Goal: Task Accomplishment & Management: Manage account settings

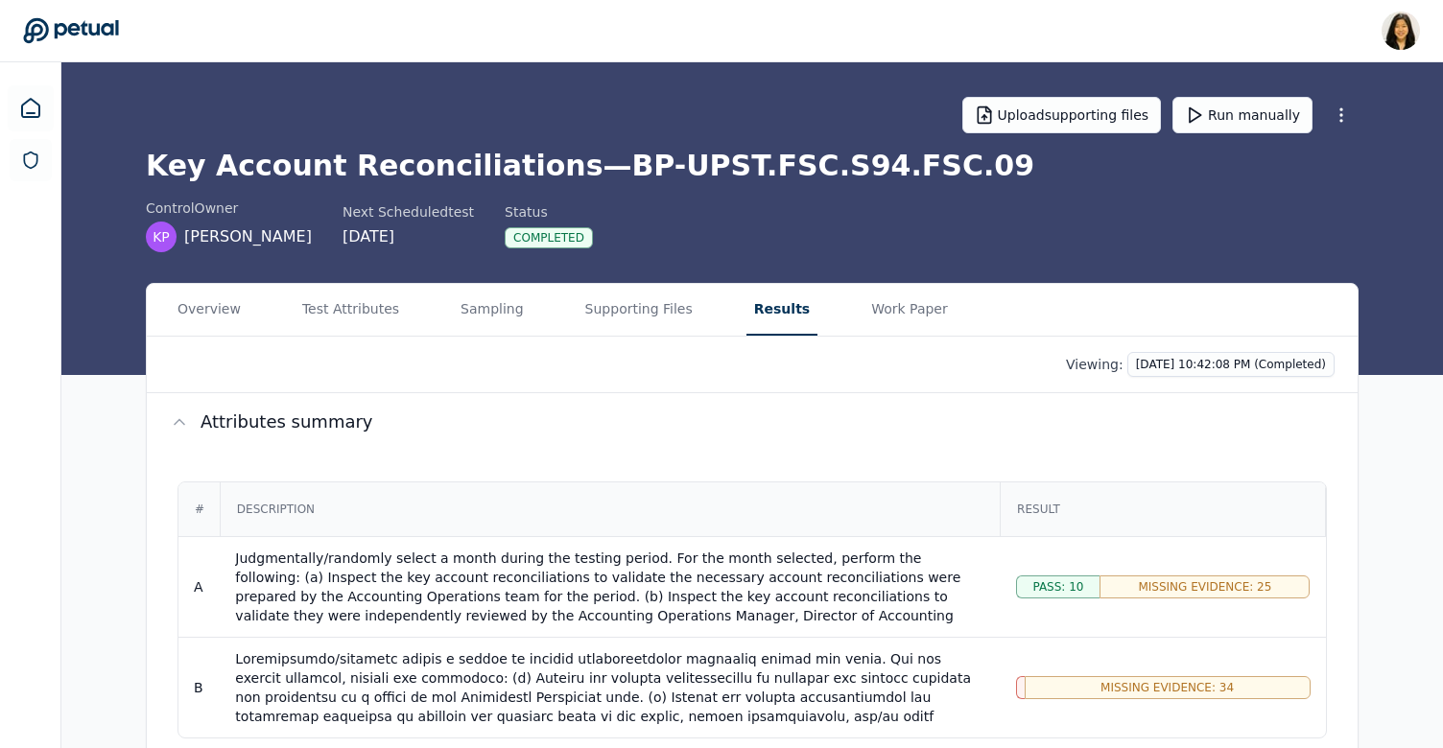
scroll to position [102, 0]
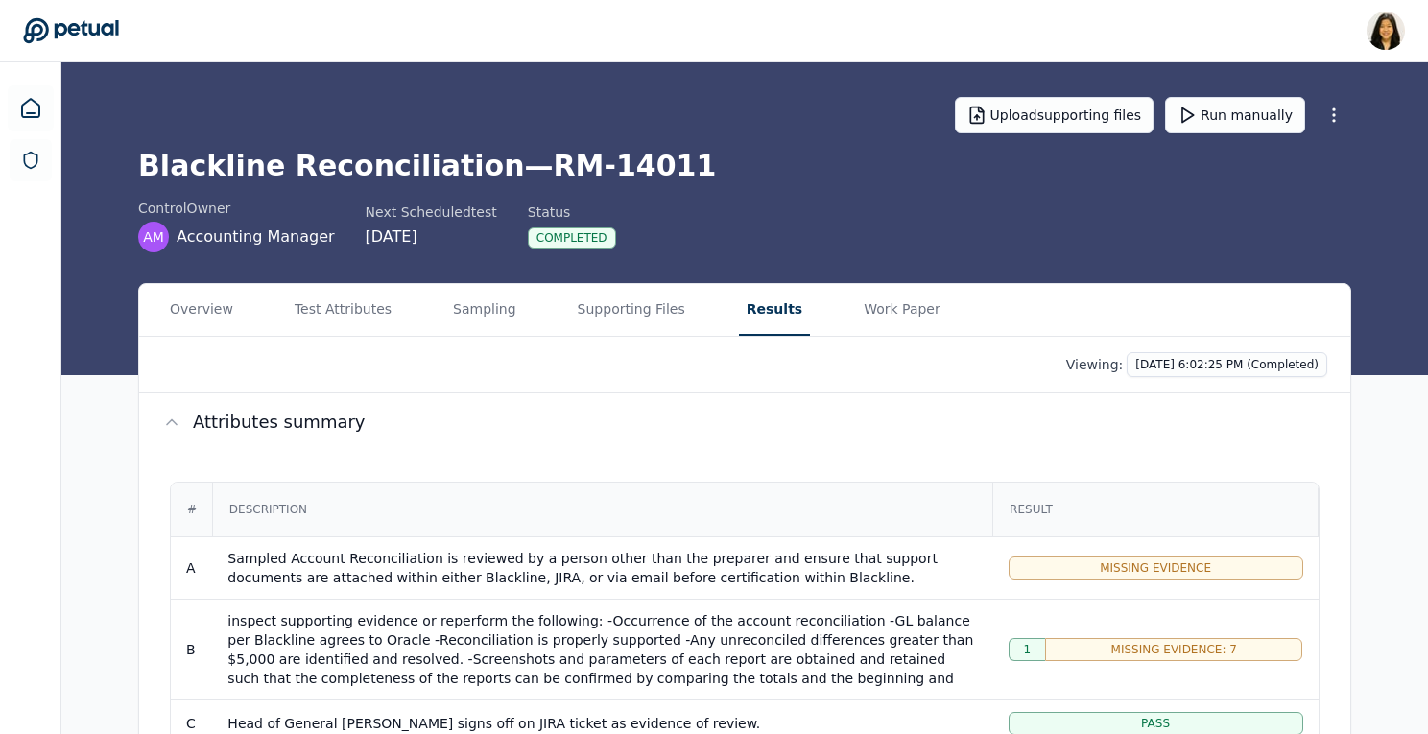
scroll to position [637, 0]
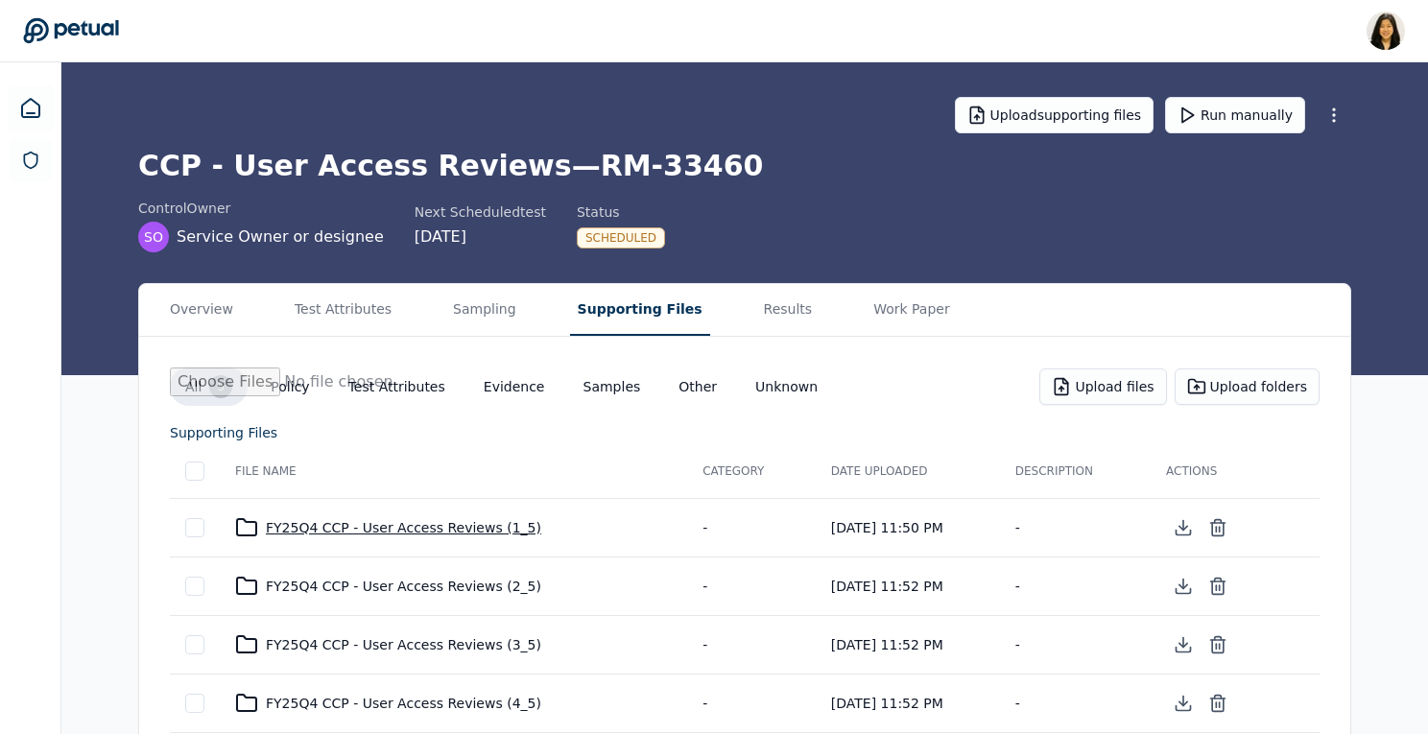
click at [401, 530] on div "FY25Q4 CCP - User Access Reviews (1_5)" at bounding box center [453, 527] width 437 height 23
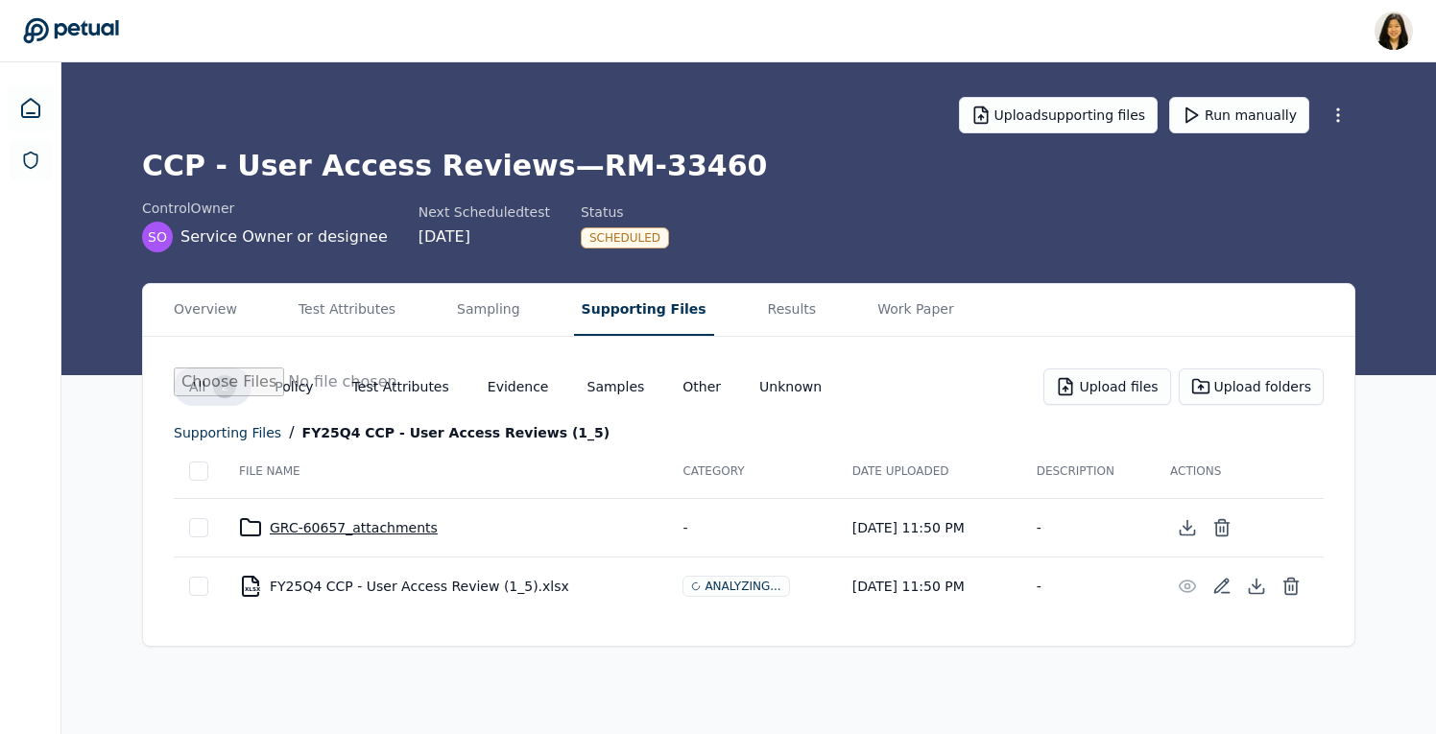
click at [378, 531] on div "GRC-60657_attachments" at bounding box center [445, 527] width 413 height 23
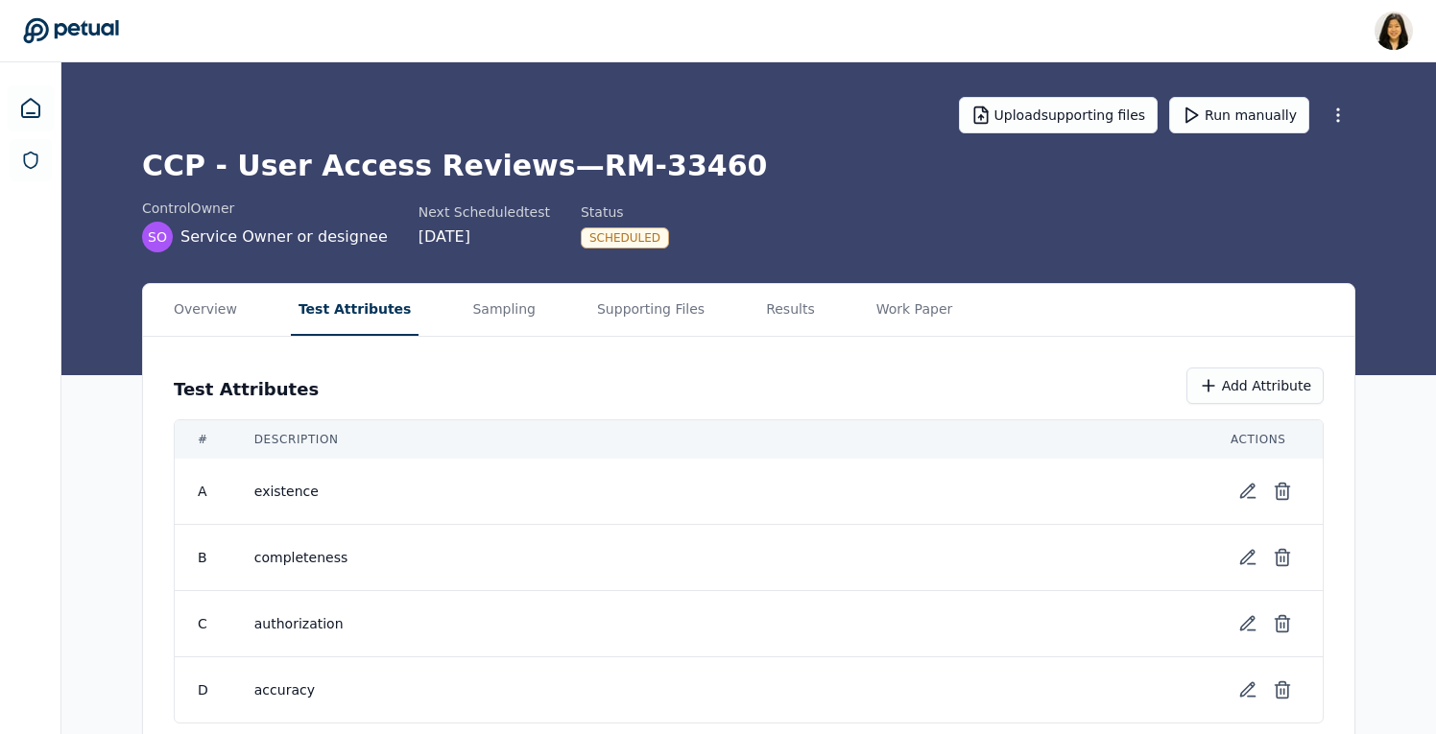
click at [339, 306] on button "Test Attributes" at bounding box center [355, 310] width 129 height 52
click at [1287, 495] on icon at bounding box center [1278, 491] width 19 height 19
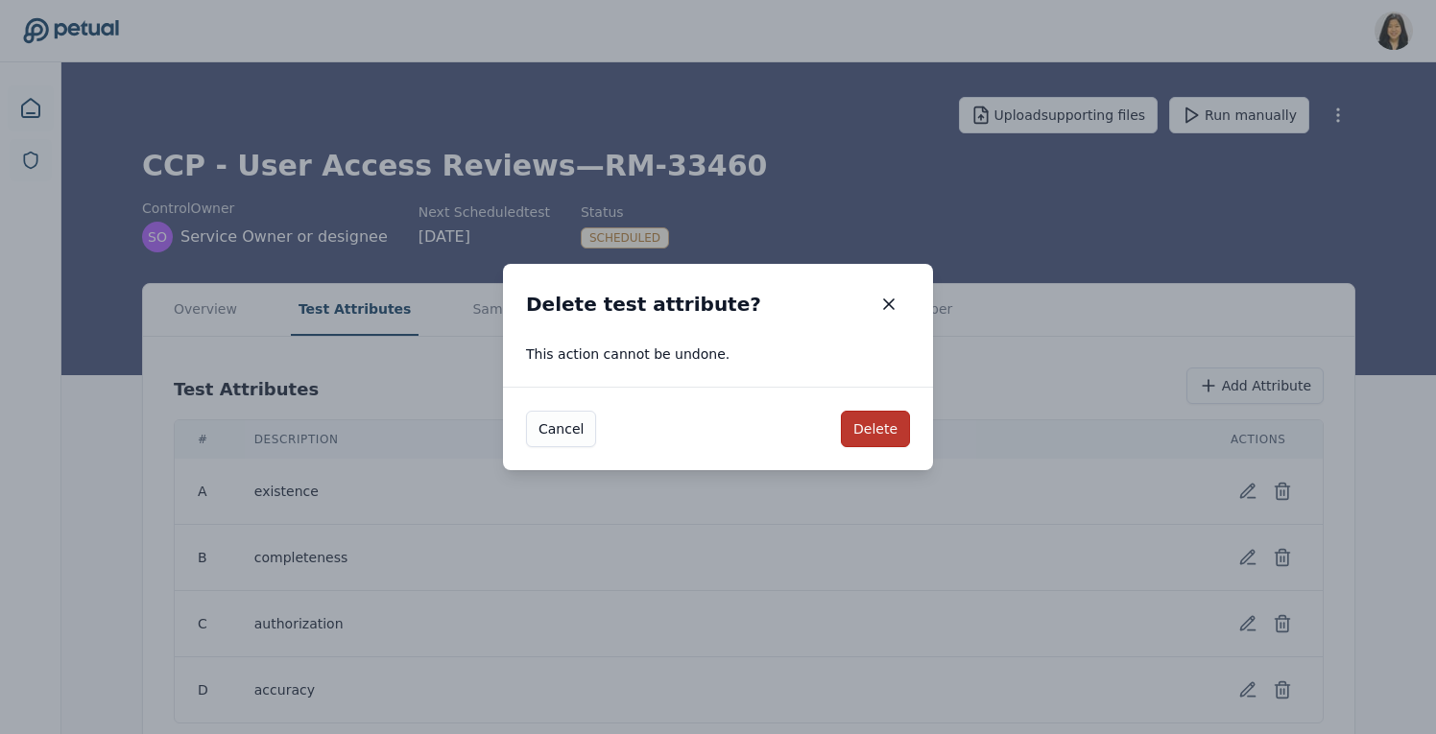
click at [862, 434] on button "Delete" at bounding box center [875, 429] width 69 height 36
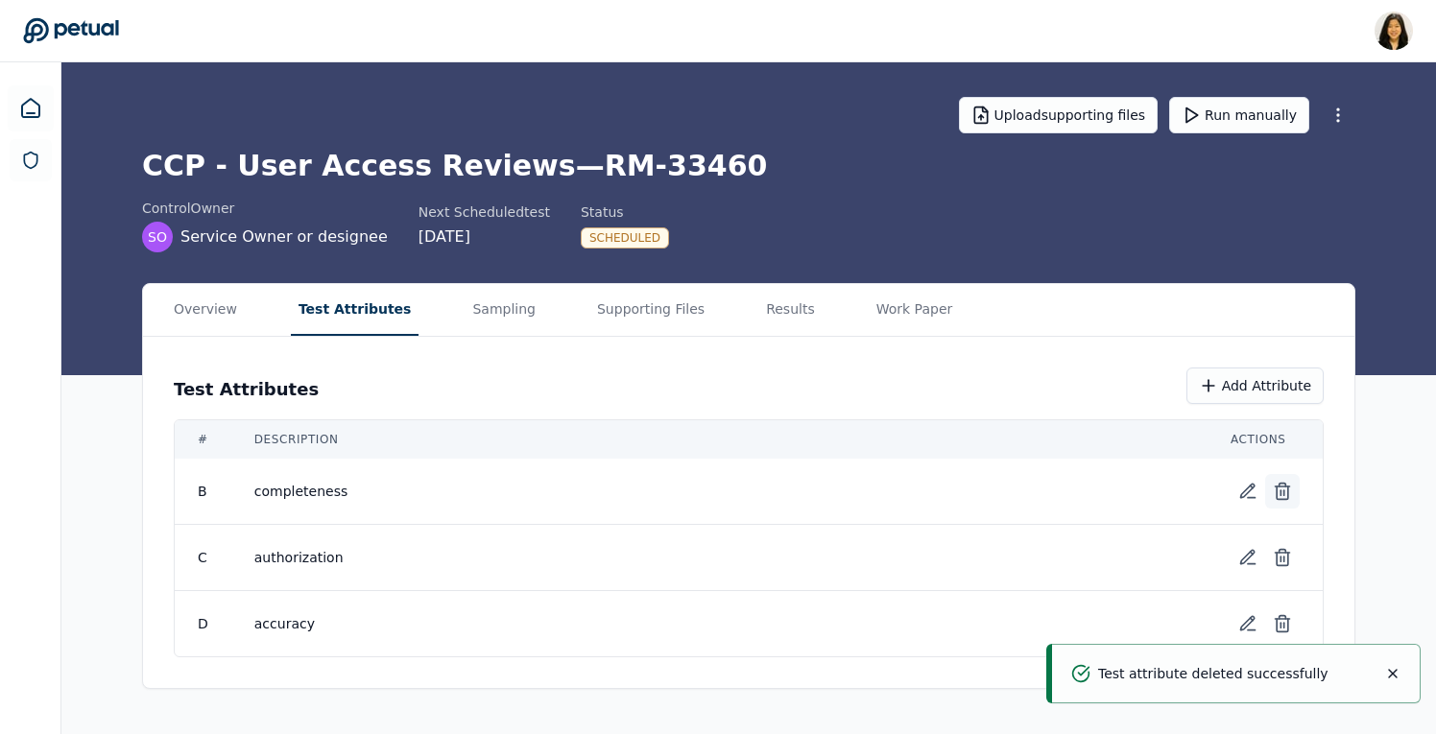
click at [1280, 487] on icon at bounding box center [1281, 491] width 19 height 19
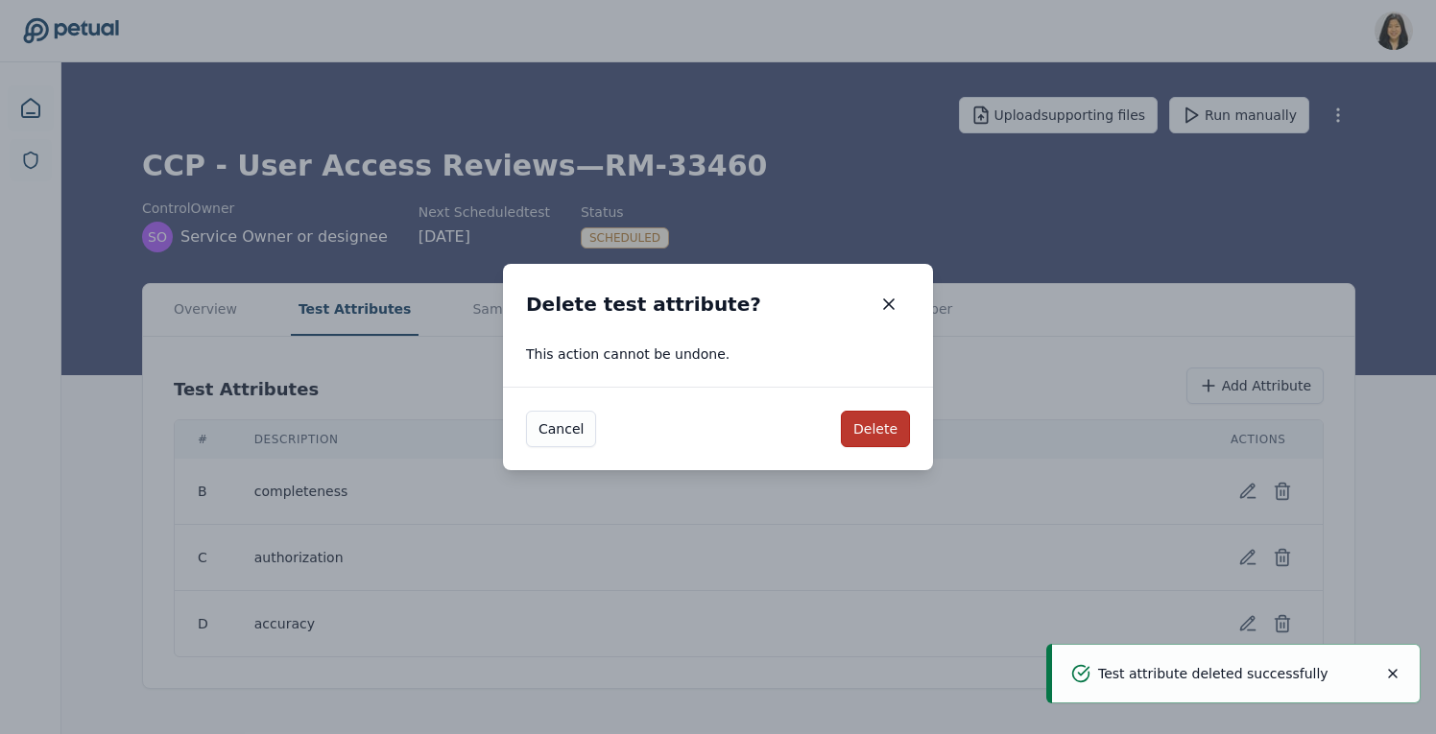
click at [883, 428] on button "Delete" at bounding box center [875, 429] width 69 height 36
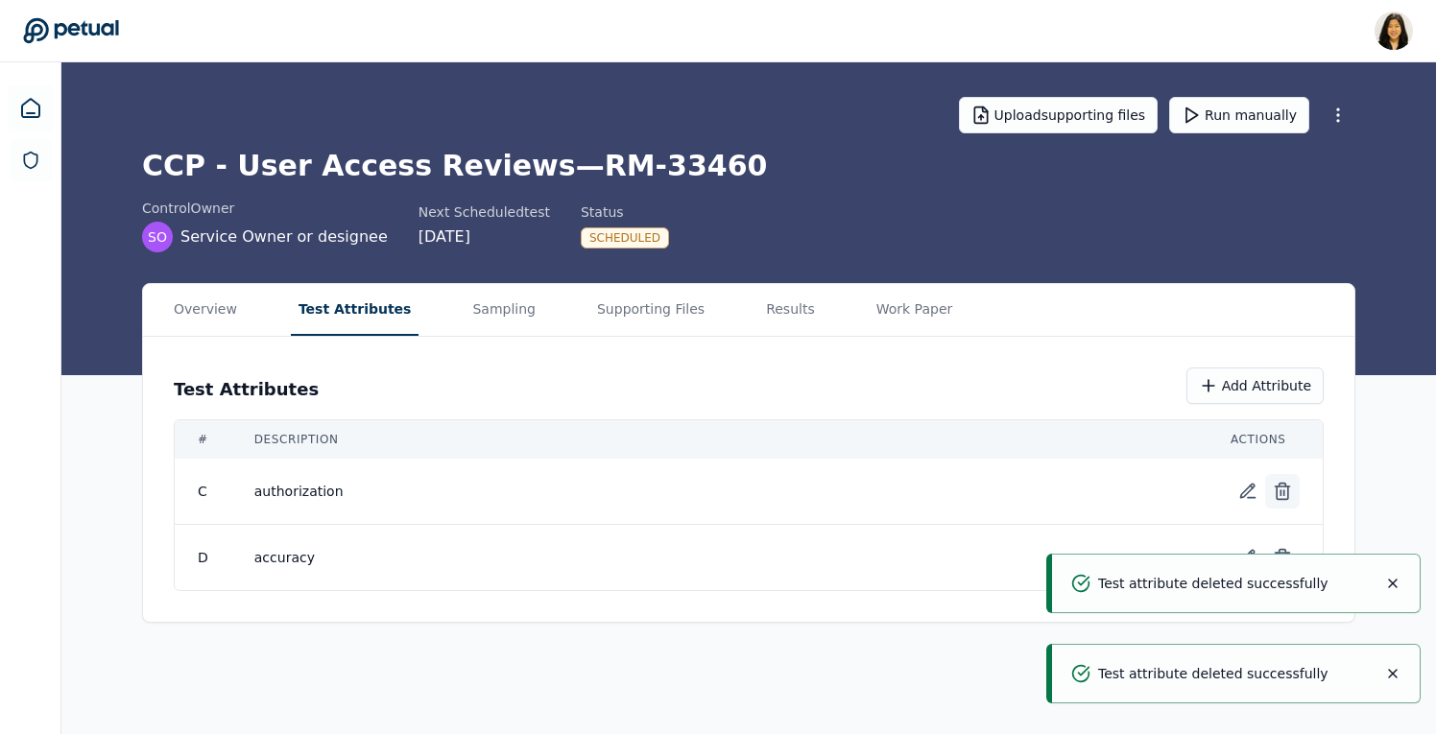
click at [1286, 485] on icon at bounding box center [1281, 491] width 19 height 19
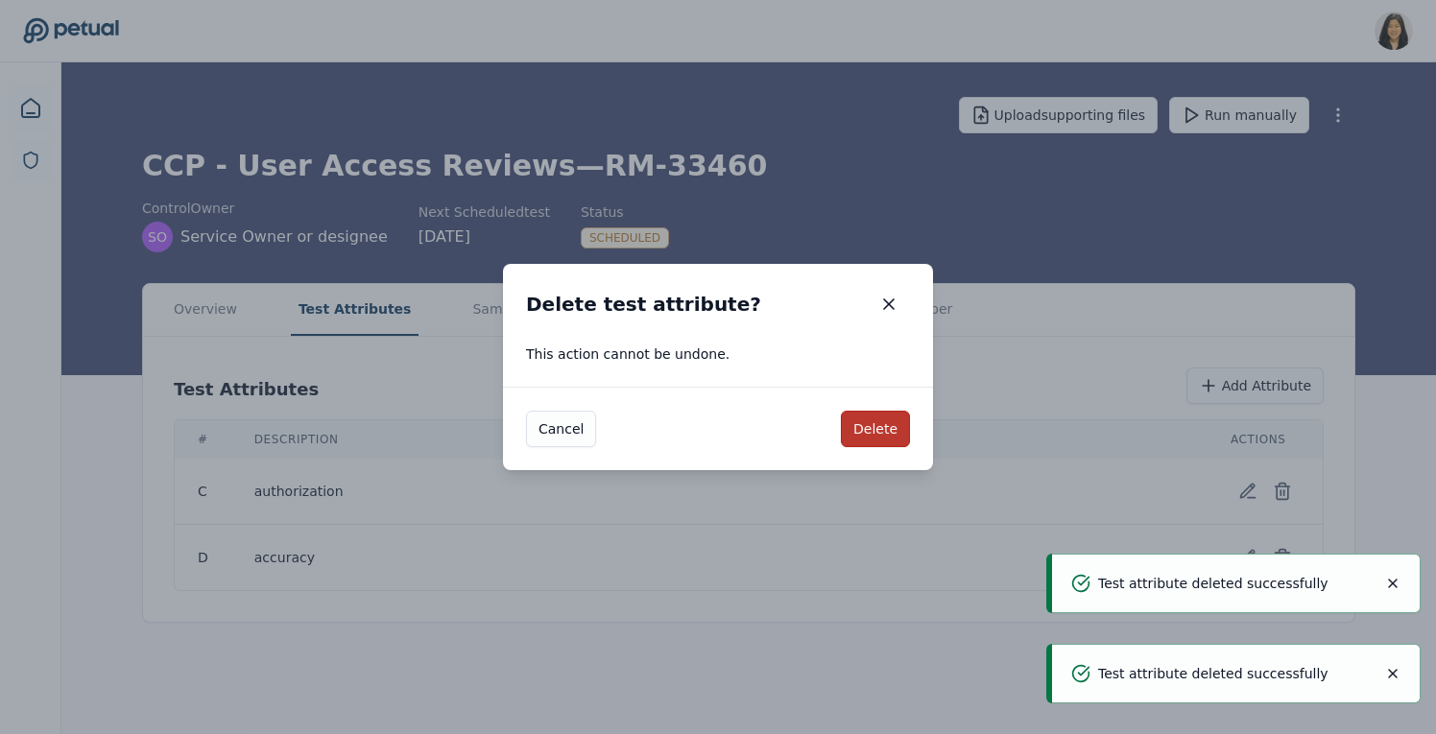
click at [889, 423] on button "Delete" at bounding box center [875, 429] width 69 height 36
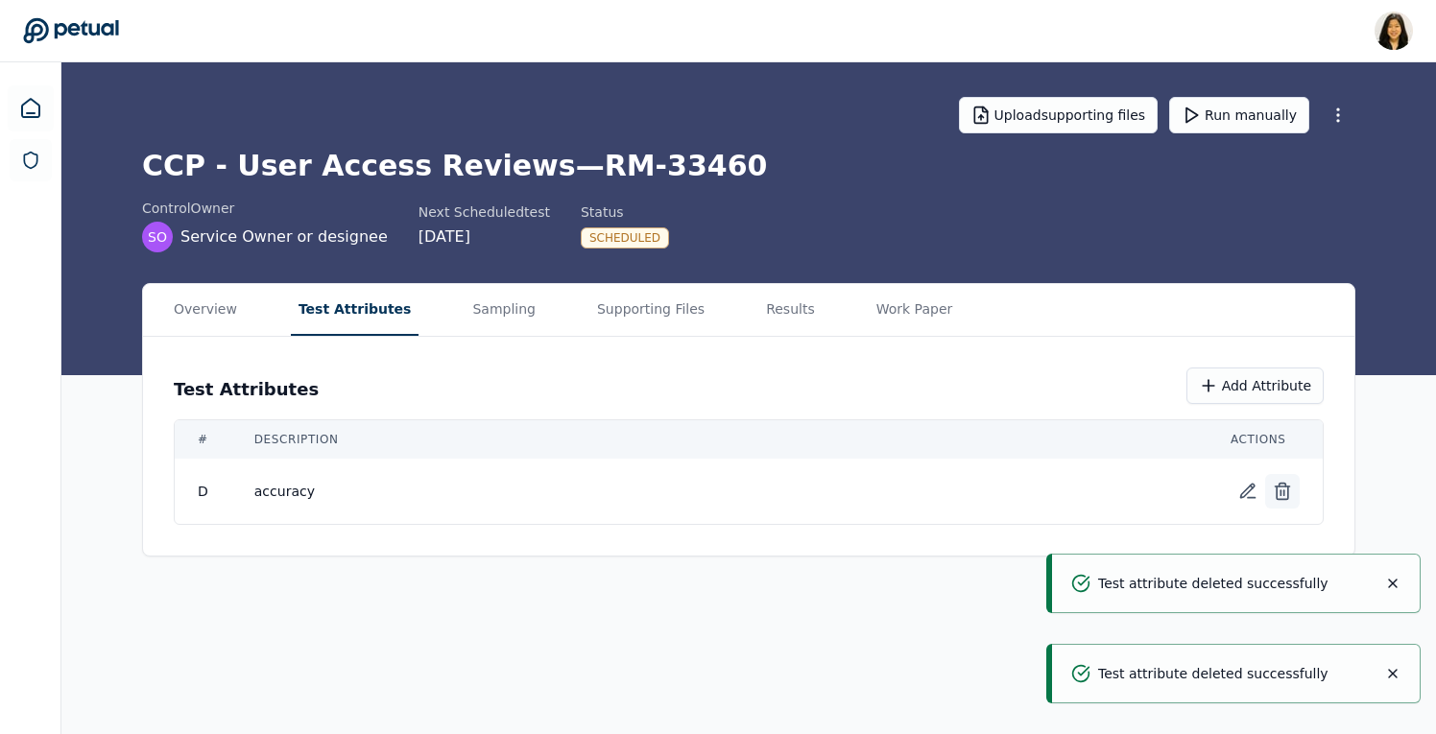
click at [1276, 491] on icon at bounding box center [1282, 493] width 12 height 12
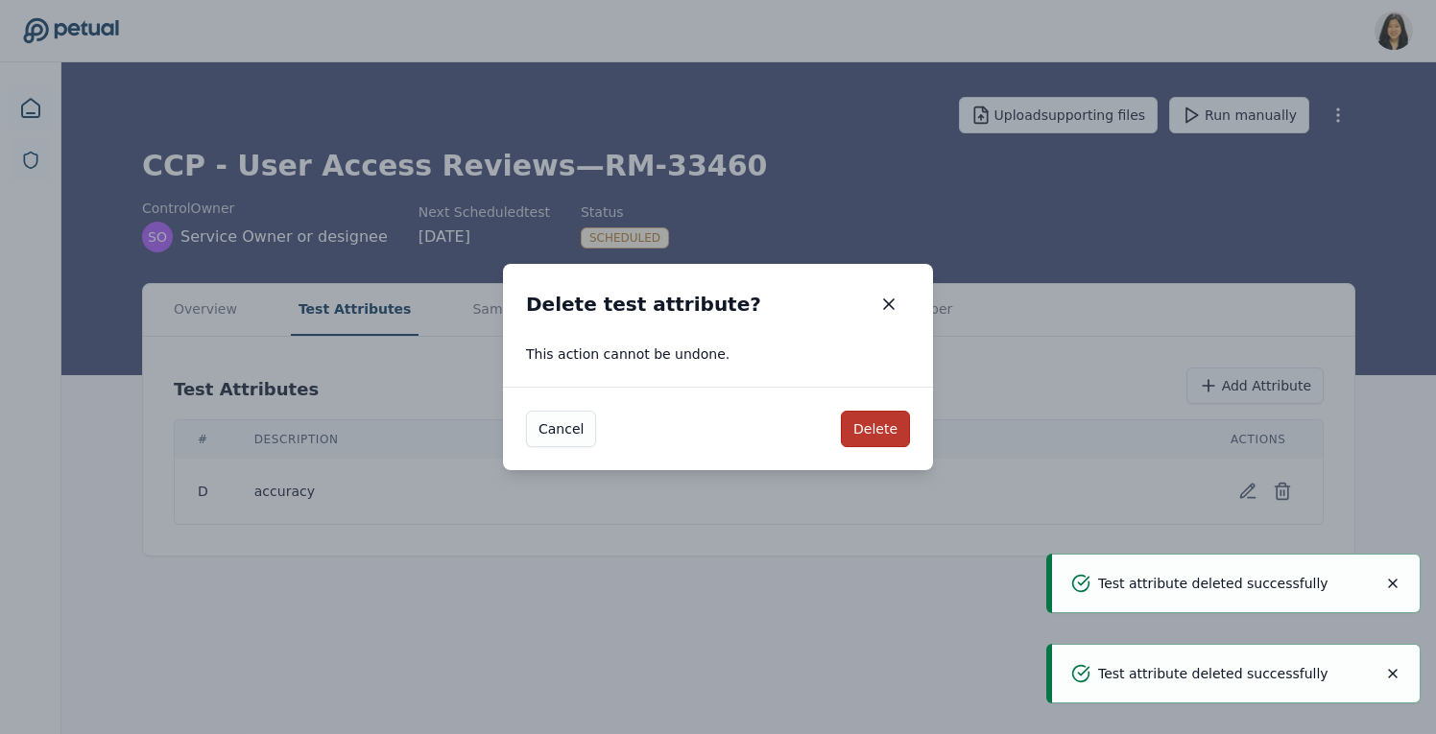
click at [882, 424] on button "Delete" at bounding box center [875, 429] width 69 height 36
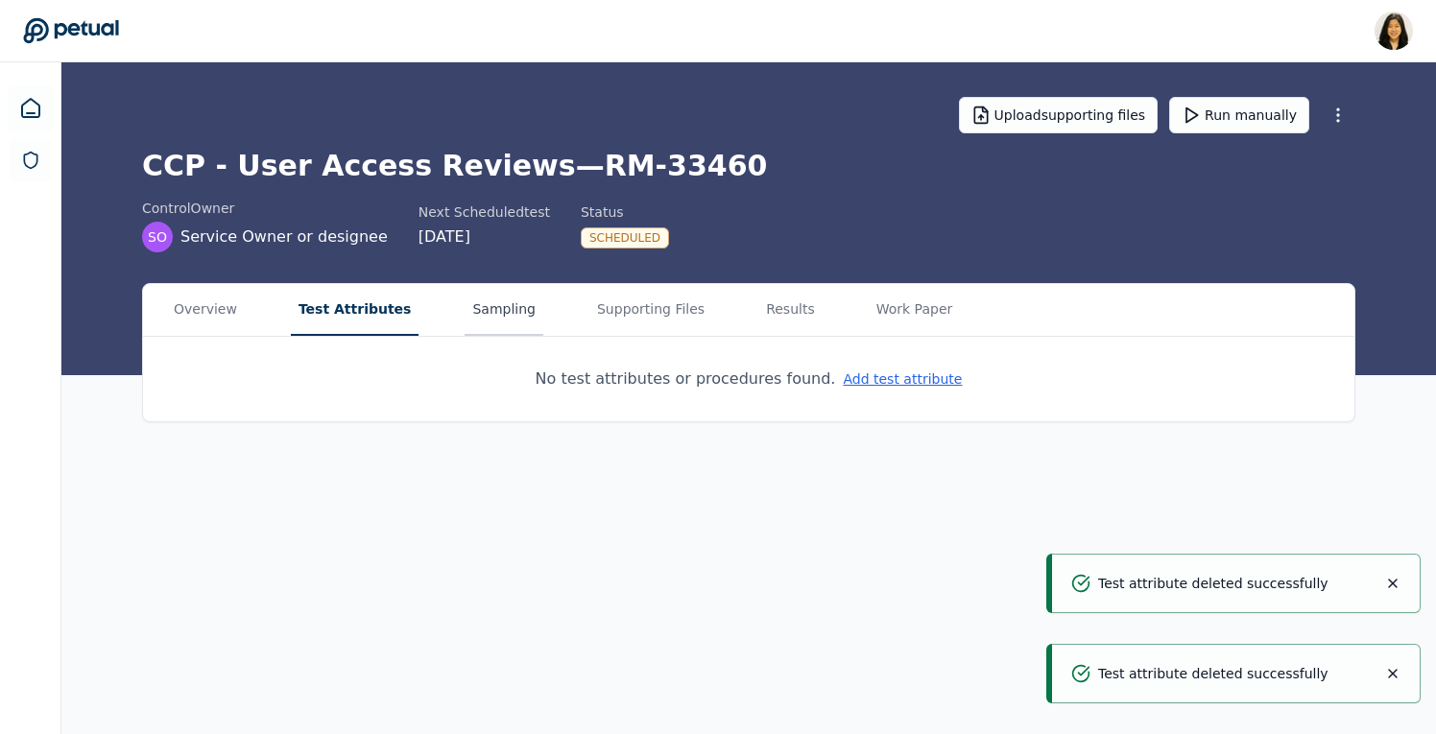
click at [487, 319] on button "Sampling" at bounding box center [503, 310] width 79 height 52
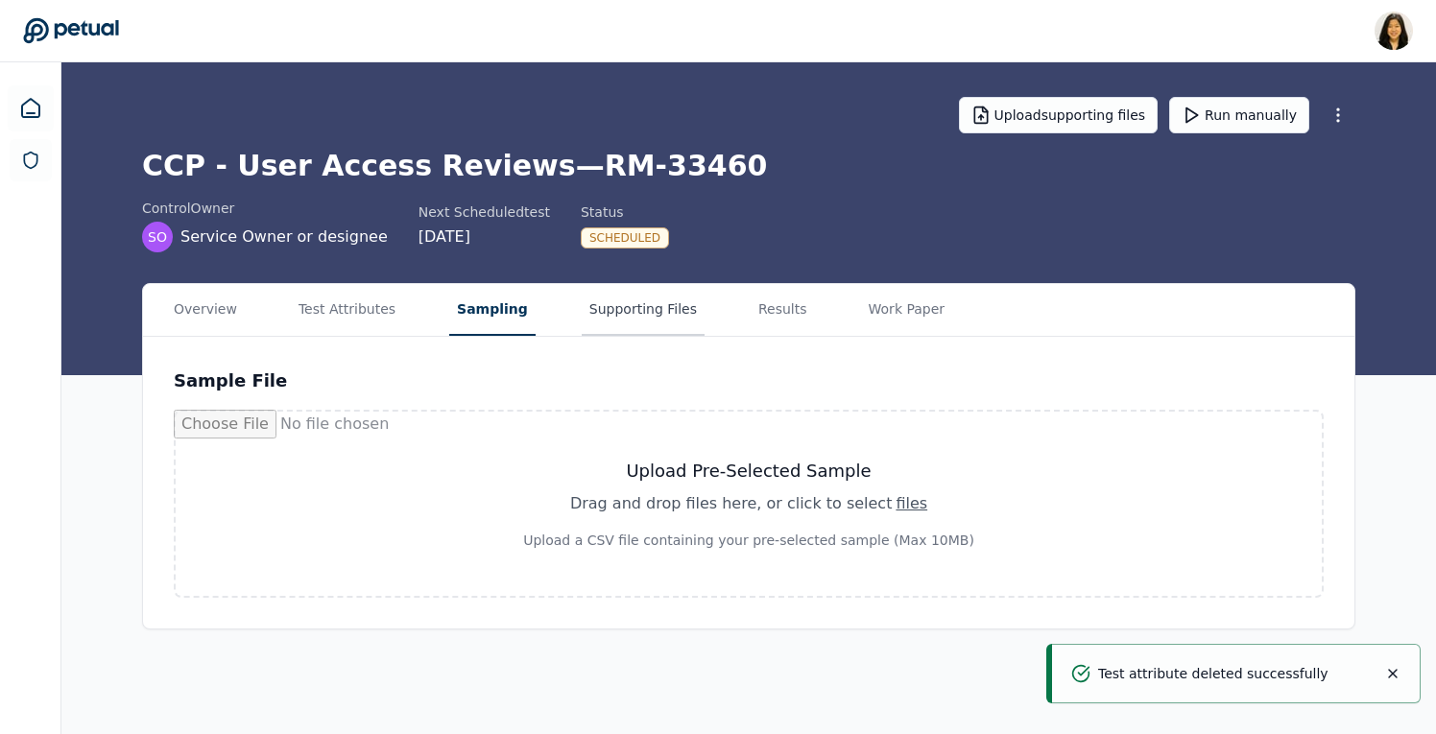
click at [610, 310] on button "Supporting Files" at bounding box center [643, 310] width 123 height 52
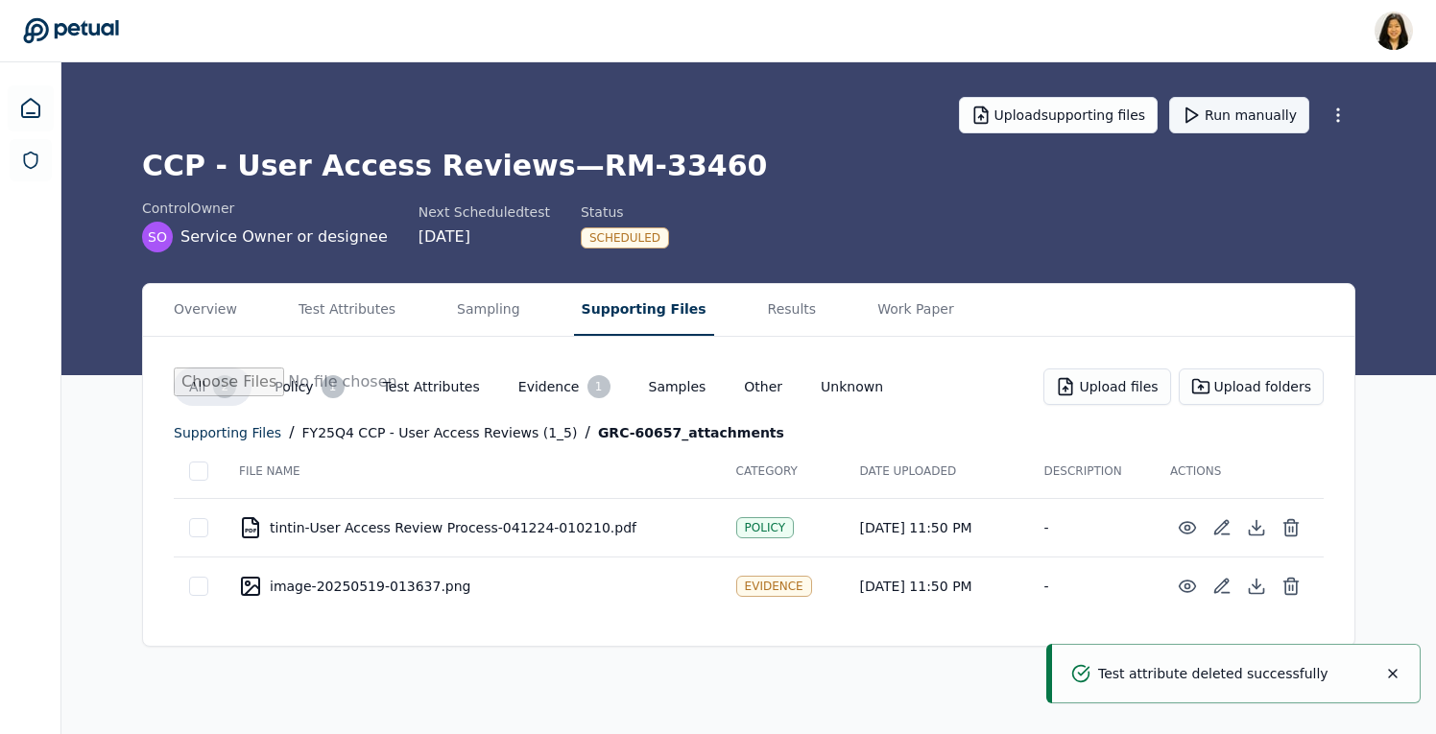
click at [1227, 103] on button "Run manually" at bounding box center [1239, 115] width 140 height 36
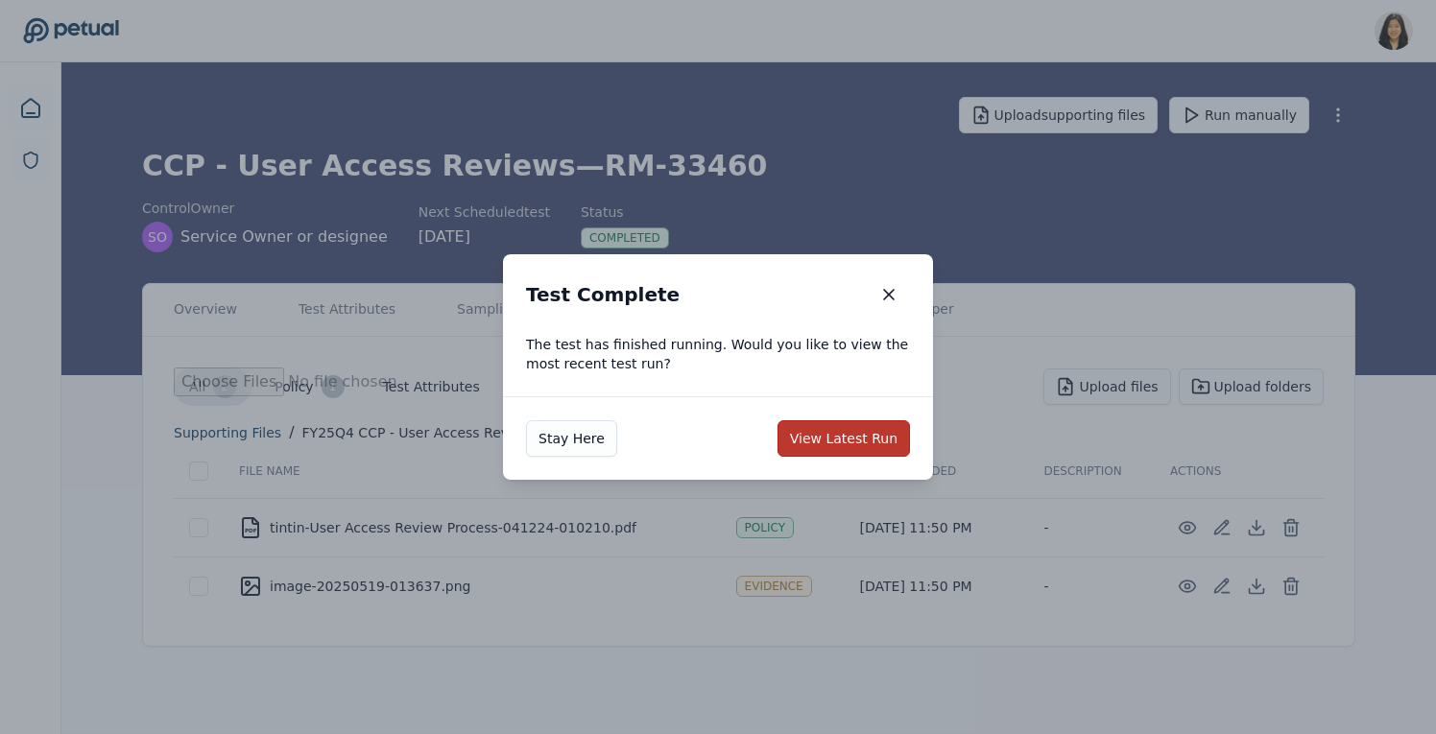
click at [834, 431] on button "View Latest Run" at bounding box center [843, 438] width 132 height 36
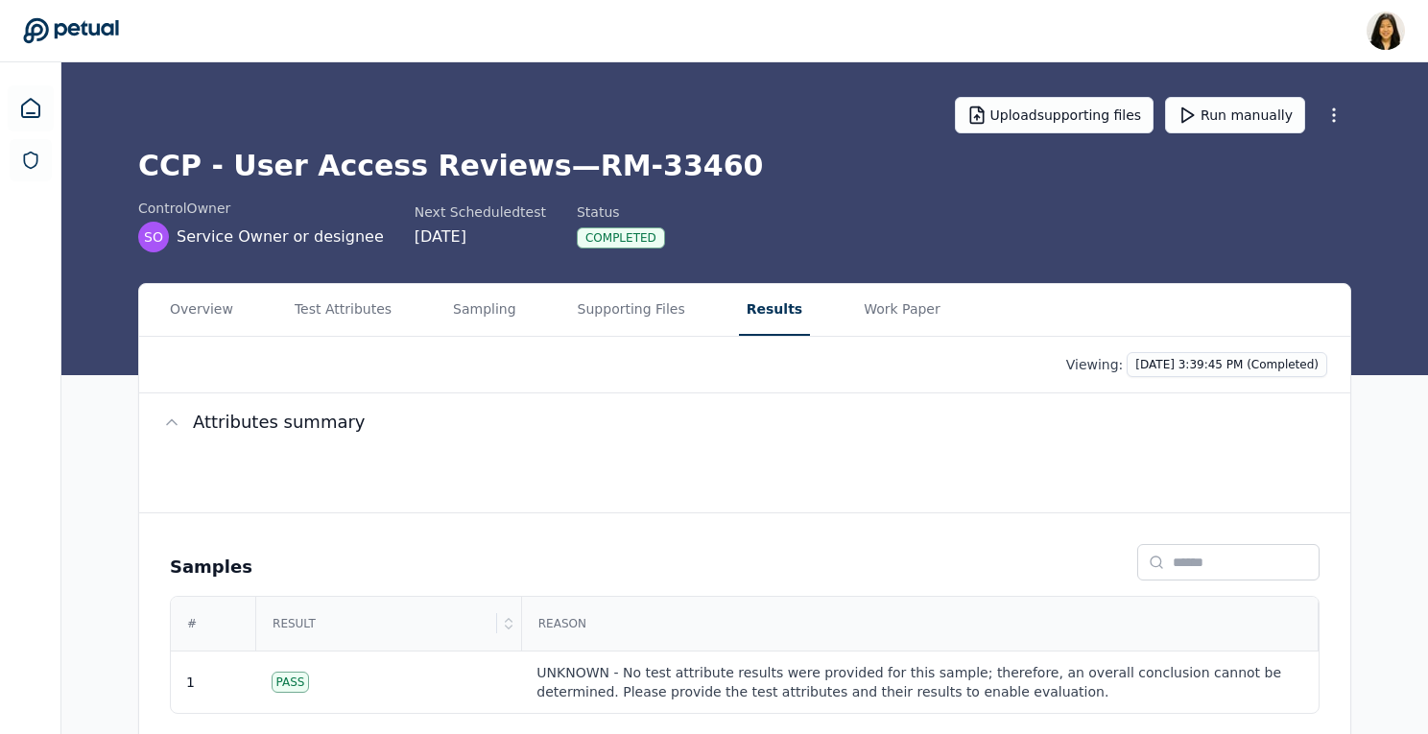
scroll to position [11, 0]
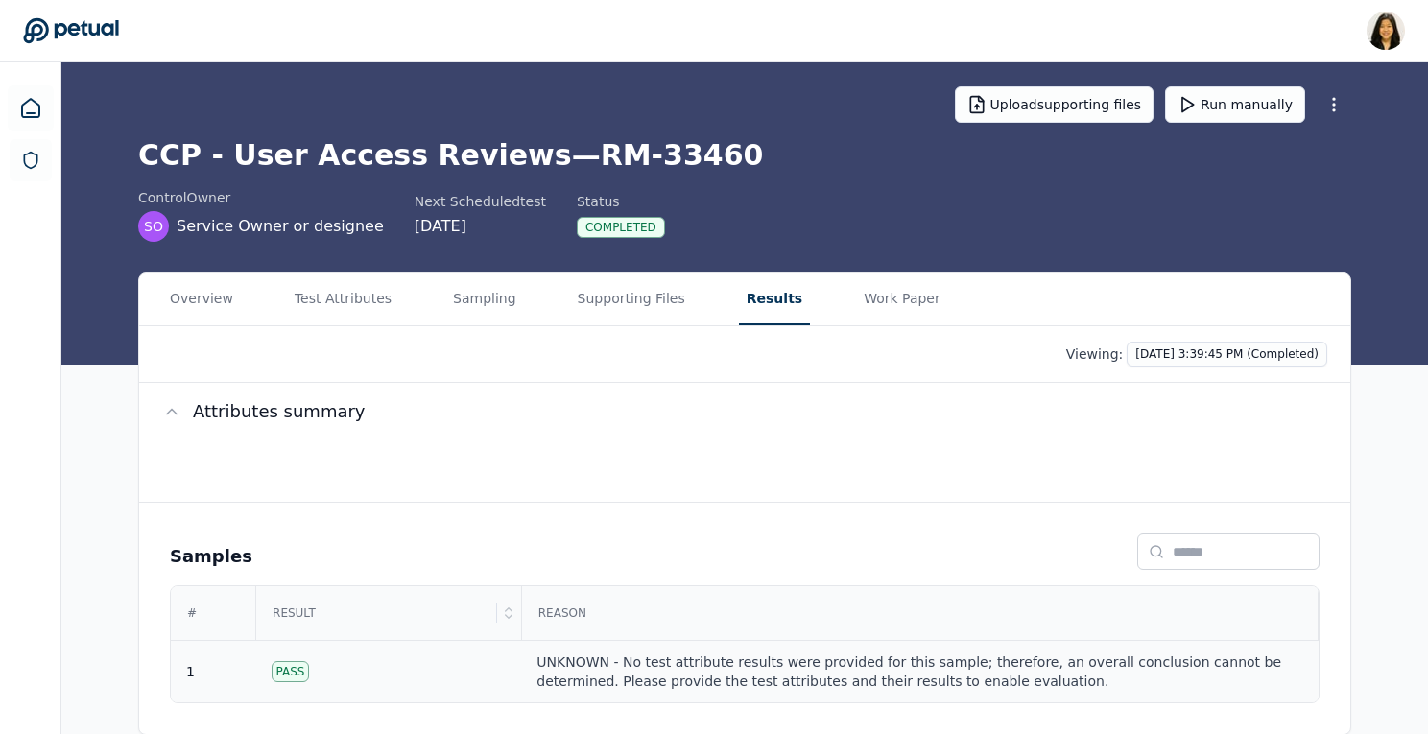
click at [852, 658] on div "UNKNOWN - No test attribute results were provided for this sample; therefore, a…" at bounding box center [919, 672] width 766 height 38
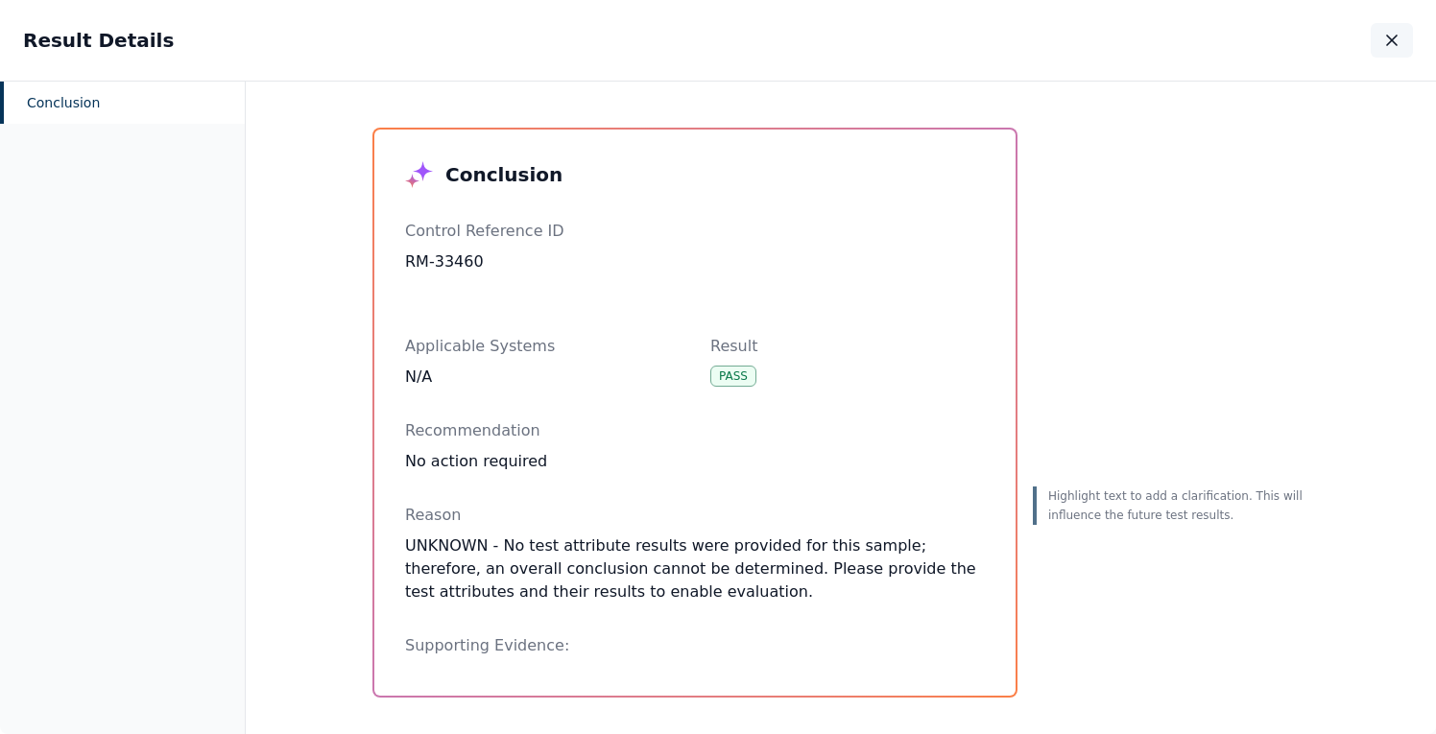
click at [1388, 40] on icon "button" at bounding box center [1391, 40] width 19 height 19
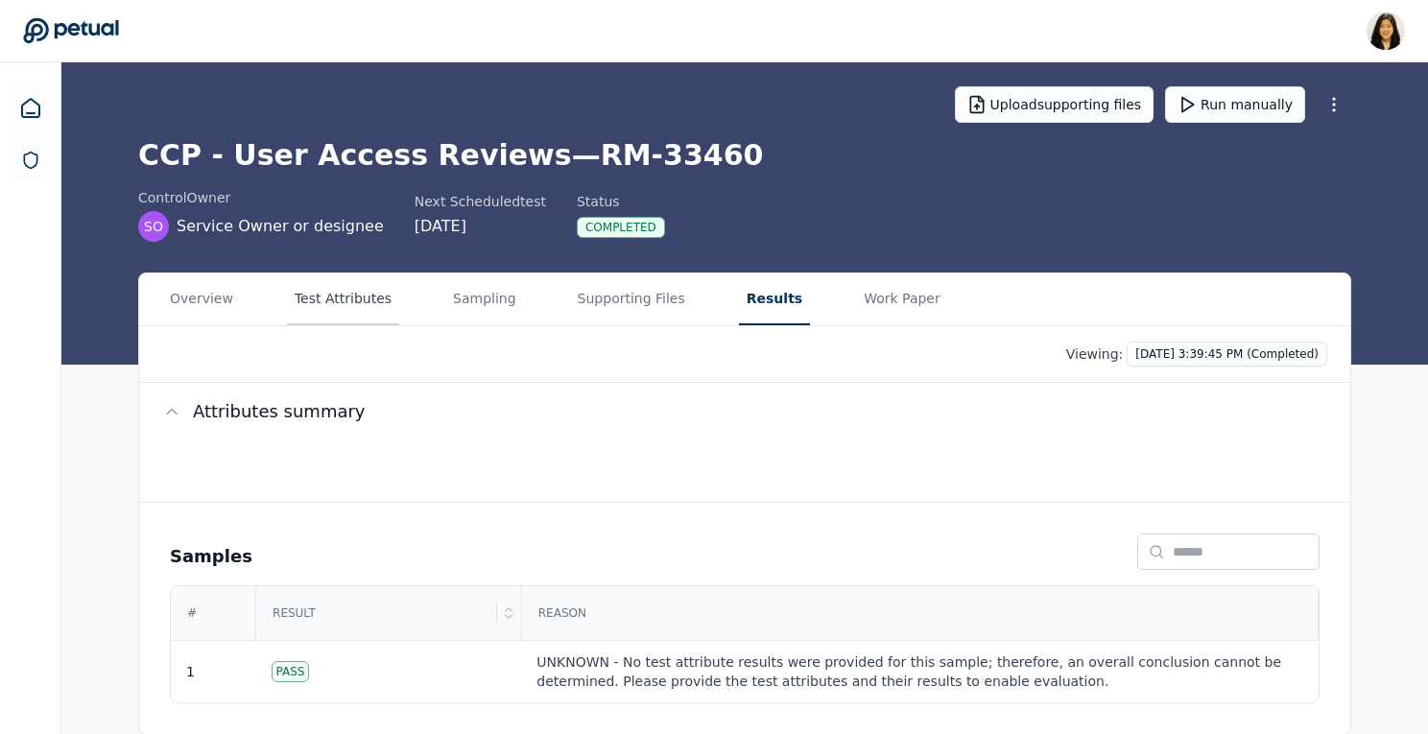
click at [352, 306] on button "Test Attributes" at bounding box center [343, 299] width 112 height 52
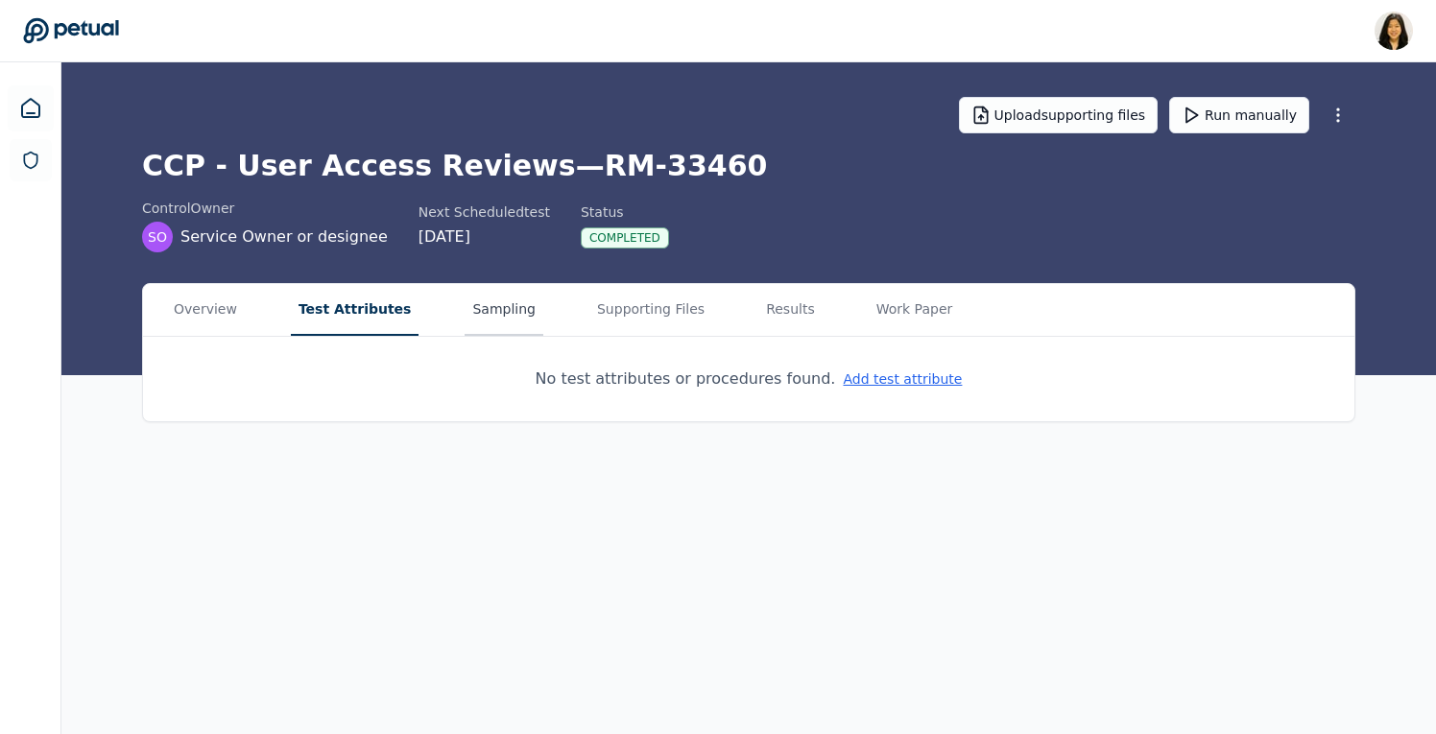
click at [474, 305] on button "Sampling" at bounding box center [503, 310] width 79 height 52
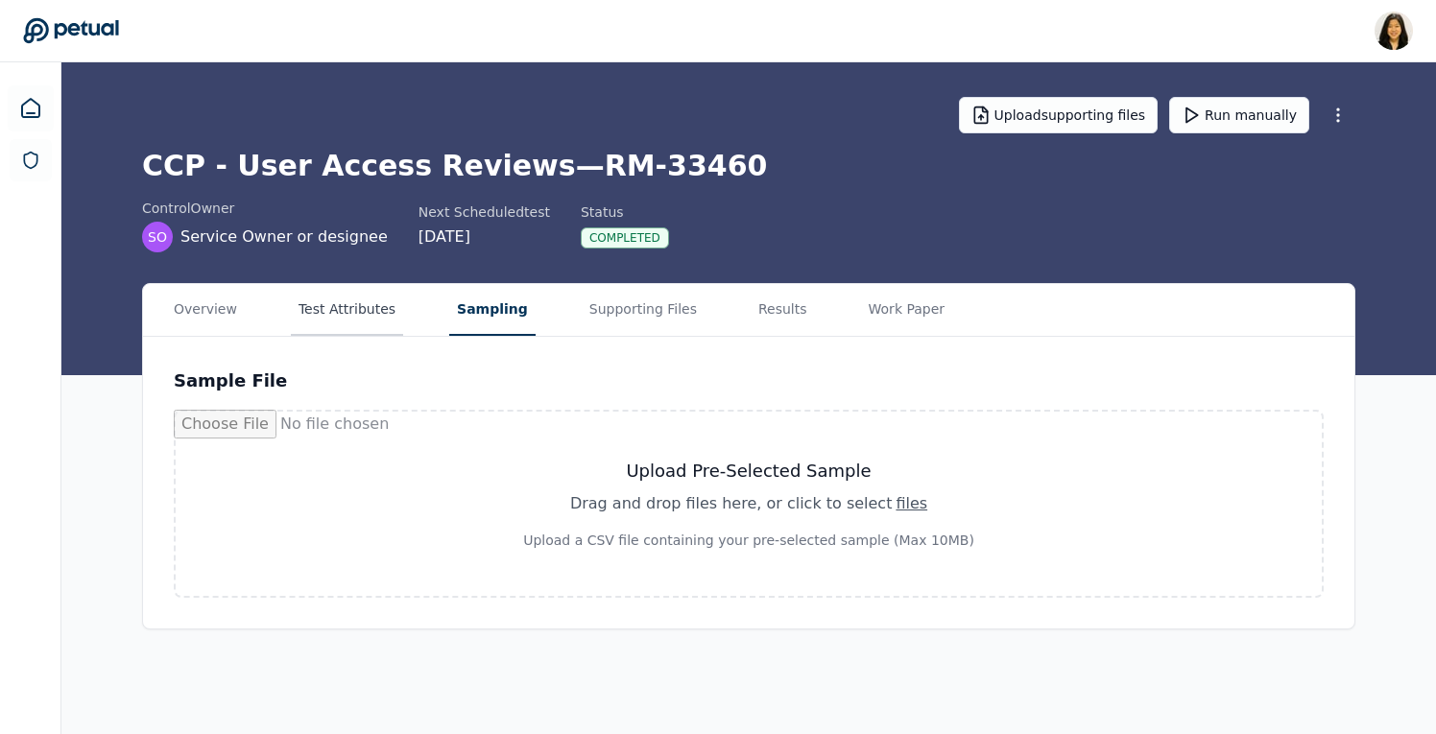
click at [338, 317] on button "Test Attributes" at bounding box center [347, 310] width 112 height 52
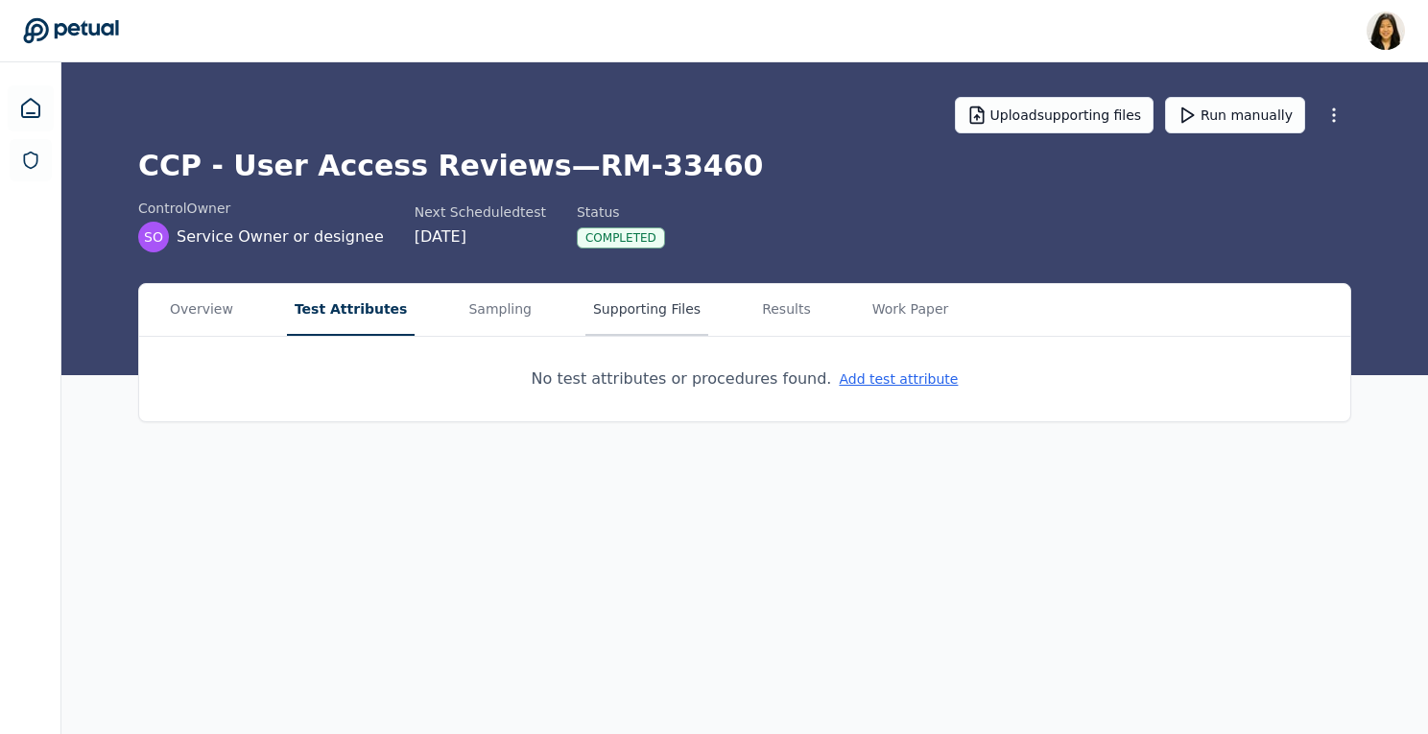
click at [630, 319] on button "Supporting Files" at bounding box center [646, 310] width 123 height 52
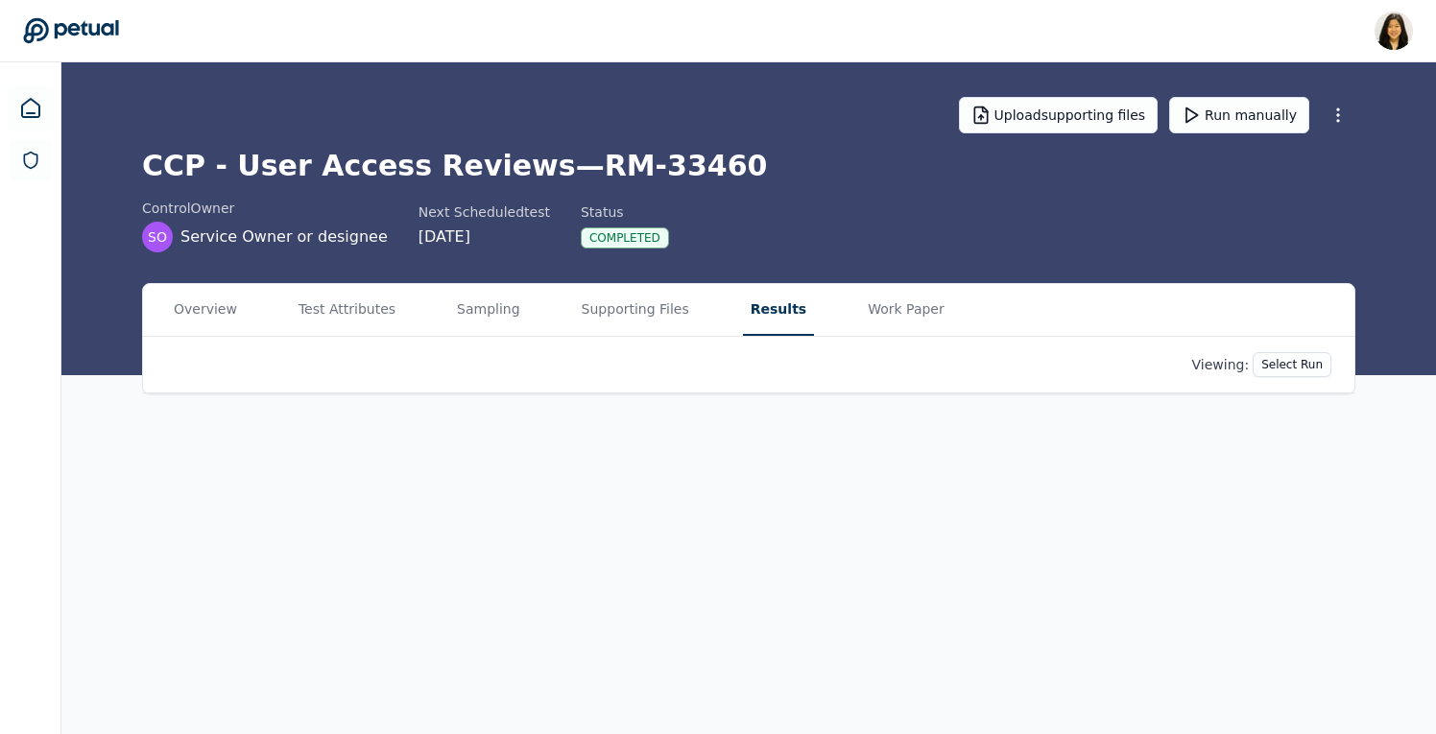
click at [746, 307] on button "Results" at bounding box center [778, 310] width 71 height 52
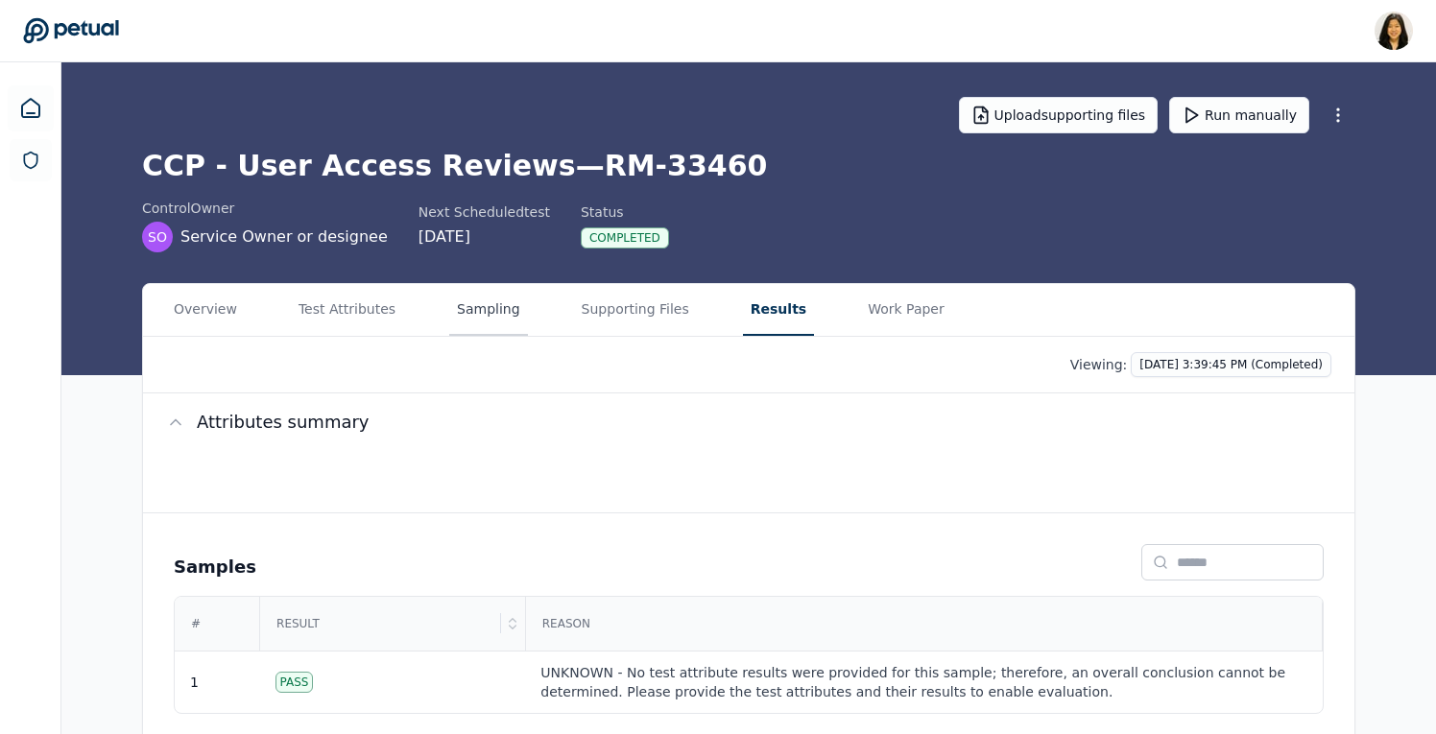
click at [464, 304] on button "Sampling" at bounding box center [488, 310] width 79 height 52
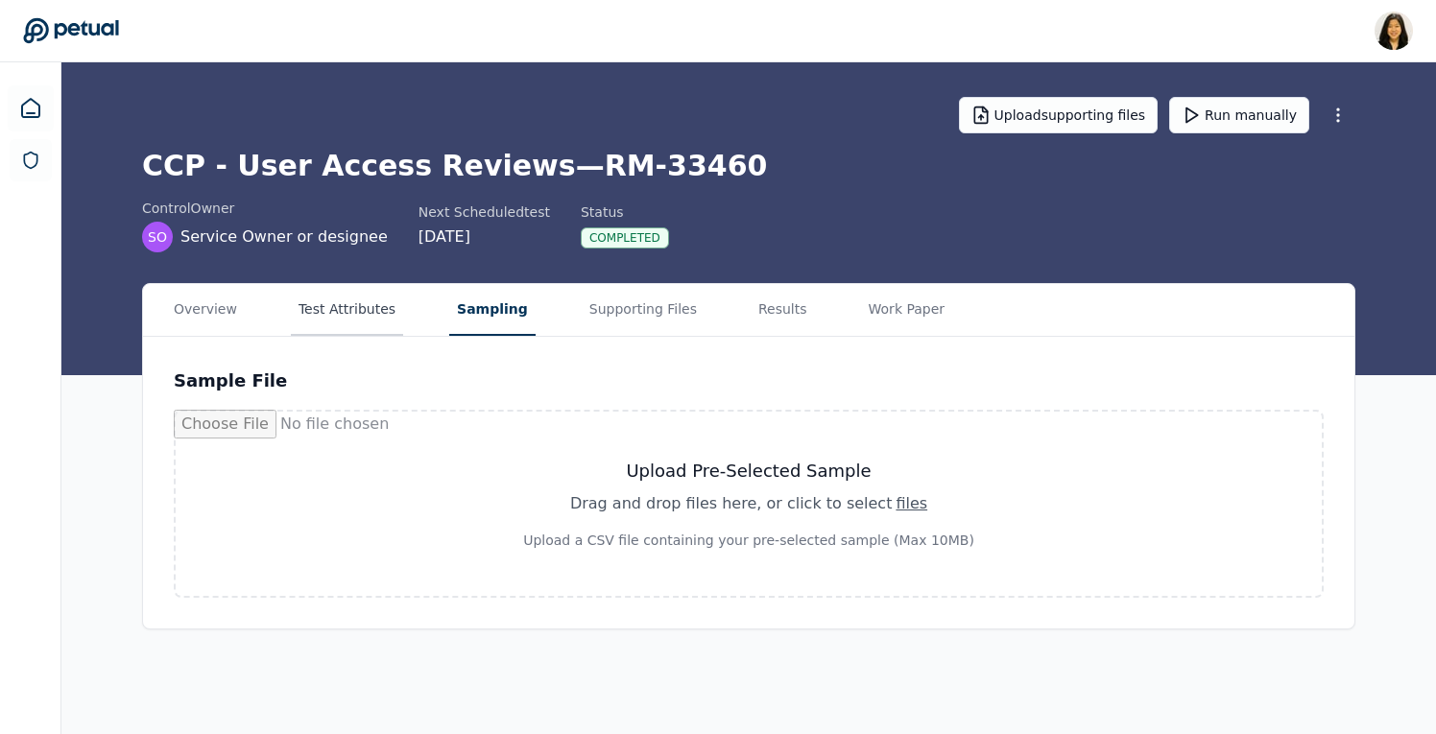
click at [332, 303] on button "Test Attributes" at bounding box center [347, 310] width 112 height 52
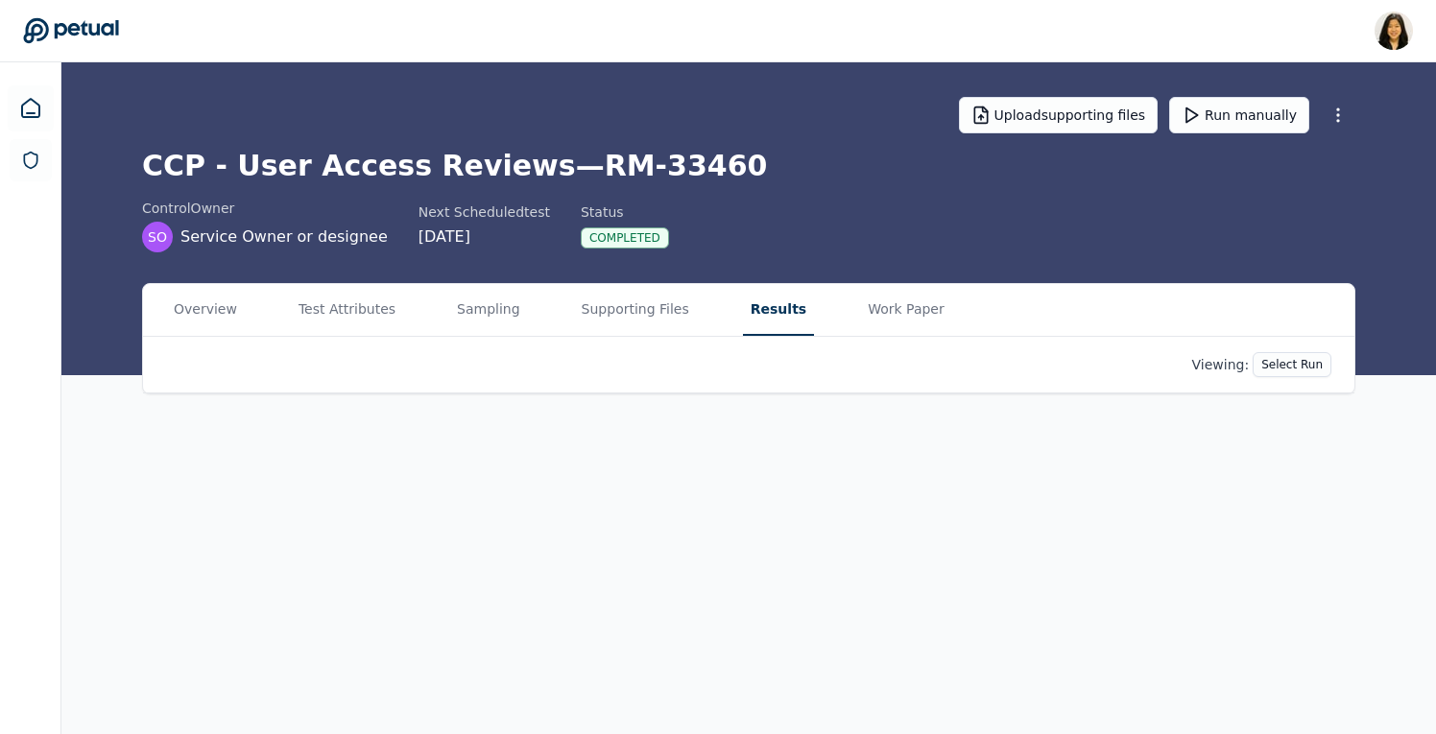
click at [752, 316] on button "Results" at bounding box center [778, 310] width 71 height 52
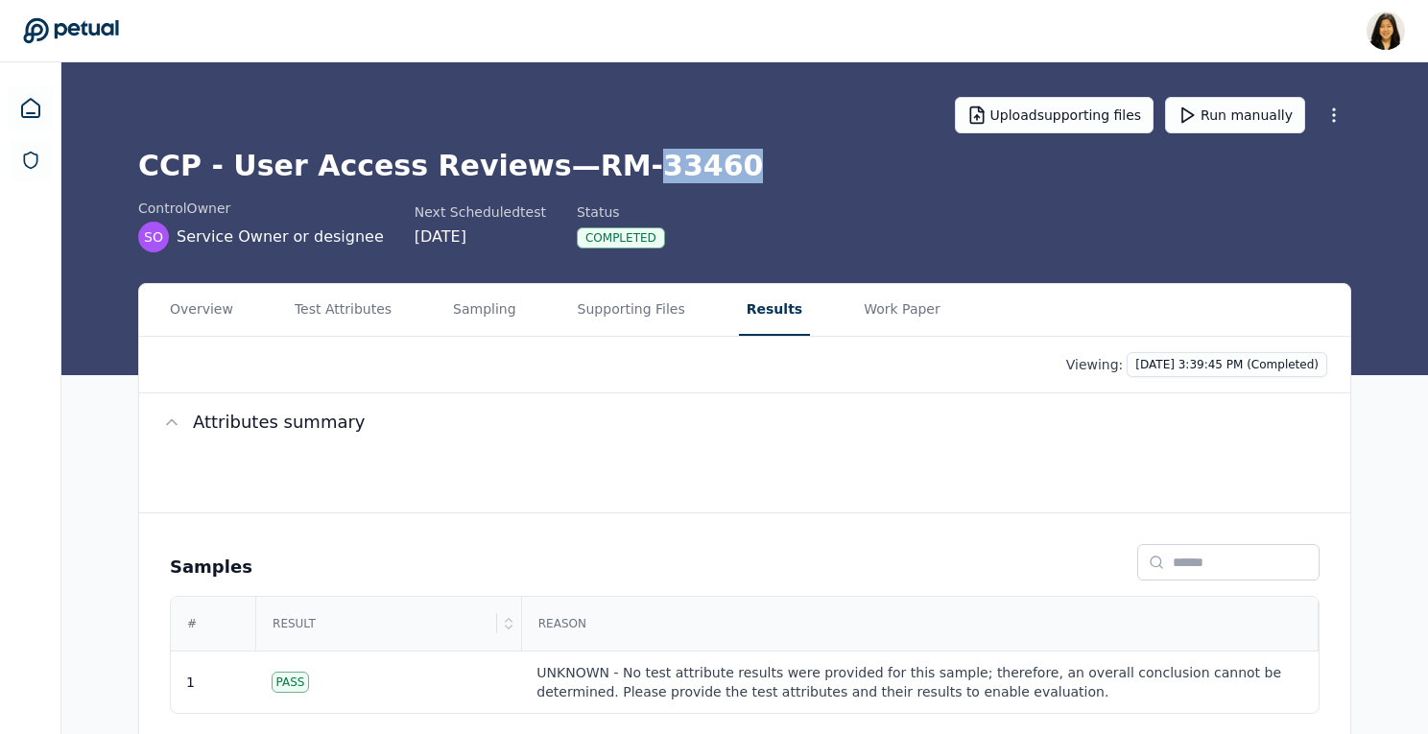
drag, startPoint x: 604, startPoint y: 161, endPoint x: 723, endPoint y: 156, distance: 119.1
click at [723, 156] on h1 "CCP - User Access Reviews — RM-33460" at bounding box center [744, 166] width 1213 height 35
click at [358, 312] on button "Test Attributes" at bounding box center [347, 310] width 112 height 52
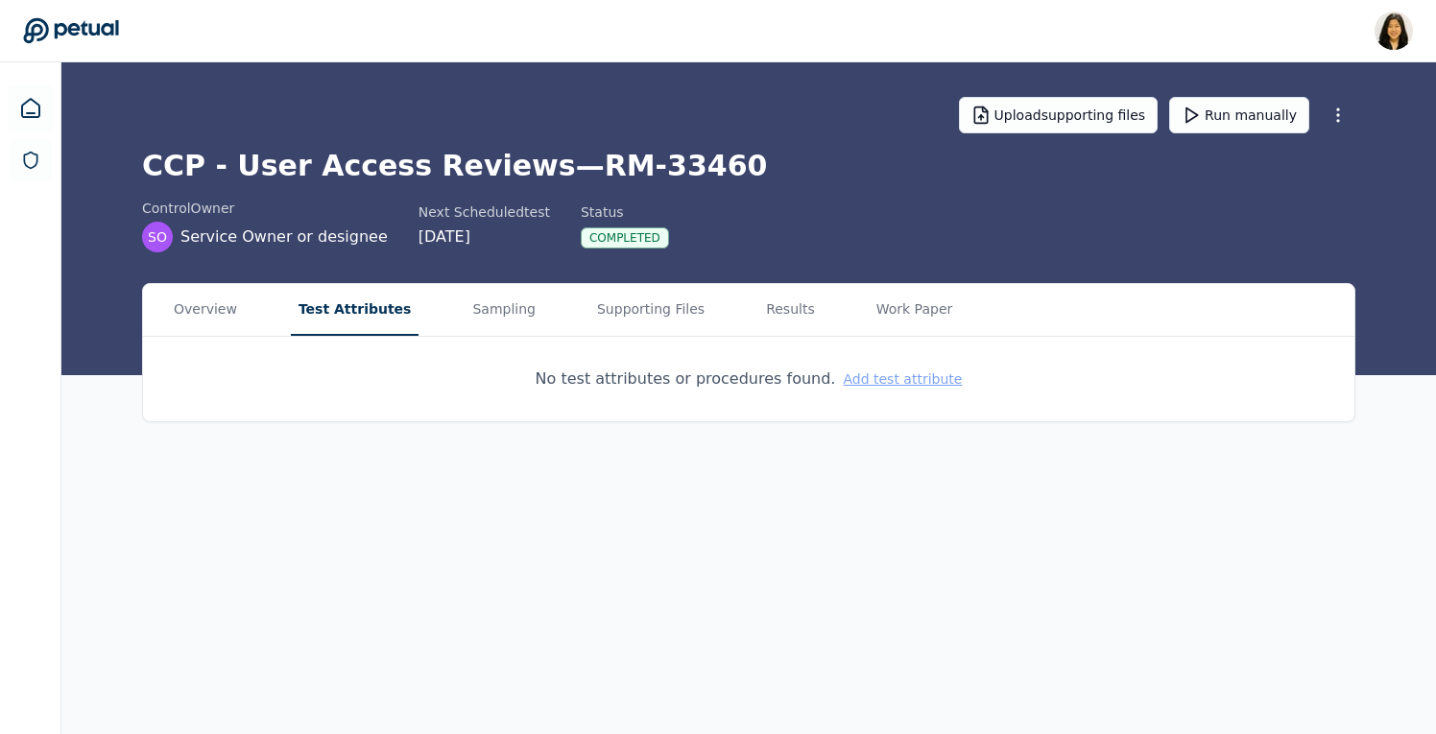
click at [893, 374] on button "Add test attribute" at bounding box center [902, 378] width 119 height 19
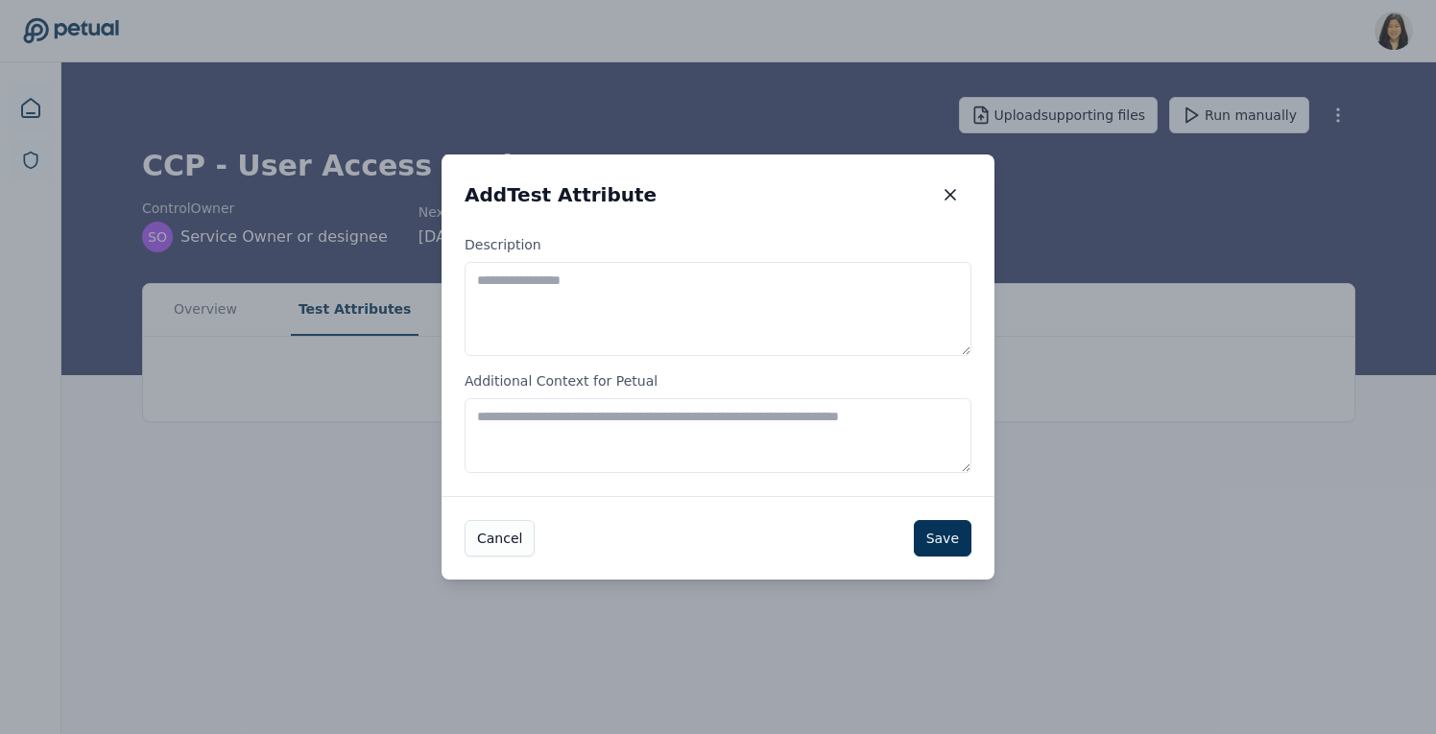
click at [578, 279] on textarea "Description" at bounding box center [717, 309] width 507 height 94
paste textarea "**********"
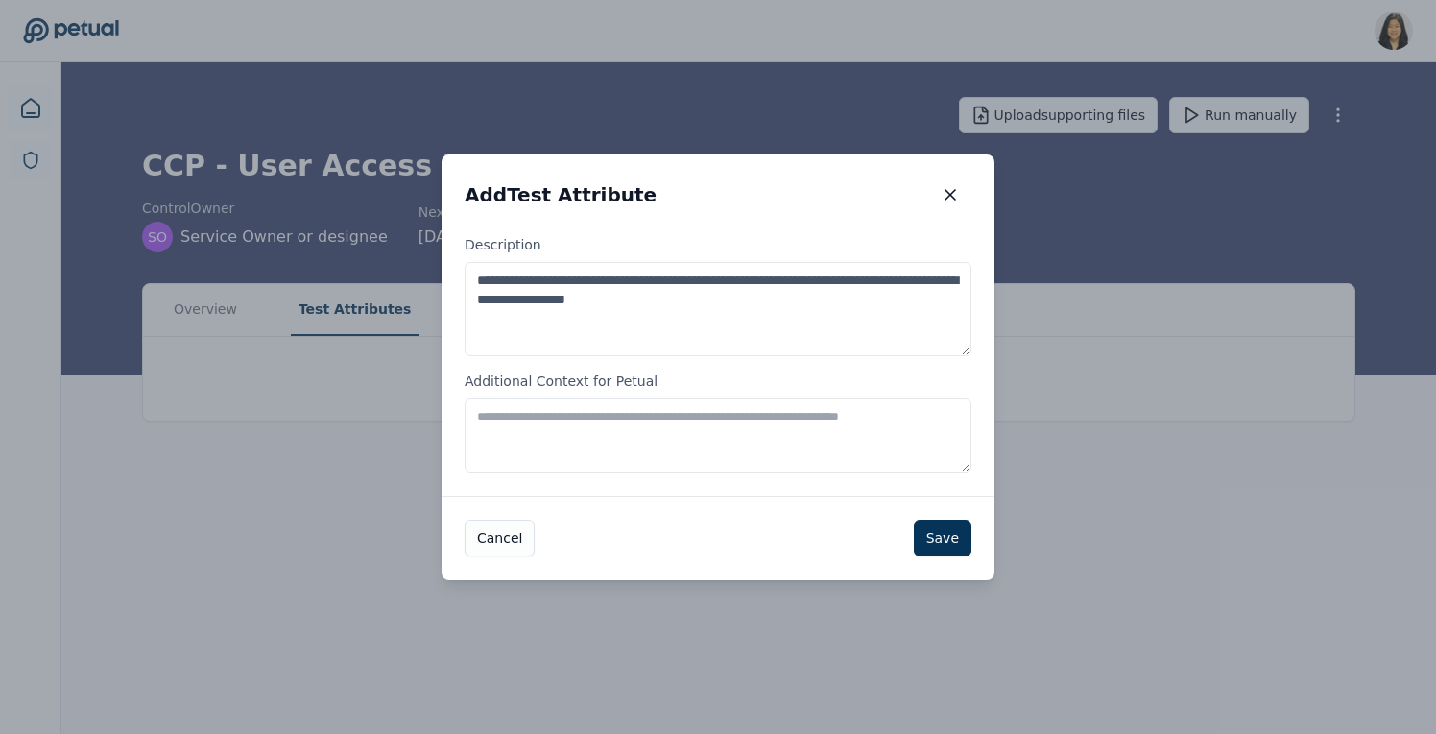
click at [724, 298] on textarea "**********" at bounding box center [717, 309] width 507 height 94
type textarea "**********"
click at [939, 547] on button "Save" at bounding box center [943, 538] width 58 height 36
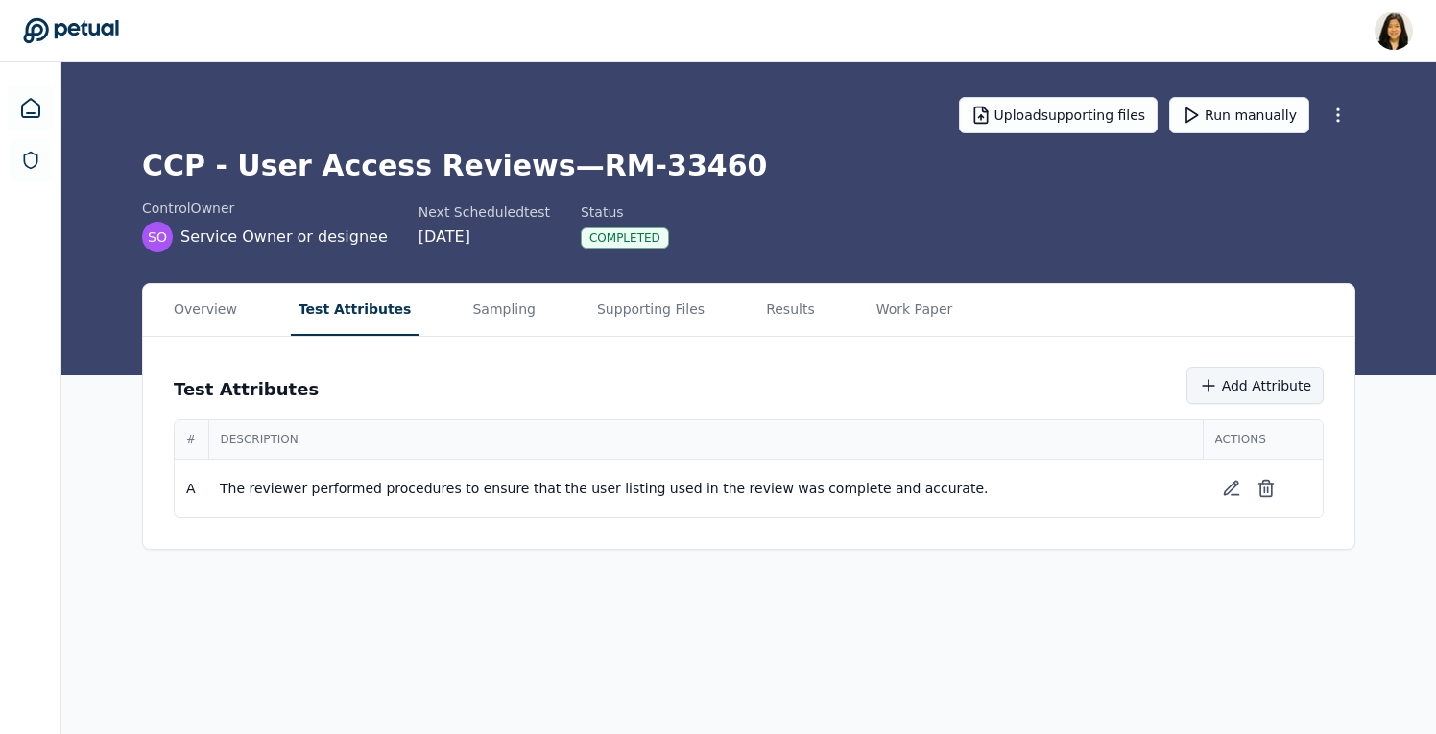
click at [1239, 382] on button "Add Attribute" at bounding box center [1254, 386] width 137 height 36
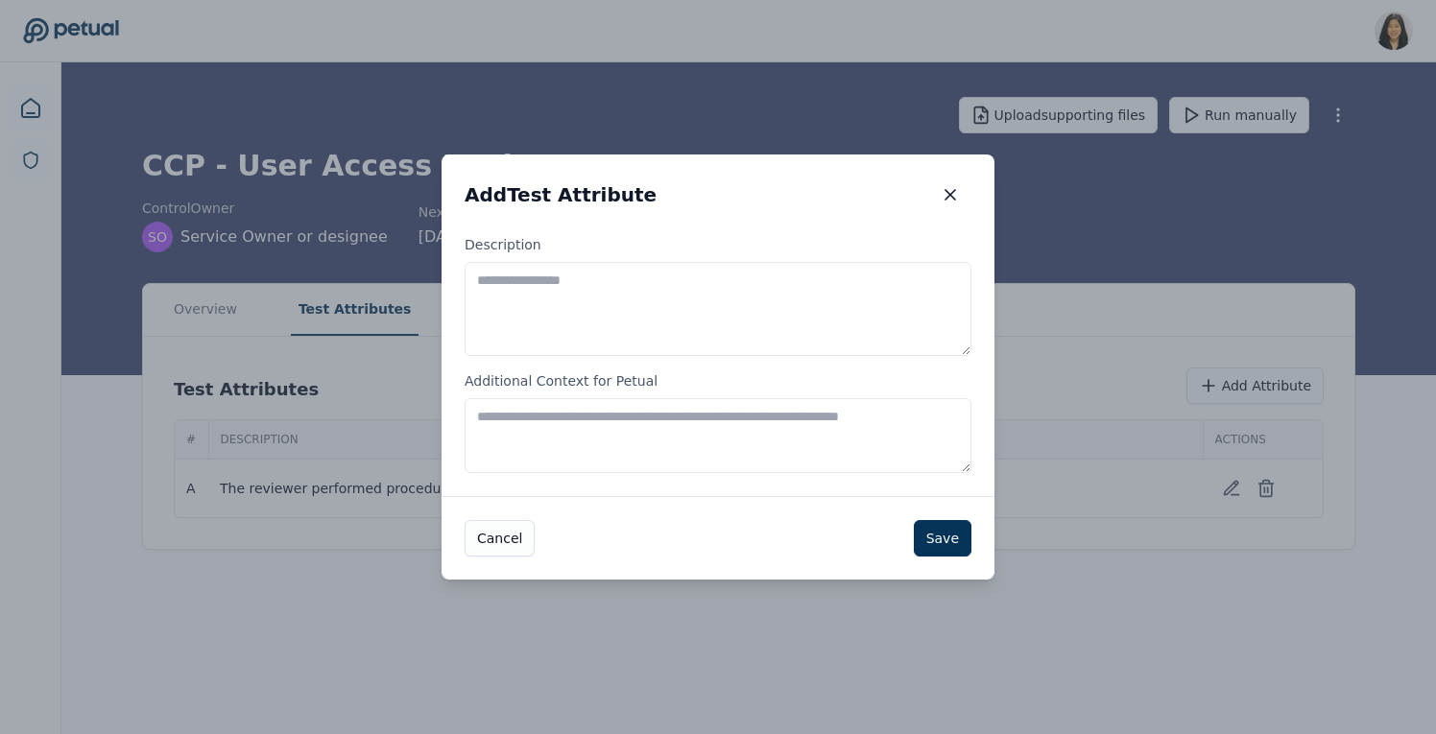
click at [668, 314] on textarea "Description" at bounding box center [717, 309] width 507 height 94
type textarea "**********"
click at [949, 543] on button "Save" at bounding box center [943, 538] width 58 height 36
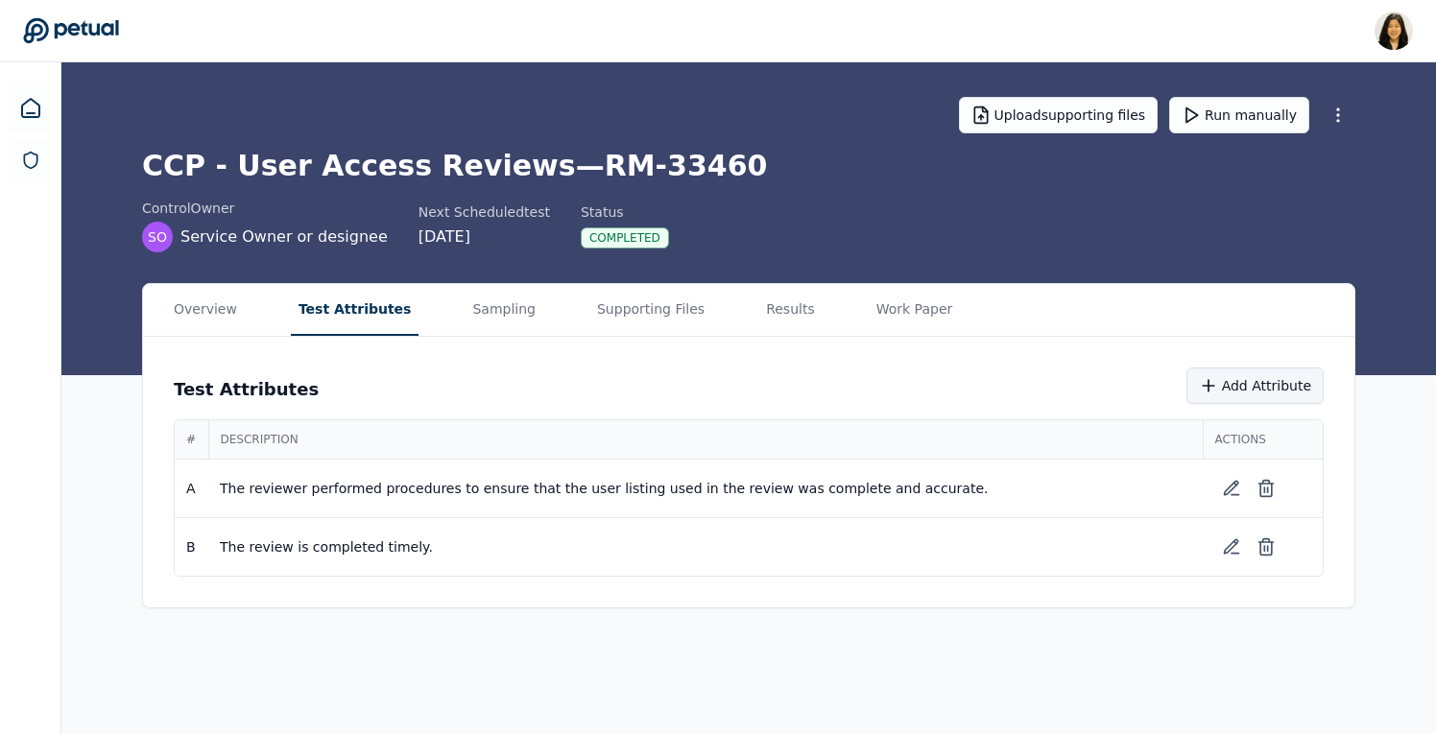
click at [1263, 384] on button "Add Attribute" at bounding box center [1254, 386] width 137 height 36
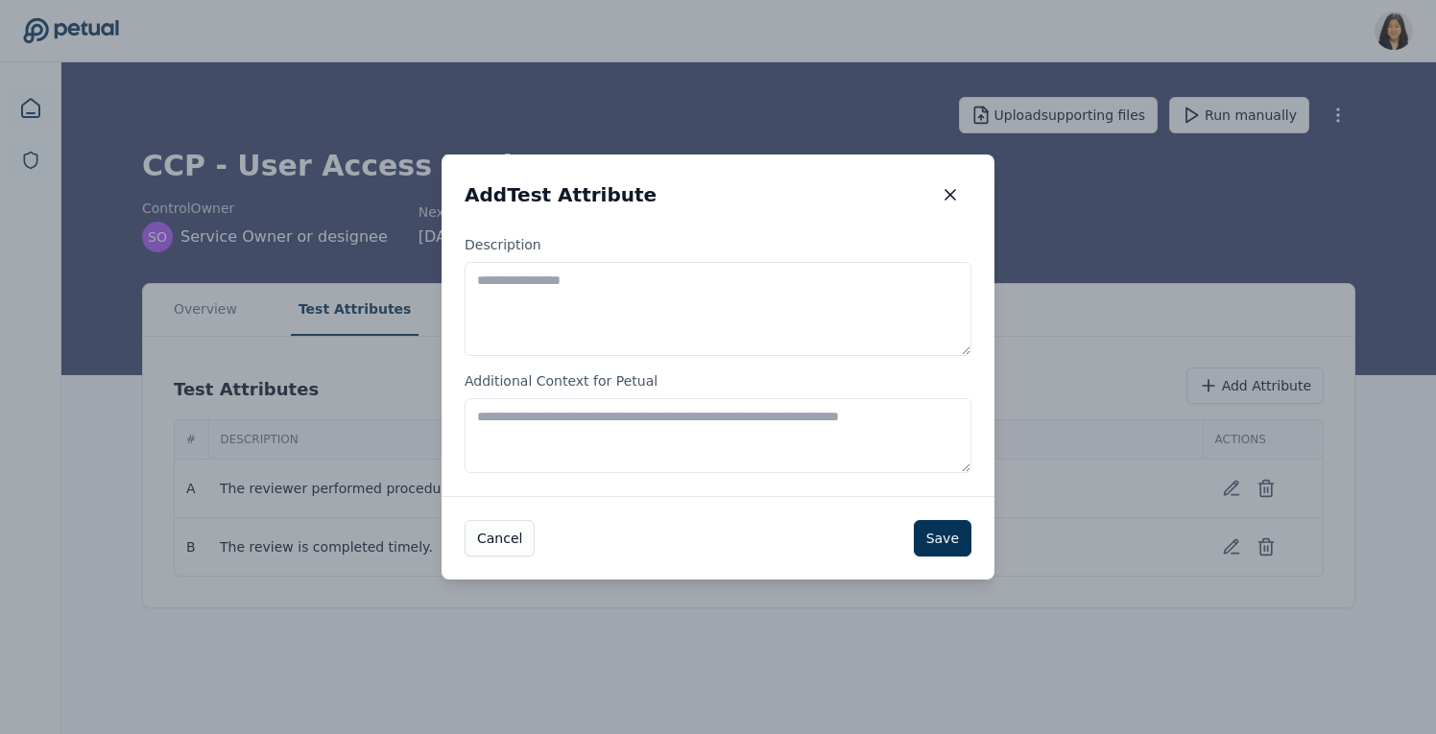
click at [832, 325] on textarea "Description" at bounding box center [717, 309] width 507 height 94
paste textarea "**********"
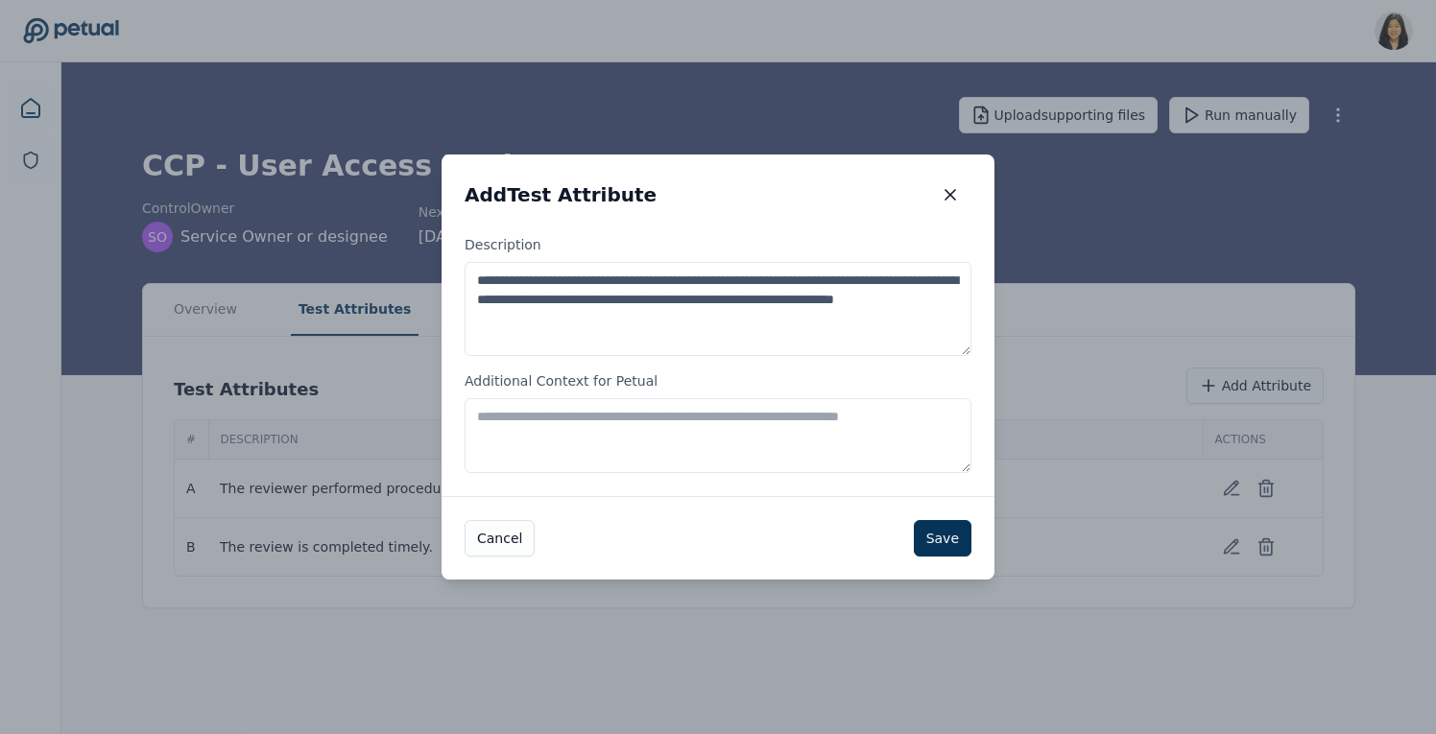
click at [587, 317] on textarea "**********" at bounding box center [717, 309] width 507 height 94
type textarea "**********"
click at [937, 543] on button "Save" at bounding box center [943, 538] width 58 height 36
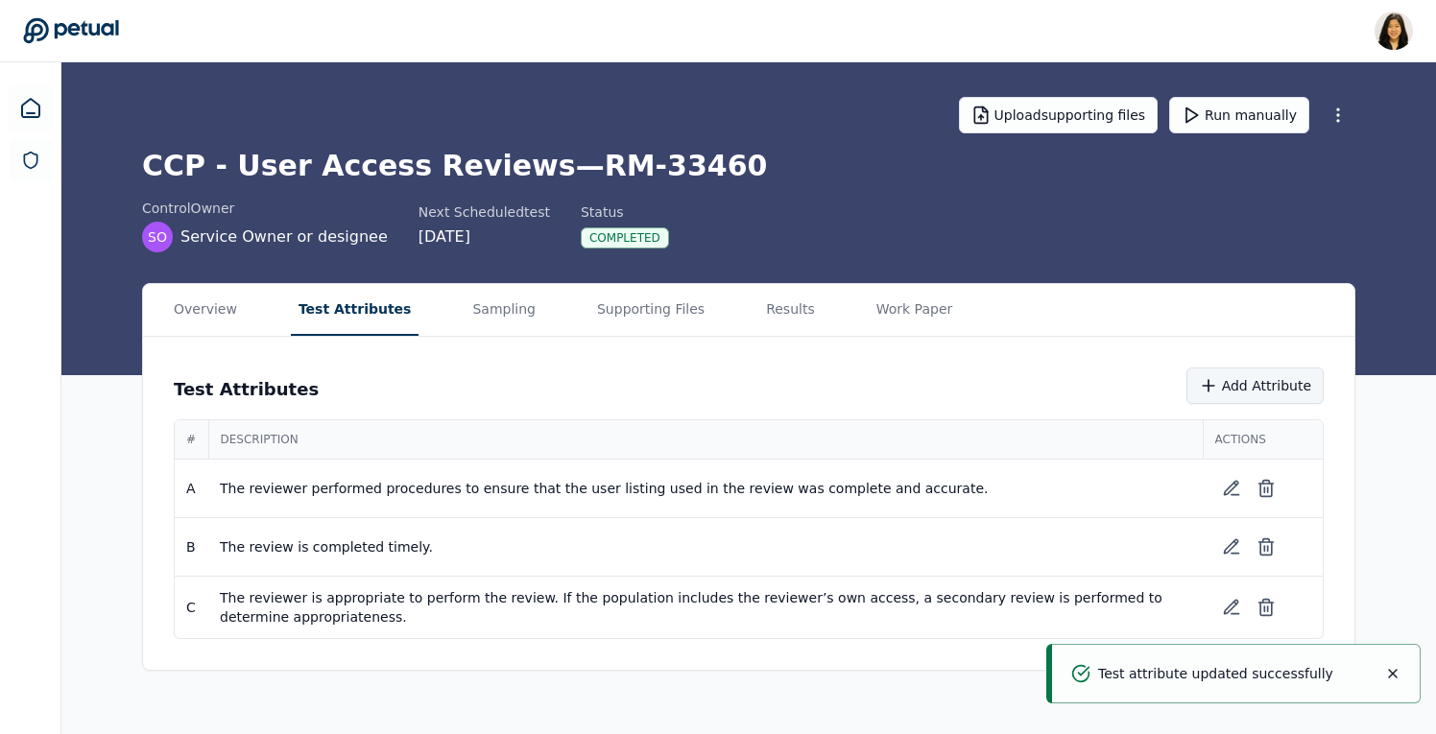
click at [1246, 387] on button "Add Attribute" at bounding box center [1254, 386] width 137 height 36
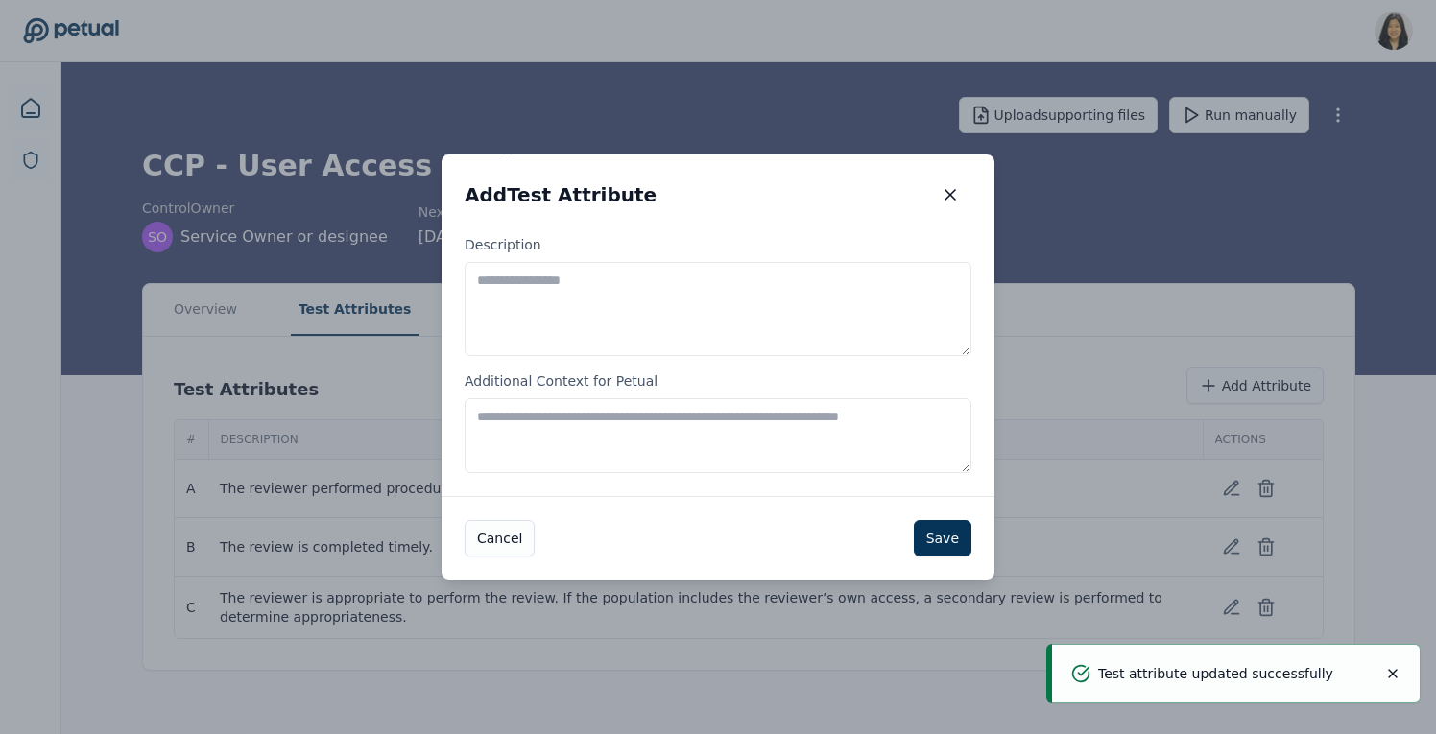
click at [632, 320] on textarea "Description" at bounding box center [717, 309] width 507 height 94
paste textarea "**********"
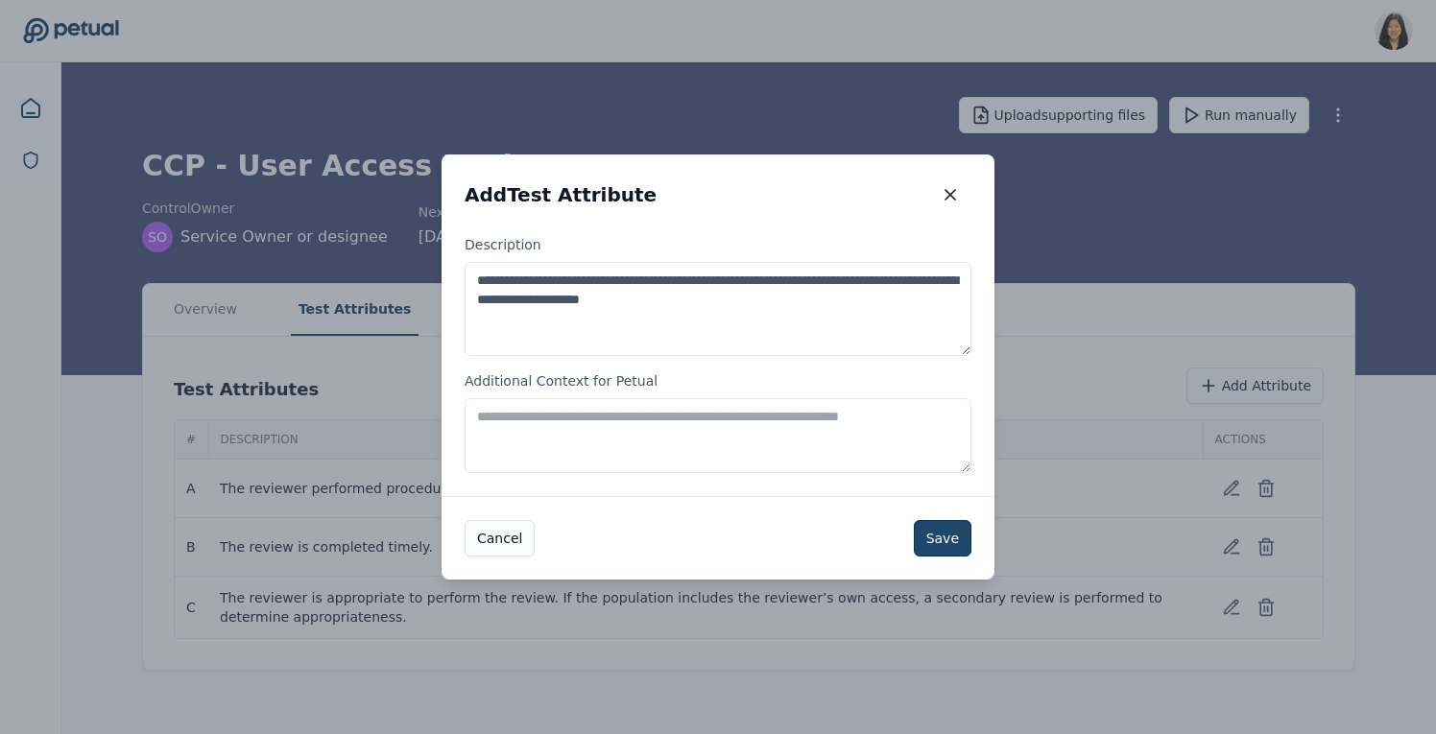
type textarea "**********"
click at [953, 540] on button "Save" at bounding box center [943, 538] width 58 height 36
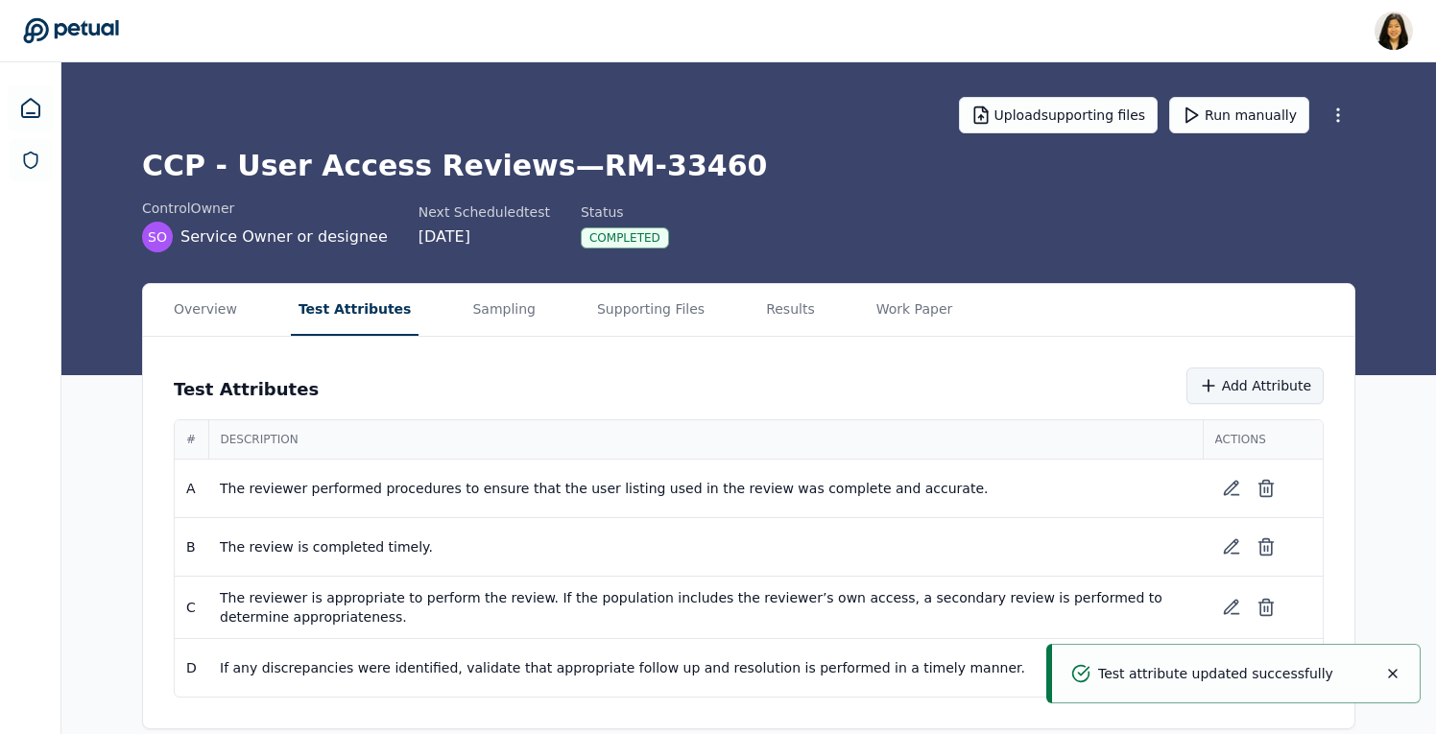
click at [1271, 377] on button "Add Attribute" at bounding box center [1254, 386] width 137 height 36
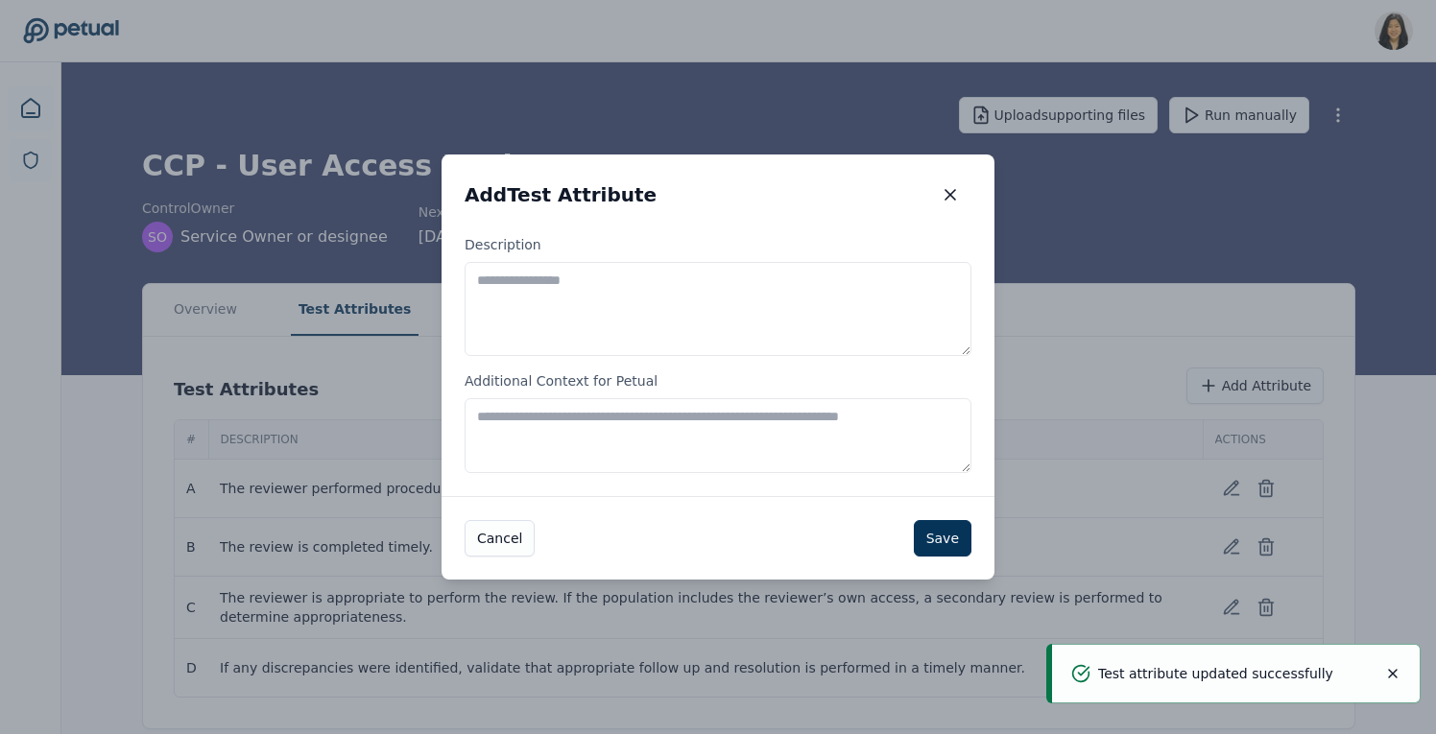
click at [839, 335] on textarea "Description" at bounding box center [717, 309] width 507 height 94
paste textarea "**********"
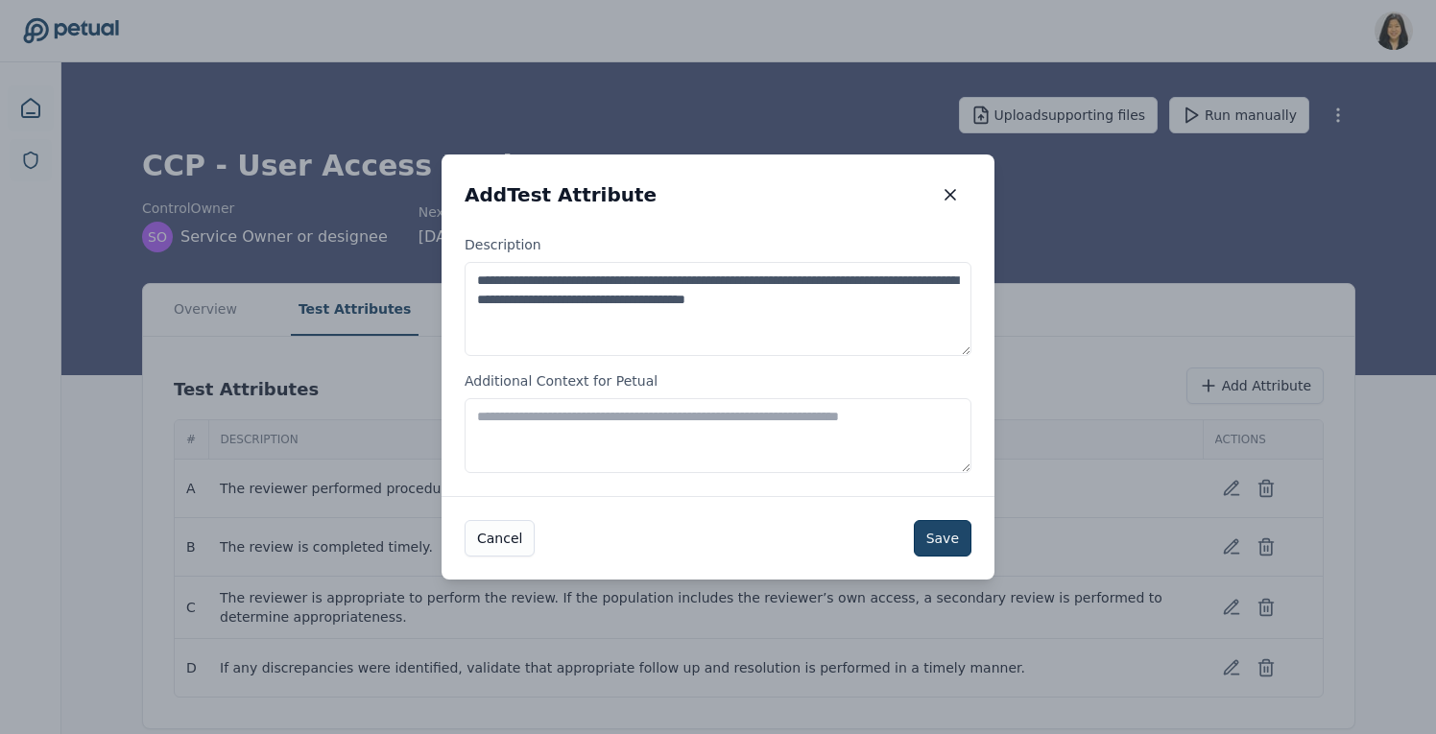
type textarea "**********"
click at [930, 542] on button "Save" at bounding box center [943, 538] width 58 height 36
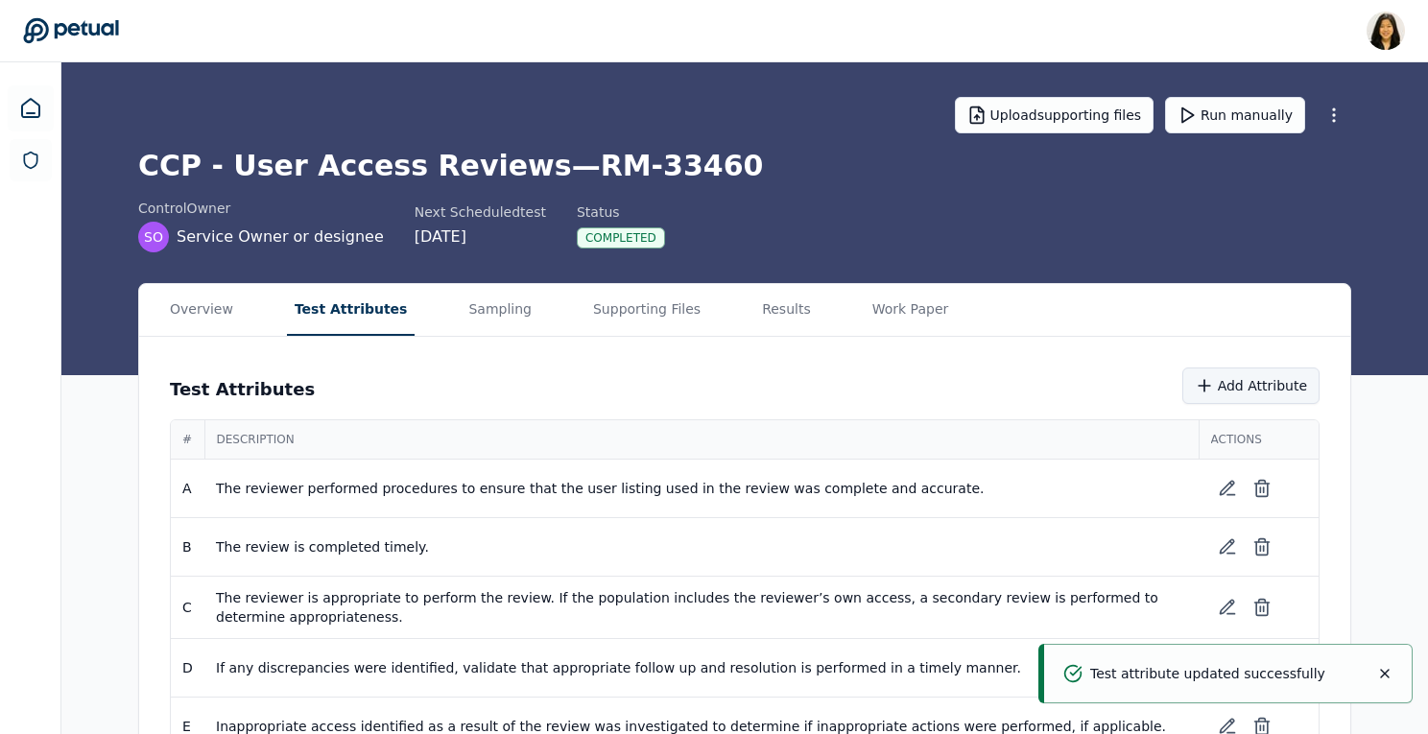
click at [1252, 396] on button "Add Attribute" at bounding box center [1250, 386] width 137 height 36
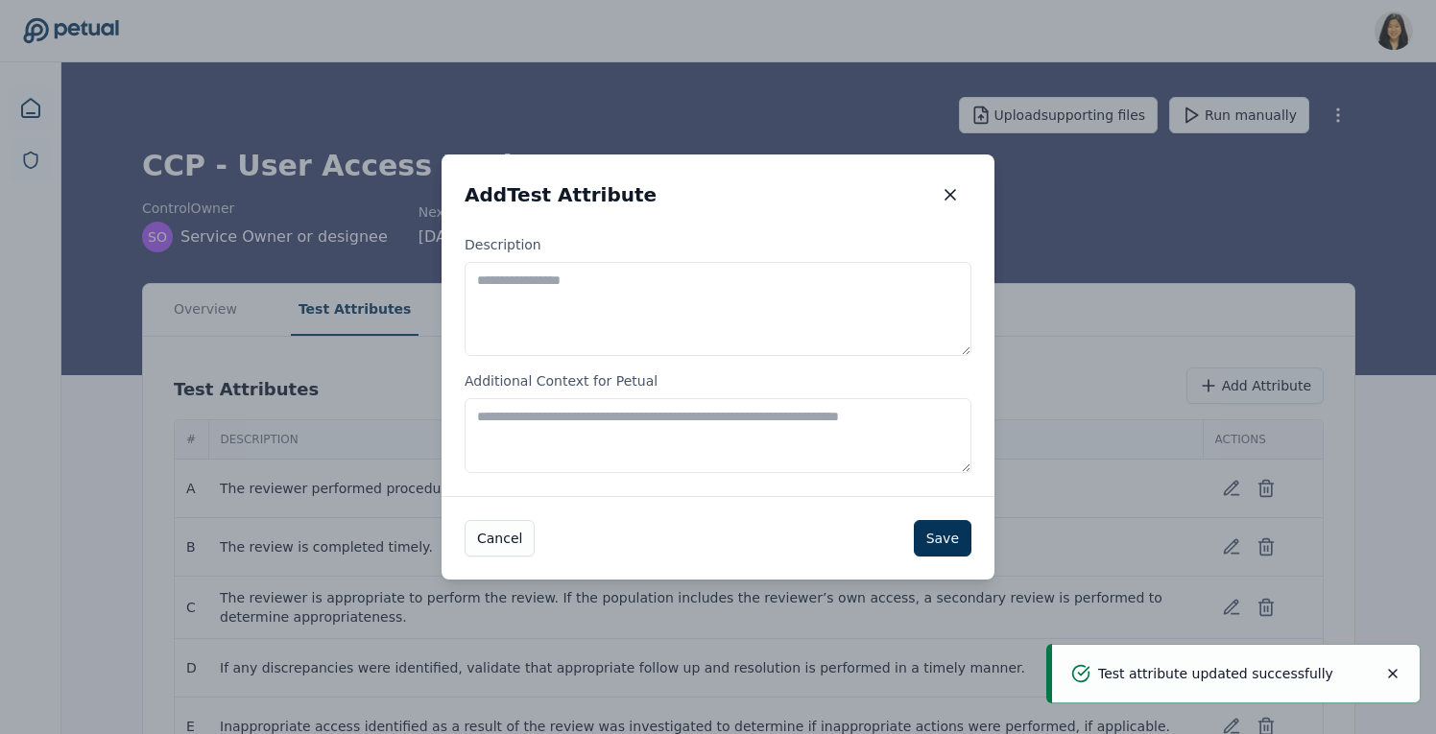
click at [733, 327] on textarea "Description" at bounding box center [717, 309] width 507 height 94
paste textarea "**********"
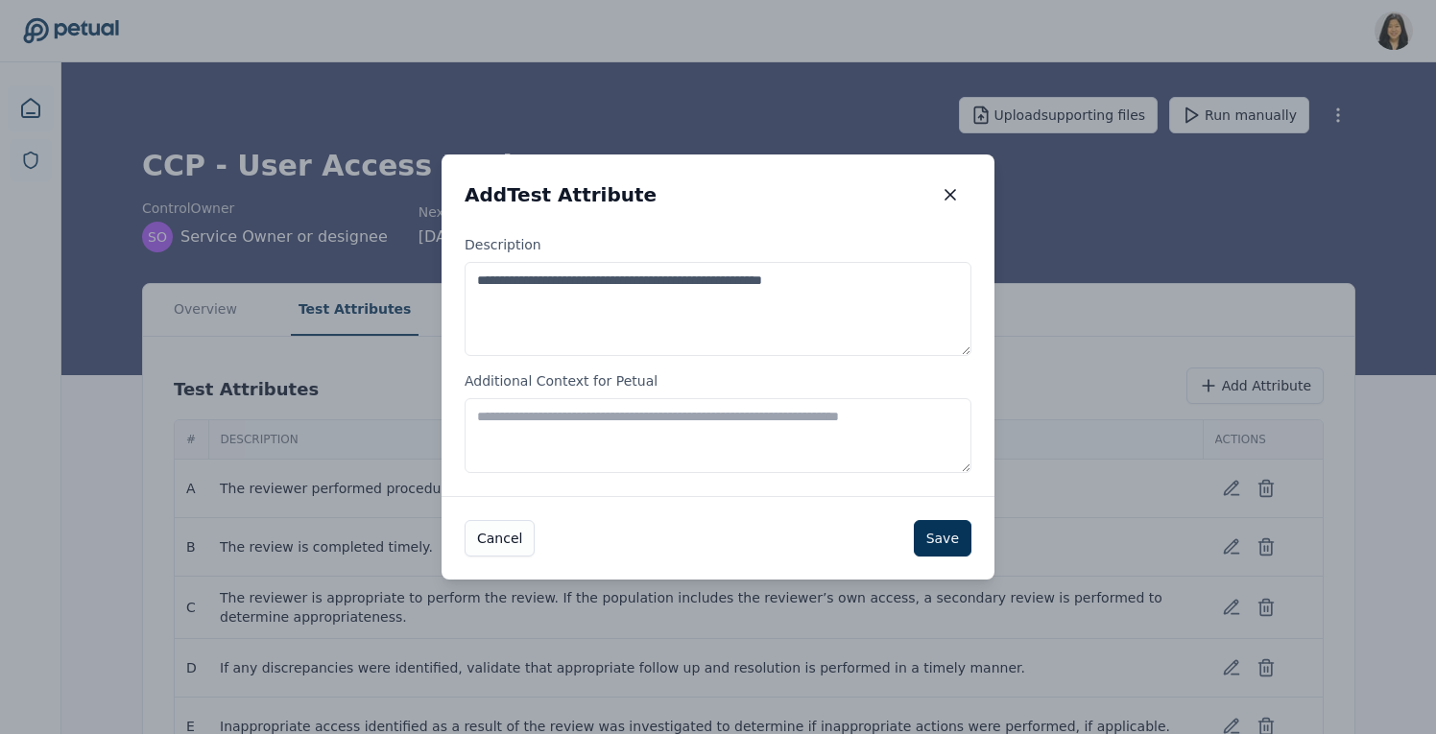
click at [807, 275] on textarea "**********" at bounding box center [717, 309] width 507 height 94
type textarea "**********"
click at [949, 535] on button "Save" at bounding box center [943, 538] width 58 height 36
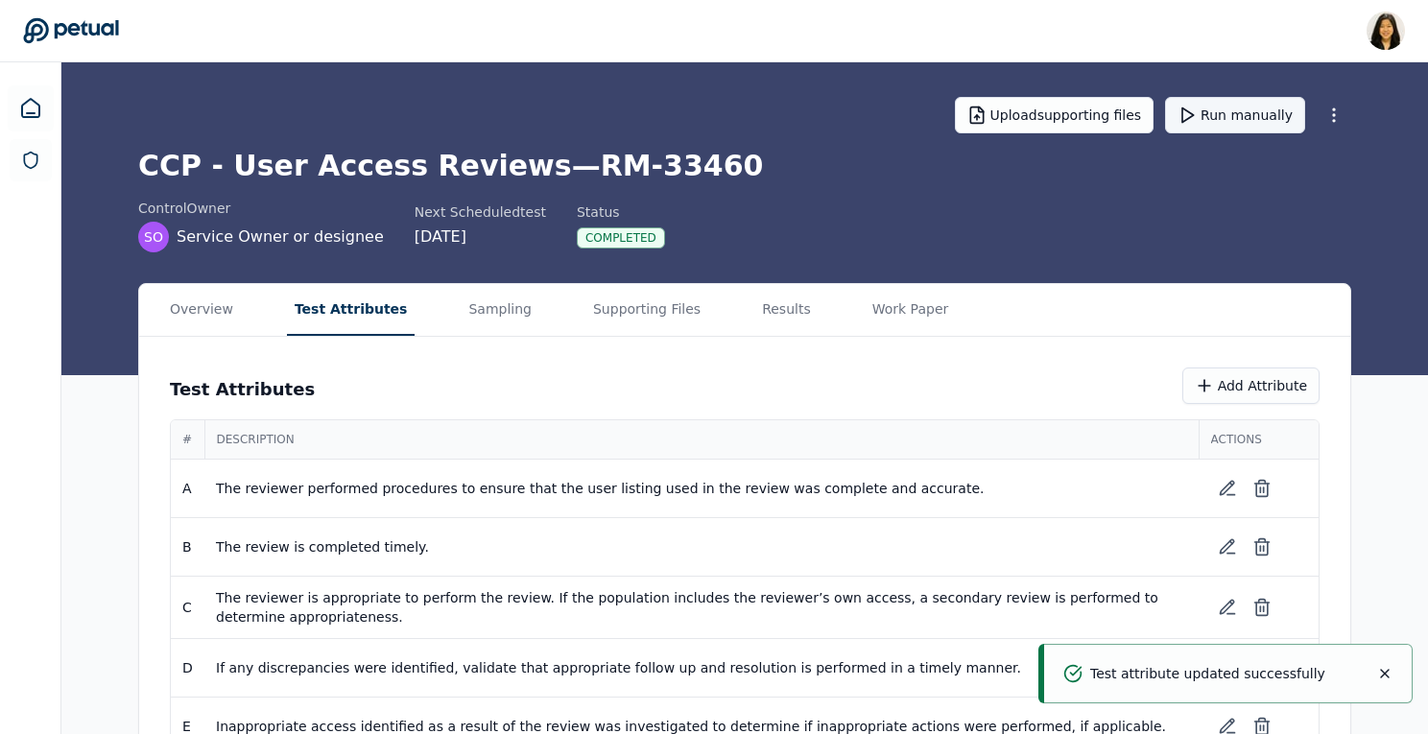
click at [1244, 117] on button "Run manually" at bounding box center [1235, 115] width 140 height 36
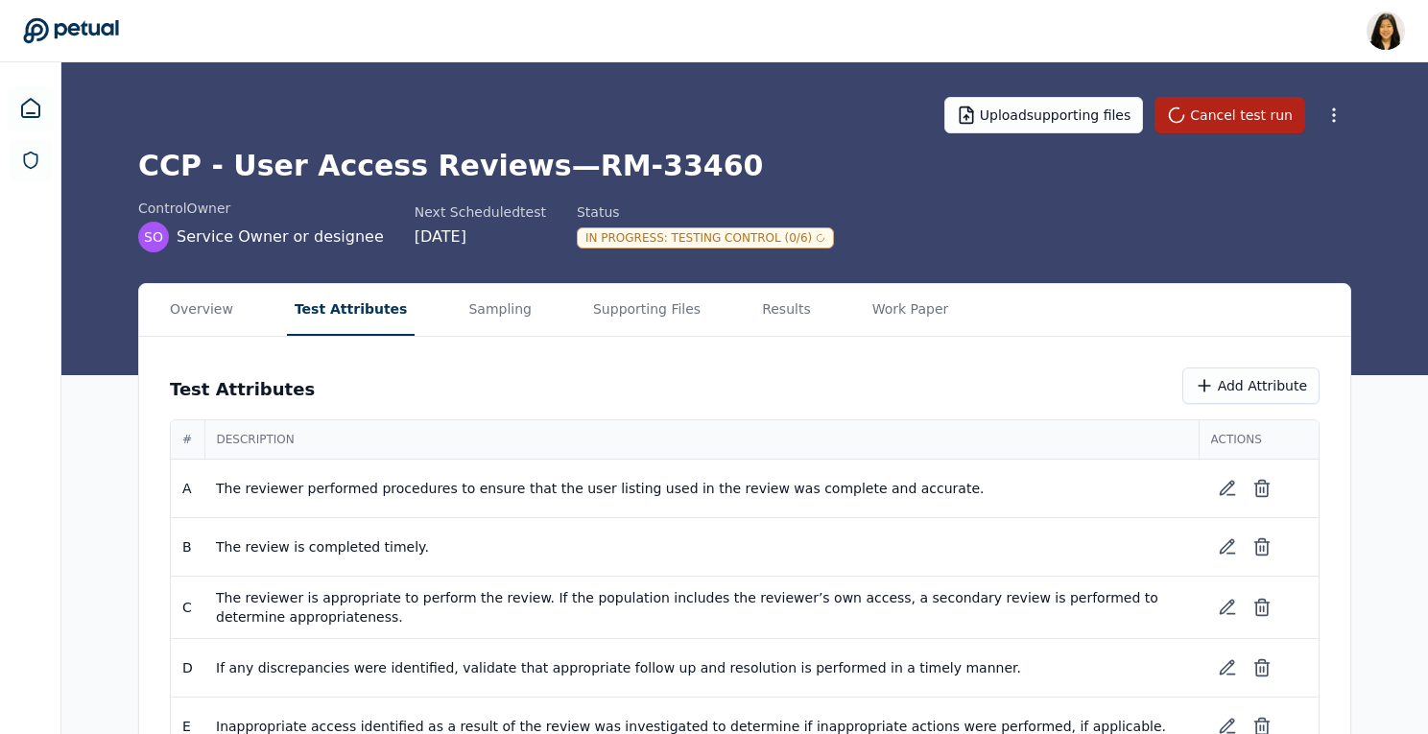
scroll to position [112, 0]
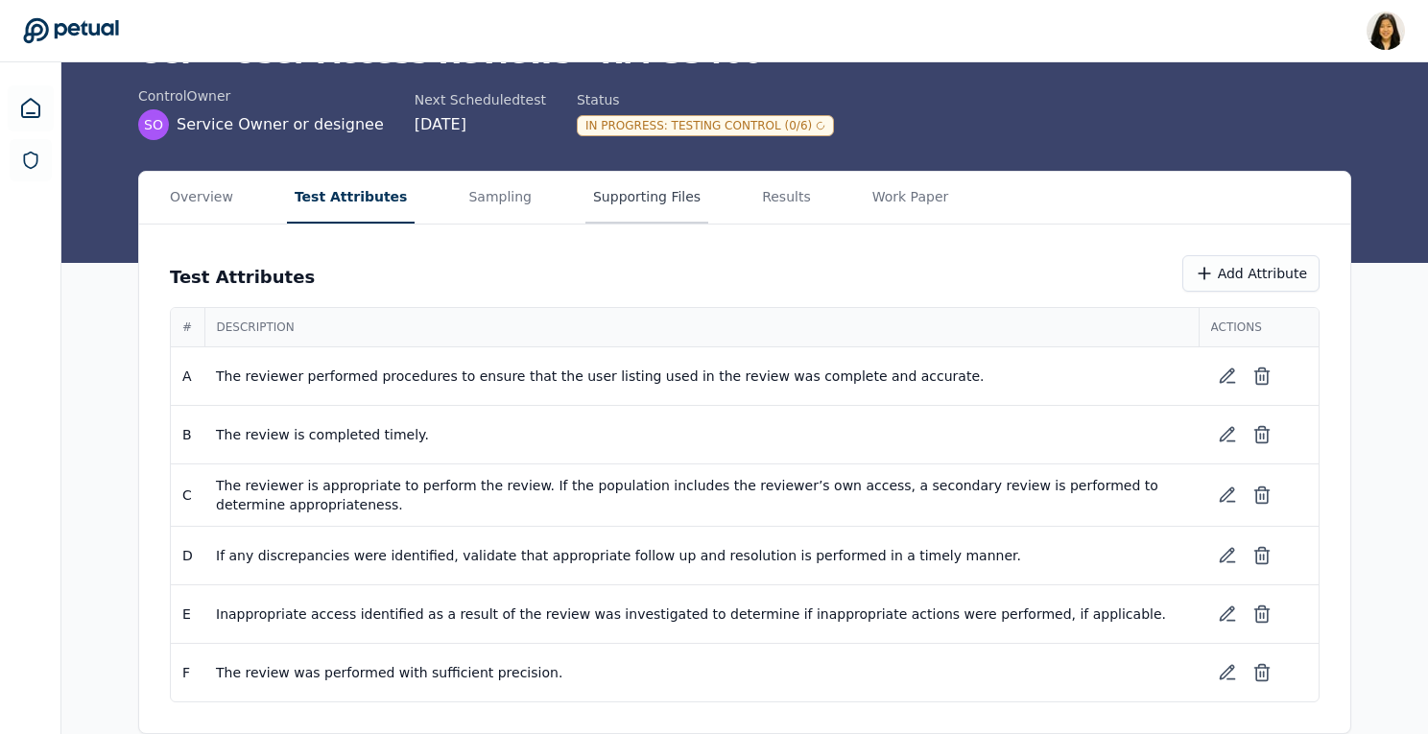
click at [643, 194] on main "Upload supporting files Cancel test run CCP - User Access Reviews — RM-33460 co…" at bounding box center [744, 342] width 1366 height 784
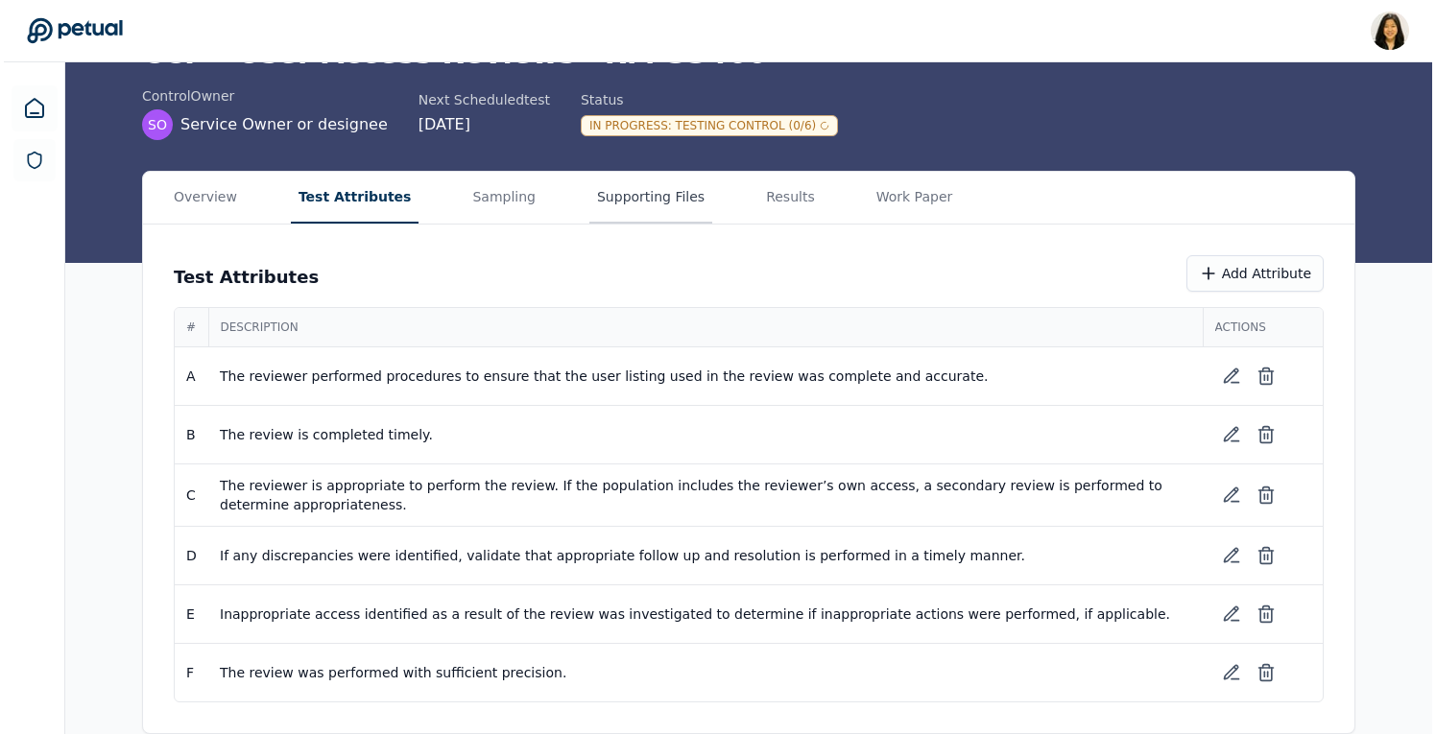
scroll to position [69, 0]
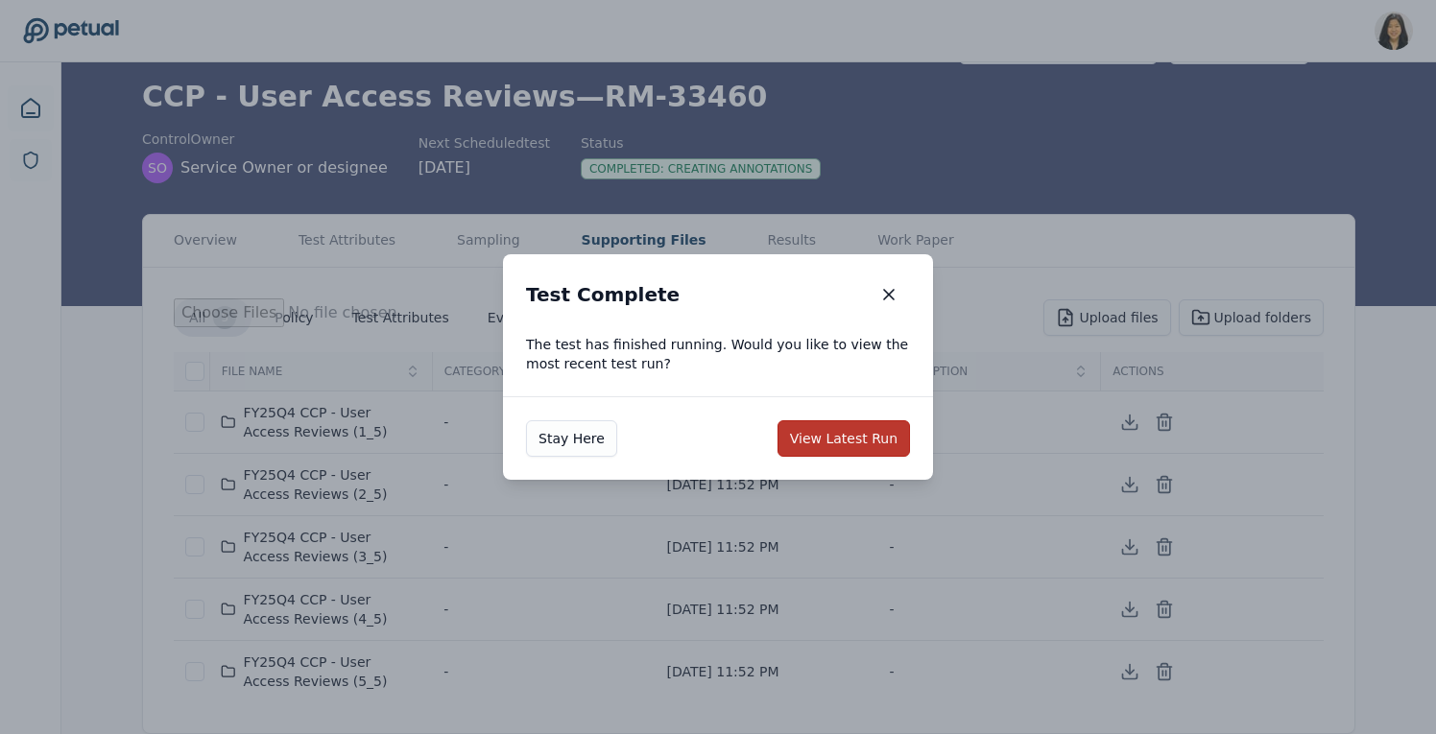
click at [831, 447] on button "View Latest Run" at bounding box center [843, 438] width 132 height 36
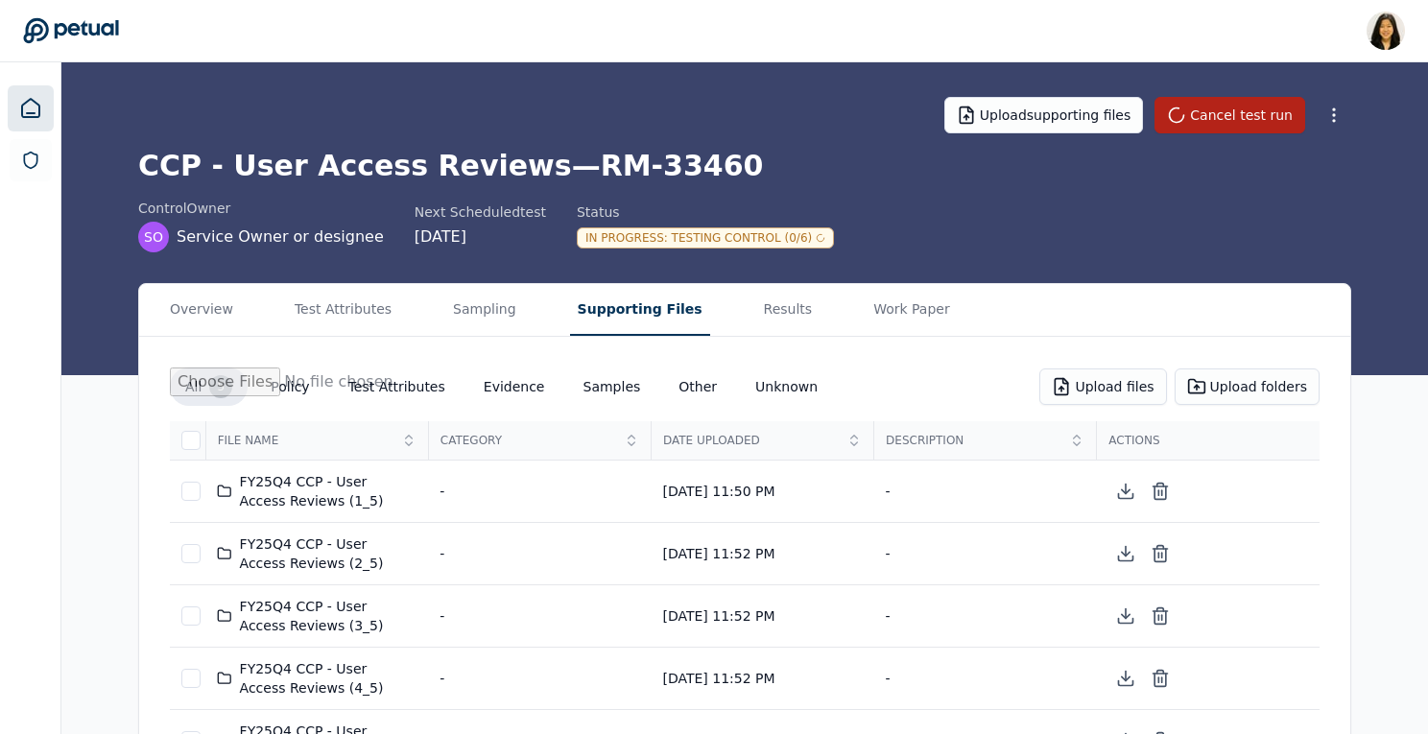
click at [32, 106] on icon at bounding box center [30, 108] width 23 height 23
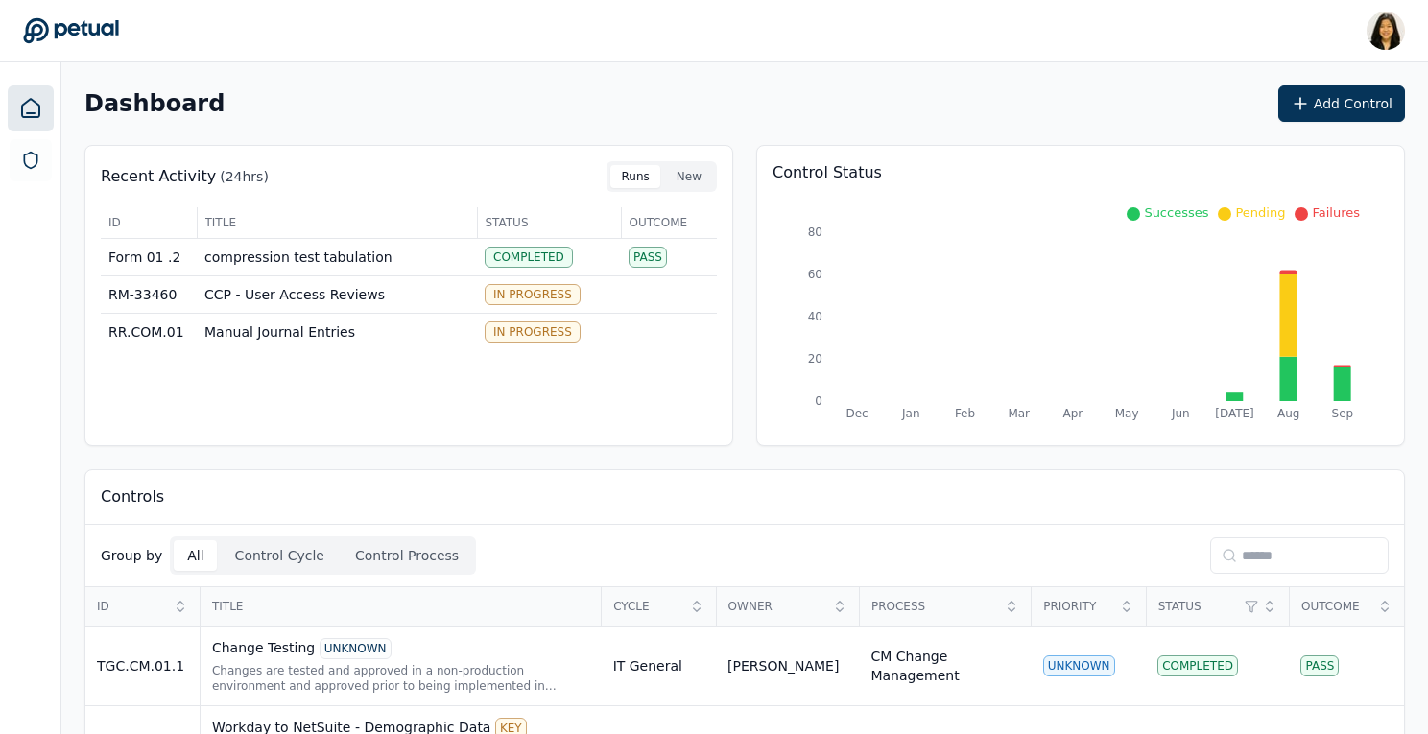
click at [1237, 555] on input at bounding box center [1299, 555] width 178 height 36
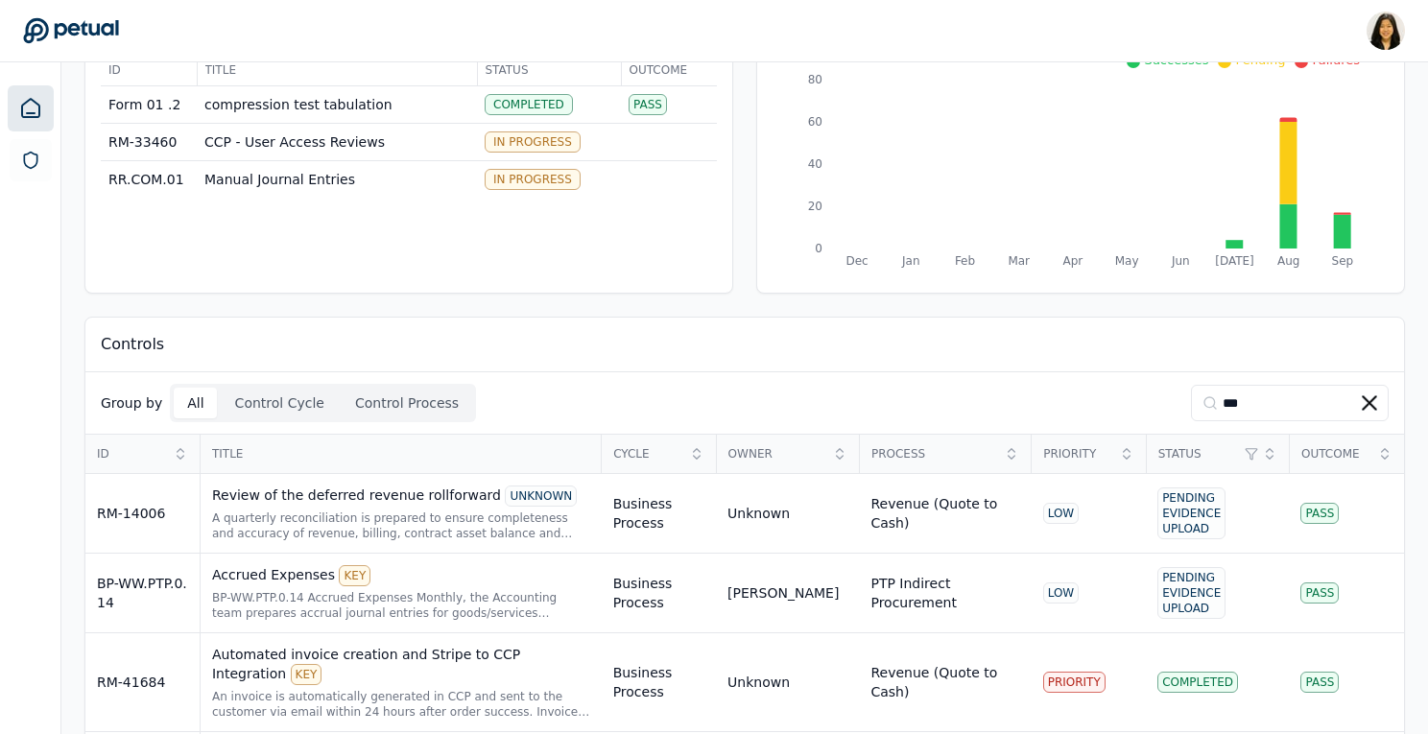
scroll to position [75, 0]
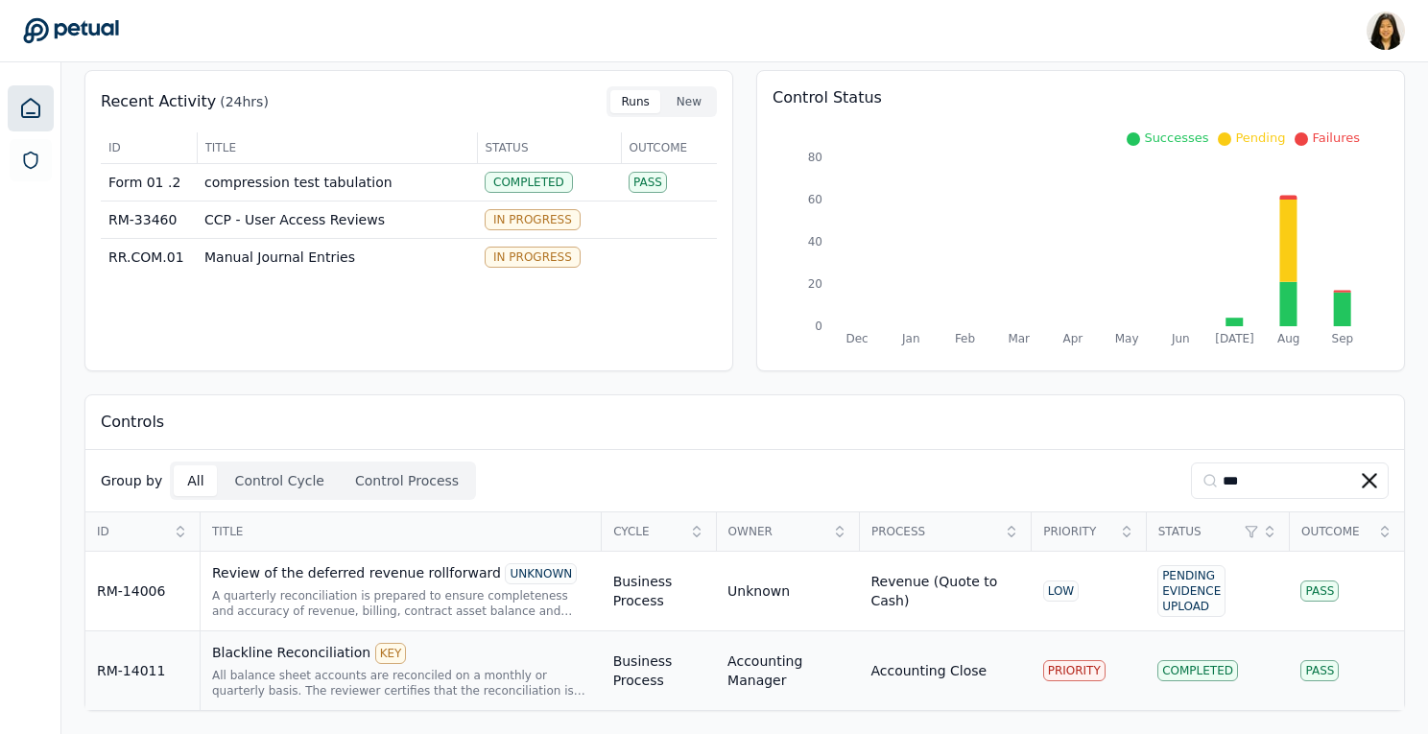
type input "***"
click at [573, 651] on div "Blackline Reconciliation KEY" at bounding box center [401, 653] width 378 height 21
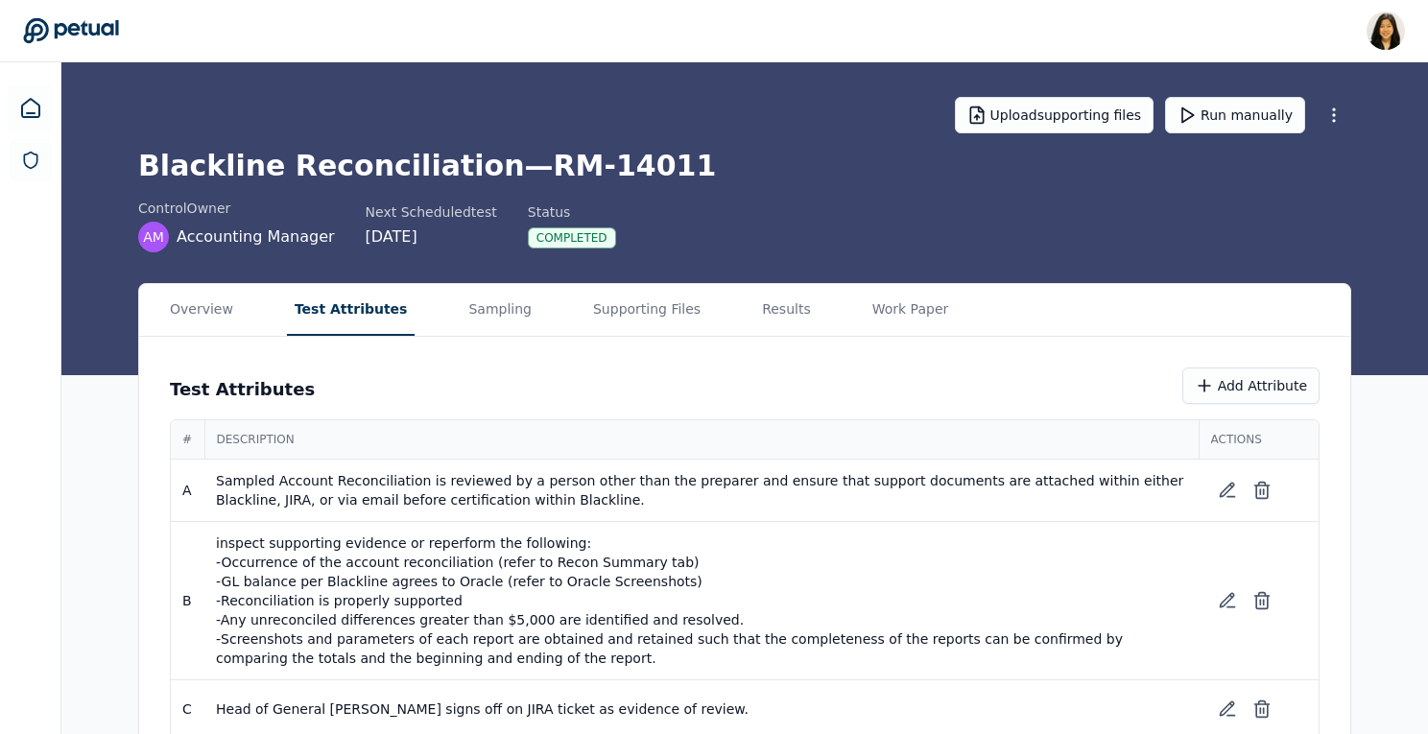
click at [356, 299] on button "Test Attributes" at bounding box center [351, 310] width 129 height 52
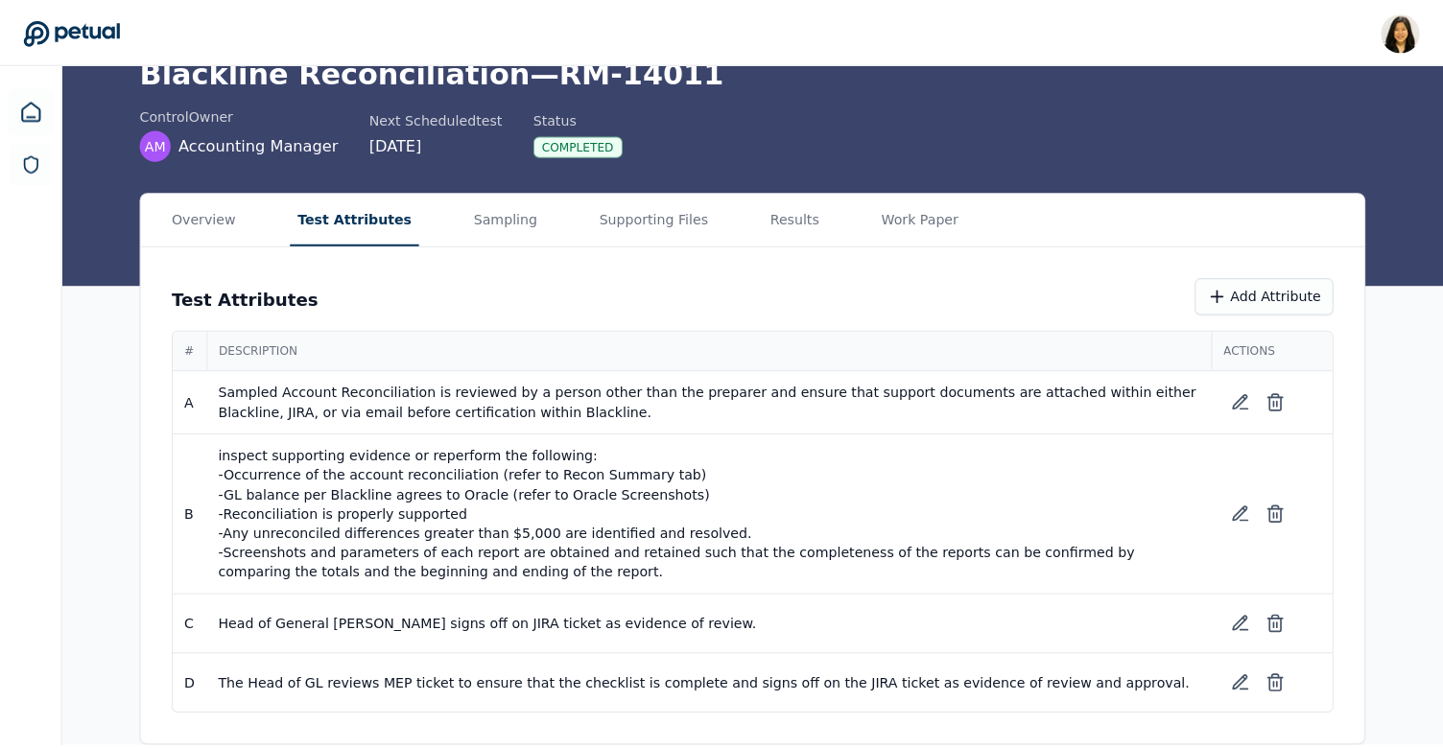
scroll to position [81, 0]
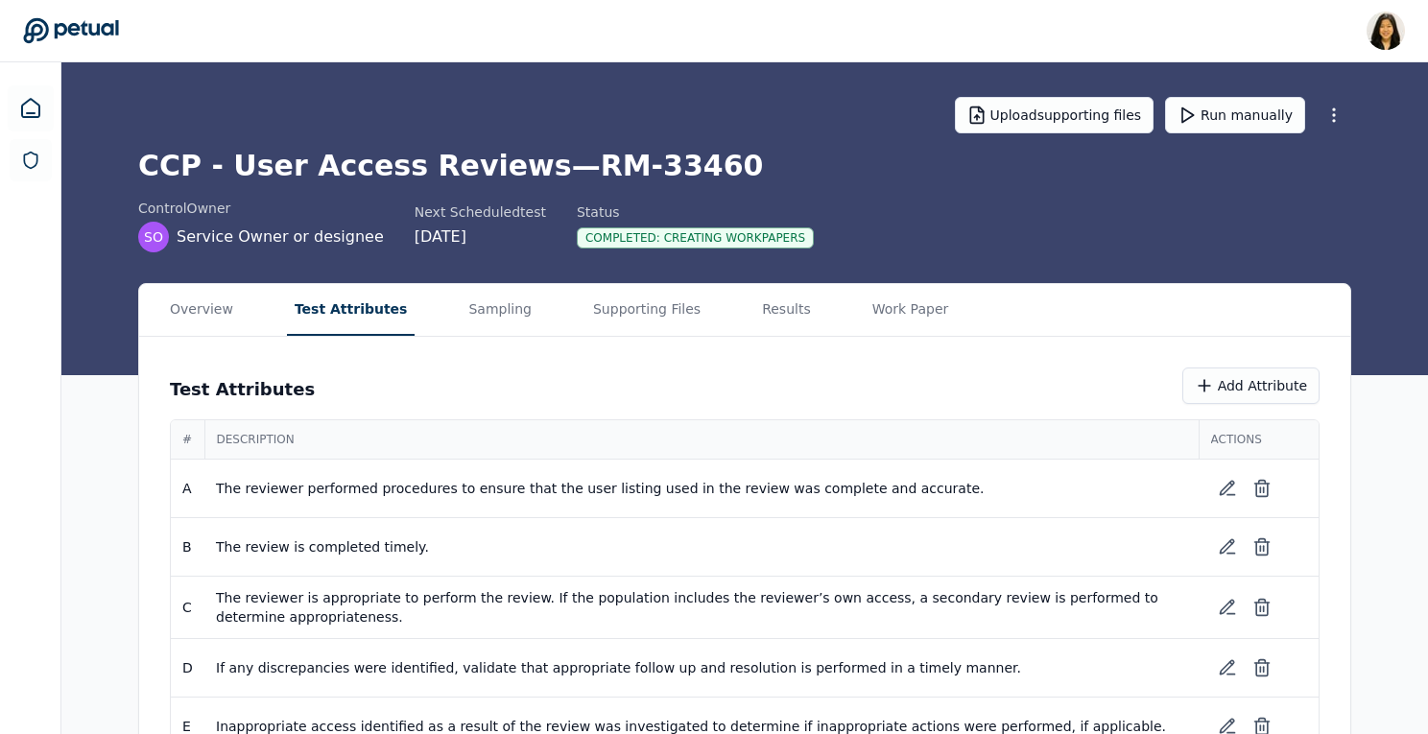
click at [339, 321] on button "Test Attributes" at bounding box center [351, 310] width 129 height 52
click at [763, 189] on main "Upload supporting files Run manually CCP - User Access Reviews — RM-33460 contr…" at bounding box center [748, 454] width 1374 height 784
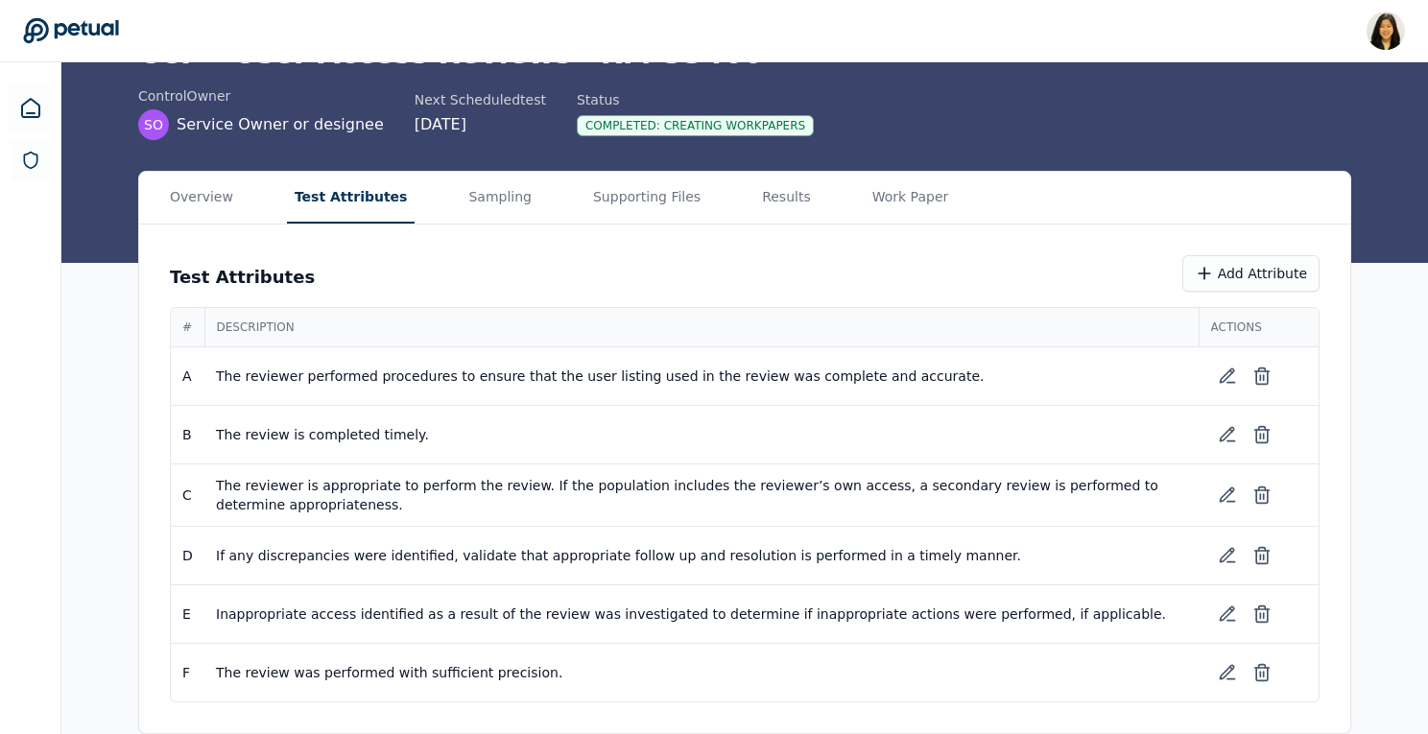
scroll to position [112, 0]
click at [366, 72] on main "Upload supporting files Run manually CCP - User Access Reviews — RM-33460 contr…" at bounding box center [744, 342] width 1366 height 784
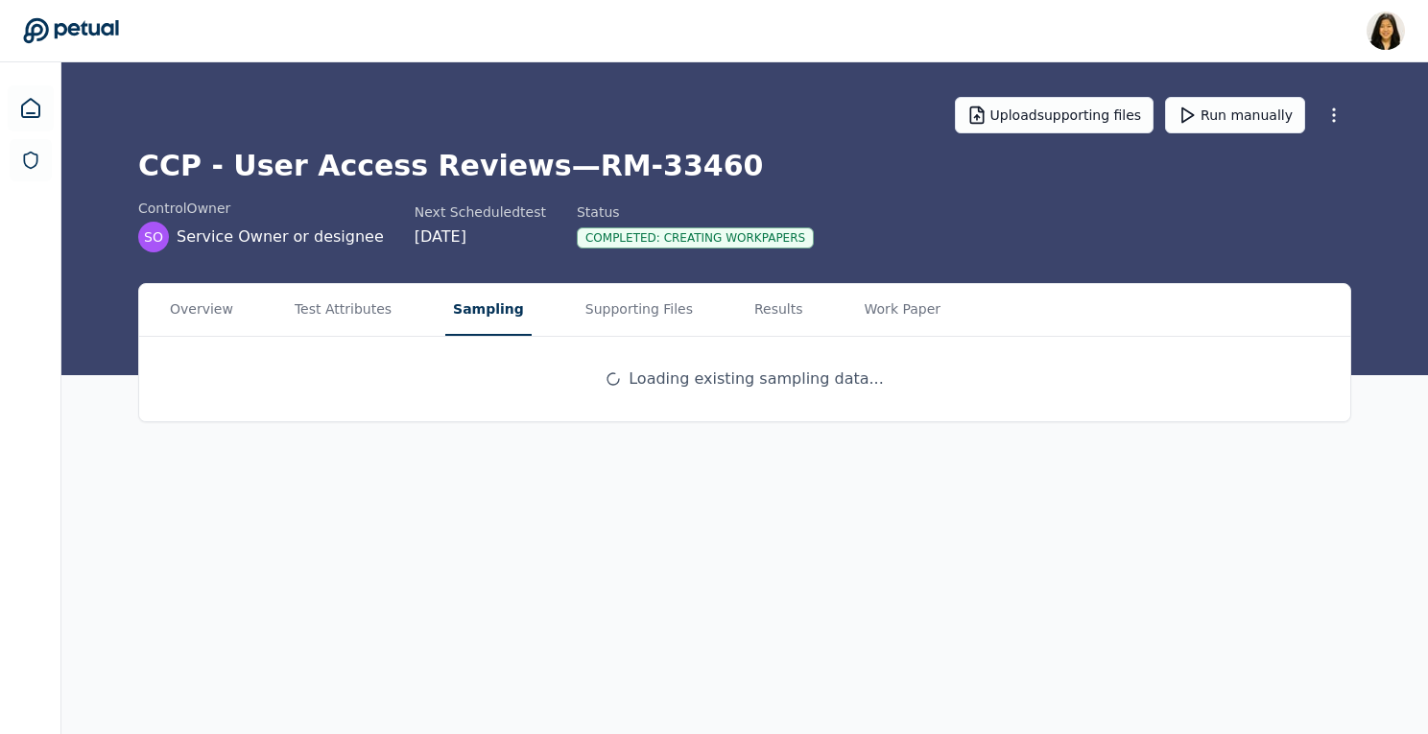
click at [488, 196] on main "Upload supporting files Run manually CCP - User Access Reviews — RM-33460 contr…" at bounding box center [744, 398] width 1366 height 672
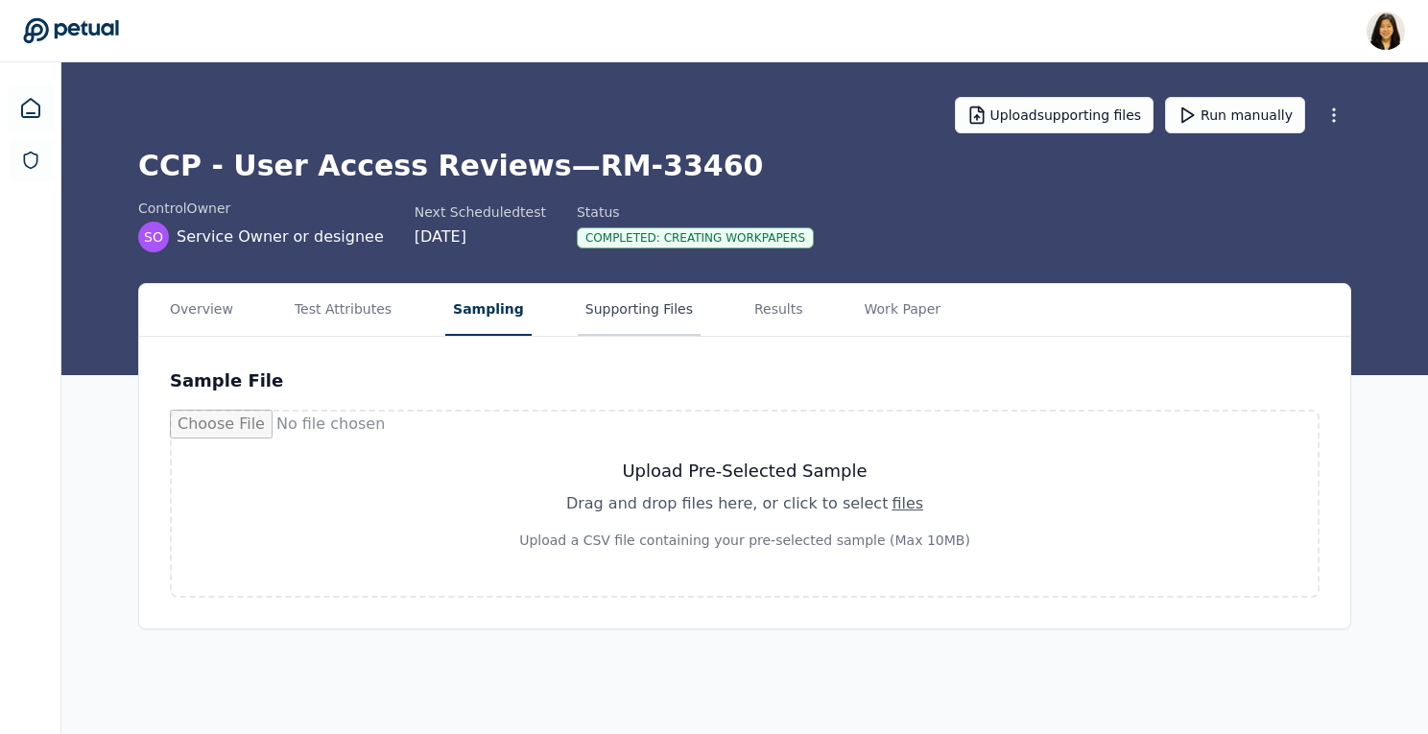
click at [651, 316] on button "Supporting Files" at bounding box center [639, 310] width 123 height 52
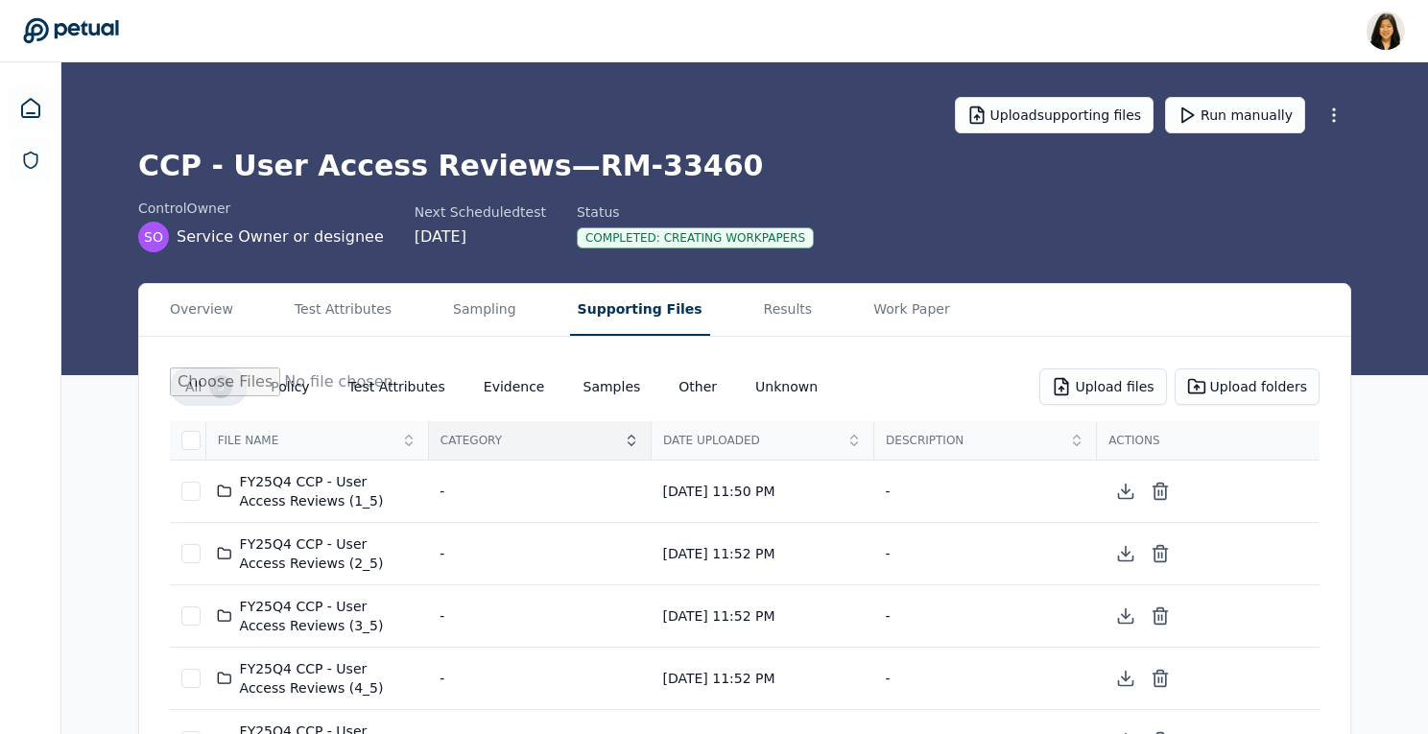
scroll to position [69, 0]
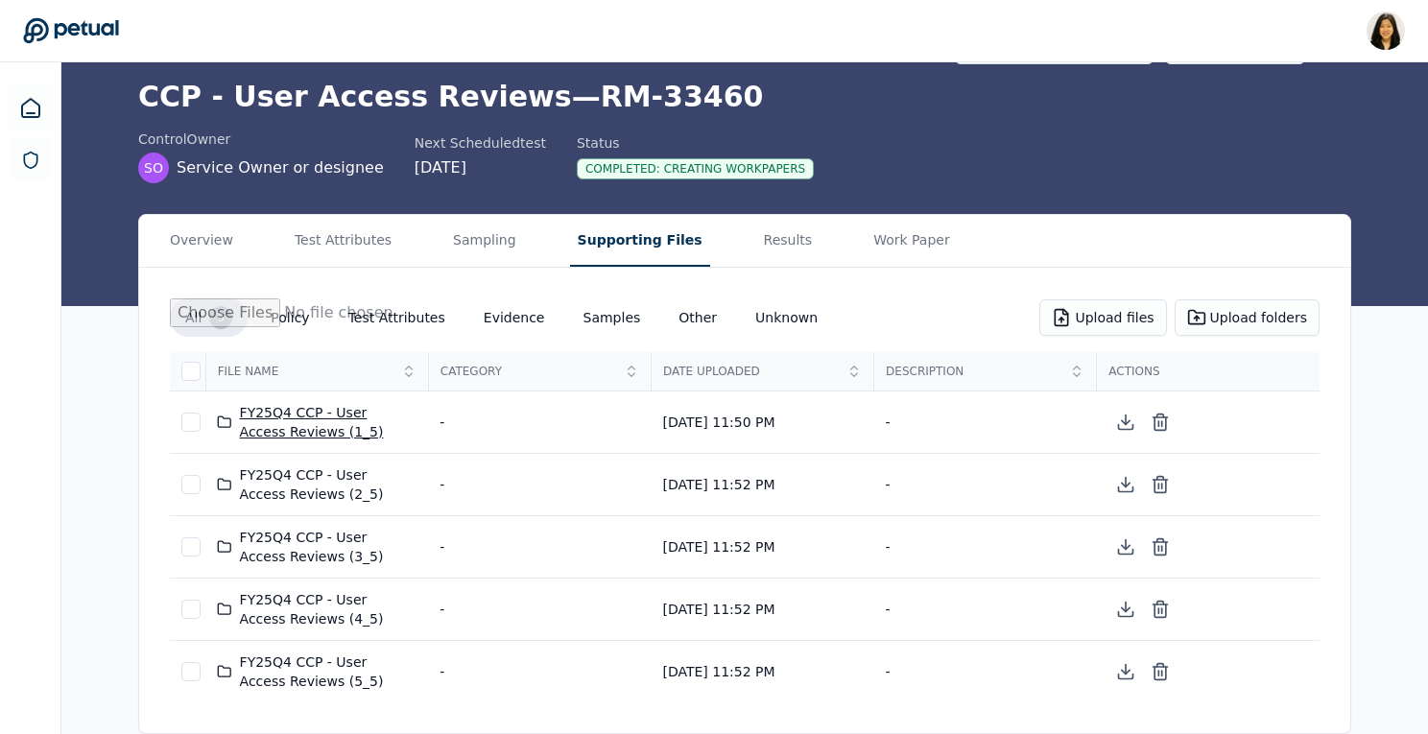
click at [350, 406] on div "FY25Q4 CCP - User Access Reviews (1_5)" at bounding box center [317, 422] width 200 height 38
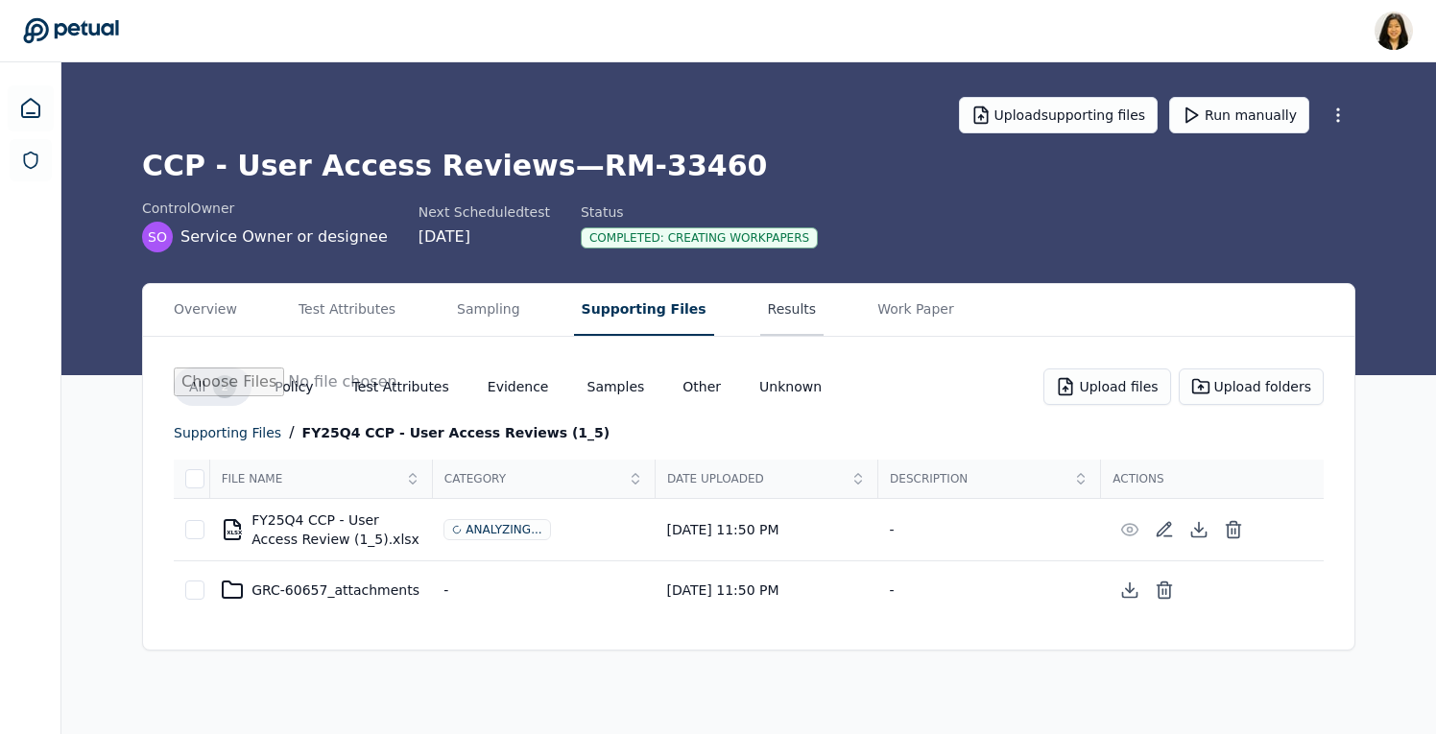
click at [760, 314] on button "Results" at bounding box center [792, 310] width 64 height 52
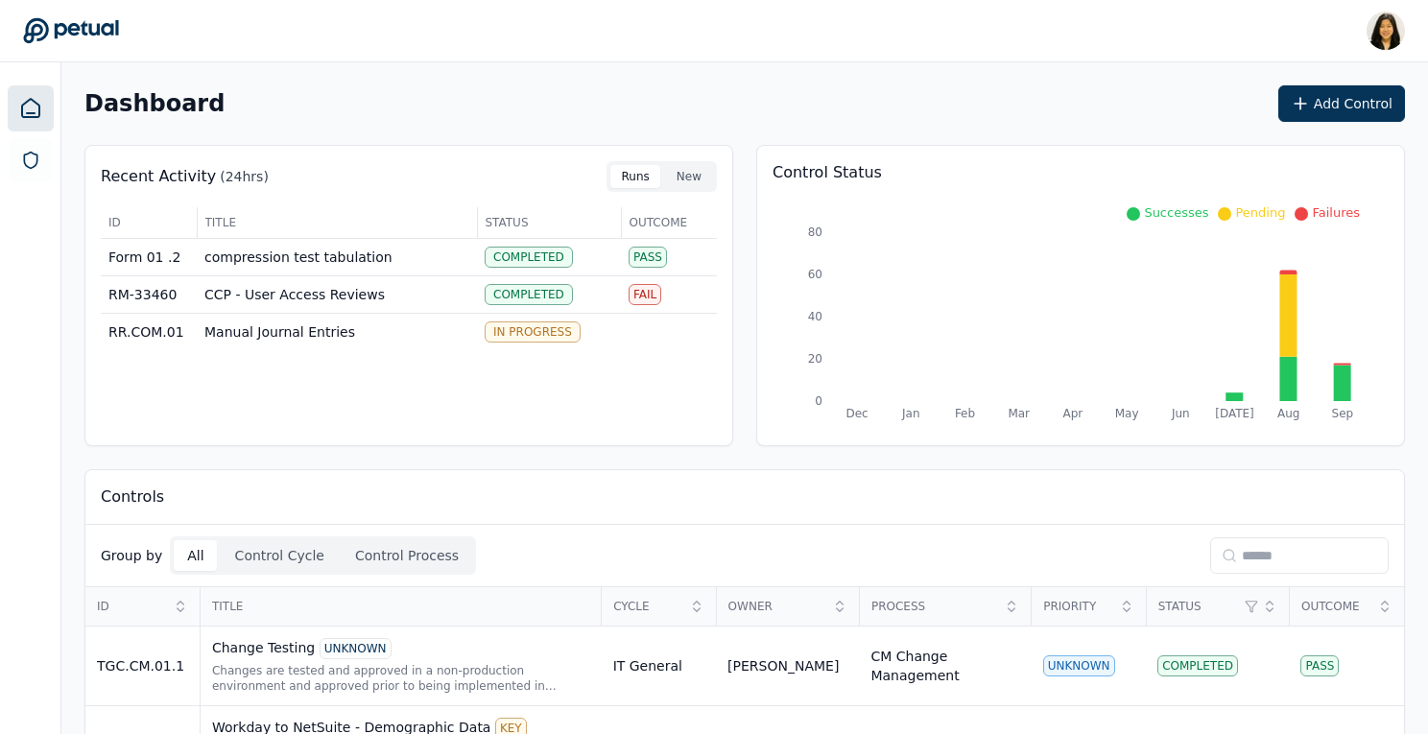
click at [1245, 554] on input at bounding box center [1299, 555] width 178 height 36
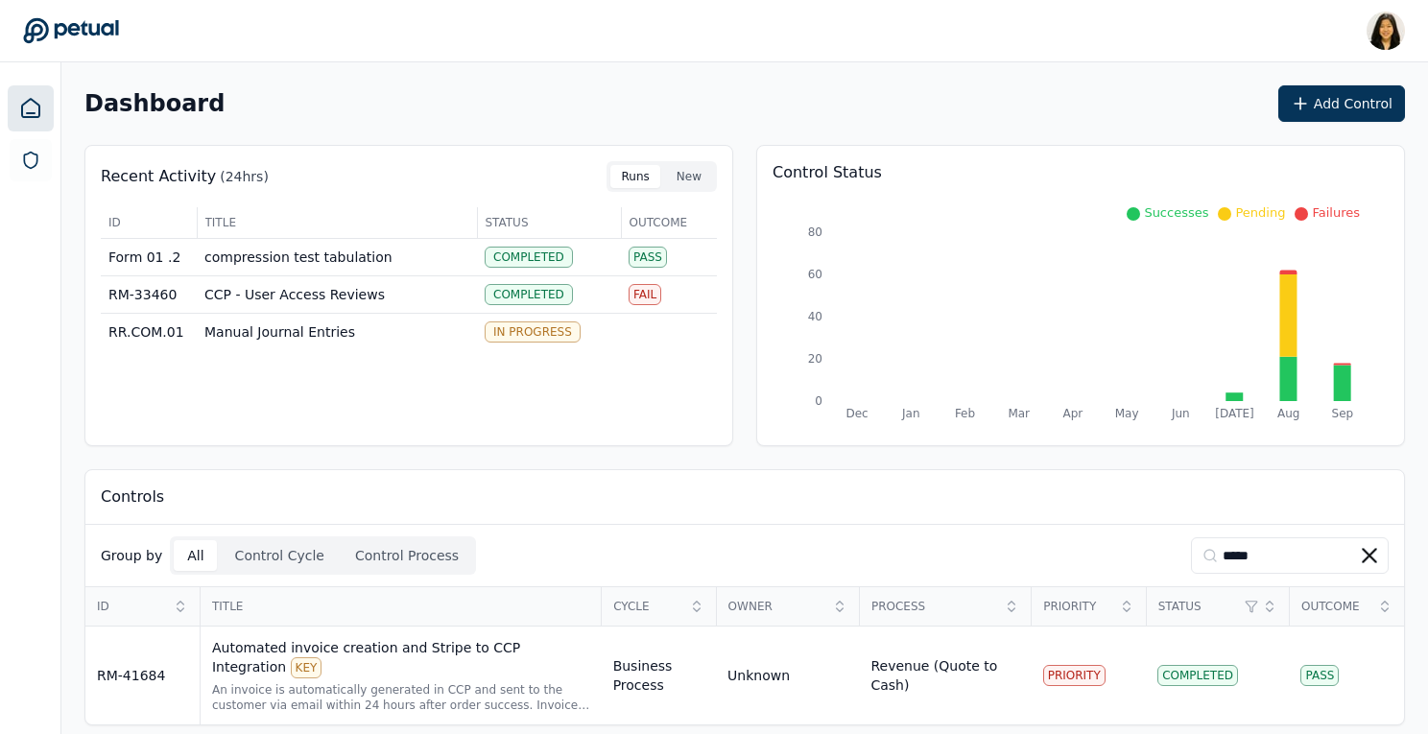
type input "*****"
click at [503, 671] on div "Automated invoice creation and Stripe to CCP Integration KEY" at bounding box center [401, 658] width 378 height 40
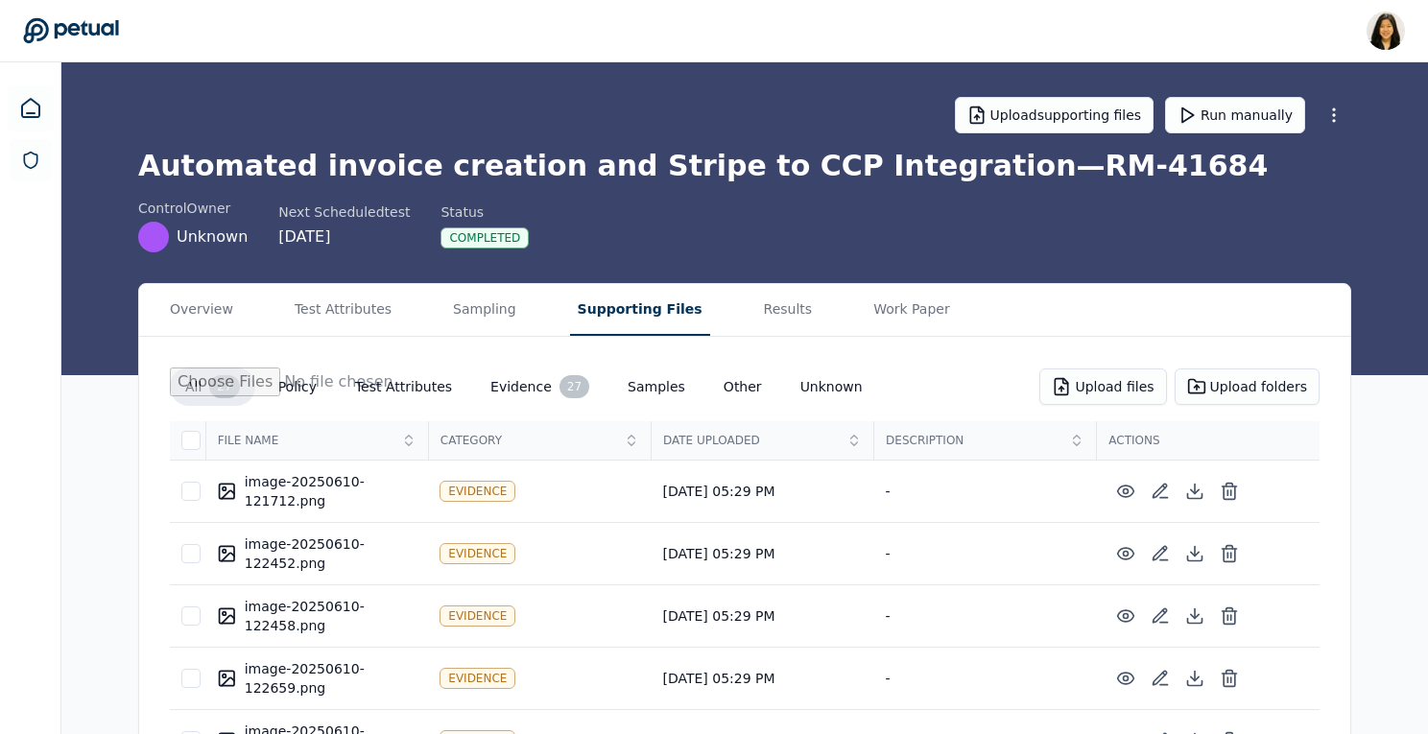
click at [644, 318] on button "Supporting Files" at bounding box center [640, 310] width 140 height 52
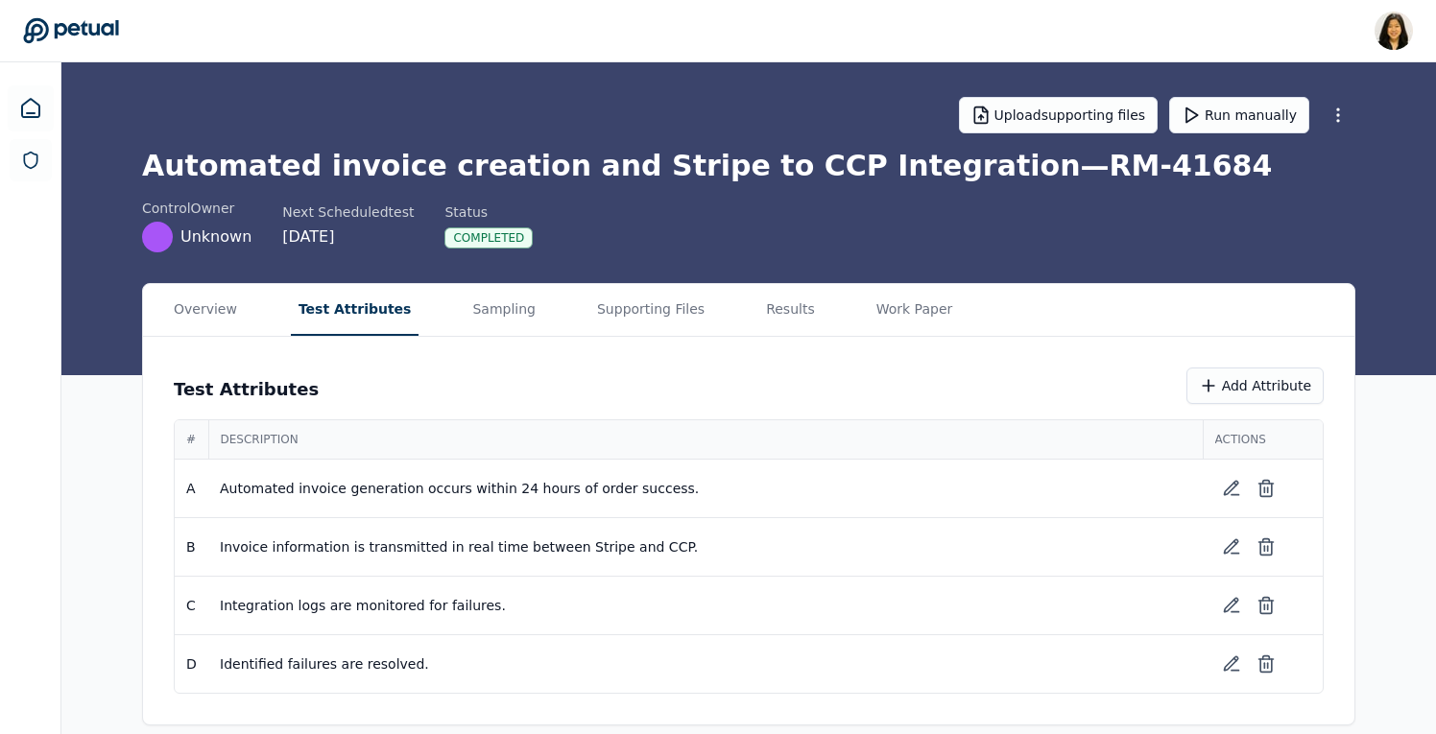
click at [343, 295] on button "Test Attributes" at bounding box center [355, 310] width 129 height 52
click at [712, 318] on div "Overview Test Attributes Sampling Supporting Files Results Work Paper" at bounding box center [748, 310] width 1211 height 53
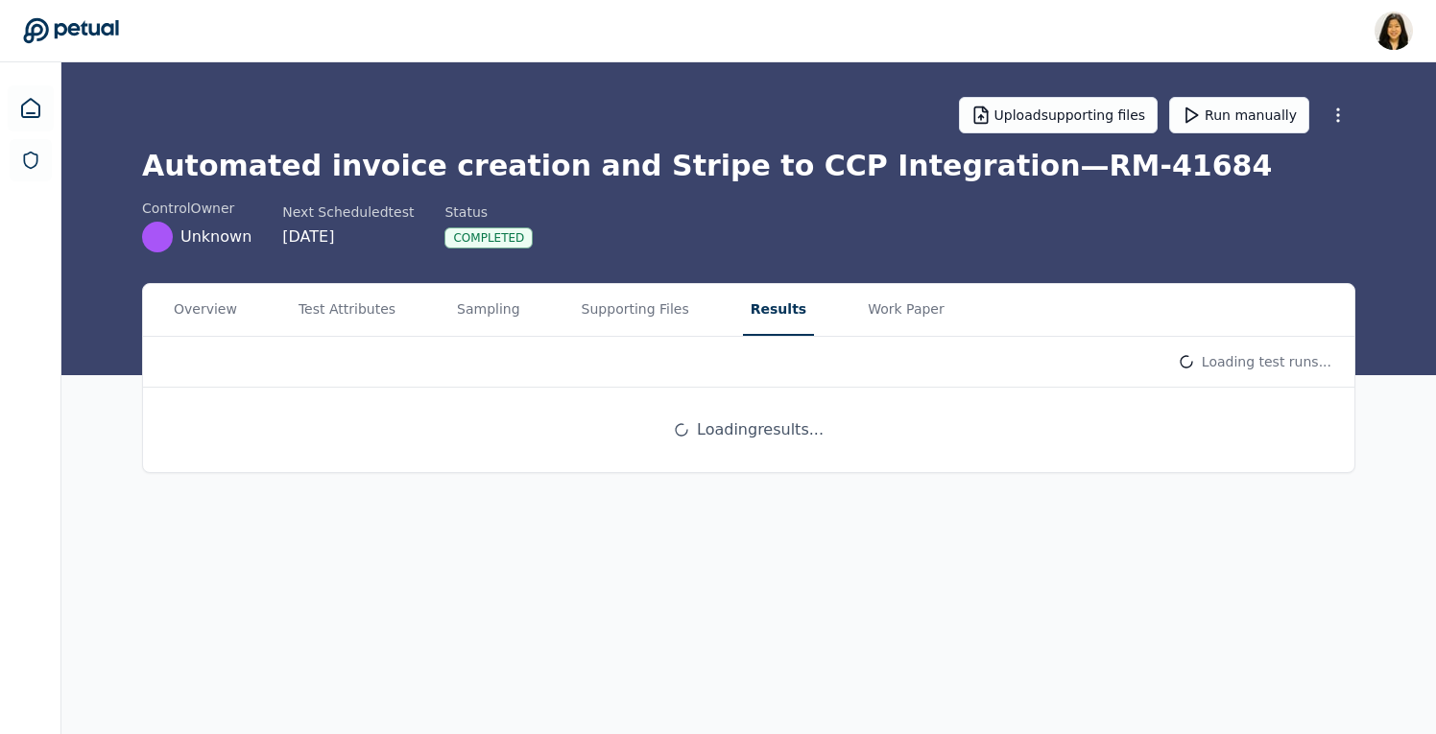
click at [753, 312] on button "Results" at bounding box center [778, 310] width 71 height 52
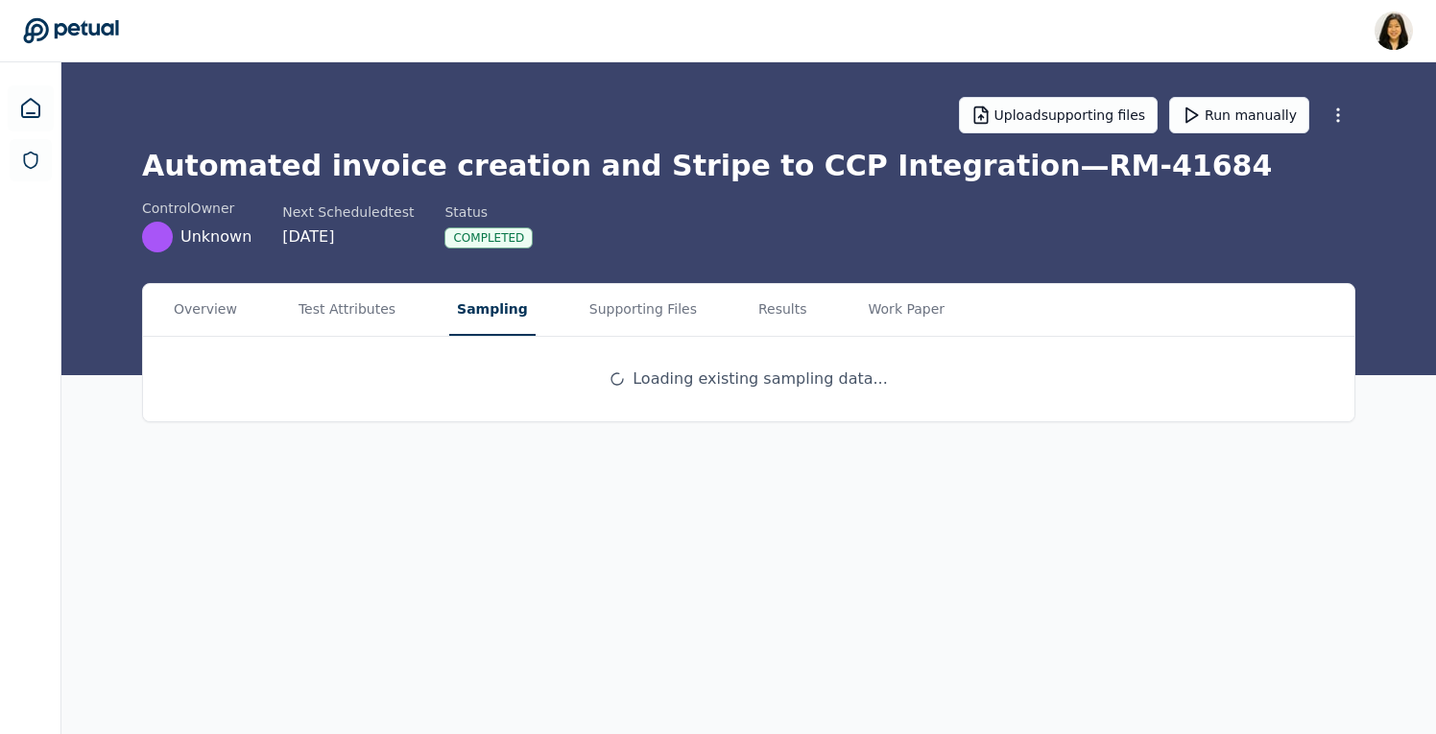
click at [480, 307] on button "Sampling" at bounding box center [492, 310] width 86 height 52
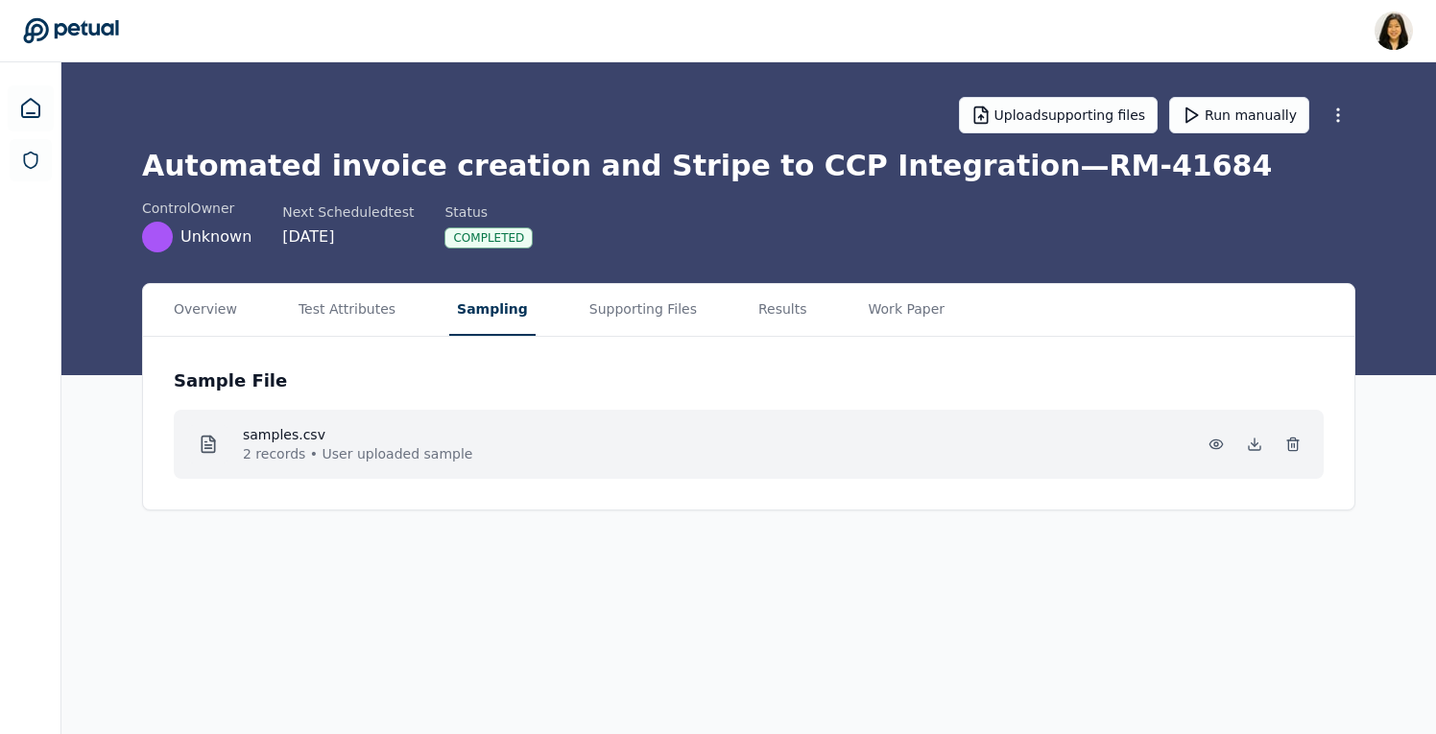
click at [318, 450] on p "2 records • User uploaded sample" at bounding box center [357, 453] width 229 height 19
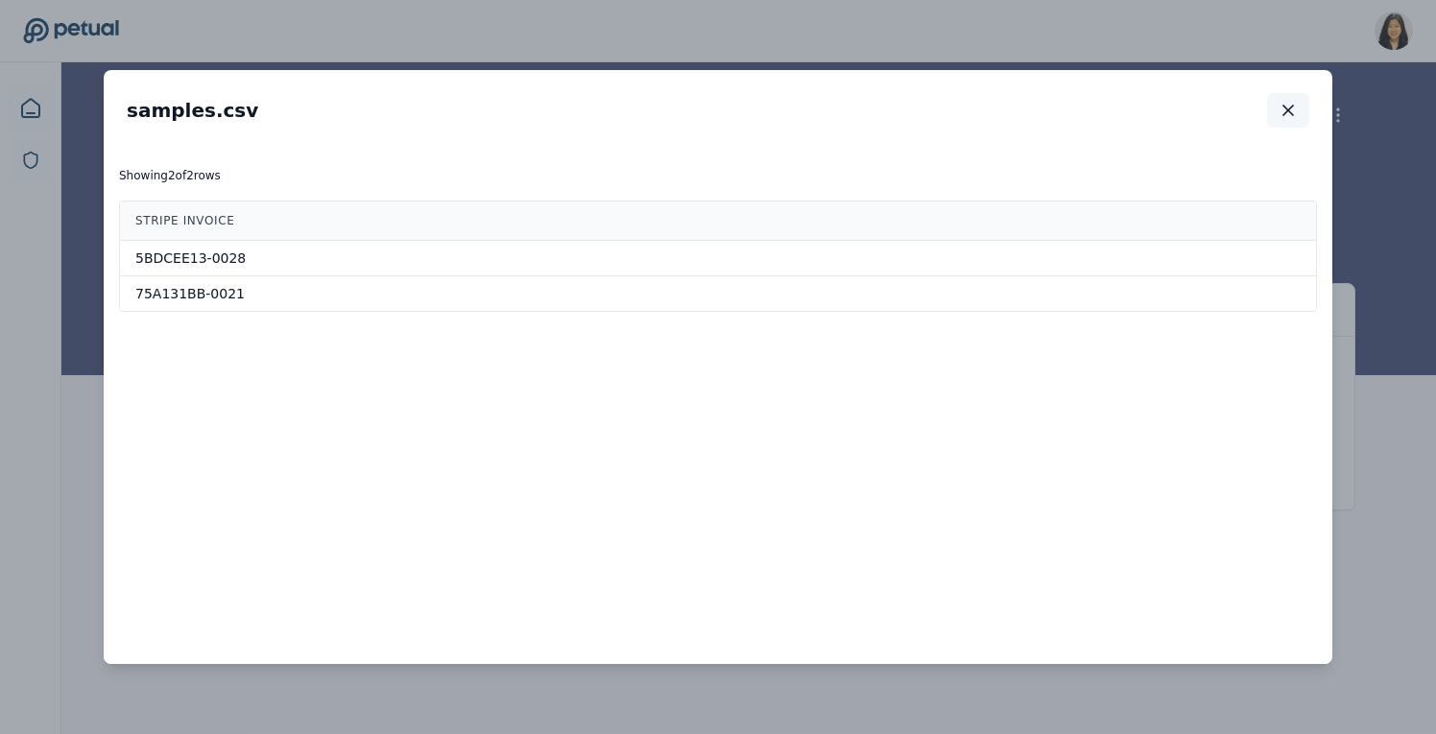
click at [1287, 105] on icon "button" at bounding box center [1287, 110] width 19 height 19
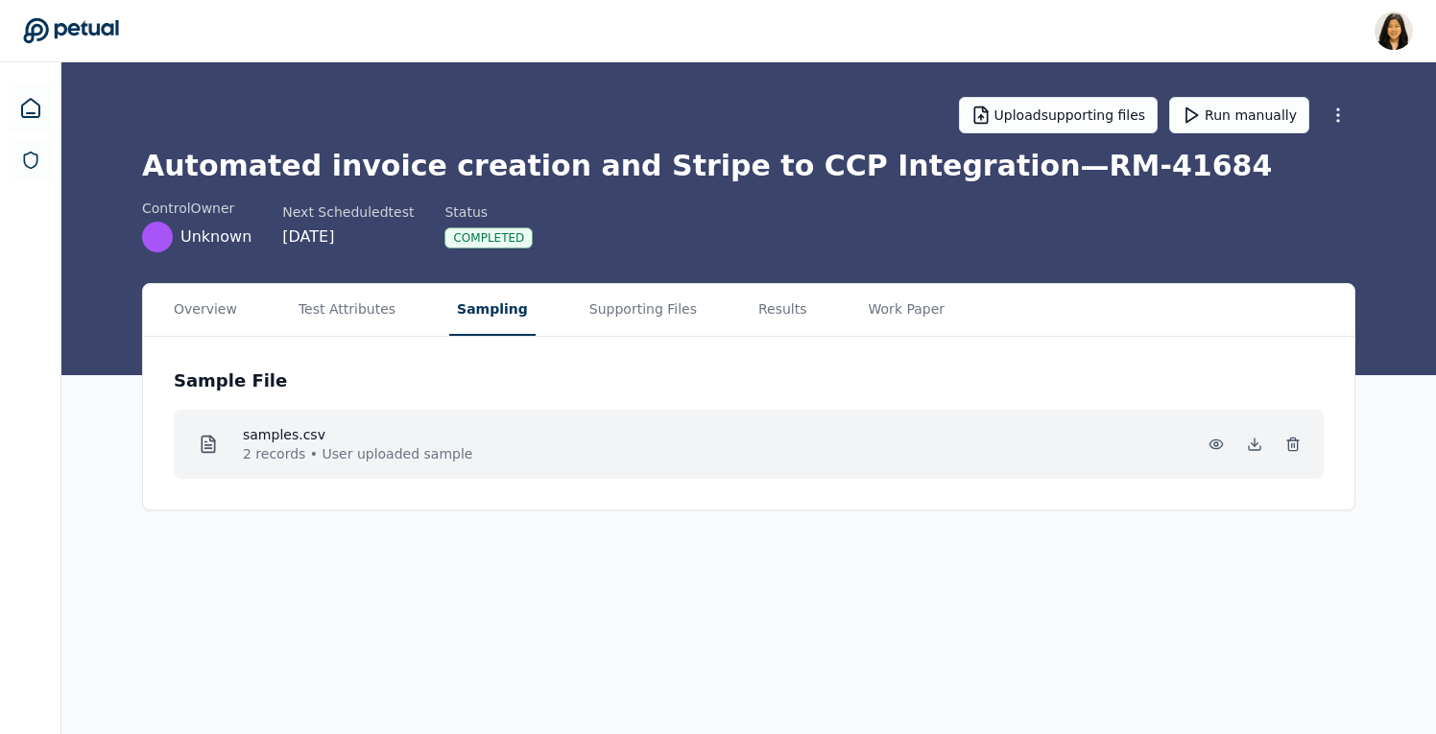
click at [686, 463] on div "samples.csv 2 records • User uploaded sample" at bounding box center [748, 444] width 1119 height 38
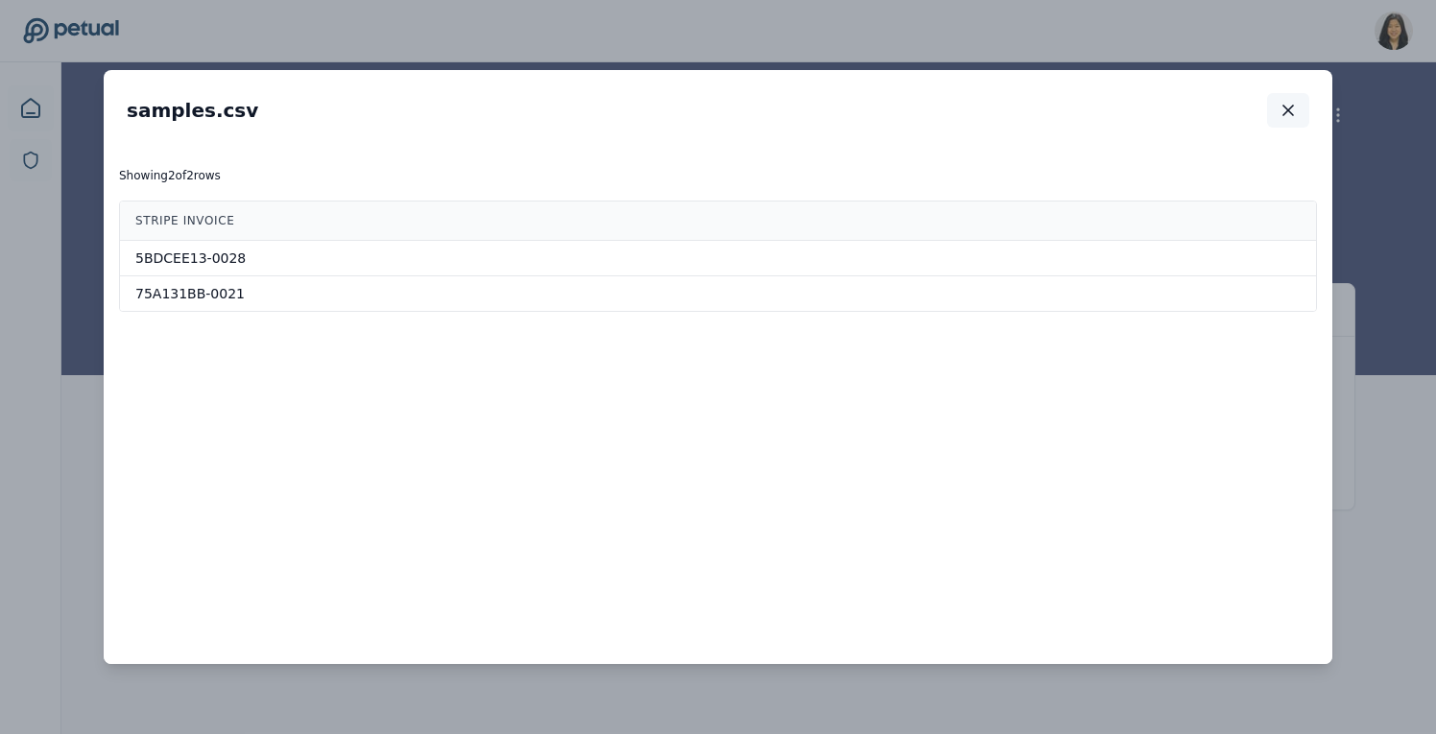
click at [1291, 112] on icon "button" at bounding box center [1288, 111] width 10 height 10
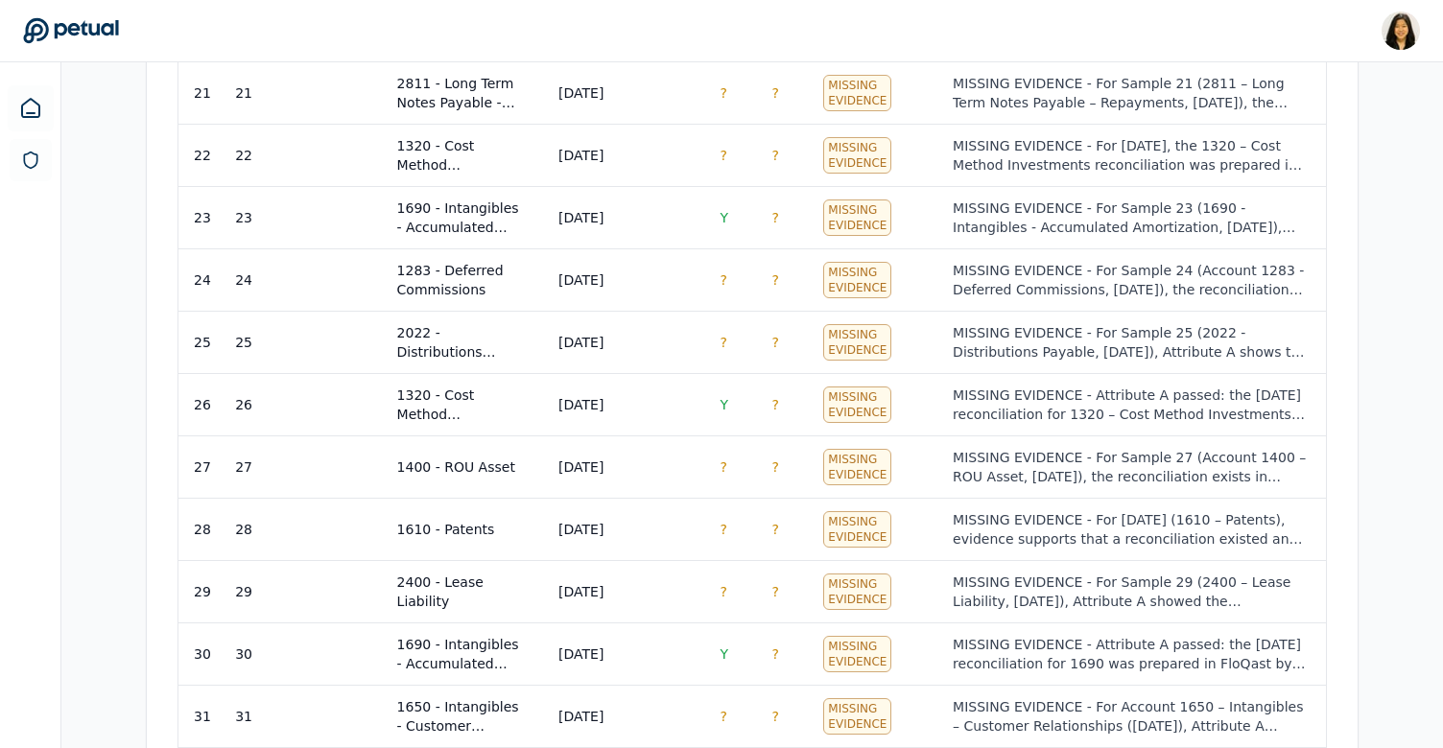
scroll to position [2233, 0]
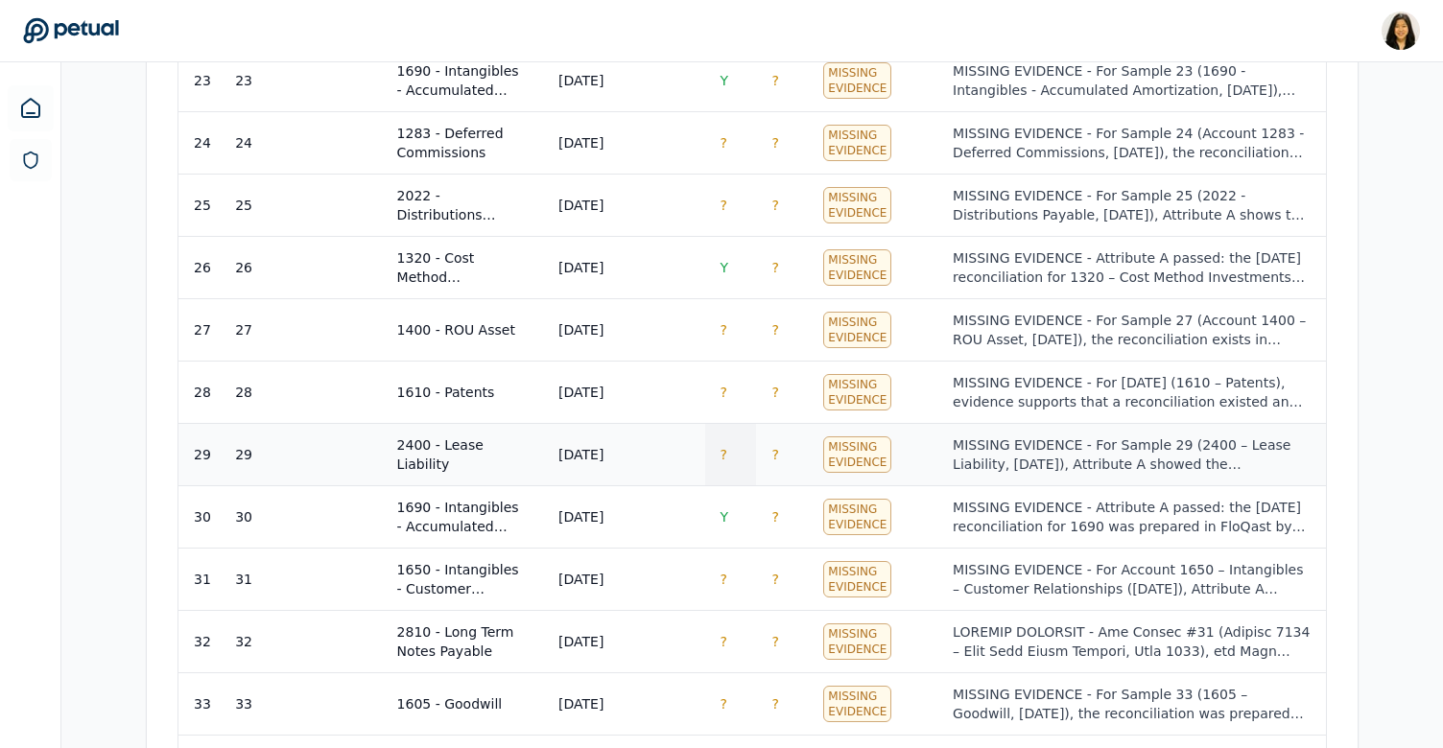
click at [731, 453] on td "?" at bounding box center [731, 454] width 52 height 62
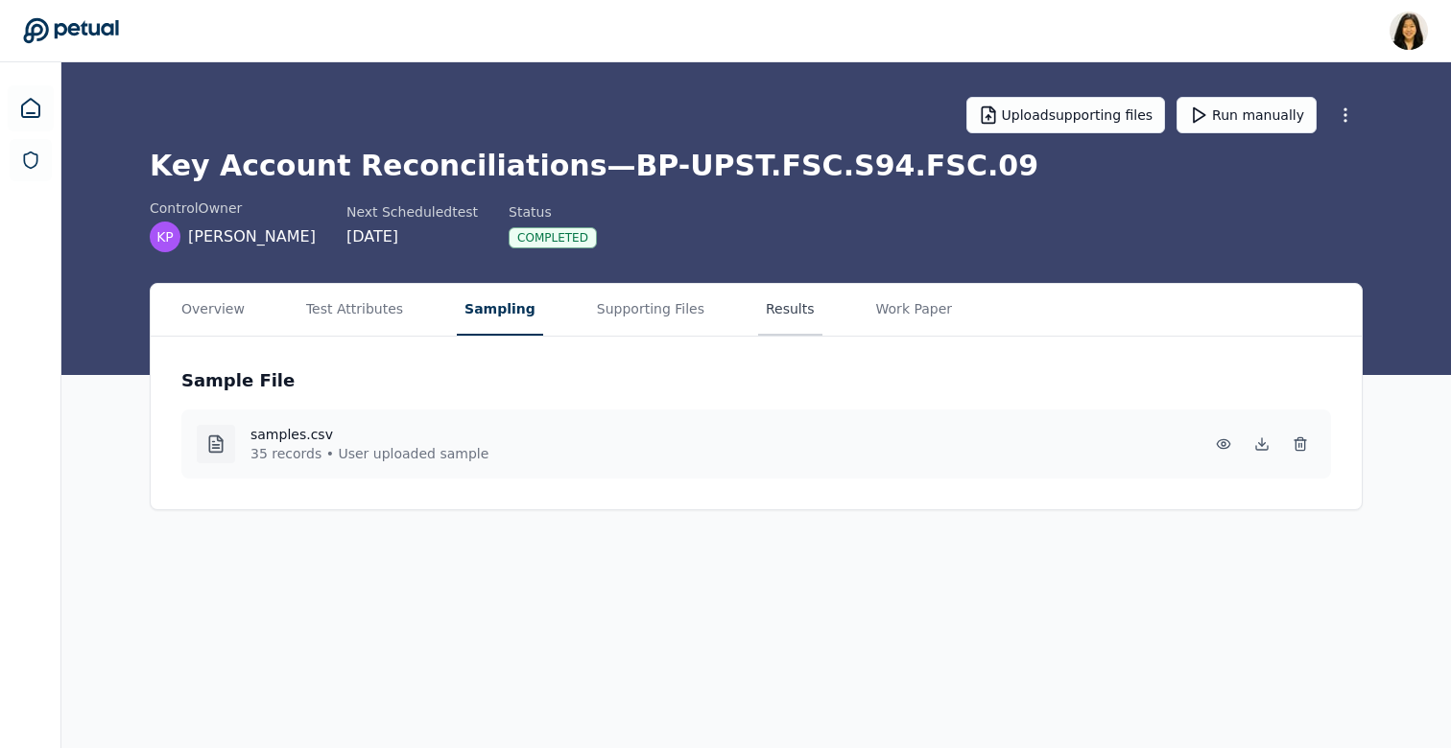
click at [761, 321] on button "Results" at bounding box center [790, 310] width 64 height 52
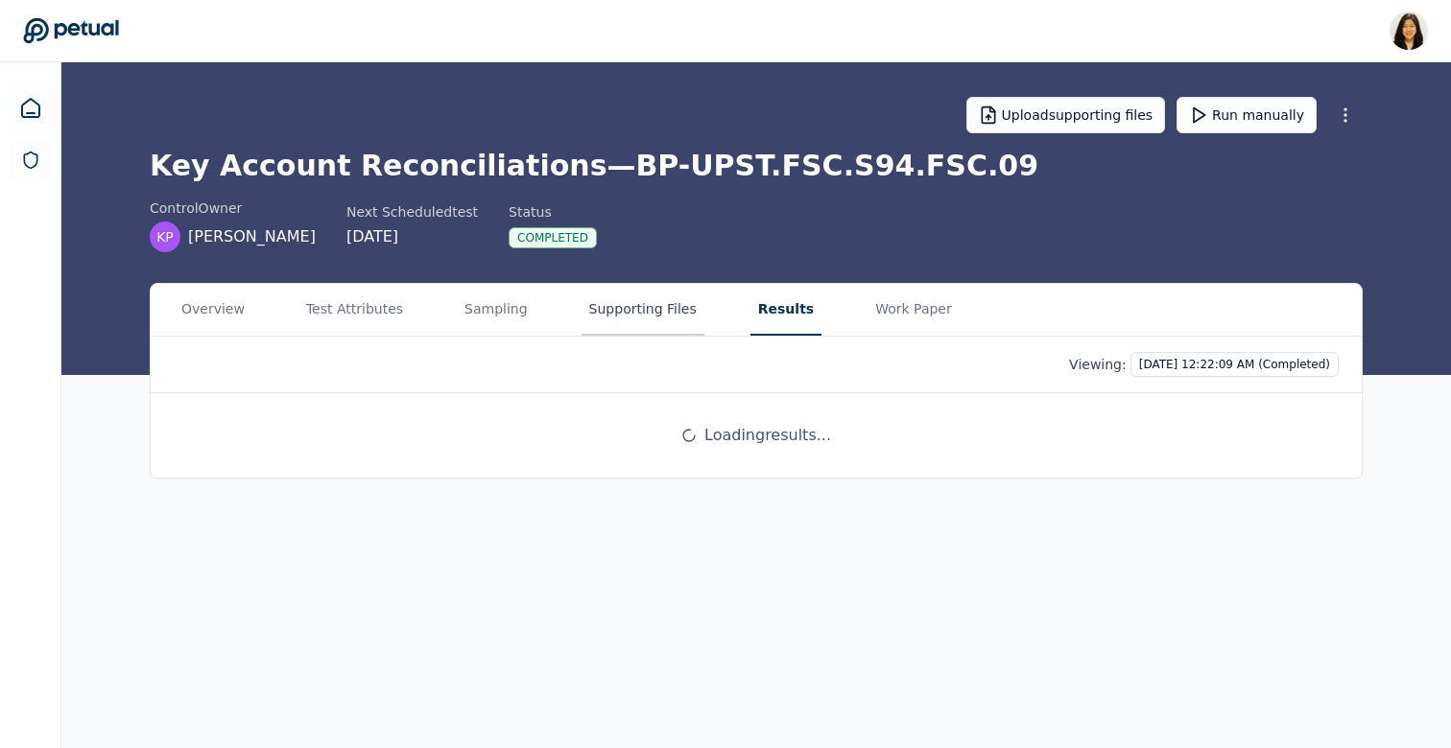
click at [601, 312] on button "Supporting Files" at bounding box center [643, 310] width 123 height 52
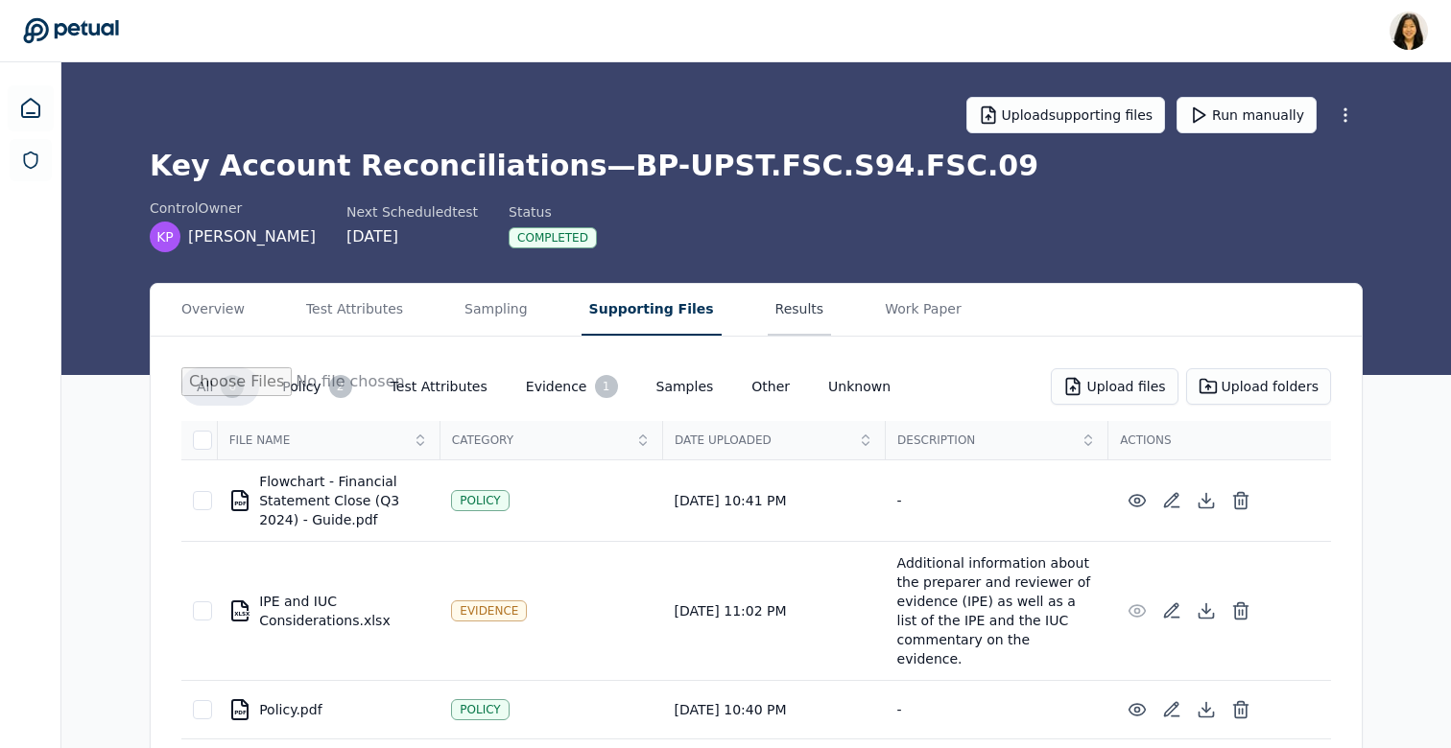
click at [768, 320] on button "Results" at bounding box center [800, 310] width 64 height 52
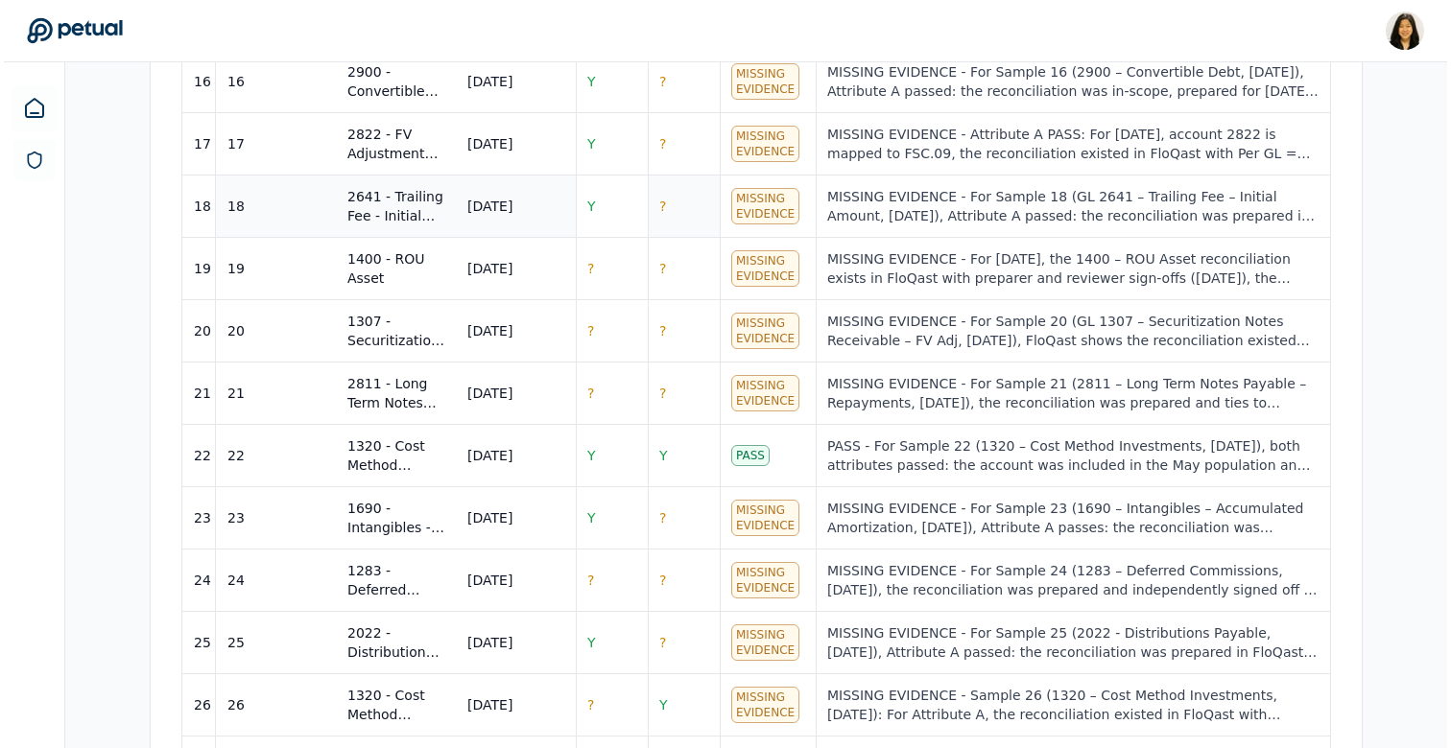
scroll to position [1877, 0]
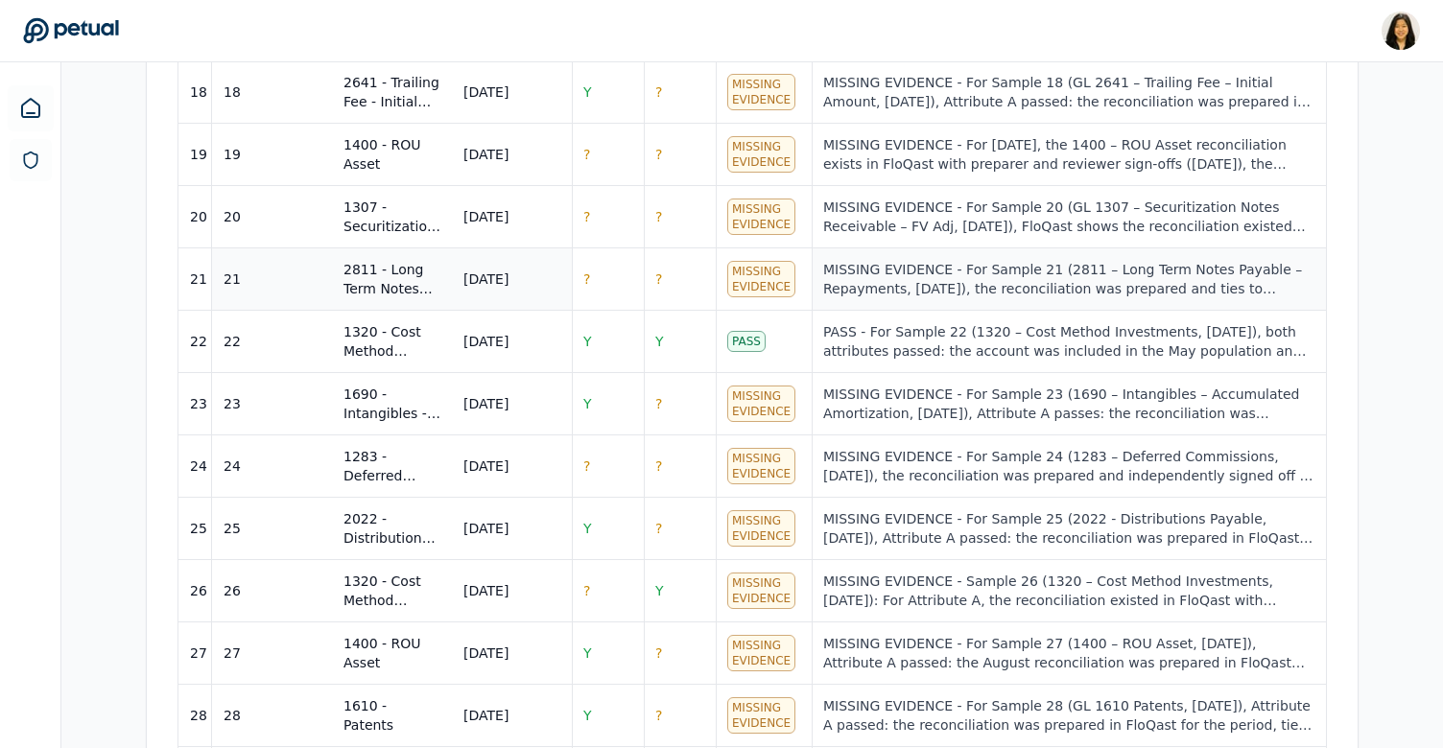
click at [896, 262] on div "MISSING EVIDENCE - For Sample 21 (2811 – Long Term Notes Payable – Repayments, …" at bounding box center [1068, 279] width 491 height 38
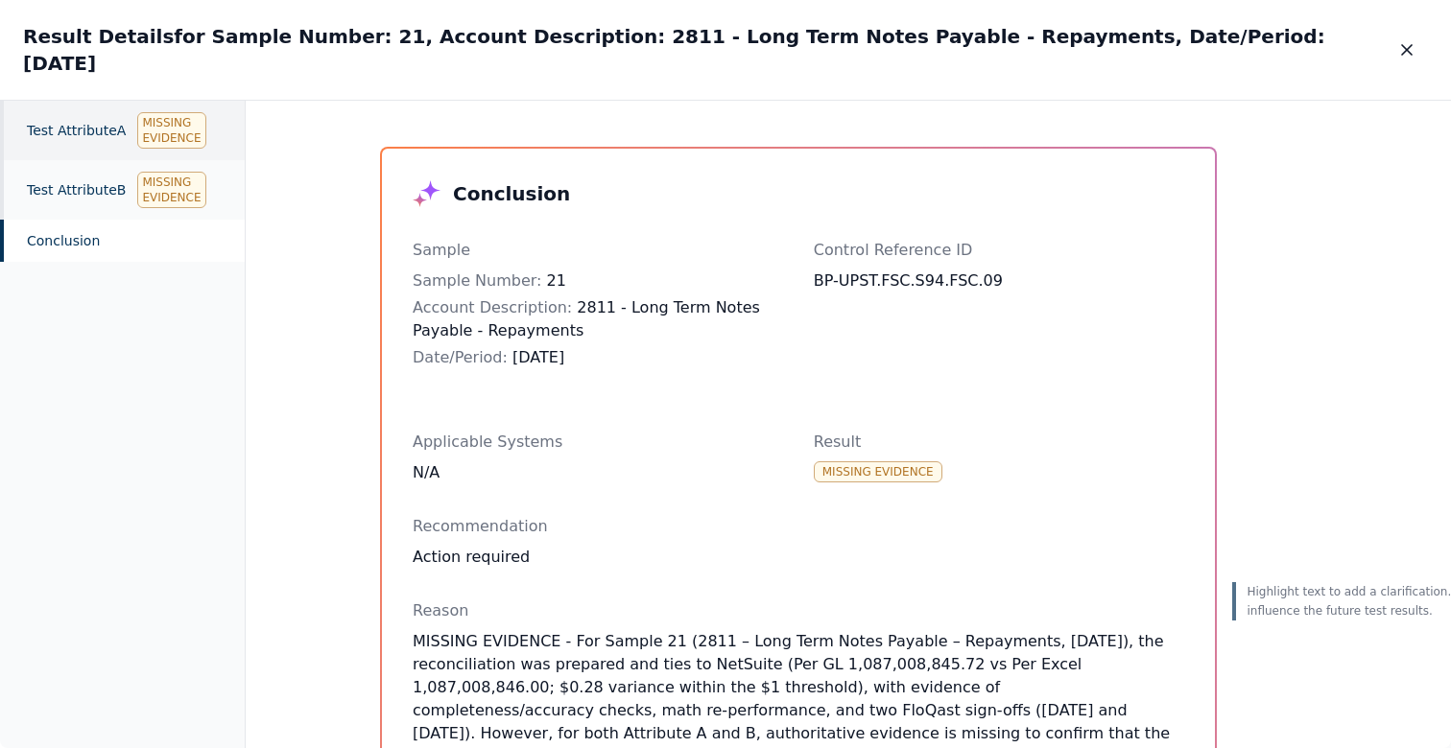
click at [122, 113] on div "Test Attribute A Missing Evidence" at bounding box center [122, 130] width 245 height 59
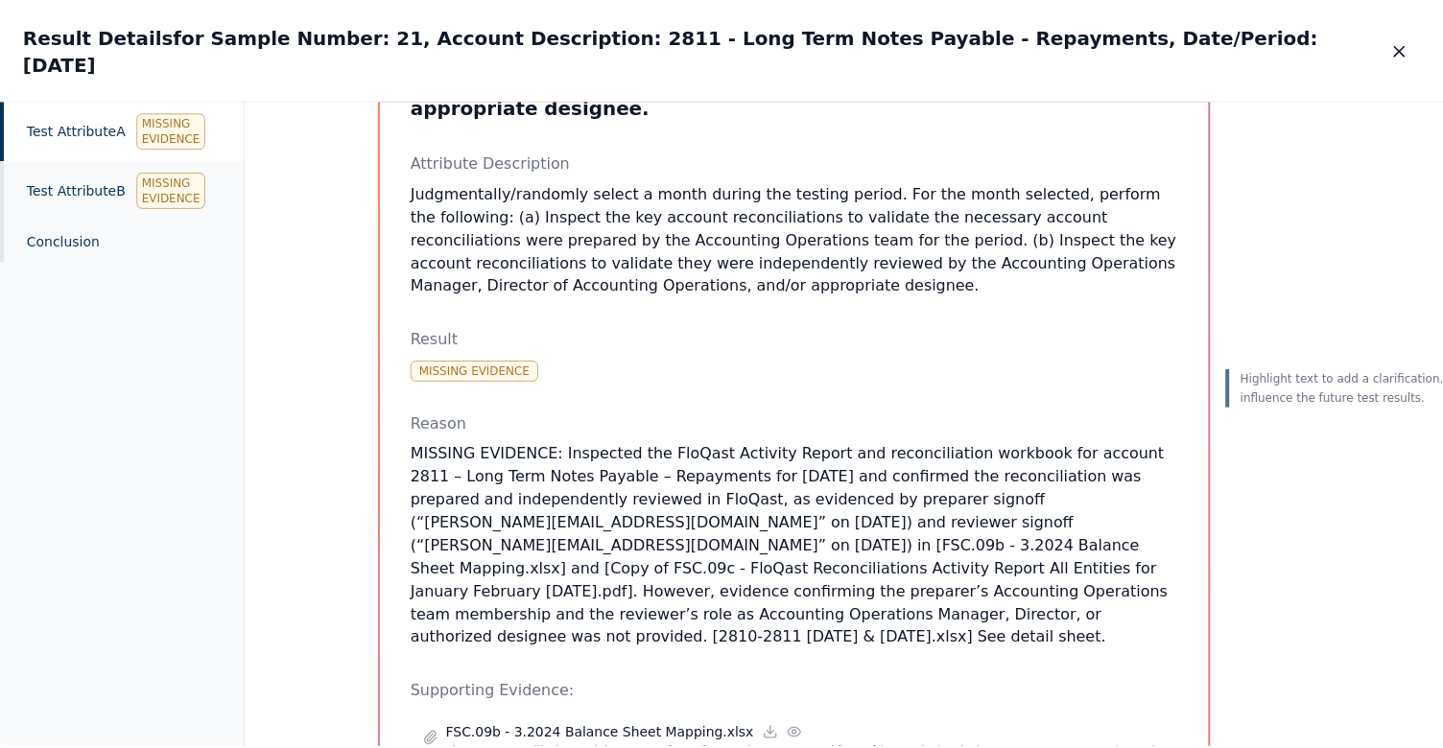
scroll to position [285, 0]
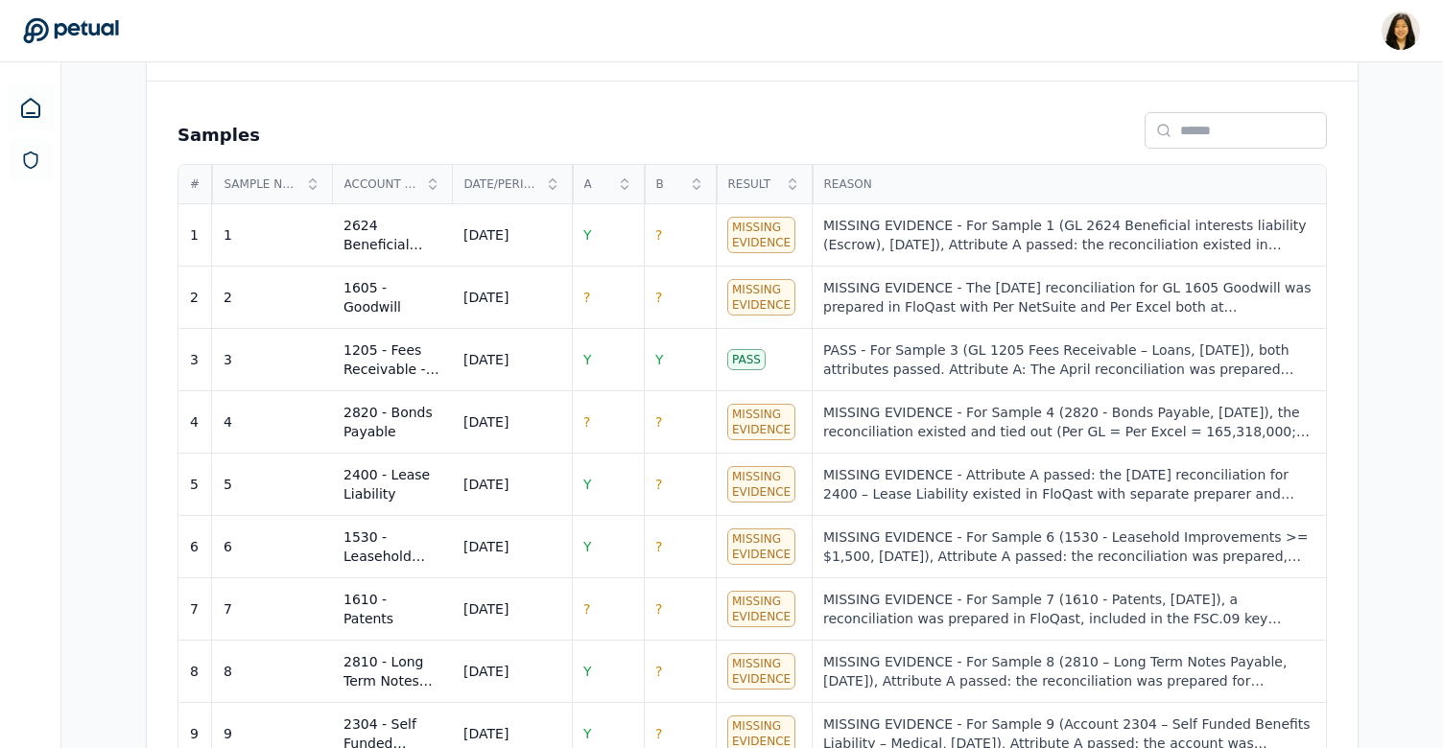
scroll to position [680, 0]
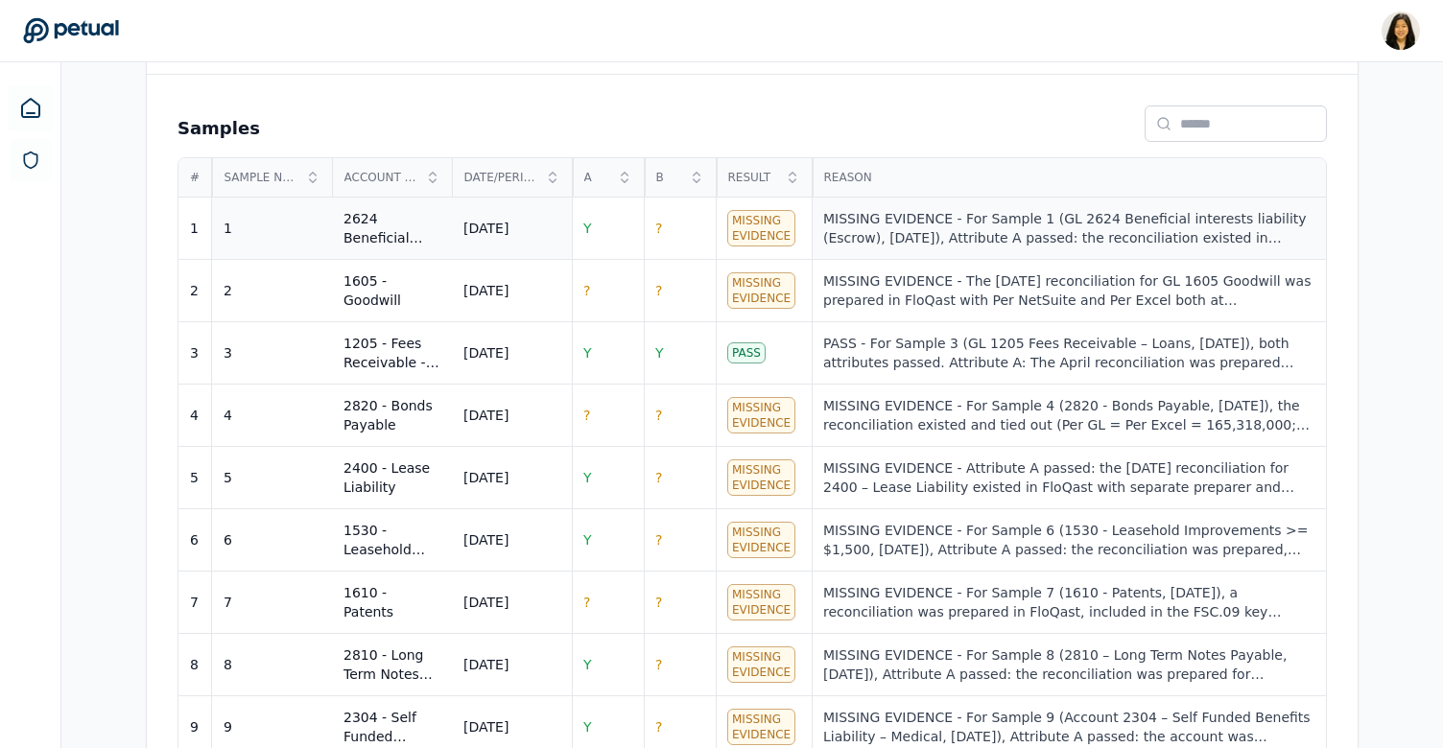
click at [1062, 234] on div "MISSING EVIDENCE - For Sample 1 (GL 2624 Beneficial interests liability (Escrow…" at bounding box center [1068, 228] width 491 height 38
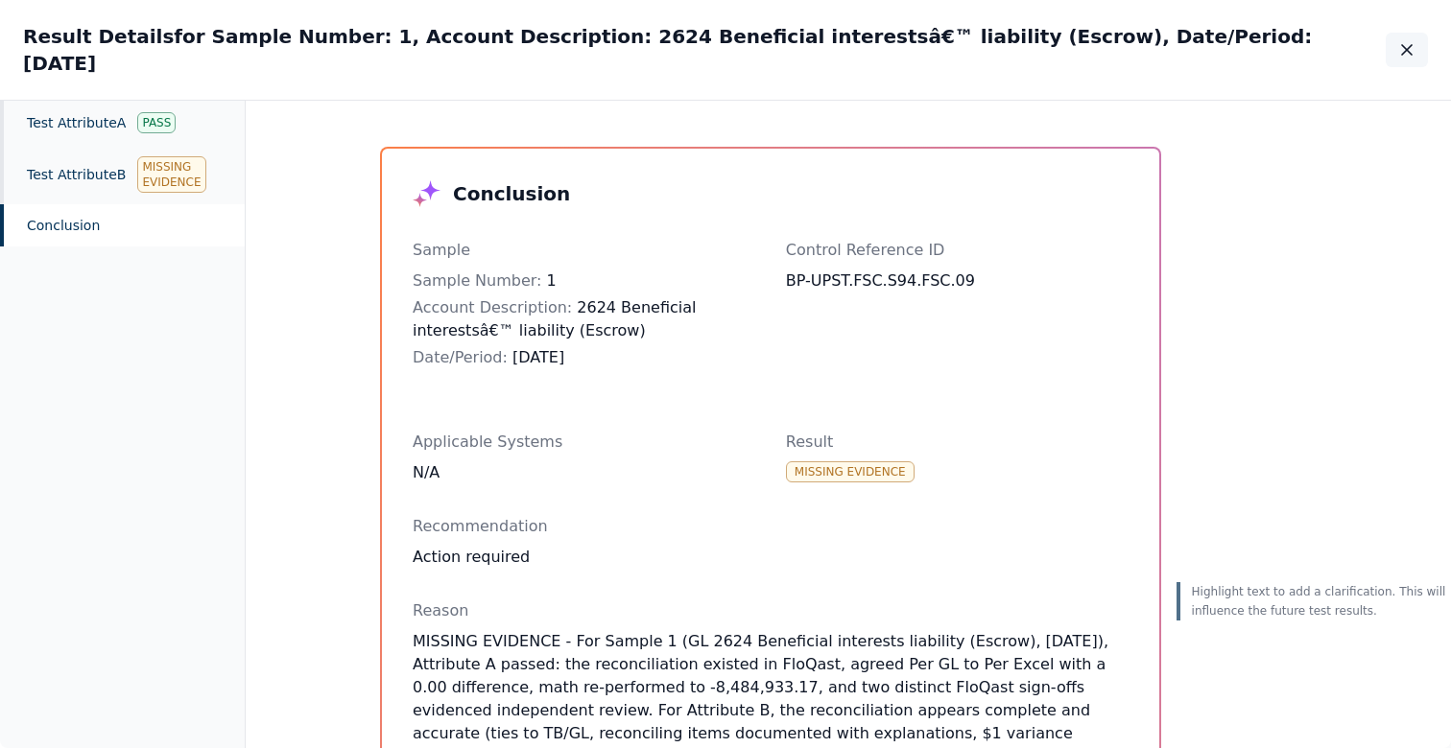
click at [1409, 51] on button "button" at bounding box center [1407, 50] width 42 height 35
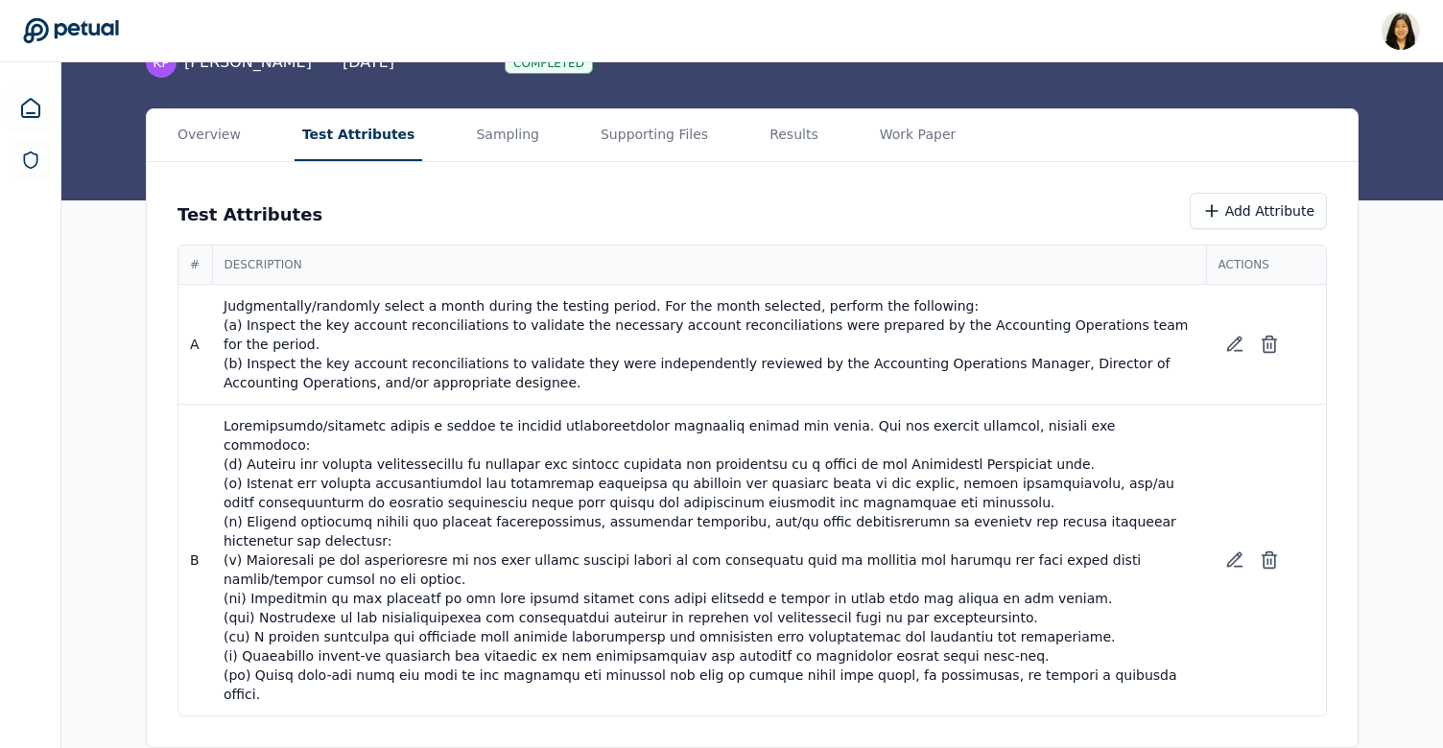
scroll to position [136, 0]
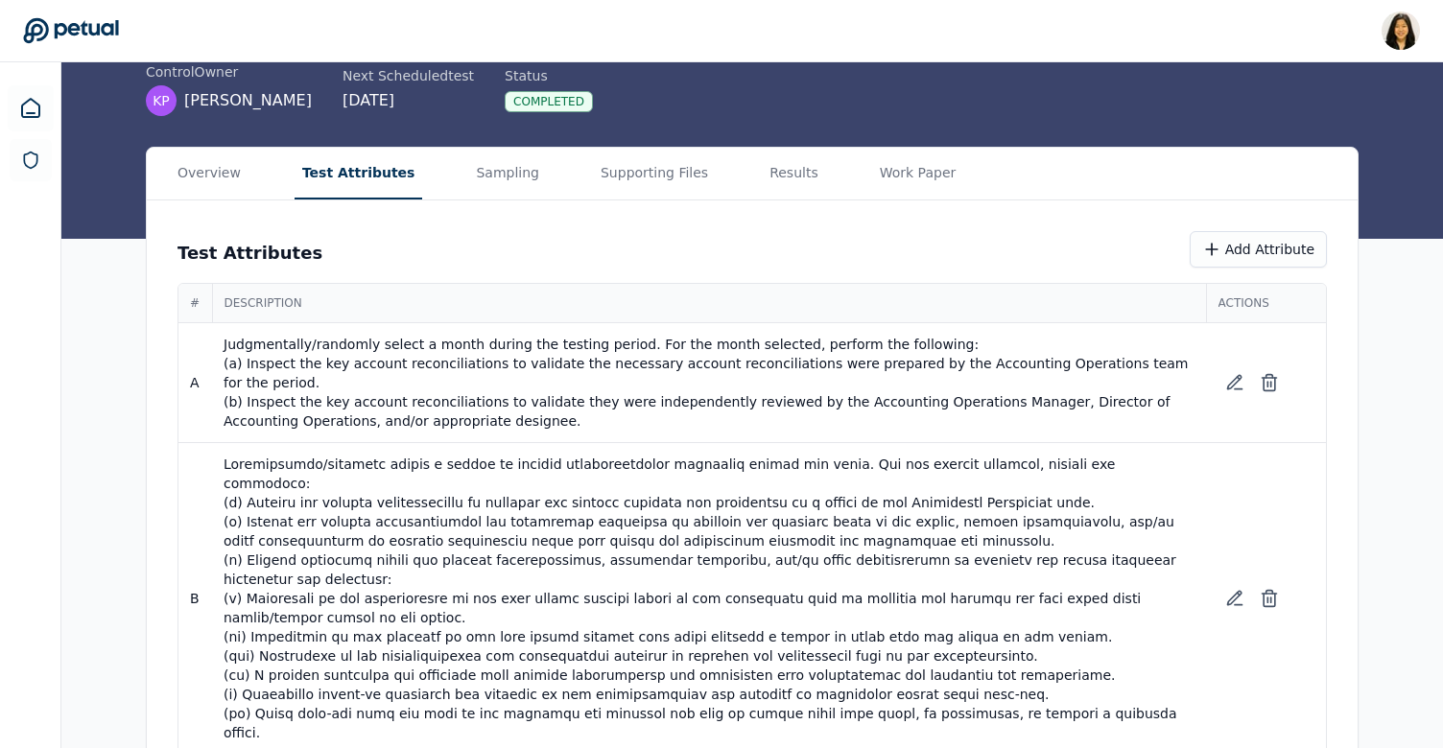
click at [359, 127] on main "Upload supporting files Run manually Key Account Reconciliations — BP-UPST.FSC.…" at bounding box center [752, 356] width 1382 height 861
drag, startPoint x: 1173, startPoint y: 691, endPoint x: 115, endPoint y: 320, distance: 1120.8
click at [115, 320] on div "Overview Test Attributes Sampling Supporting Files Results Work Paper Test Attr…" at bounding box center [752, 467] width 1382 height 640
copy table "# Description Actions A Judgmentally/randomly select a month during the testing…"
click at [780, 182] on main "Upload supporting files Run manually Key Account Reconciliations — BP-UPST.FSC.…" at bounding box center [752, 356] width 1382 height 861
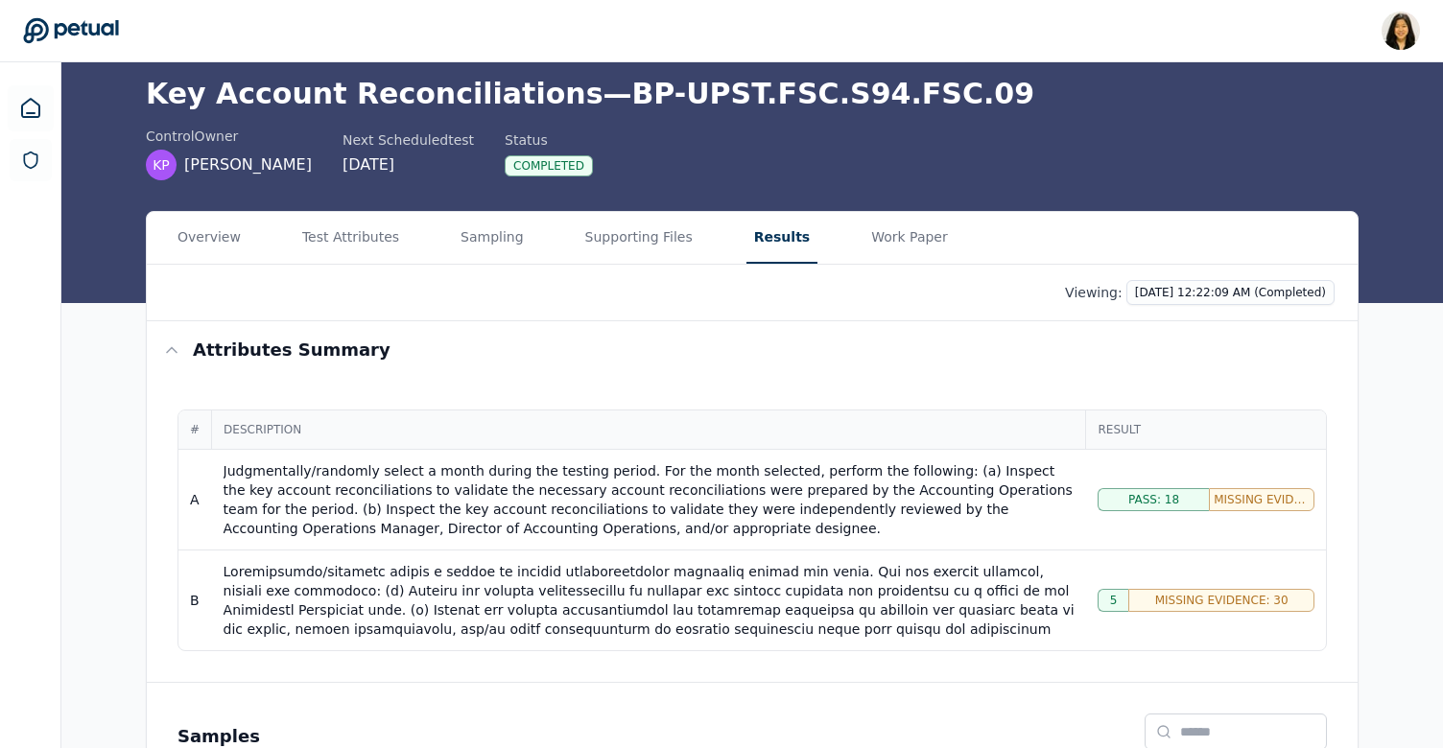
scroll to position [78, 0]
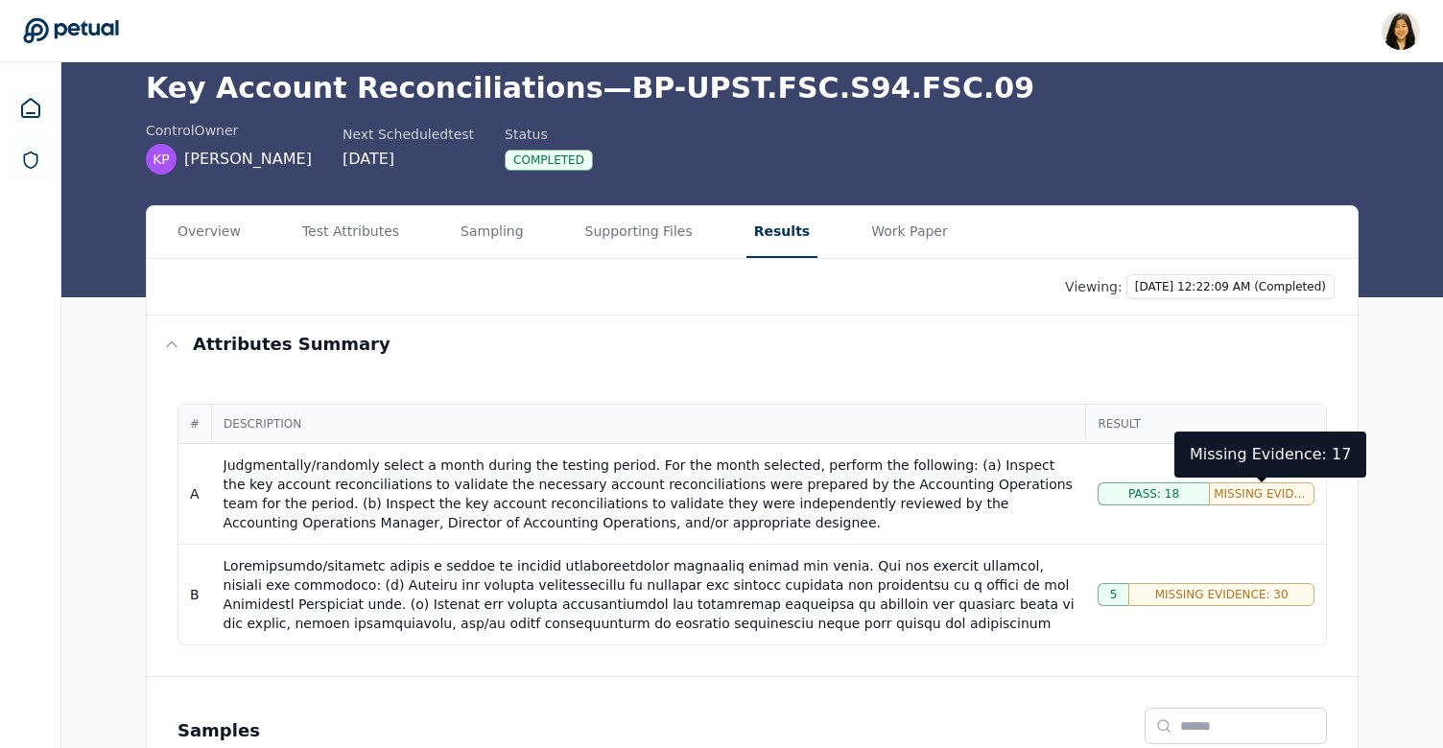
click at [1260, 491] on span "Missing Evidence: 17" at bounding box center [1262, 494] width 96 height 15
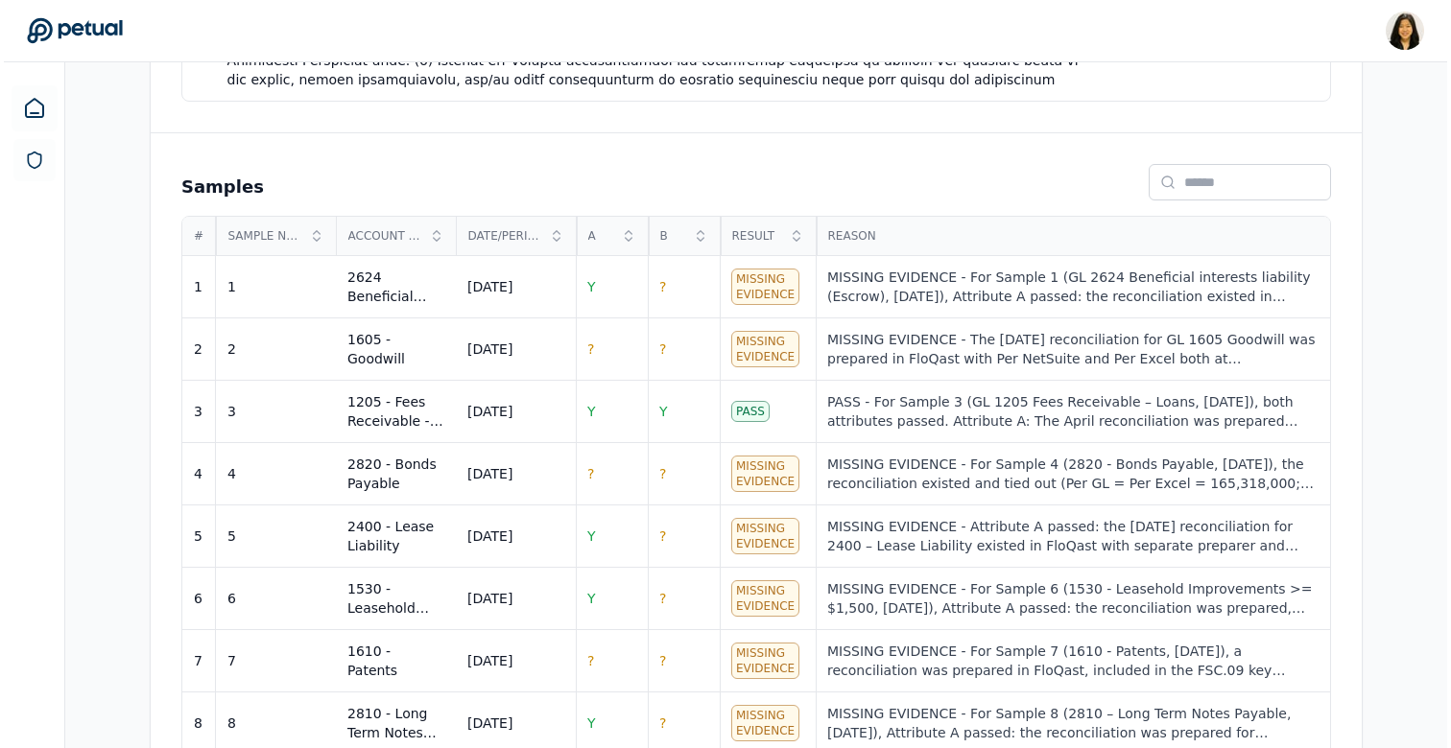
scroll to position [629, 0]
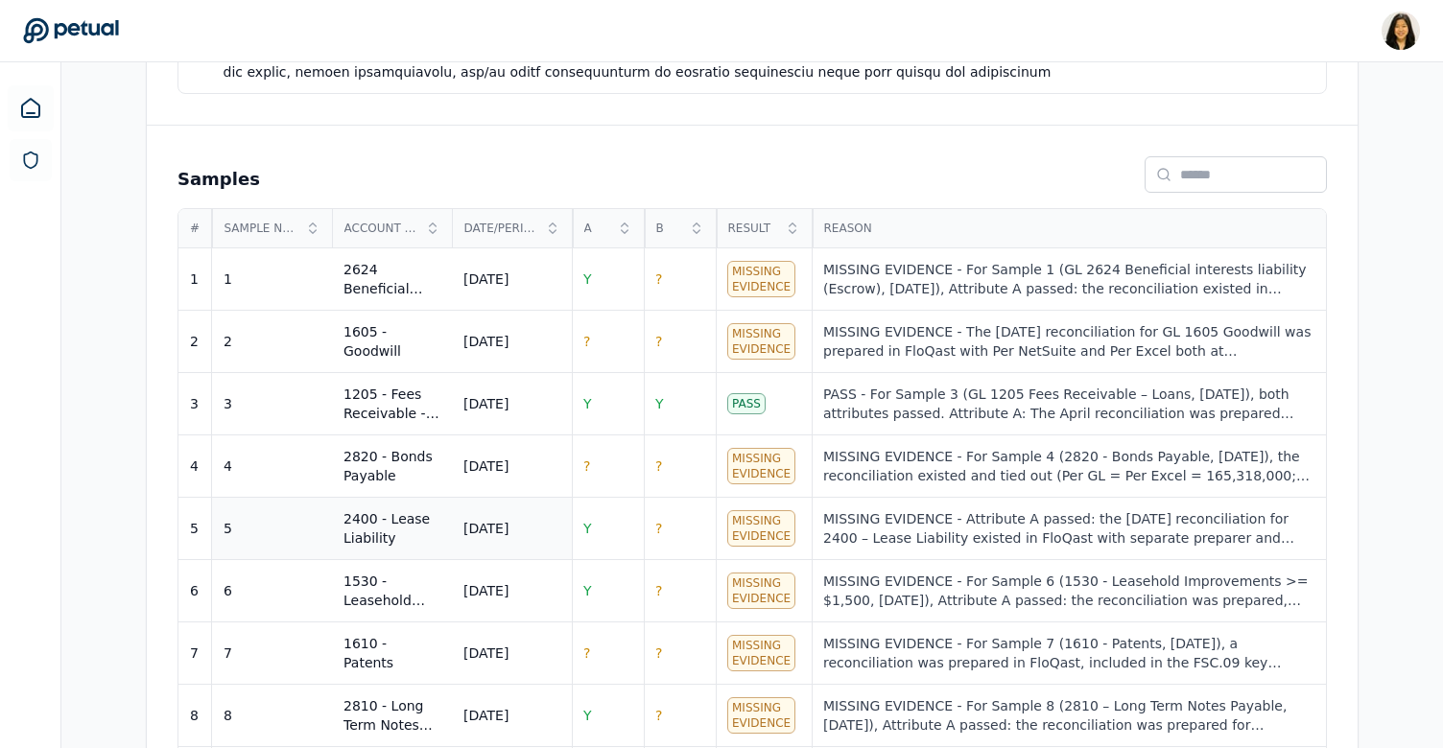
click at [468, 513] on td "April 2024" at bounding box center [512, 529] width 120 height 62
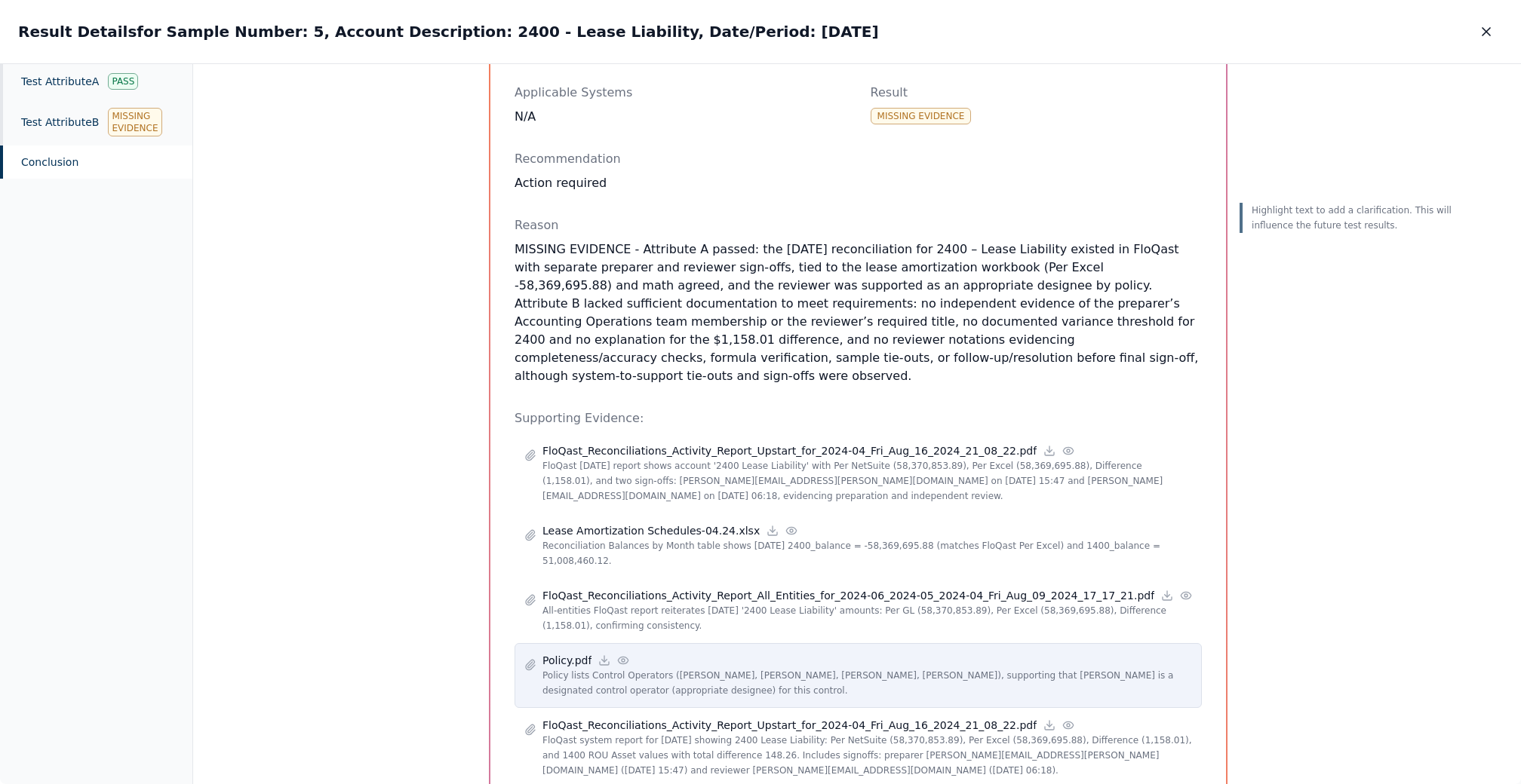
scroll to position [190, 0]
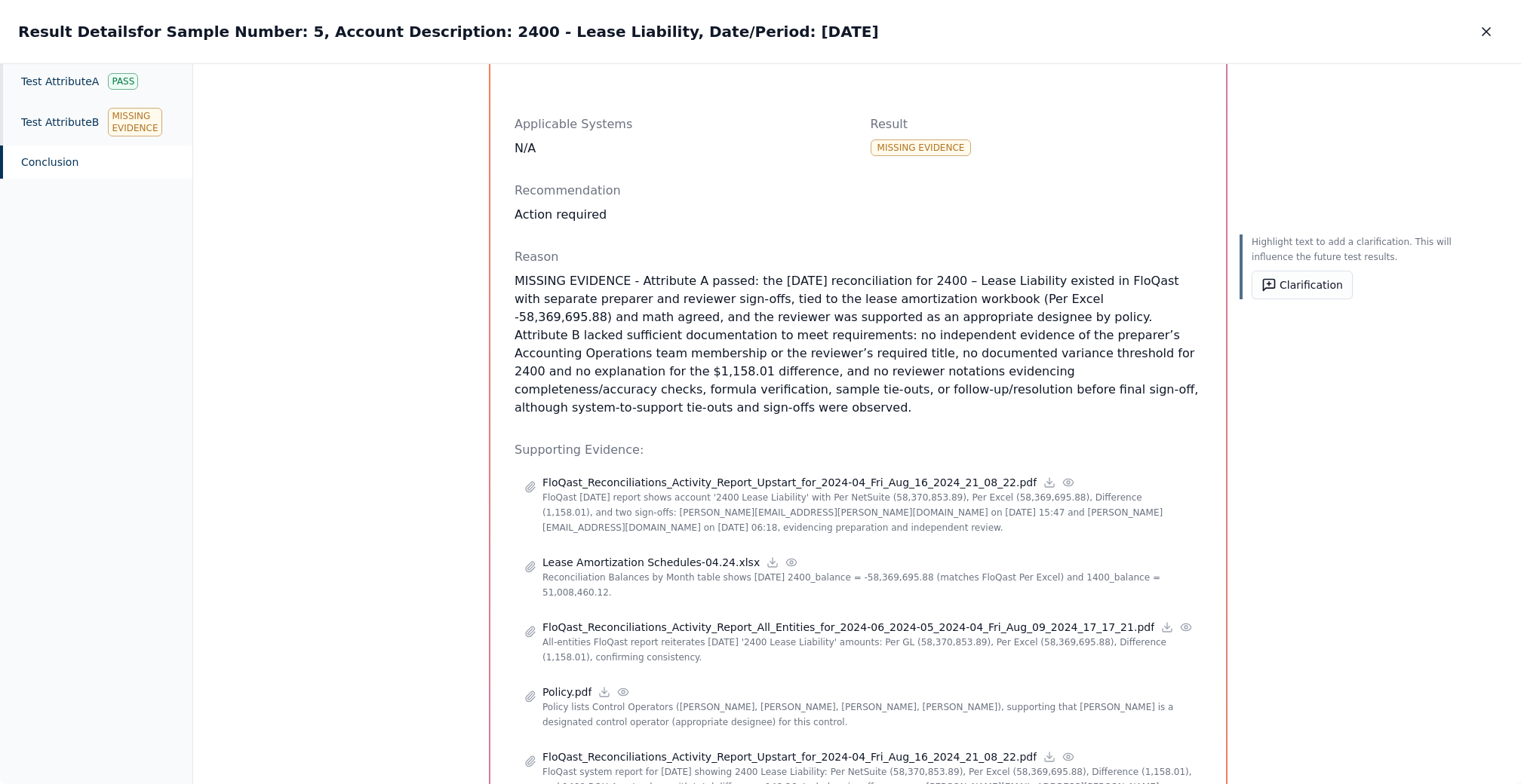
drag, startPoint x: 513, startPoint y: 284, endPoint x: 1176, endPoint y: 394, distance: 672.1
click at [1140, 394] on div "Conclusion Sample Sample Number : 5 Account Description : 2400 - Lease Liabilit…" at bounding box center [858, 482] width 736 height 1141
copy p "MISSING EVIDENCE - Attribute A passed: the April 2024 reconciliation for 2400 –…"
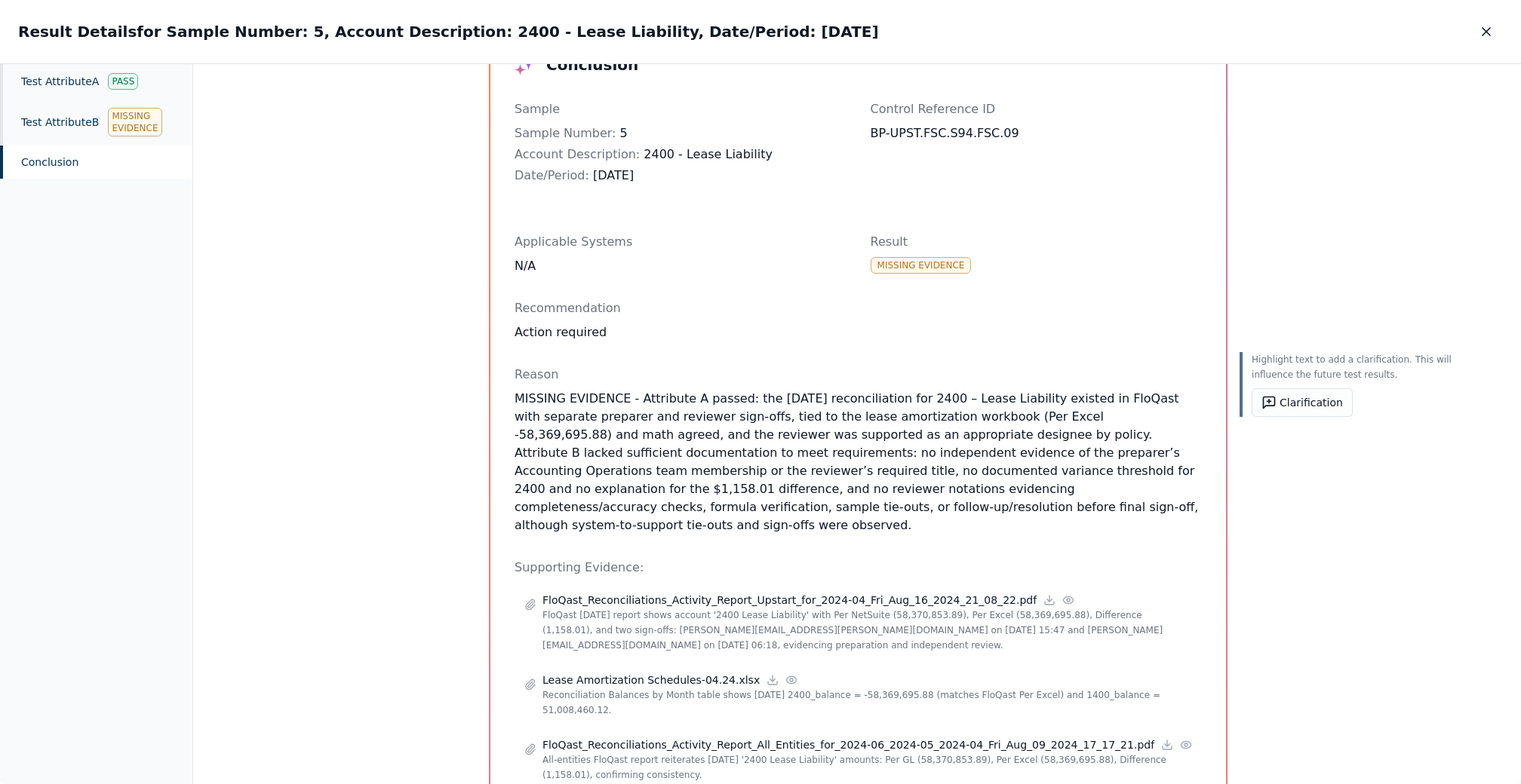
scroll to position [0, 0]
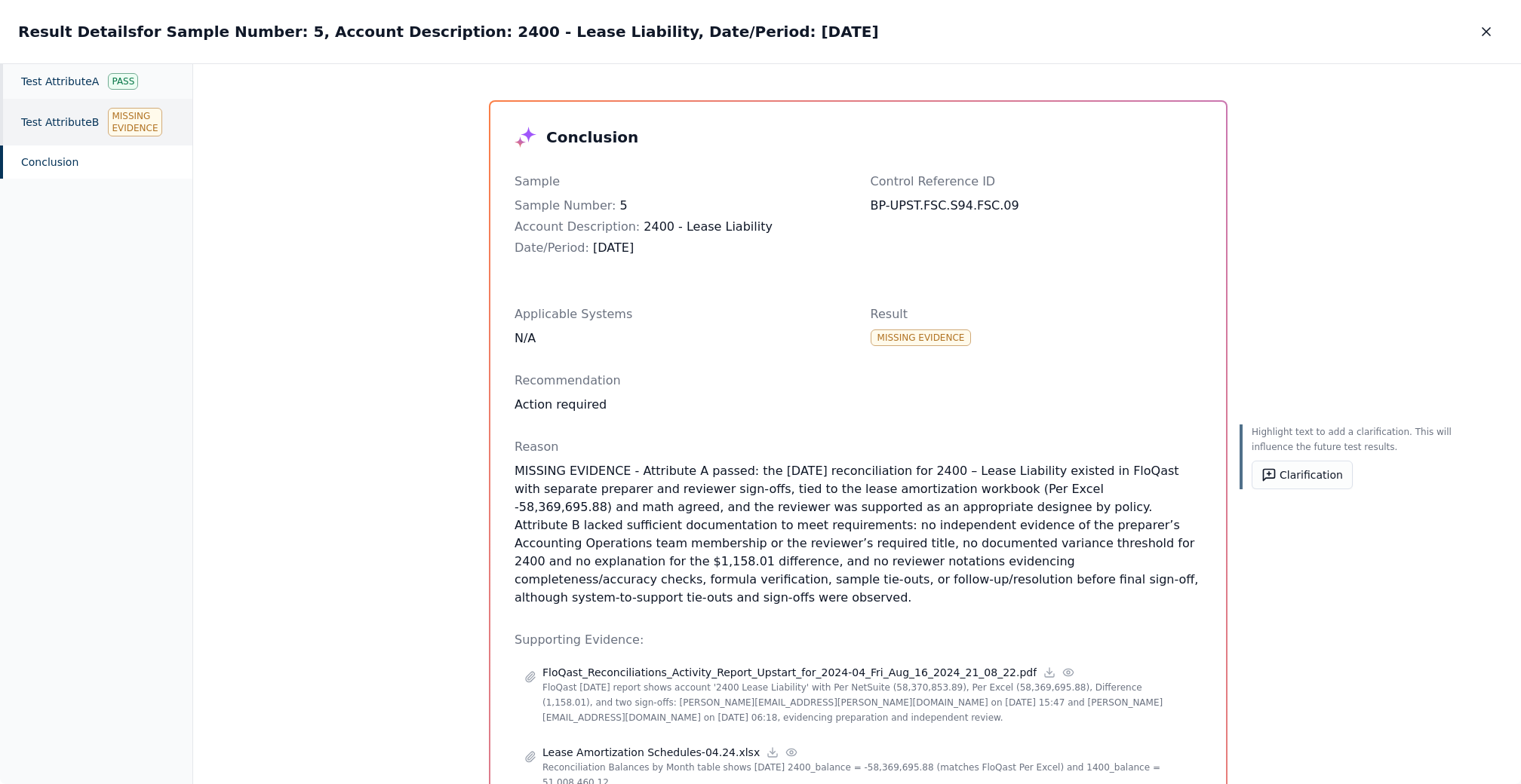
click at [50, 130] on div "Test Attribute B Missing Evidence" at bounding box center [96, 122] width 193 height 46
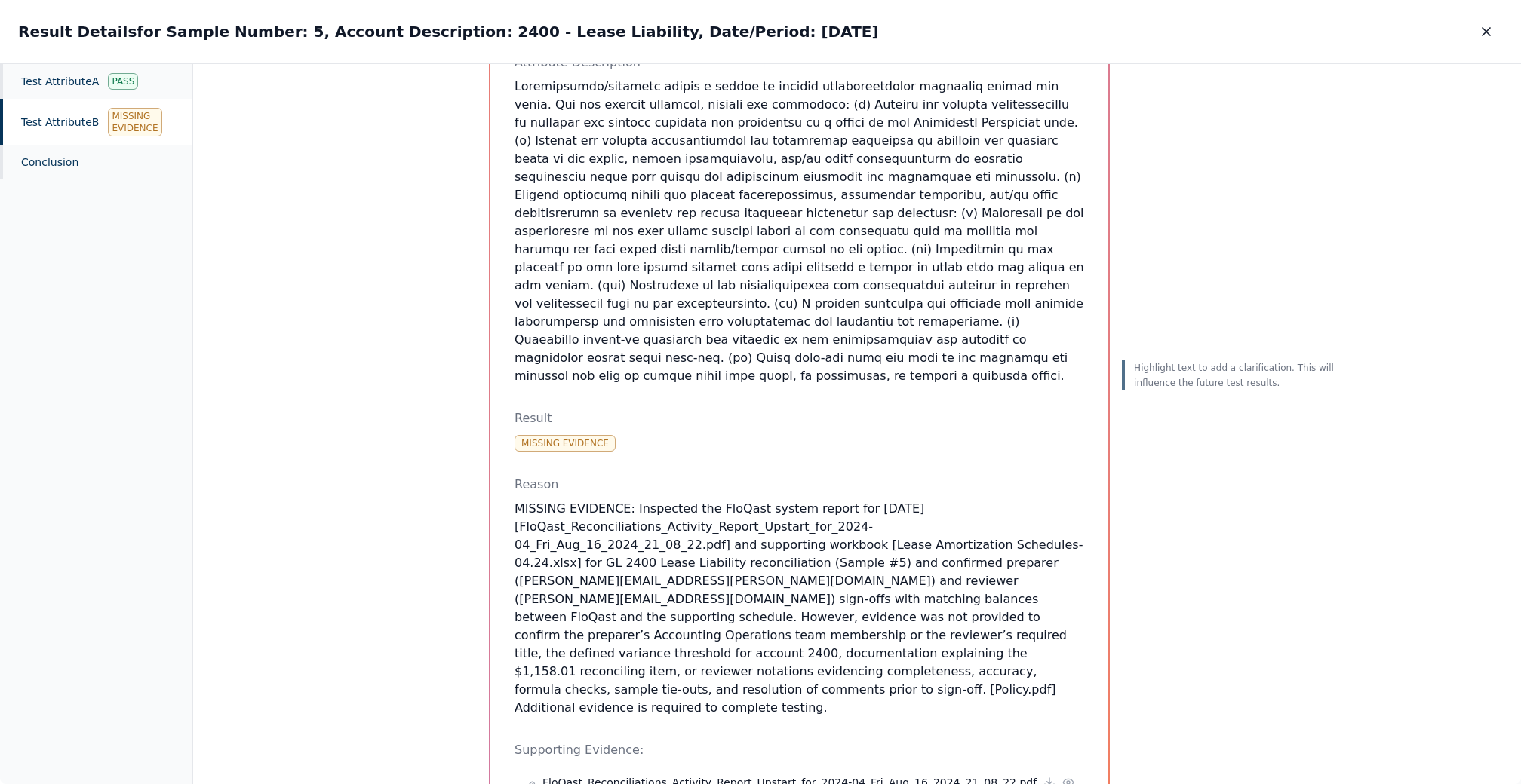
scroll to position [822, 0]
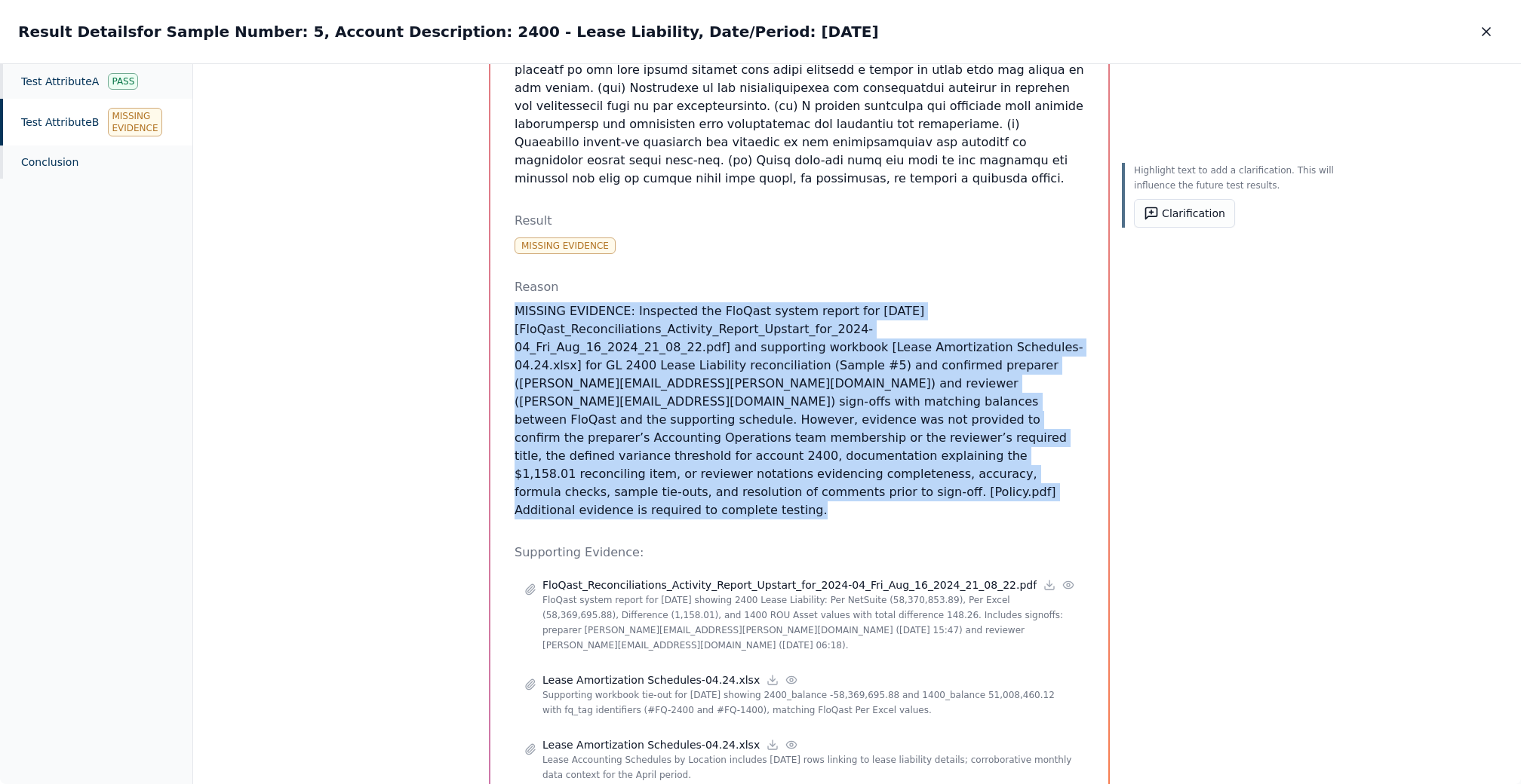
drag, startPoint x: 935, startPoint y: 371, endPoint x: 488, endPoint y: 215, distance: 473.4
click at [490, 215] on div "Test Attribute B : Attribute Description Result Missing Evidence Reason MISSING…" at bounding box center [799, 88] width 618 height 1616
copy p "MISSING EVIDENCE: Inspected the FloQast system report for April 2024 [FloQast_R…"
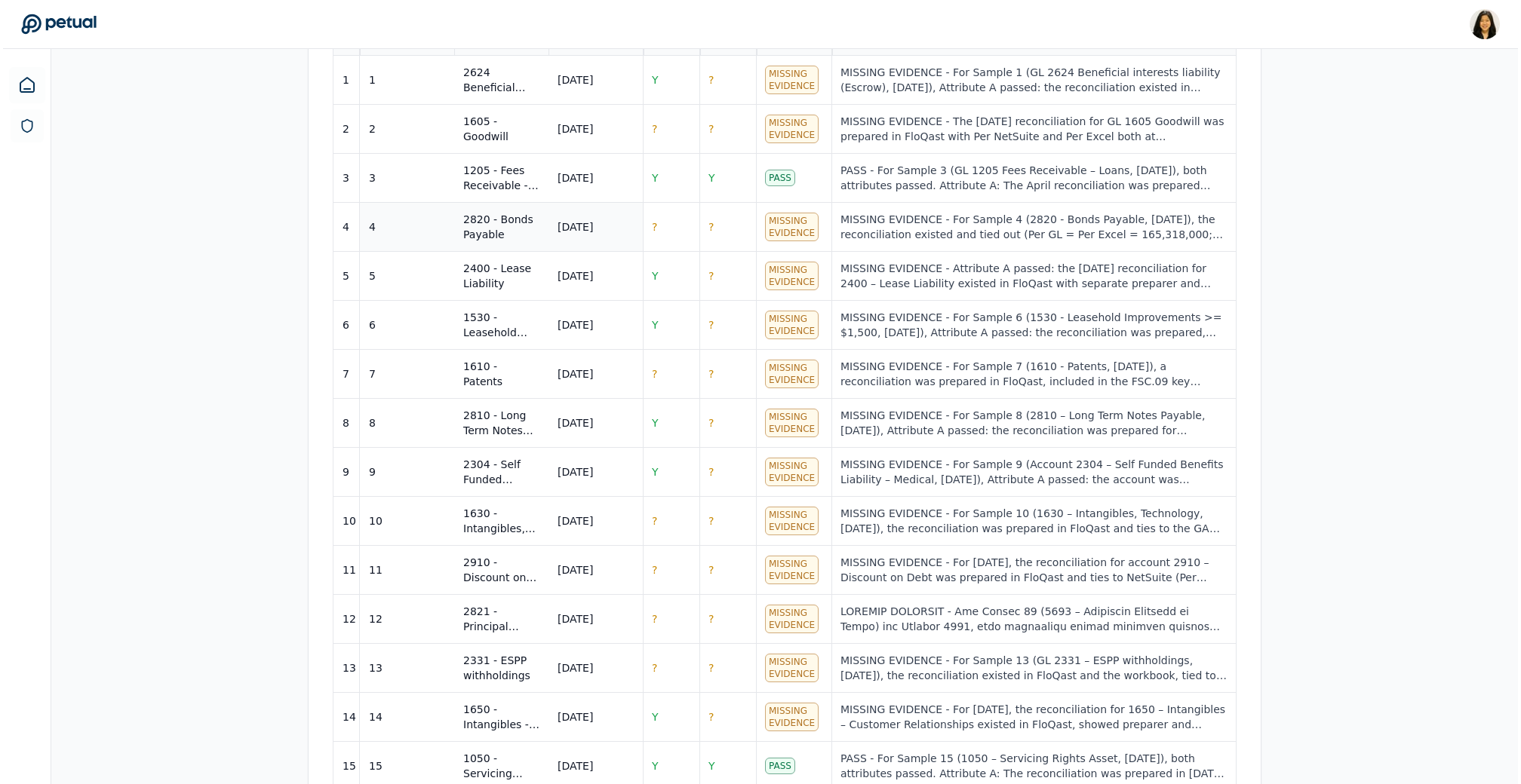
scroll to position [622, 0]
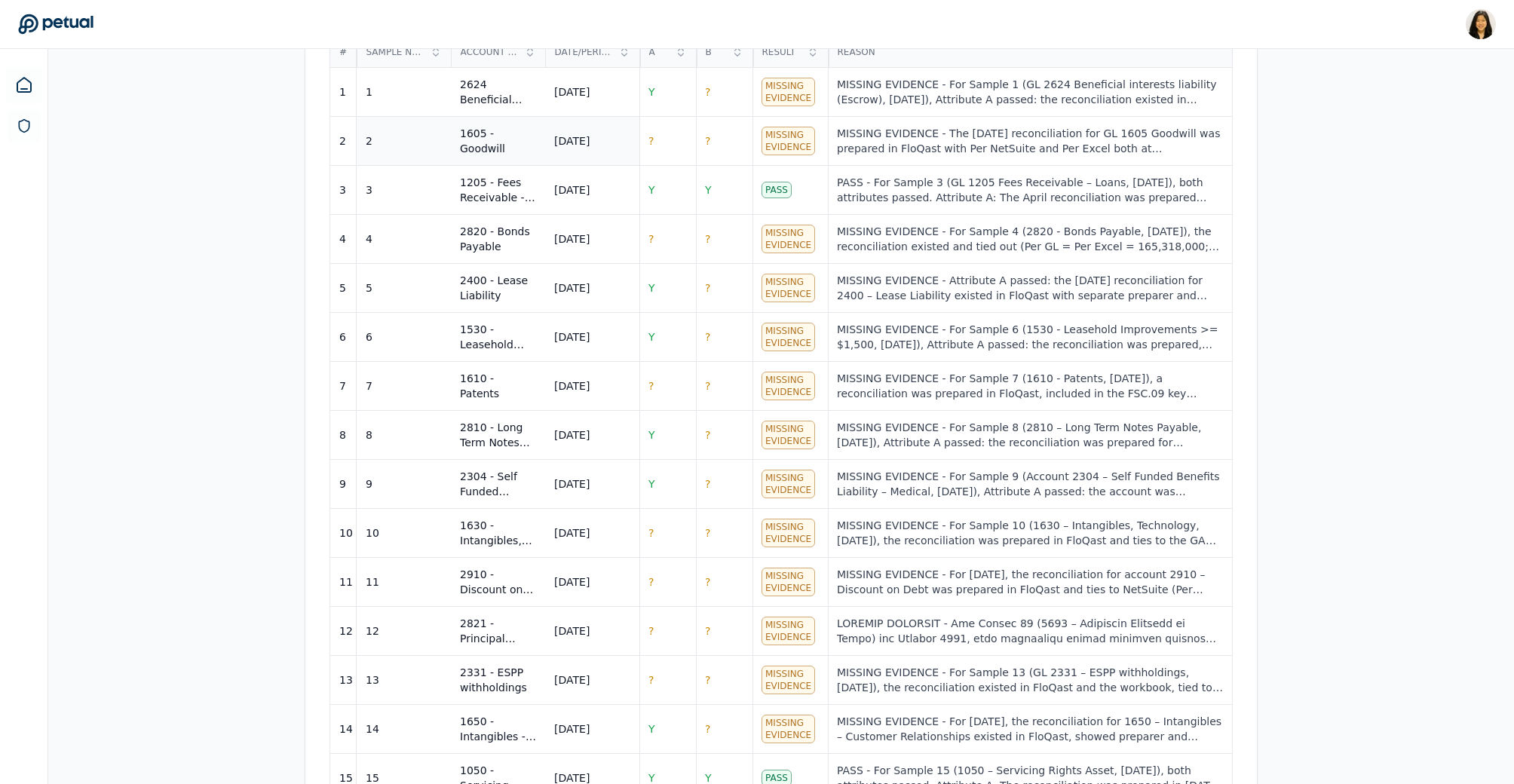
click at [530, 137] on div "1605 - Goodwill" at bounding box center [497, 141] width 76 height 30
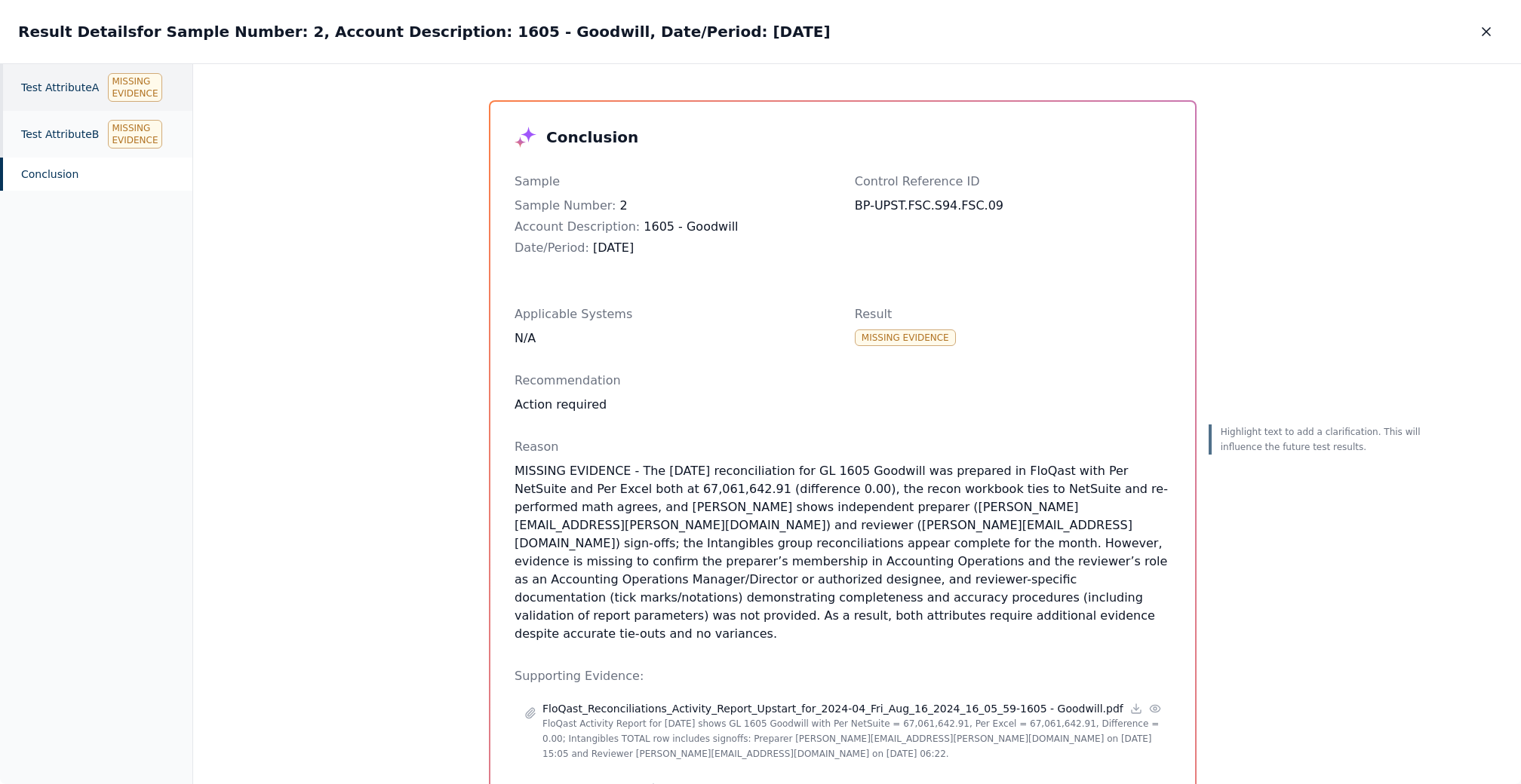
click at [67, 93] on div "Test Attribute A Missing Evidence" at bounding box center [96, 87] width 193 height 46
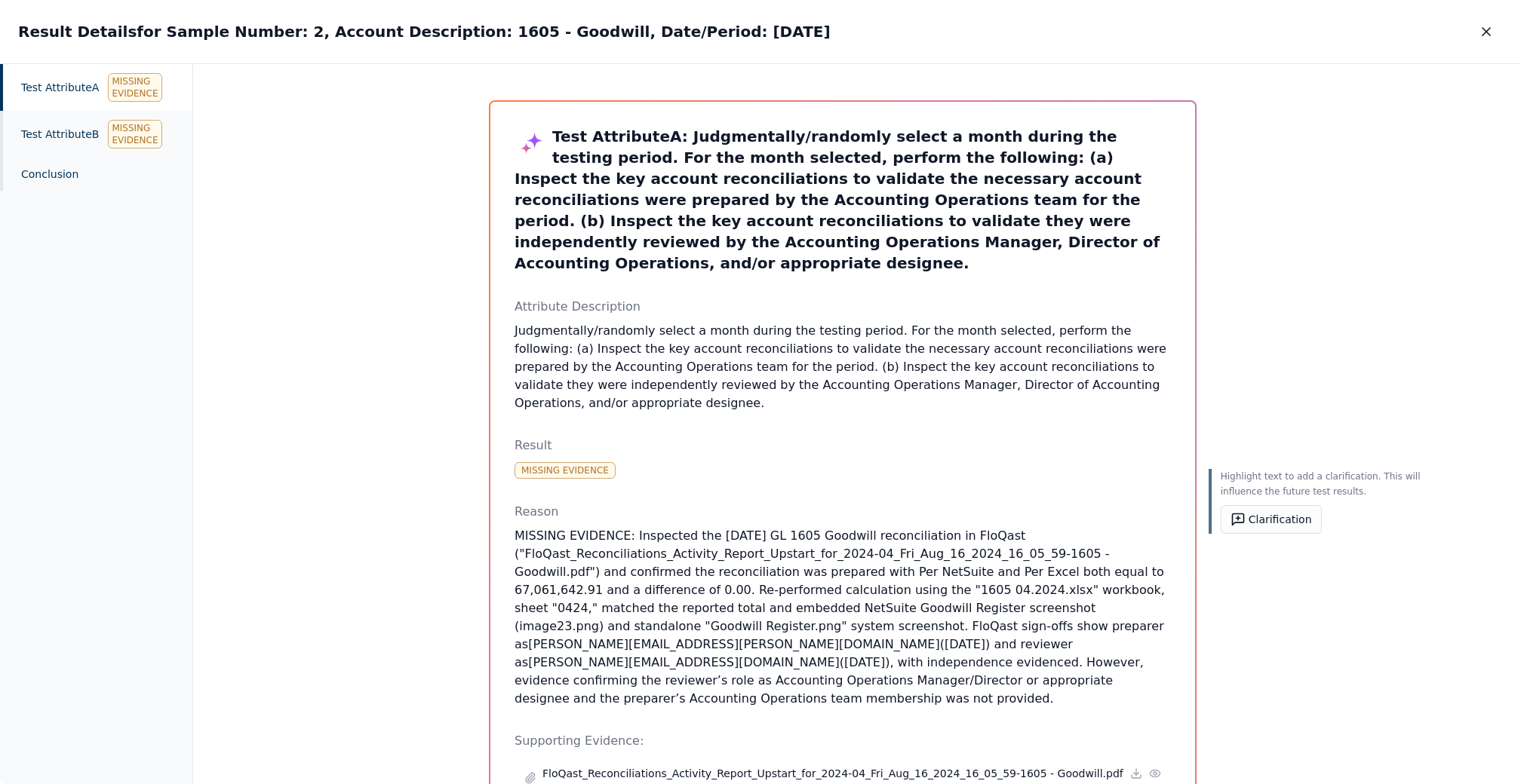
drag, startPoint x: 604, startPoint y: 679, endPoint x: 501, endPoint y: 508, distance: 199.6
click at [501, 508] on div "Test Attribute A : Judgmentally/randomly select a month during the testing peri…" at bounding box center [843, 554] width 704 height 903
copy p "MISSING EVIDENCE: Inspected the April 2024 GL 1605 Goodwill reconciliation in F…"
click at [84, 140] on div "Test Attribute B Missing Evidence" at bounding box center [96, 134] width 193 height 46
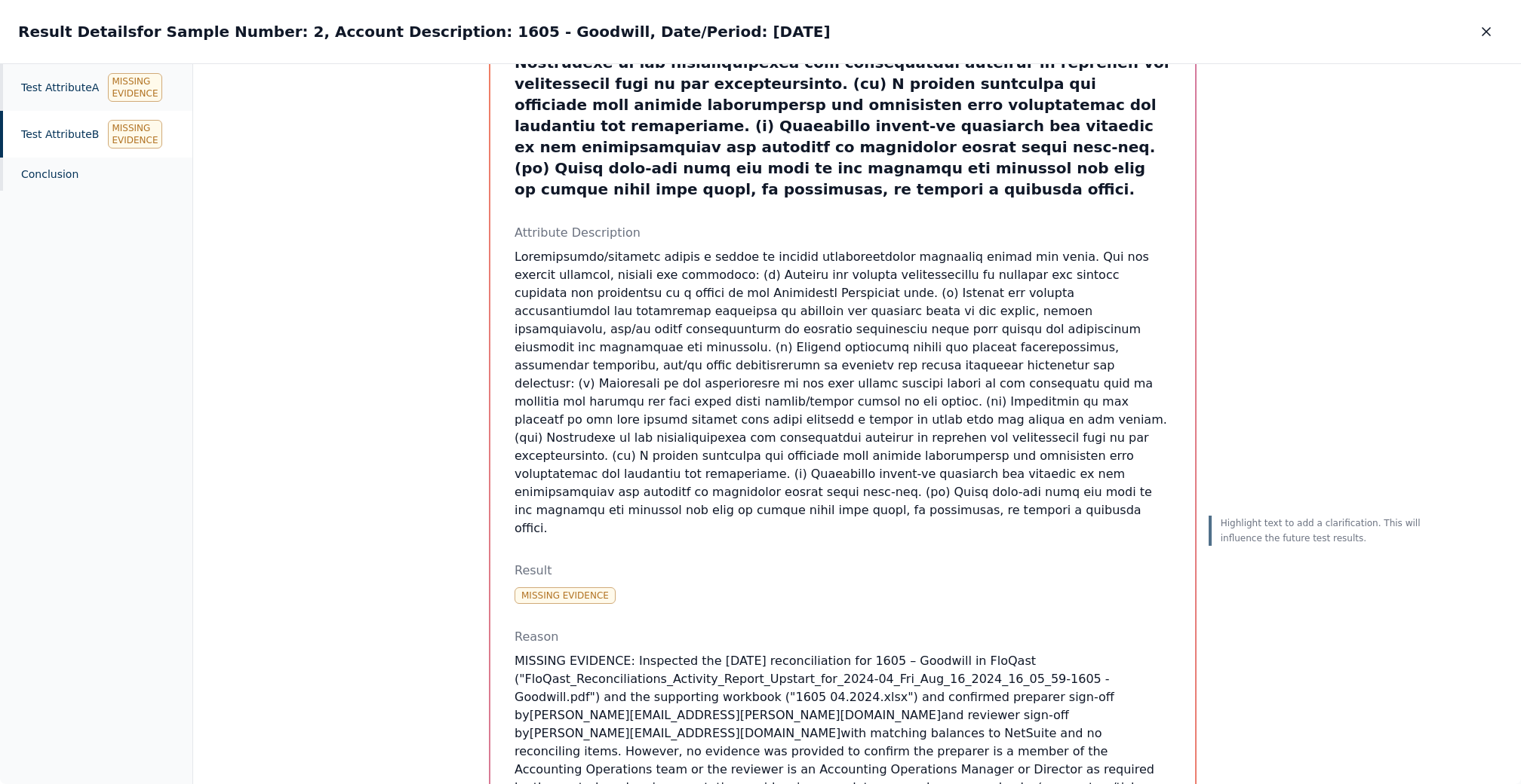
scroll to position [433, 0]
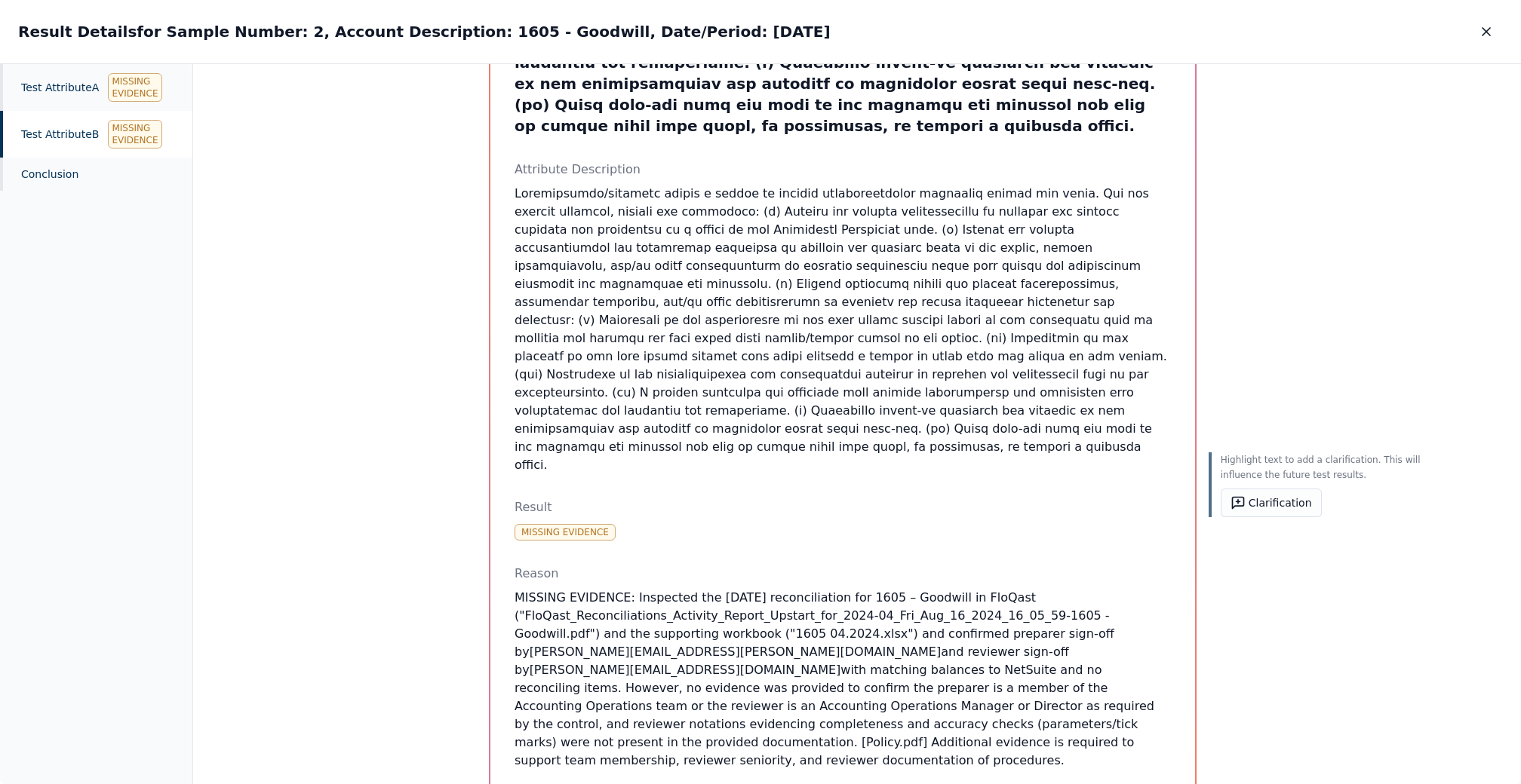
drag, startPoint x: 887, startPoint y: 638, endPoint x: 482, endPoint y: 496, distance: 429.2
click at [482, 496] on div "Test Attribute B : Attribute Description Result Missing Evidence Reason MISSING…" at bounding box center [857, 425] width 773 height 1552
copy p "MISSING EVIDENCE: Inspected the April 2024 reconciliation for 1605 – Goodwill i…"
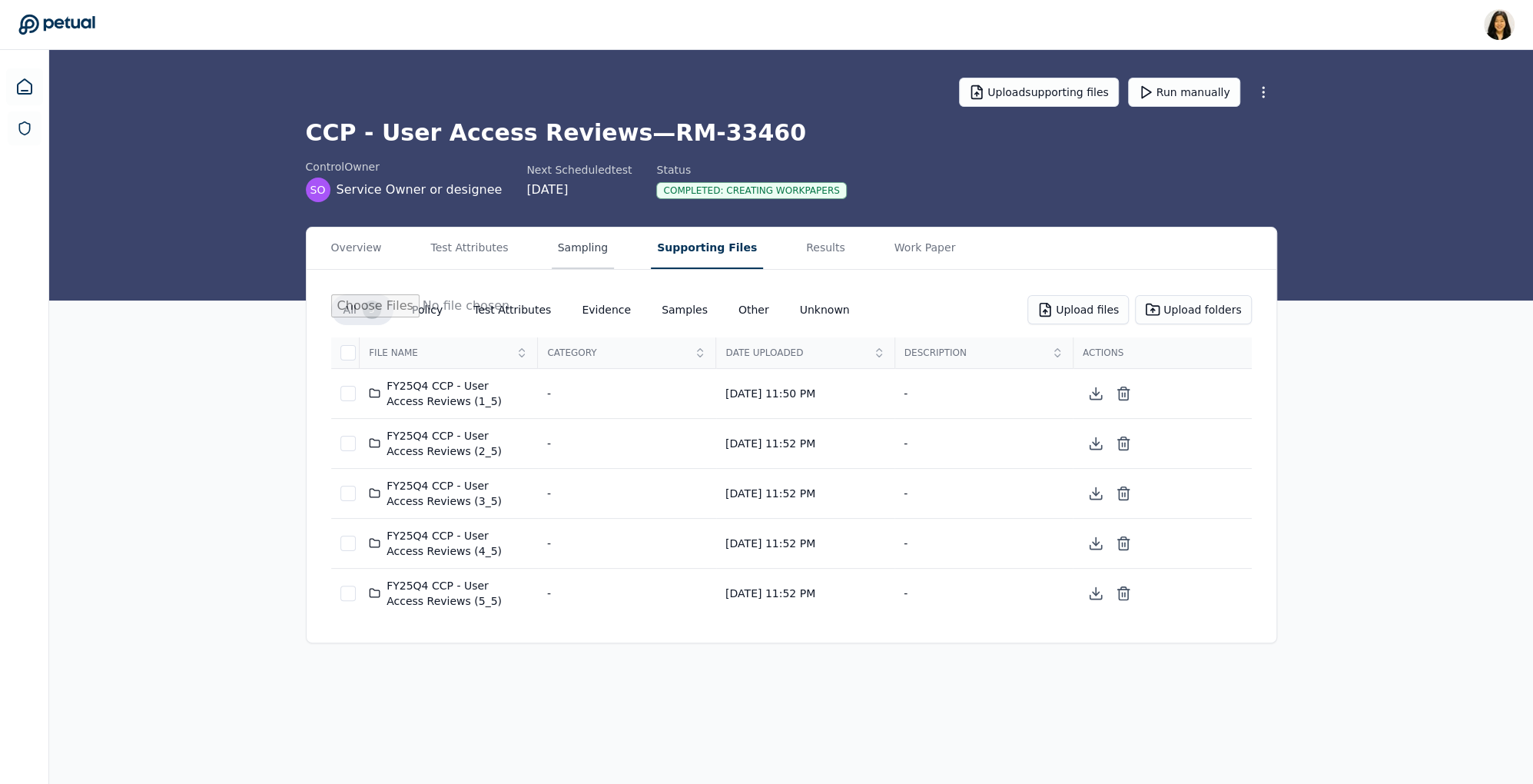
click at [593, 250] on button "Sampling" at bounding box center [583, 248] width 63 height 42
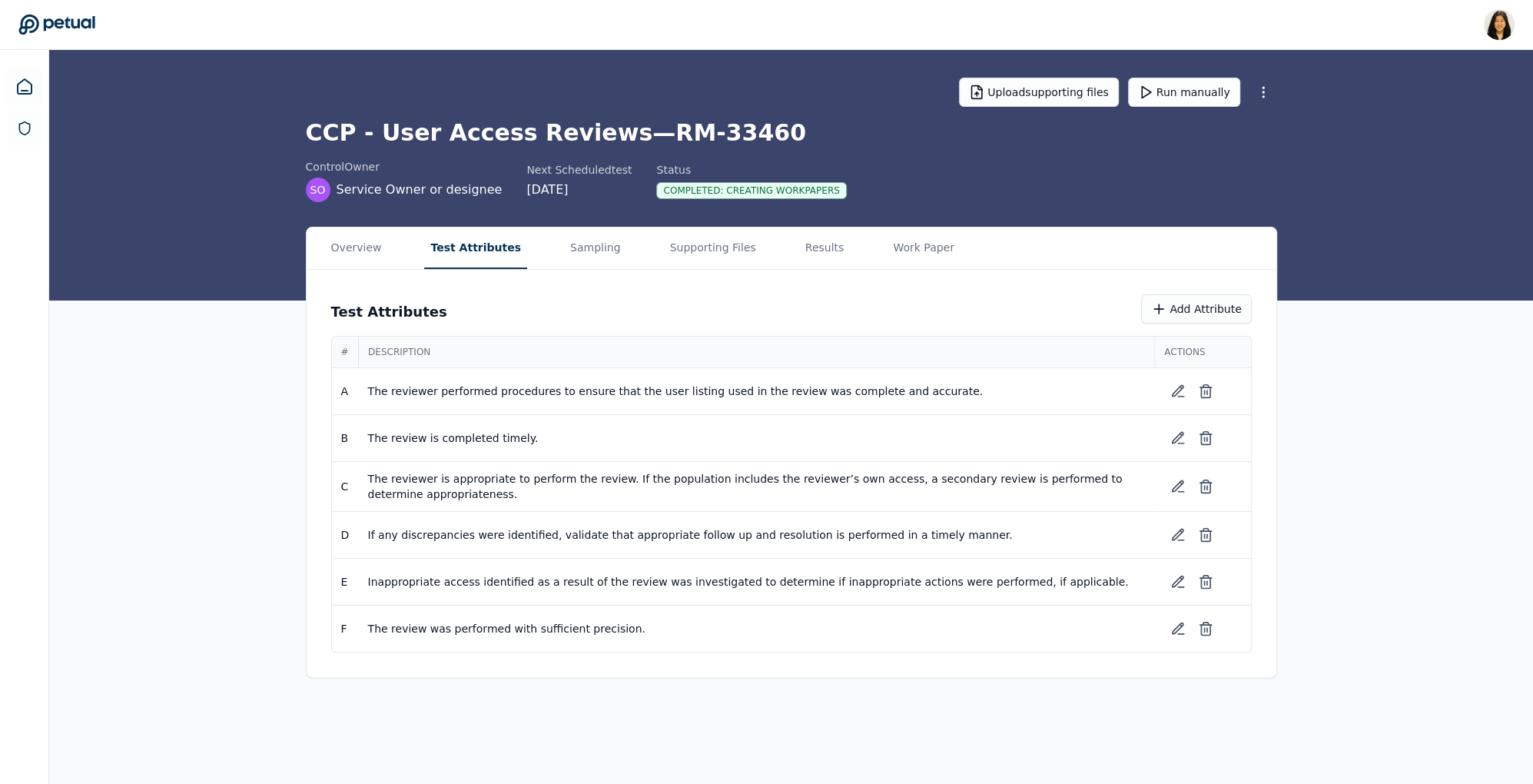
click at [477, 247] on button "Test Attributes" at bounding box center [476, 248] width 103 height 42
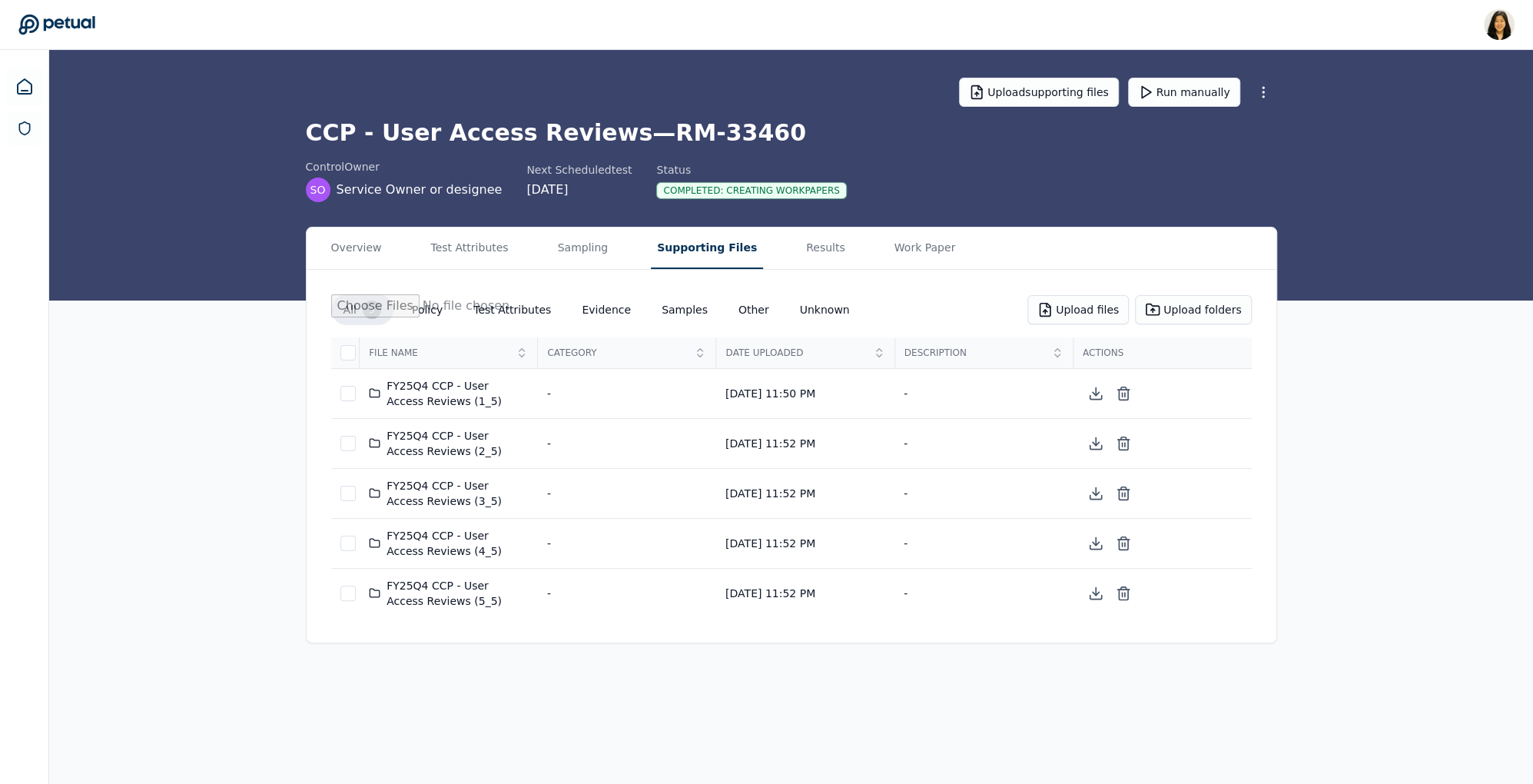
click at [738, 243] on button "Supporting Files" at bounding box center [707, 248] width 112 height 42
click at [800, 247] on button "Results" at bounding box center [826, 248] width 51 height 42
click at [685, 244] on button "Supporting Files" at bounding box center [704, 248] width 112 height 42
click at [481, 386] on div "FY25Q4 CCP - User Access Reviews (1_5)" at bounding box center [449, 393] width 160 height 30
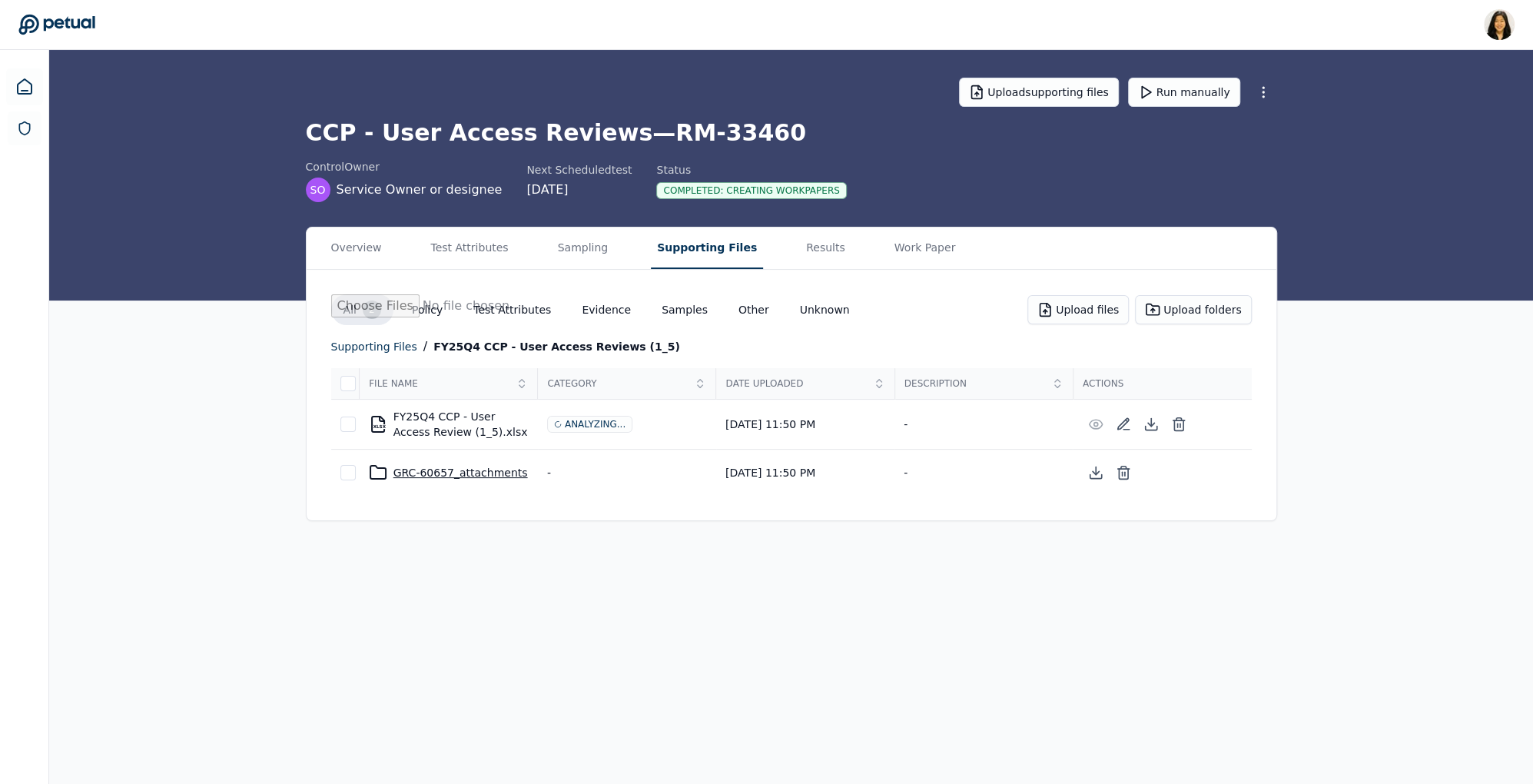
click at [478, 469] on div "GRC-60657_attachments" at bounding box center [449, 472] width 160 height 18
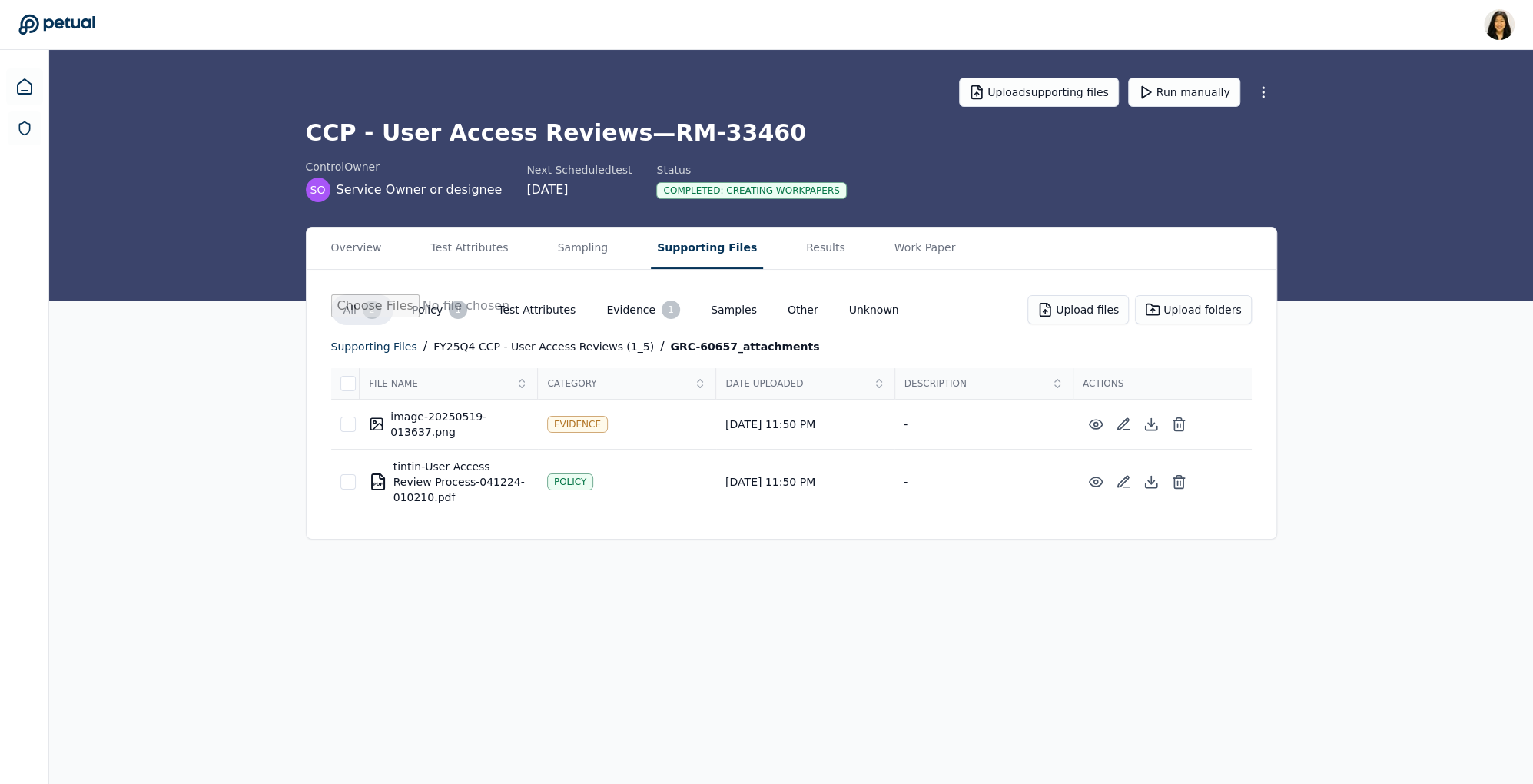
click at [523, 355] on div "All 2 Policy 1 Test Attributes Evidence 1 Samples Other Unknown Upload files Up…" at bounding box center [792, 404] width 921 height 219
click at [525, 340] on div "FY25Q4 CCP - User Access Reviews (1_5)" at bounding box center [543, 346] width 220 height 18
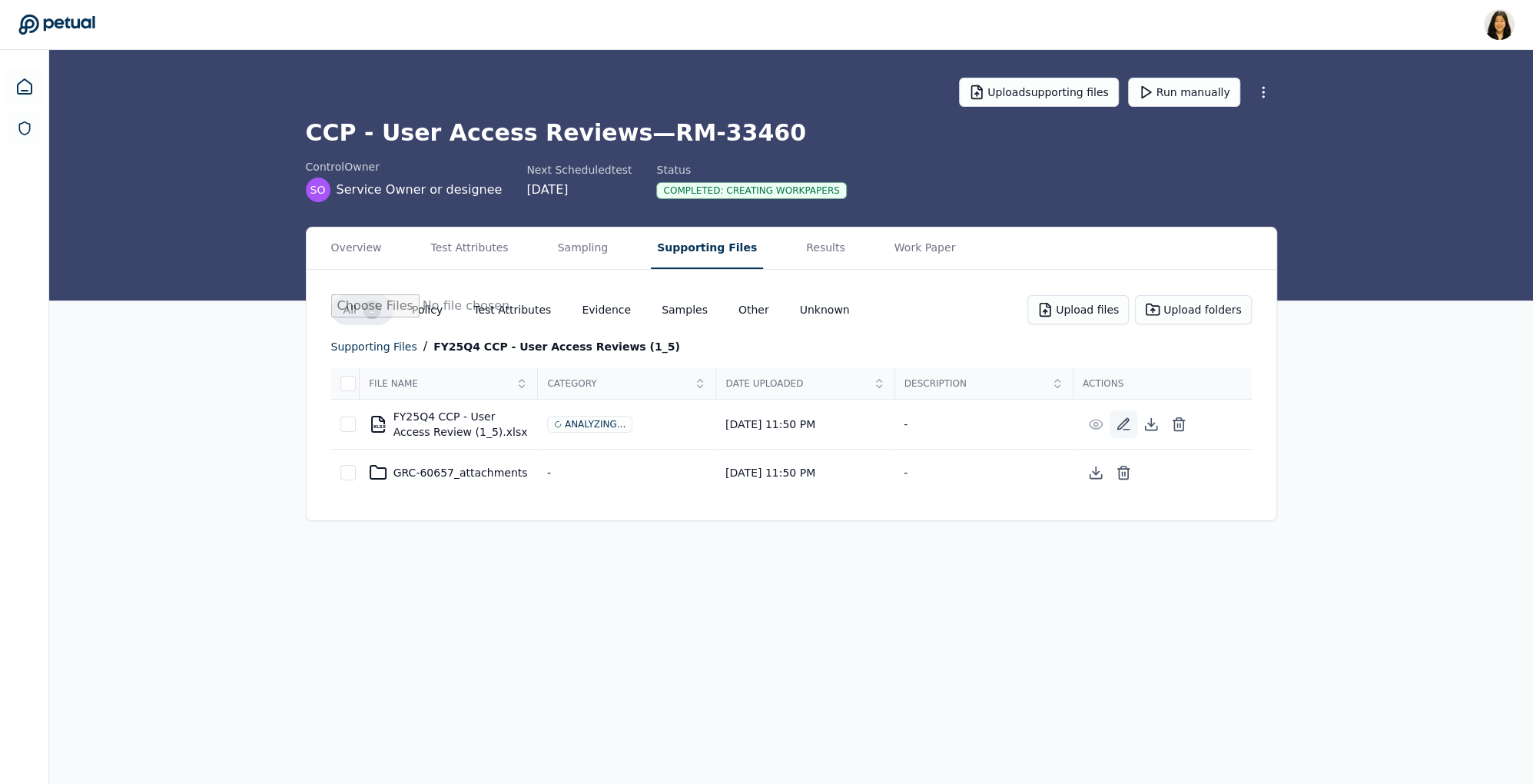
click at [1124, 425] on icon at bounding box center [1123, 424] width 15 height 15
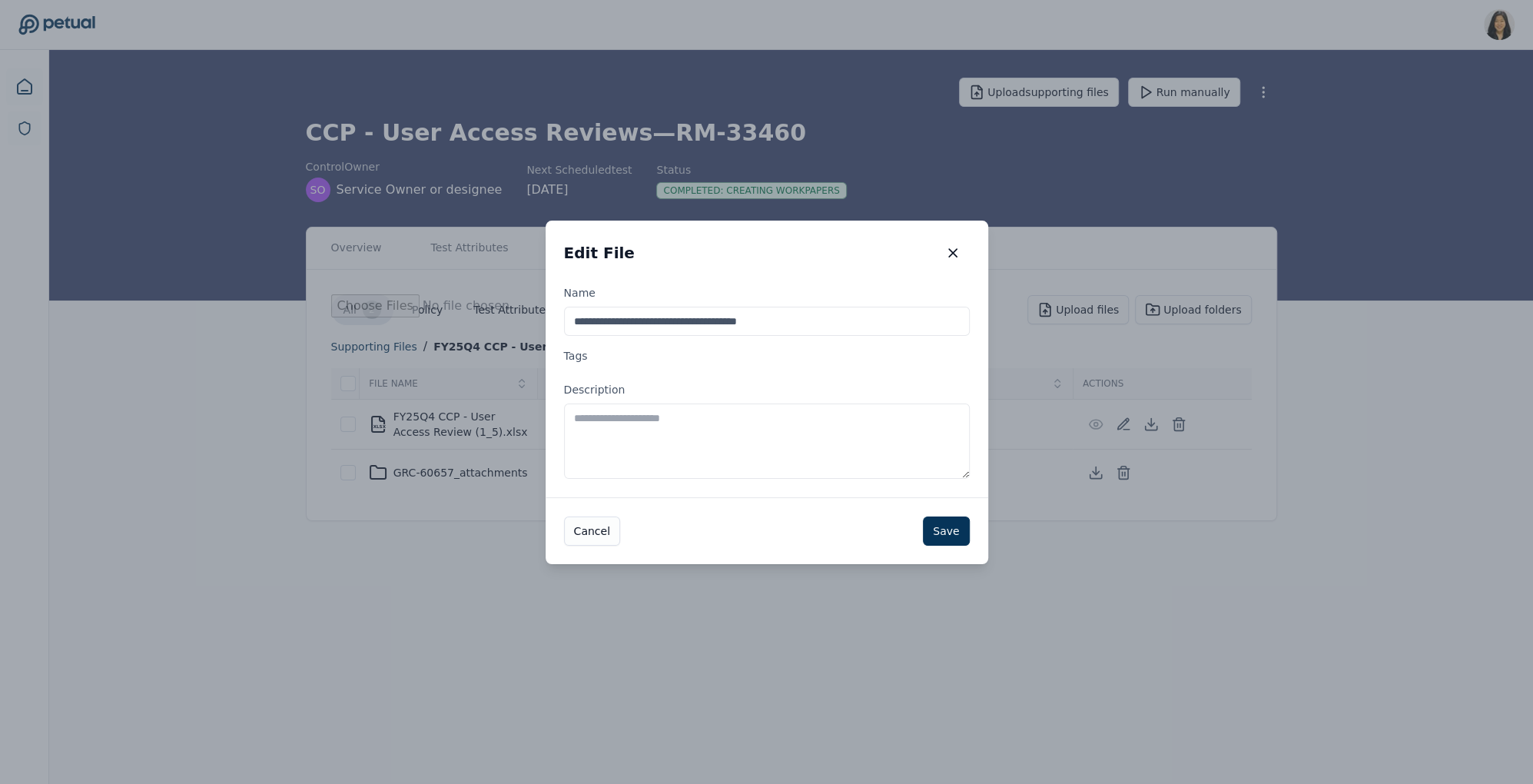
click at [819, 435] on textarea "Description" at bounding box center [766, 441] width 406 height 75
type textarea "**********"
click at [956, 529] on button "Save" at bounding box center [946, 530] width 46 height 29
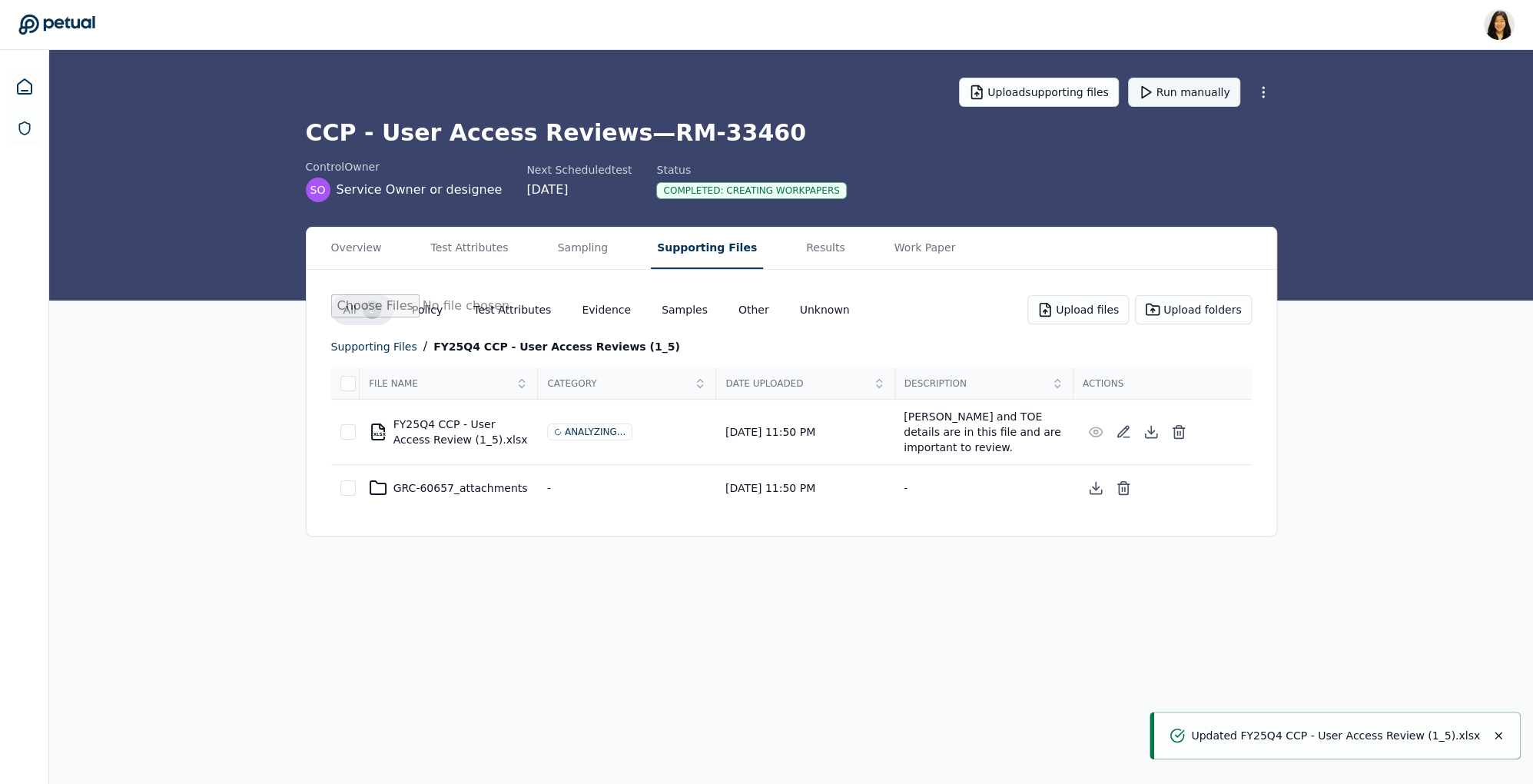
click at [1162, 88] on button "Run manually" at bounding box center [1185, 92] width 112 height 29
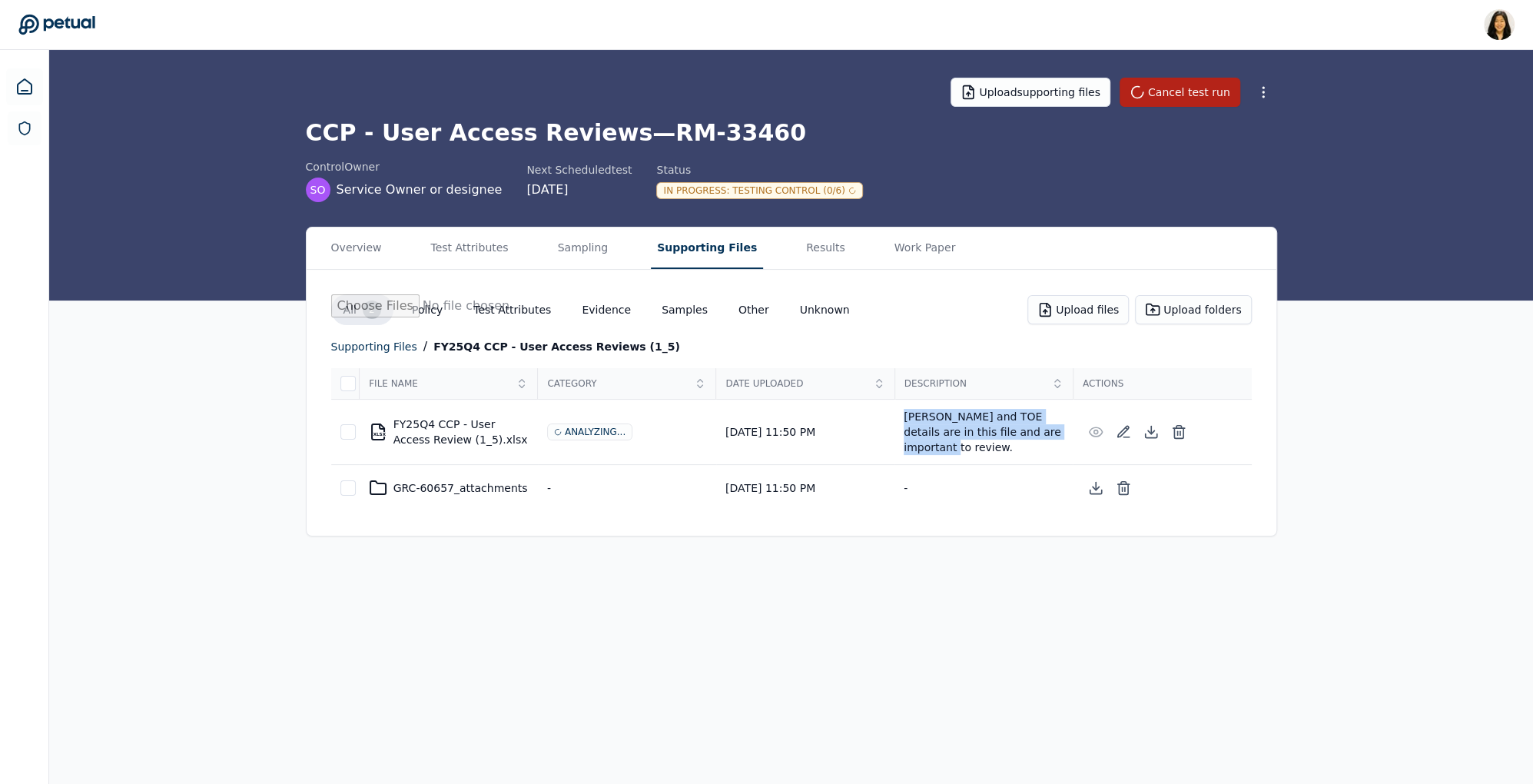
drag, startPoint x: 903, startPoint y: 410, endPoint x: 1069, endPoint y: 440, distance: 168.7
click at [1069, 440] on td "[PERSON_NAME] and TOE details are in this file and are important to review." at bounding box center [984, 432] width 179 height 66
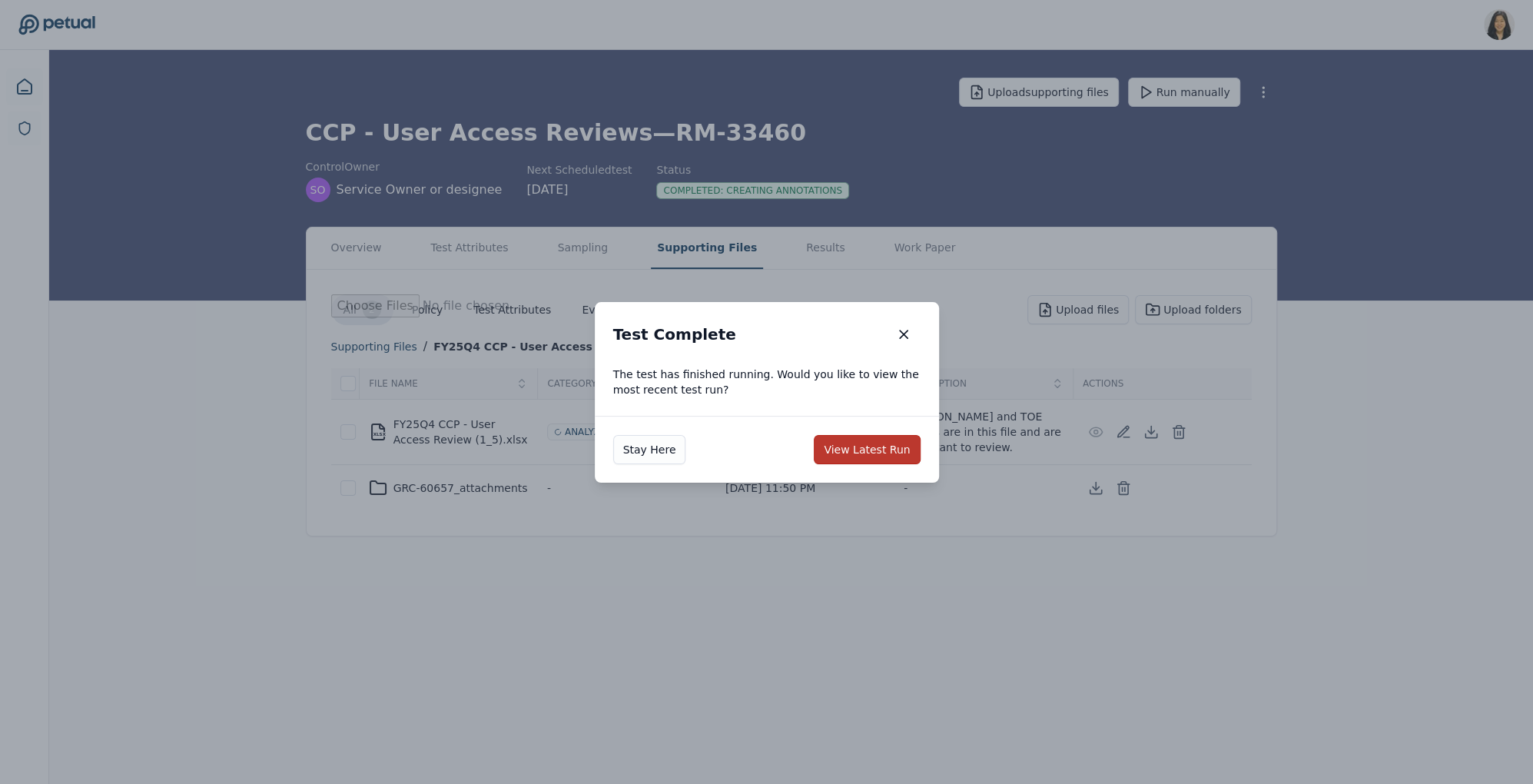
click at [869, 450] on button "View Latest Run" at bounding box center [867, 449] width 106 height 29
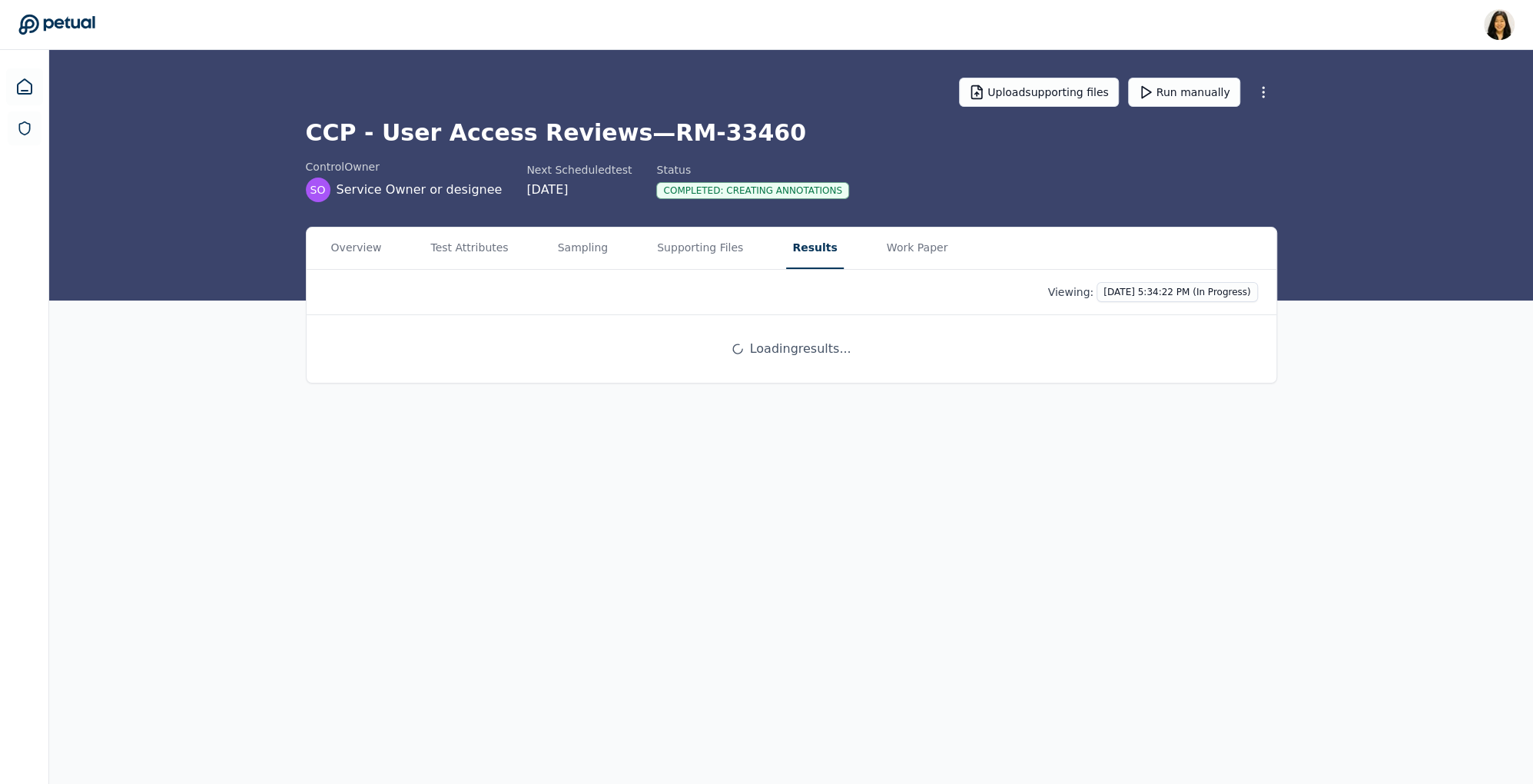
click at [804, 249] on button "Results" at bounding box center [815, 248] width 57 height 42
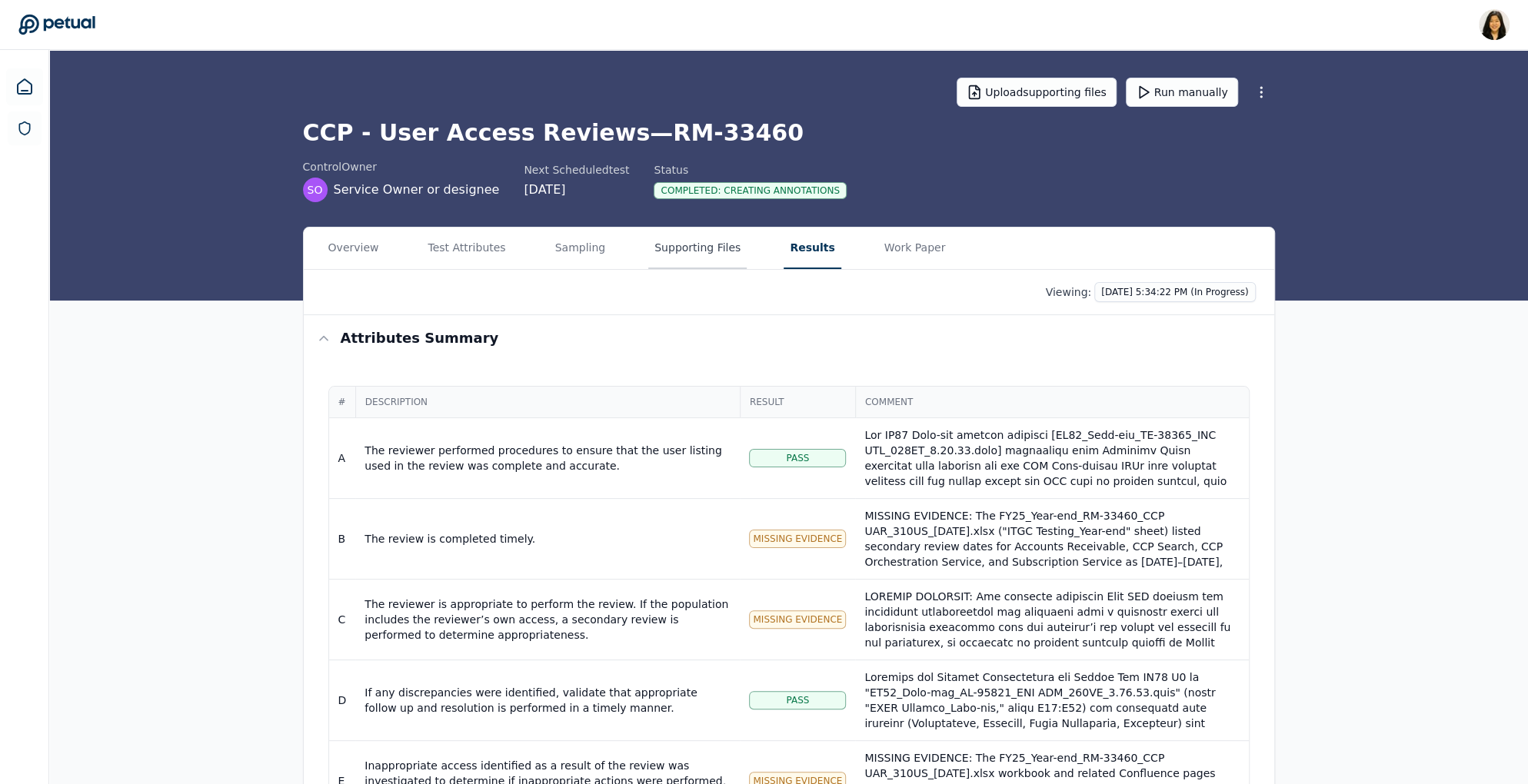
click at [678, 261] on button "Supporting Files" at bounding box center [697, 248] width 99 height 42
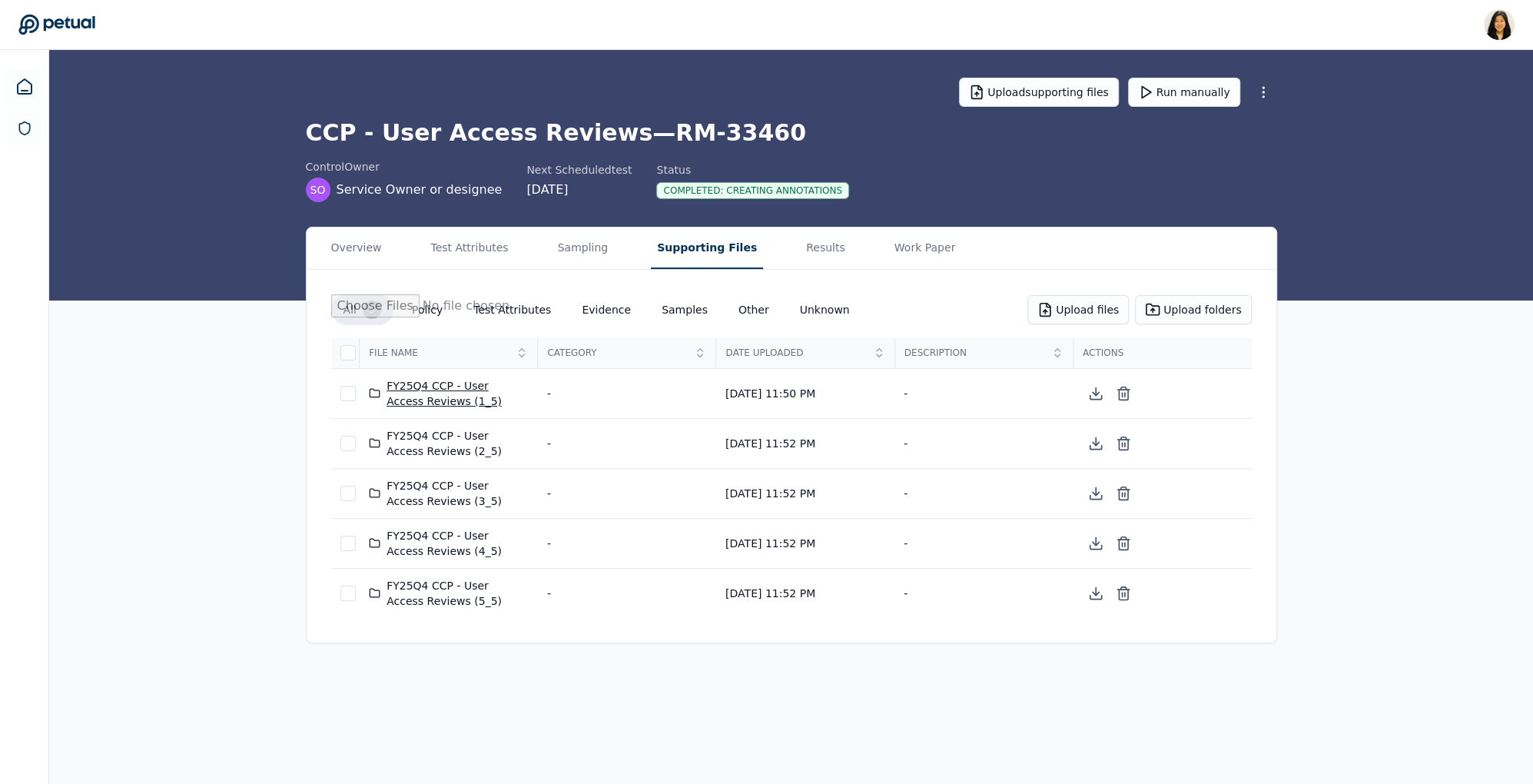
click at [477, 381] on div "FY25Q4 CCP - User Access Reviews (1_5)" at bounding box center [449, 393] width 160 height 30
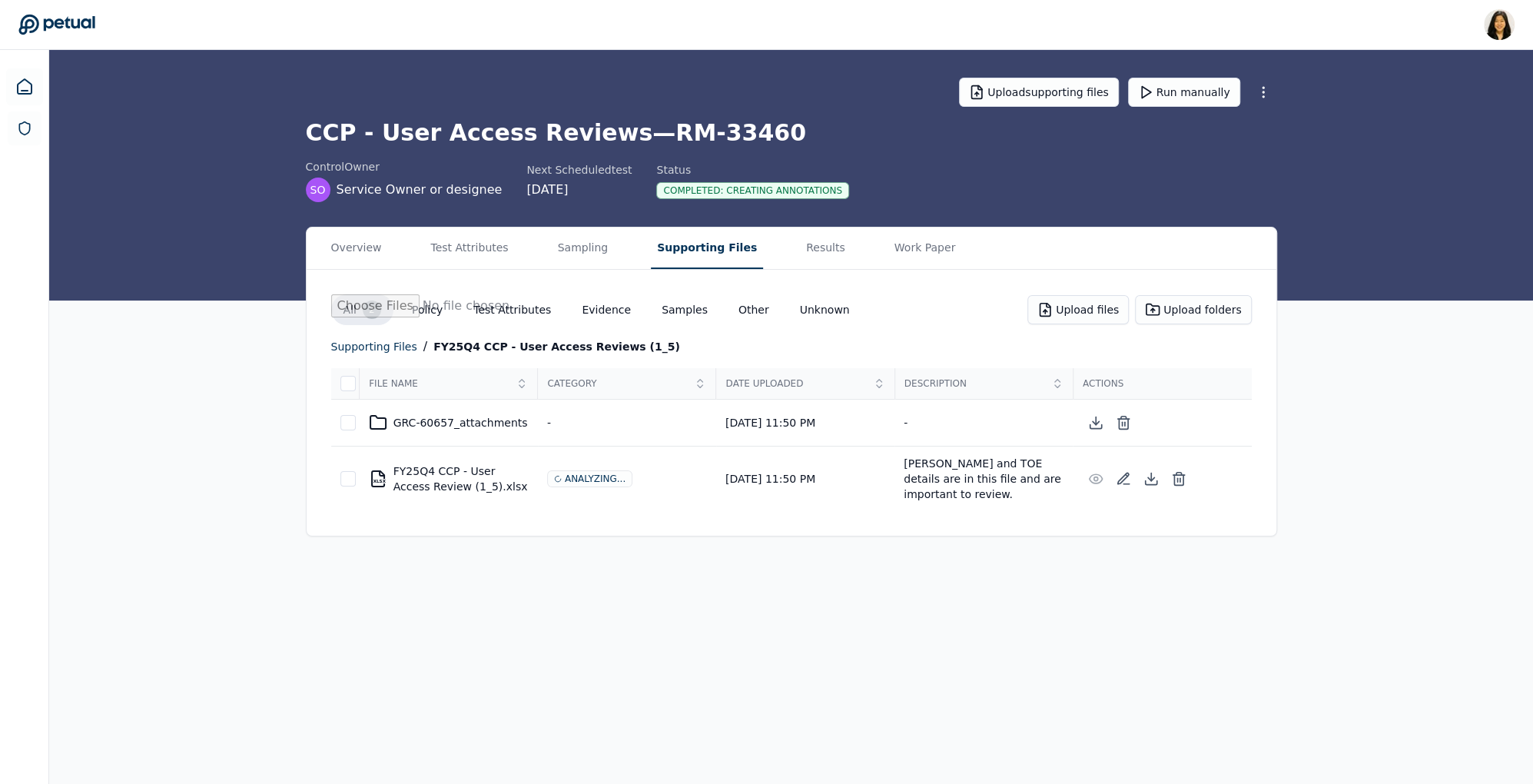
click at [1176, 475] on icon at bounding box center [1178, 478] width 15 height 15
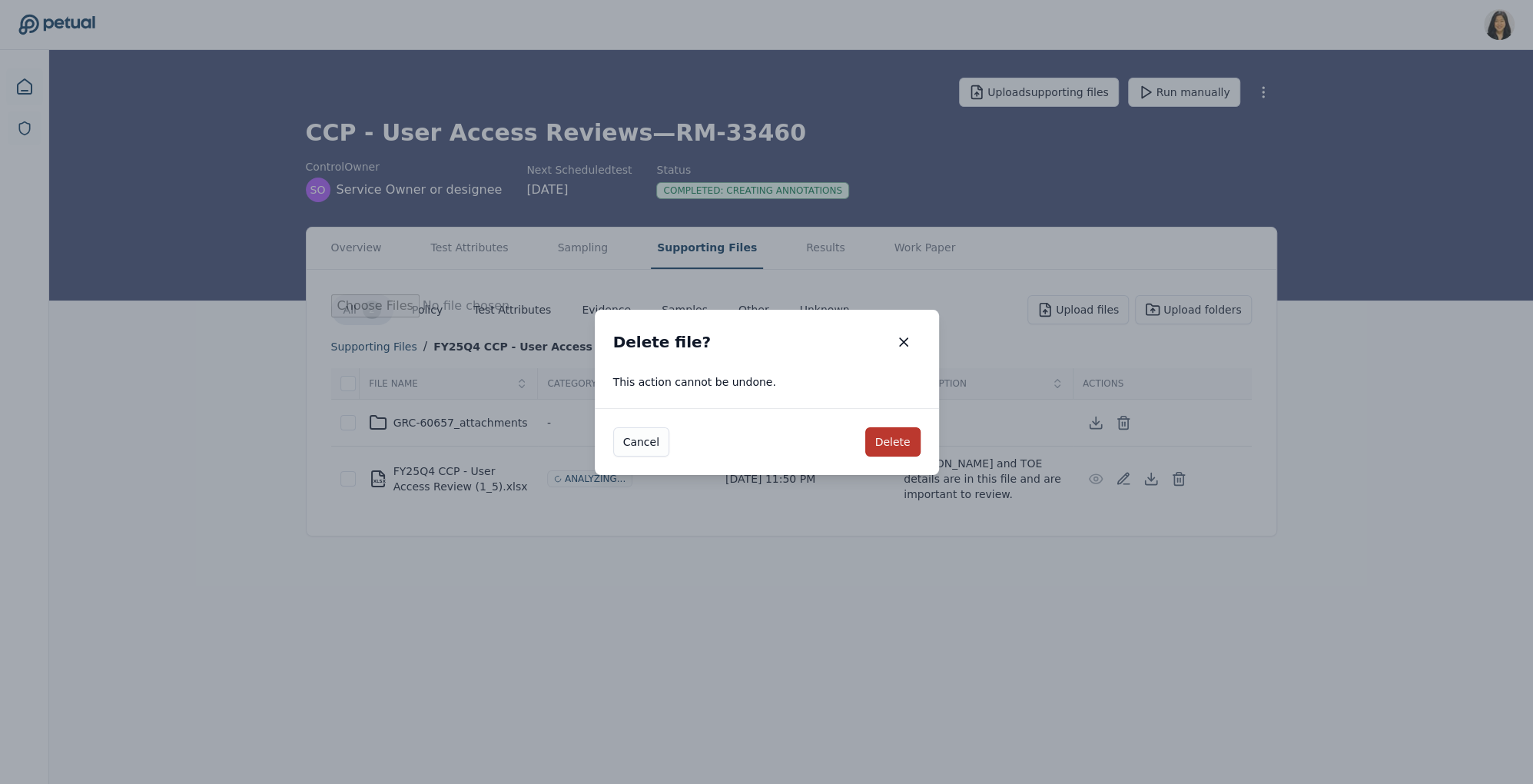
click at [895, 434] on button "Delete" at bounding box center [893, 442] width 55 height 29
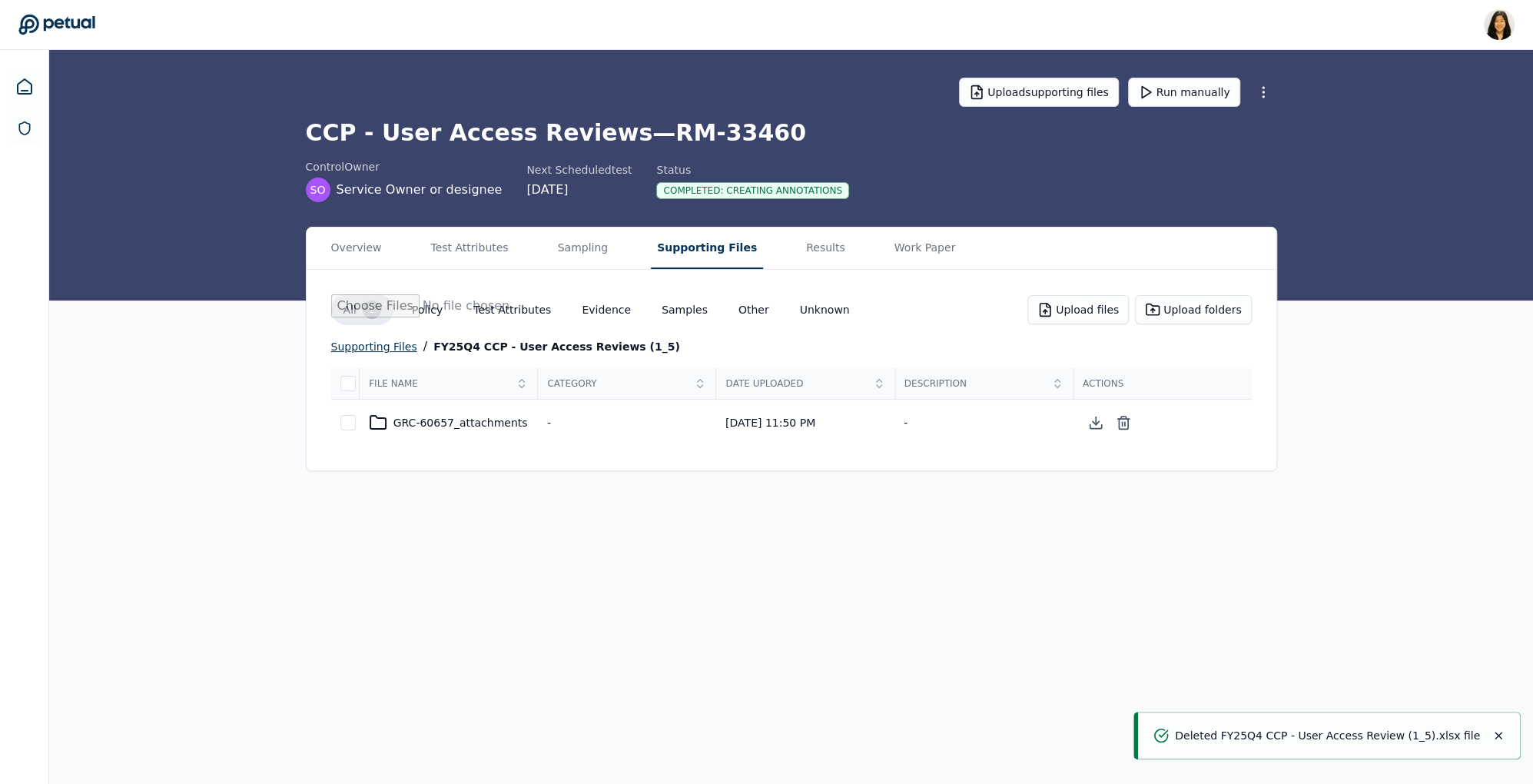
click at [374, 343] on div "supporting files" at bounding box center [374, 346] width 86 height 18
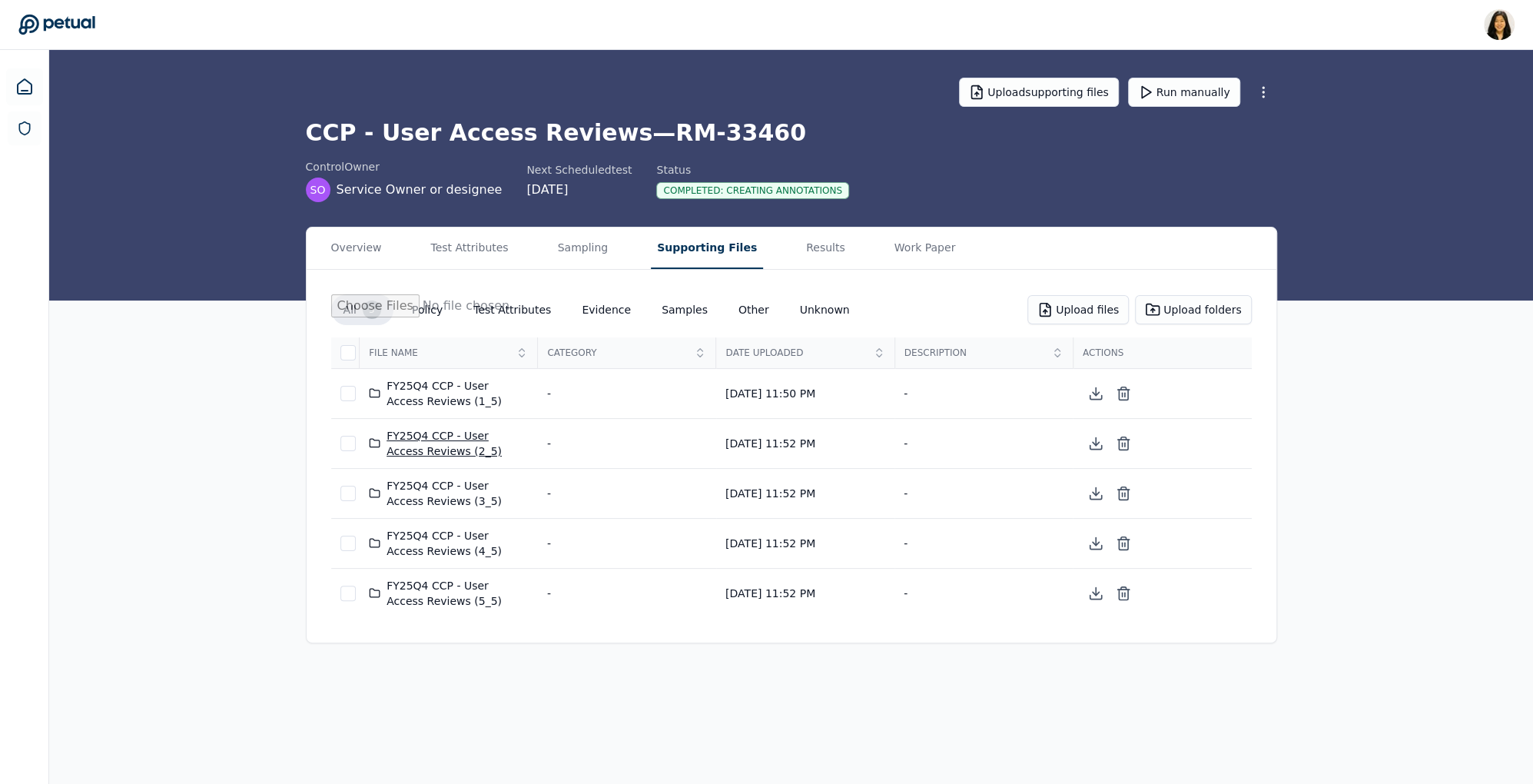
click at [487, 432] on div "FY25Q4 CCP - User Access Reviews (2_5)" at bounding box center [449, 443] width 160 height 30
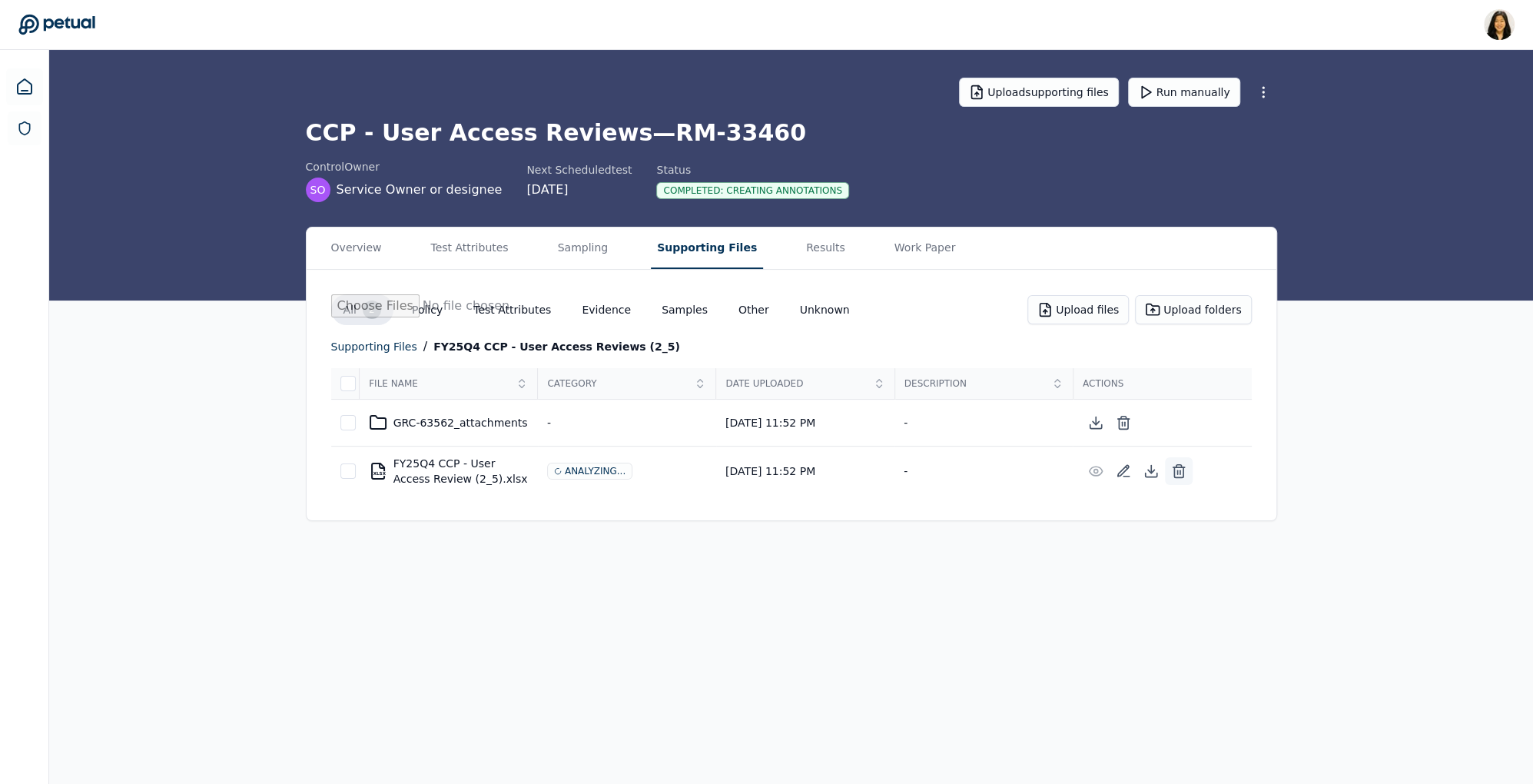
click at [1178, 470] on line at bounding box center [1178, 472] width 0 height 4
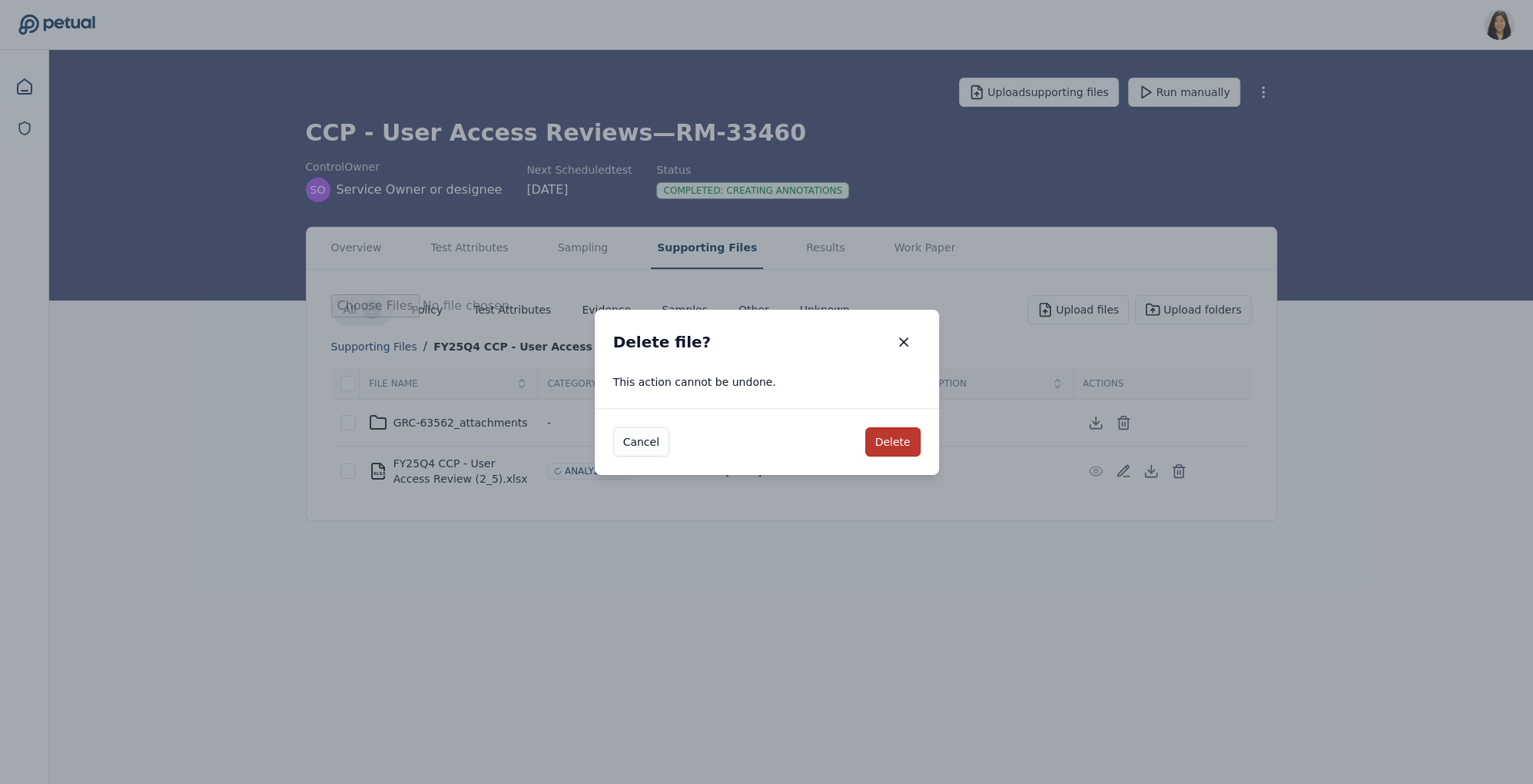
click at [891, 441] on button "Delete" at bounding box center [893, 442] width 55 height 29
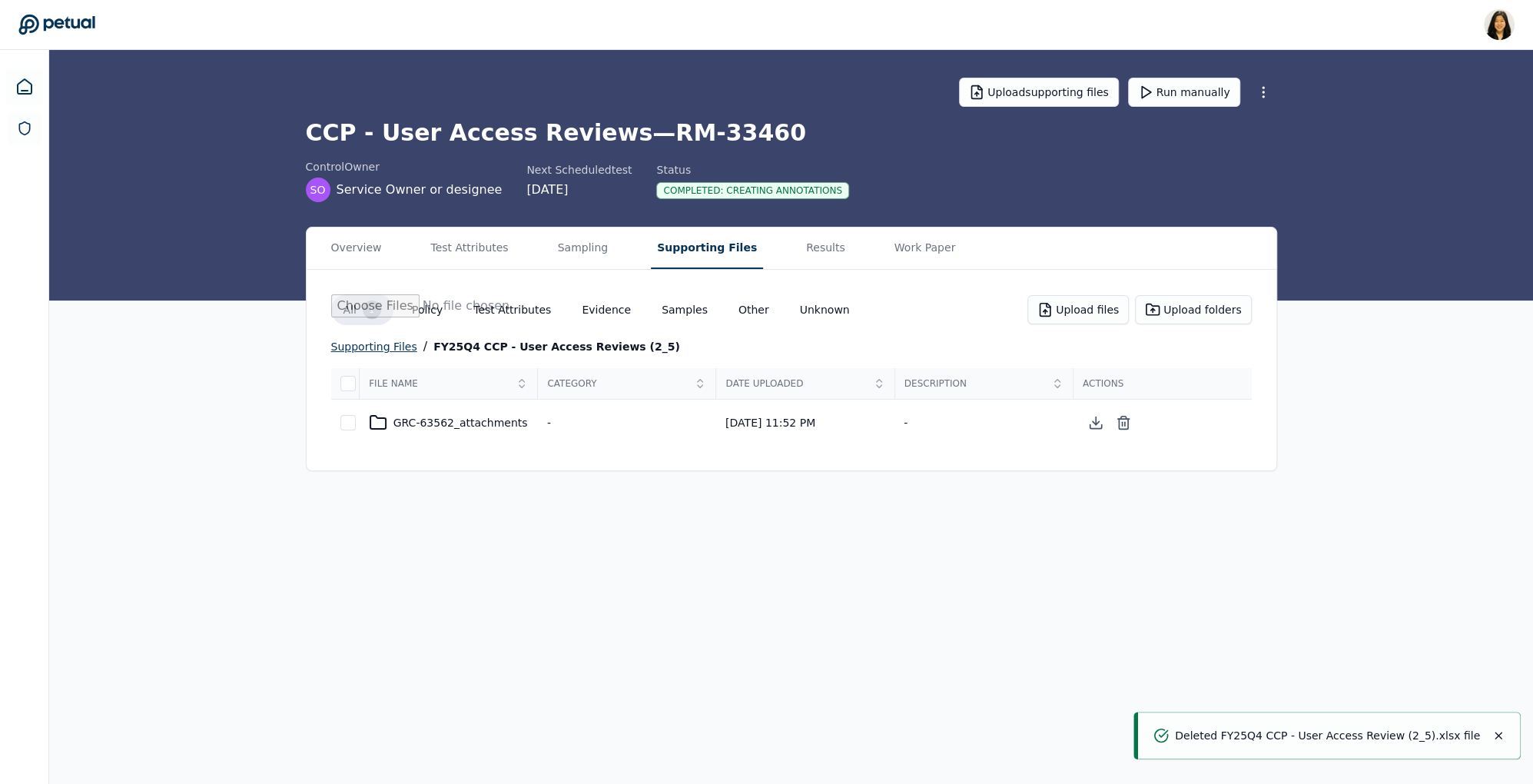
click at [364, 339] on div "supporting files" at bounding box center [374, 346] width 86 height 18
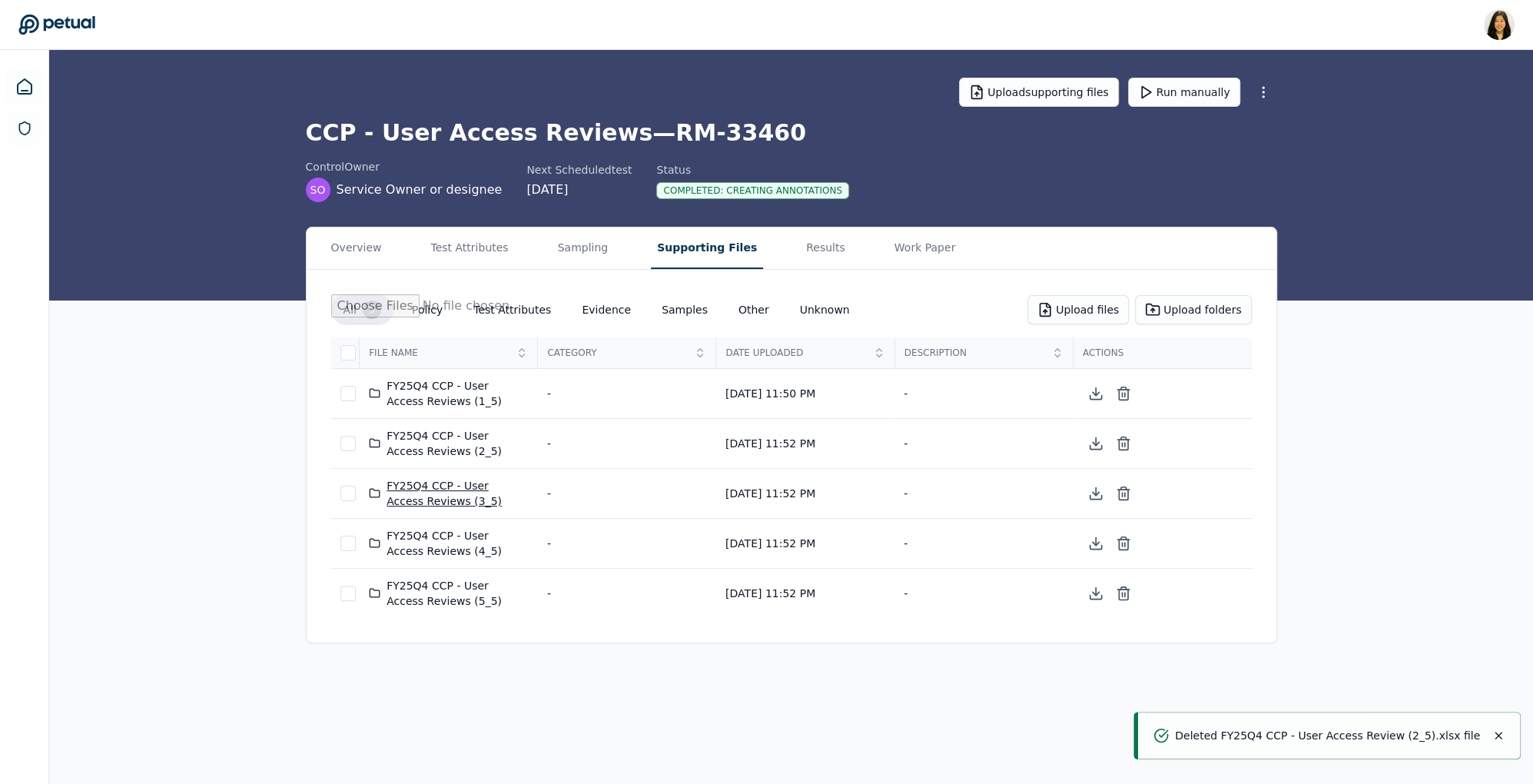
click at [486, 480] on div "FY25Q4 CCP - User Access Reviews (3_5)" at bounding box center [449, 493] width 160 height 30
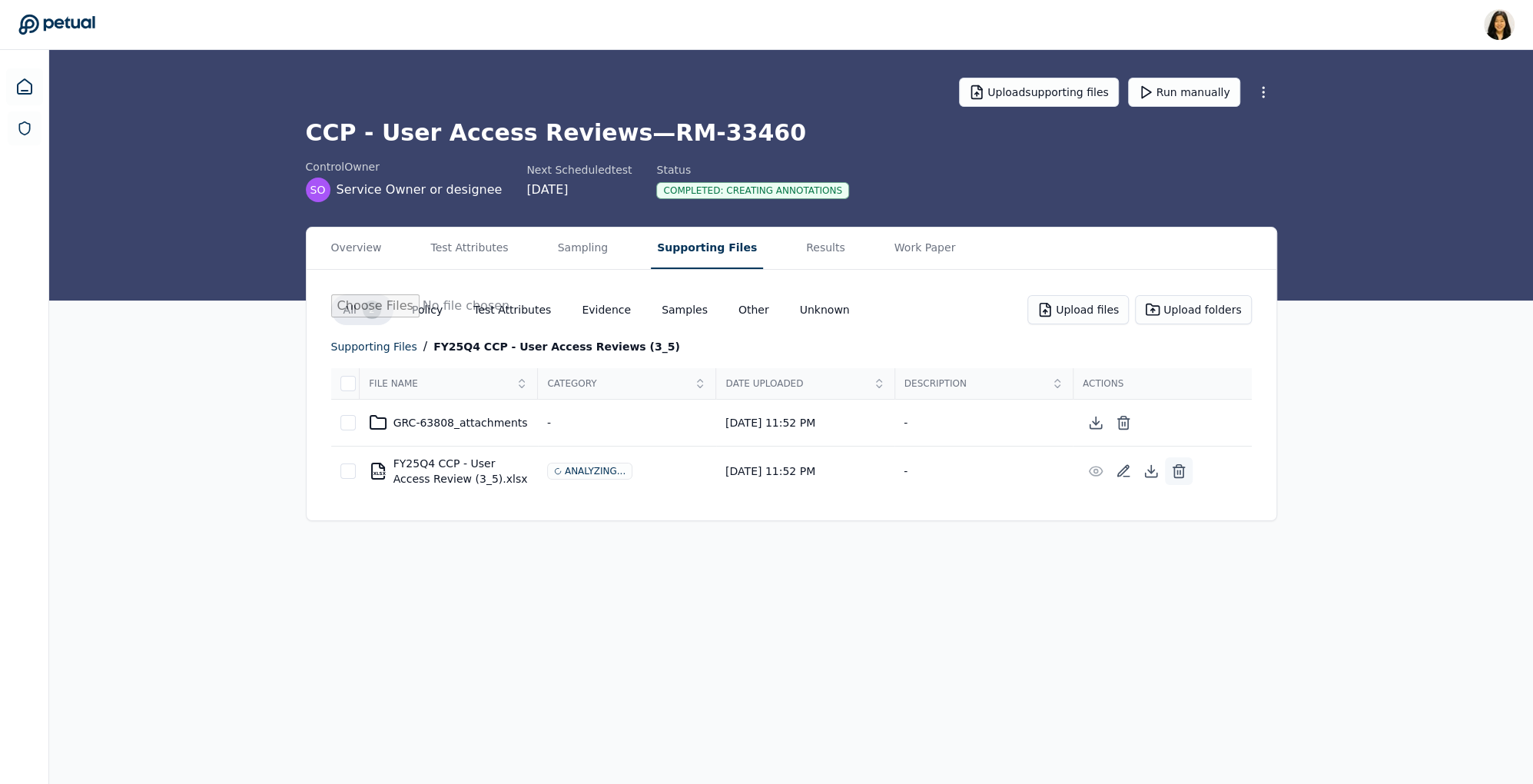
click at [1178, 470] on line at bounding box center [1178, 472] width 0 height 4
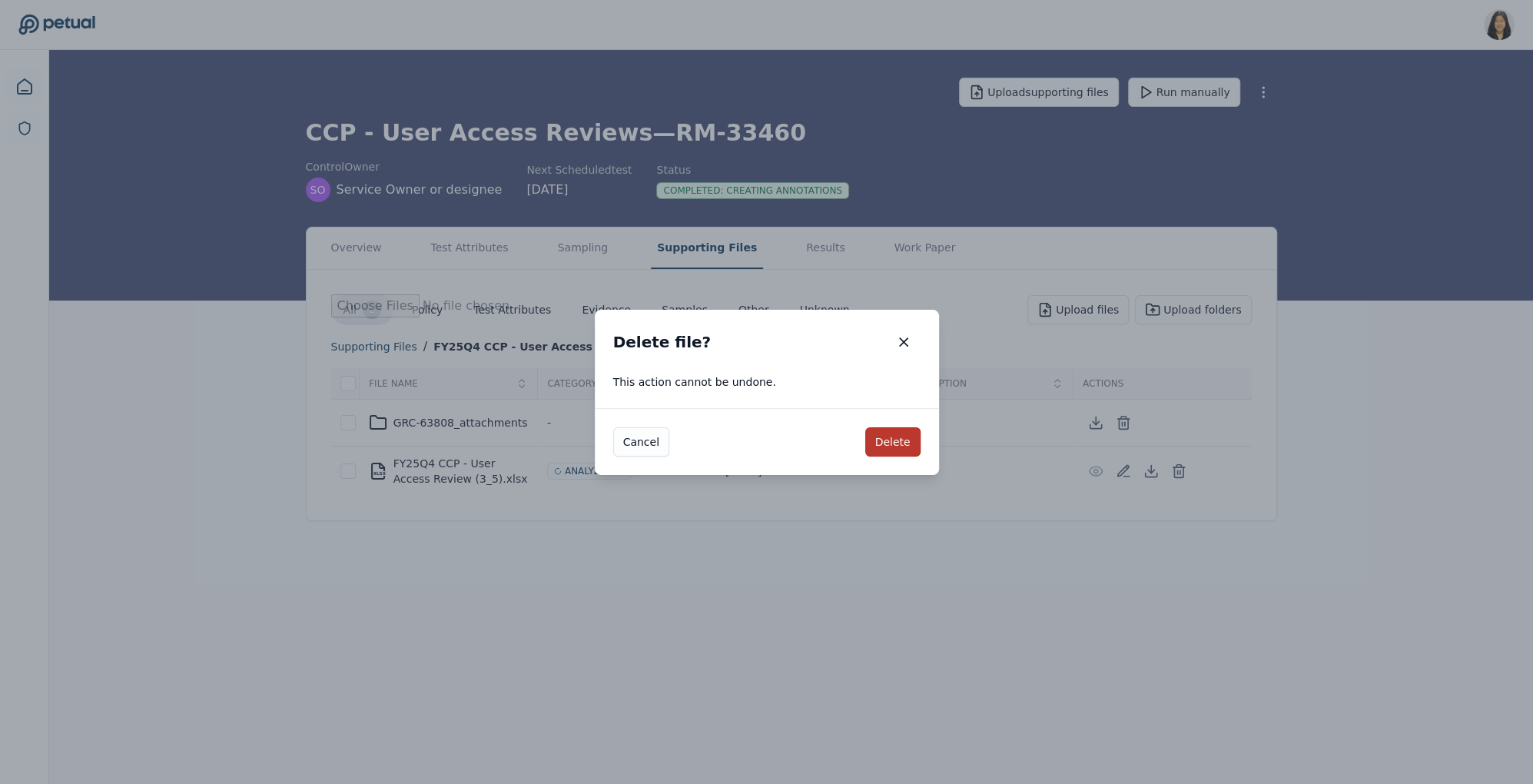
click at [900, 434] on button "Delete" at bounding box center [893, 442] width 55 height 29
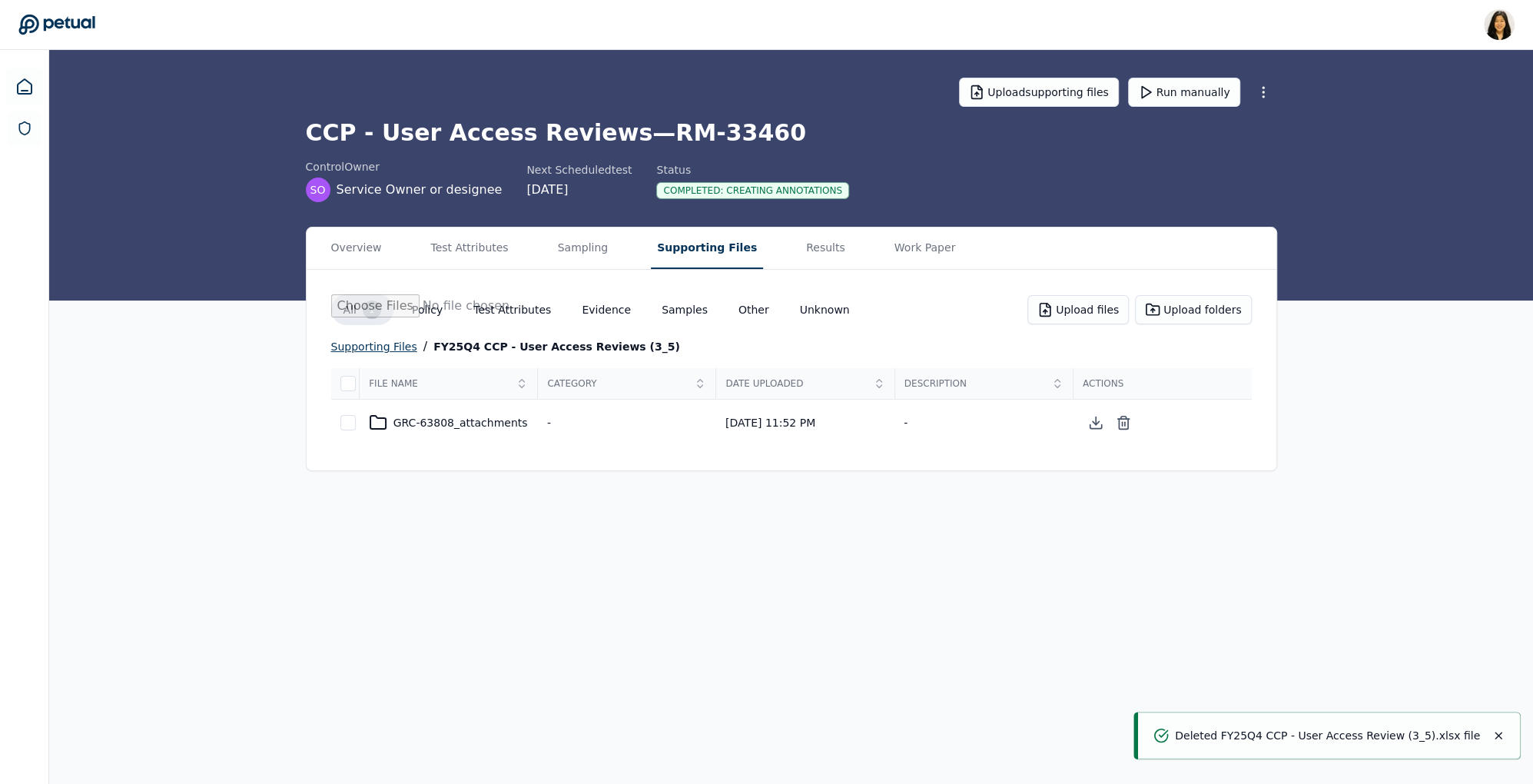
click at [382, 346] on div "supporting files" at bounding box center [374, 346] width 86 height 18
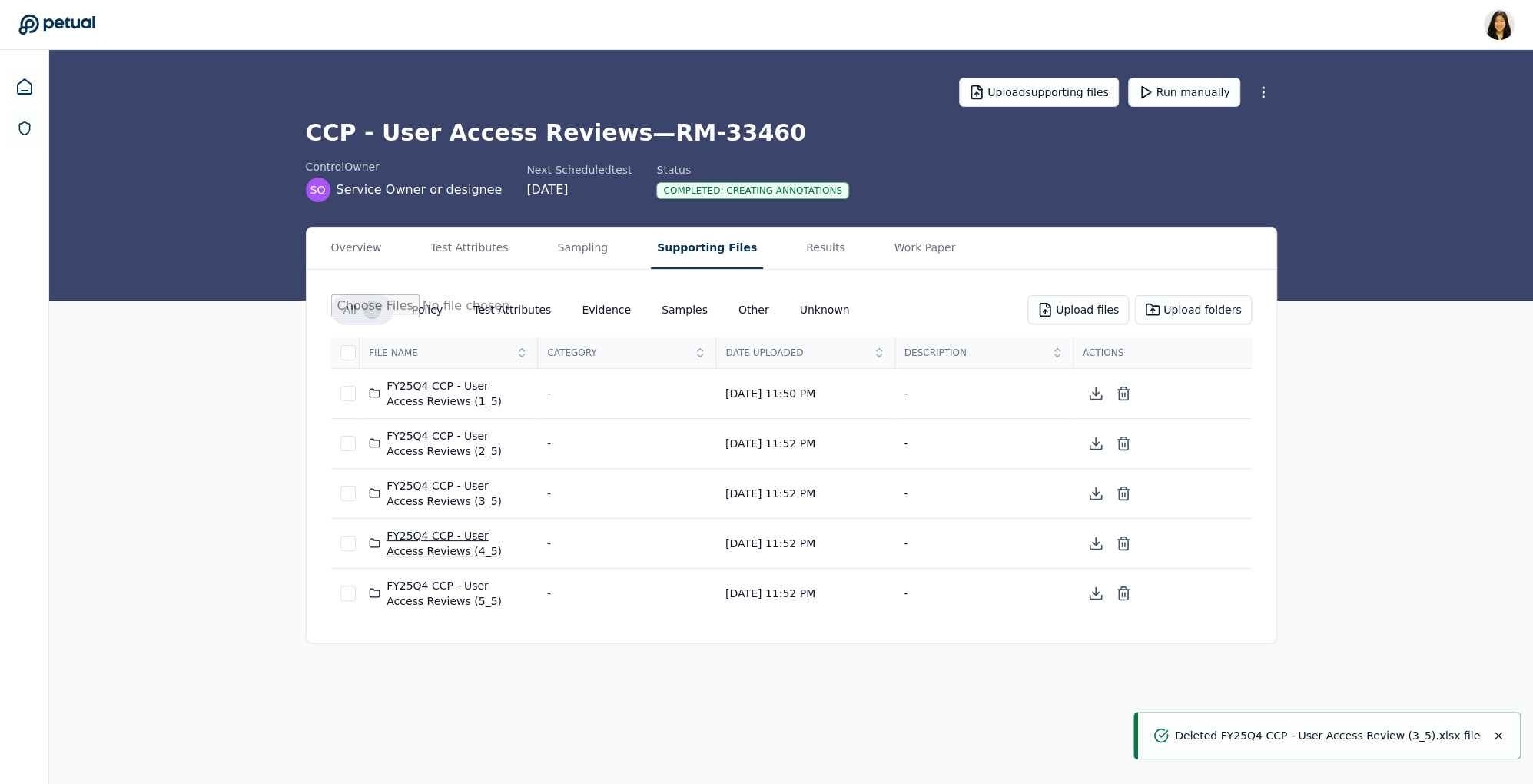
click at [469, 544] on div "FY25Q4 CCP - User Access Reviews (4_5)" at bounding box center [449, 543] width 160 height 30
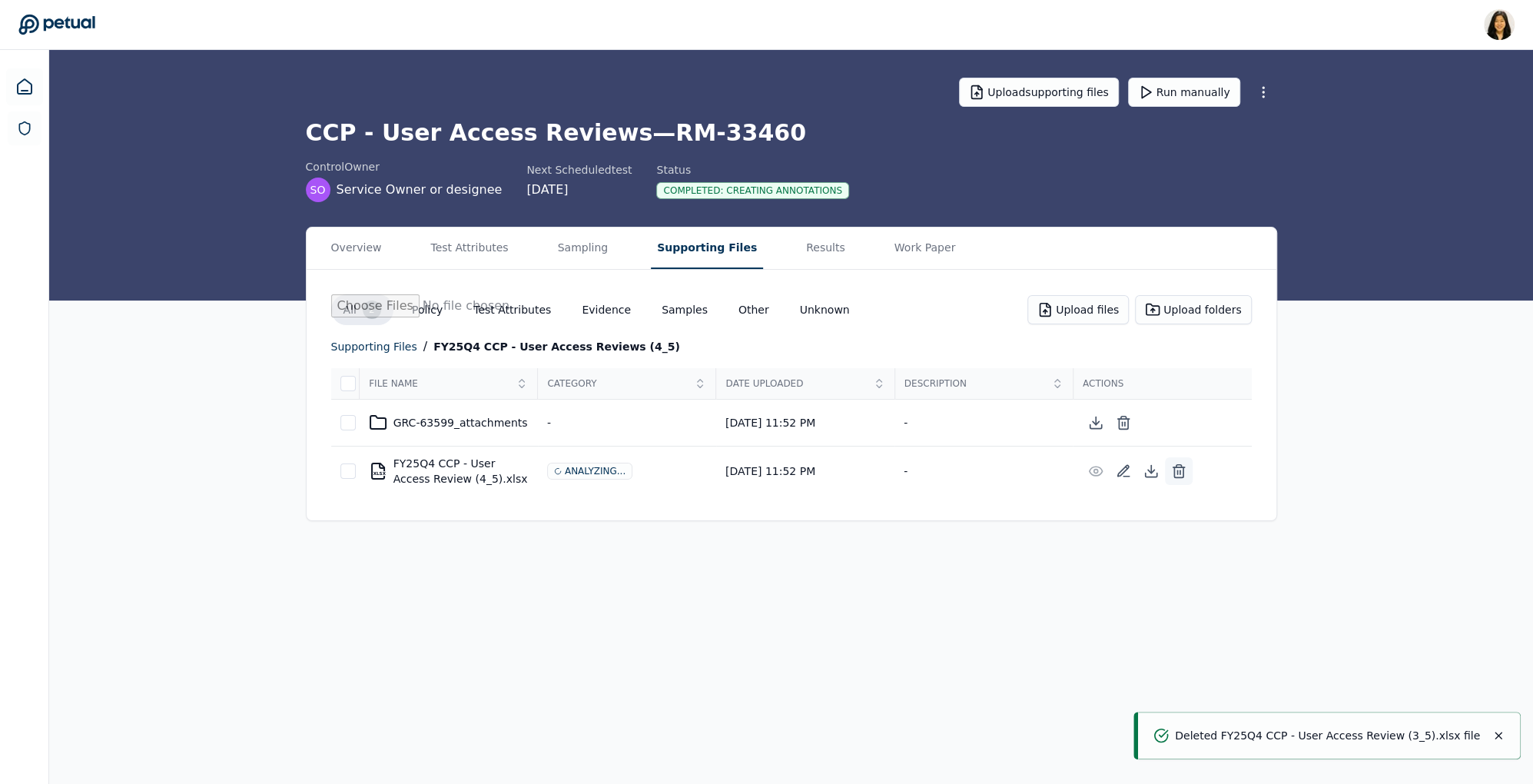
click at [1181, 470] on line at bounding box center [1181, 472] width 0 height 4
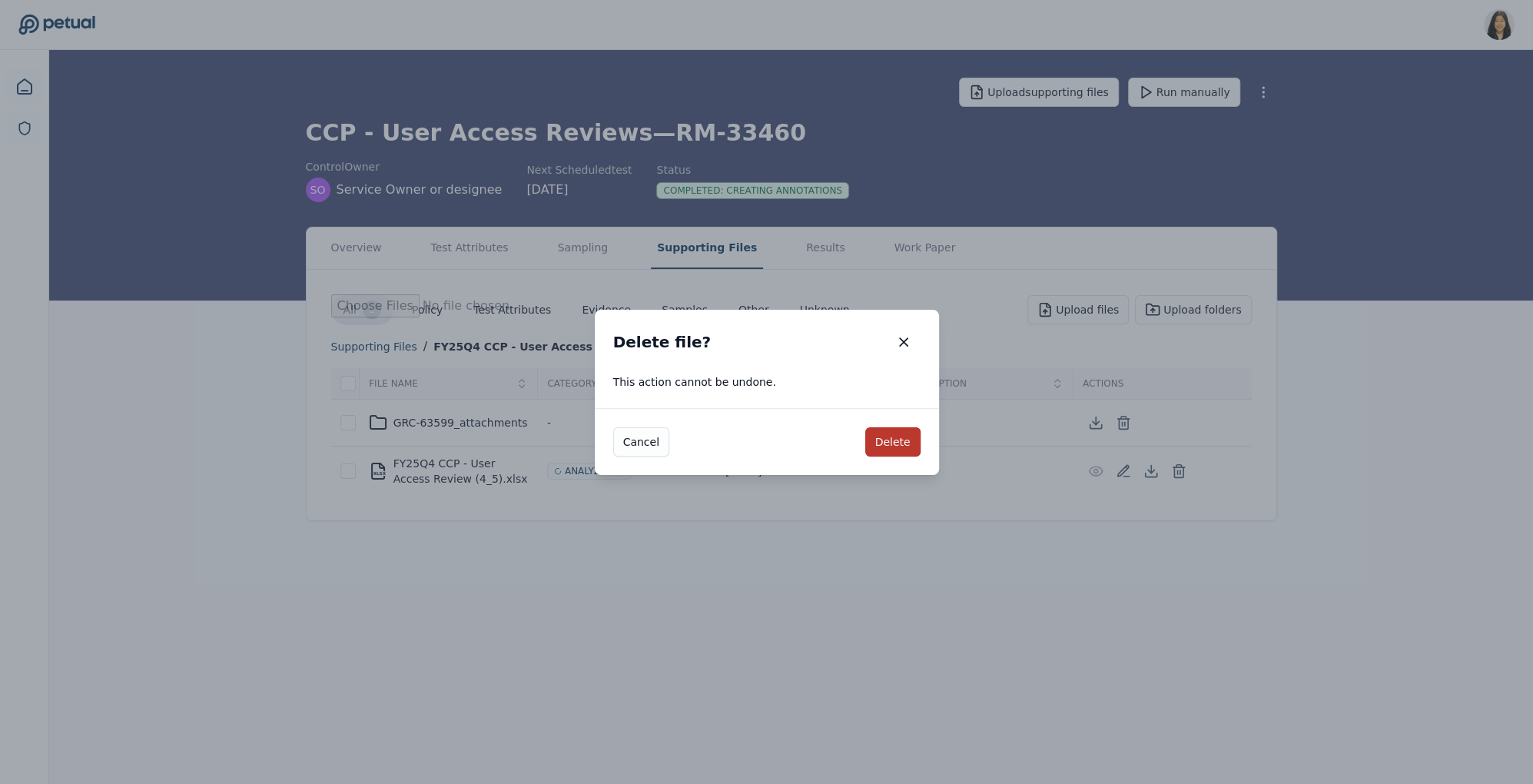
click at [898, 430] on button "Delete" at bounding box center [893, 442] width 55 height 29
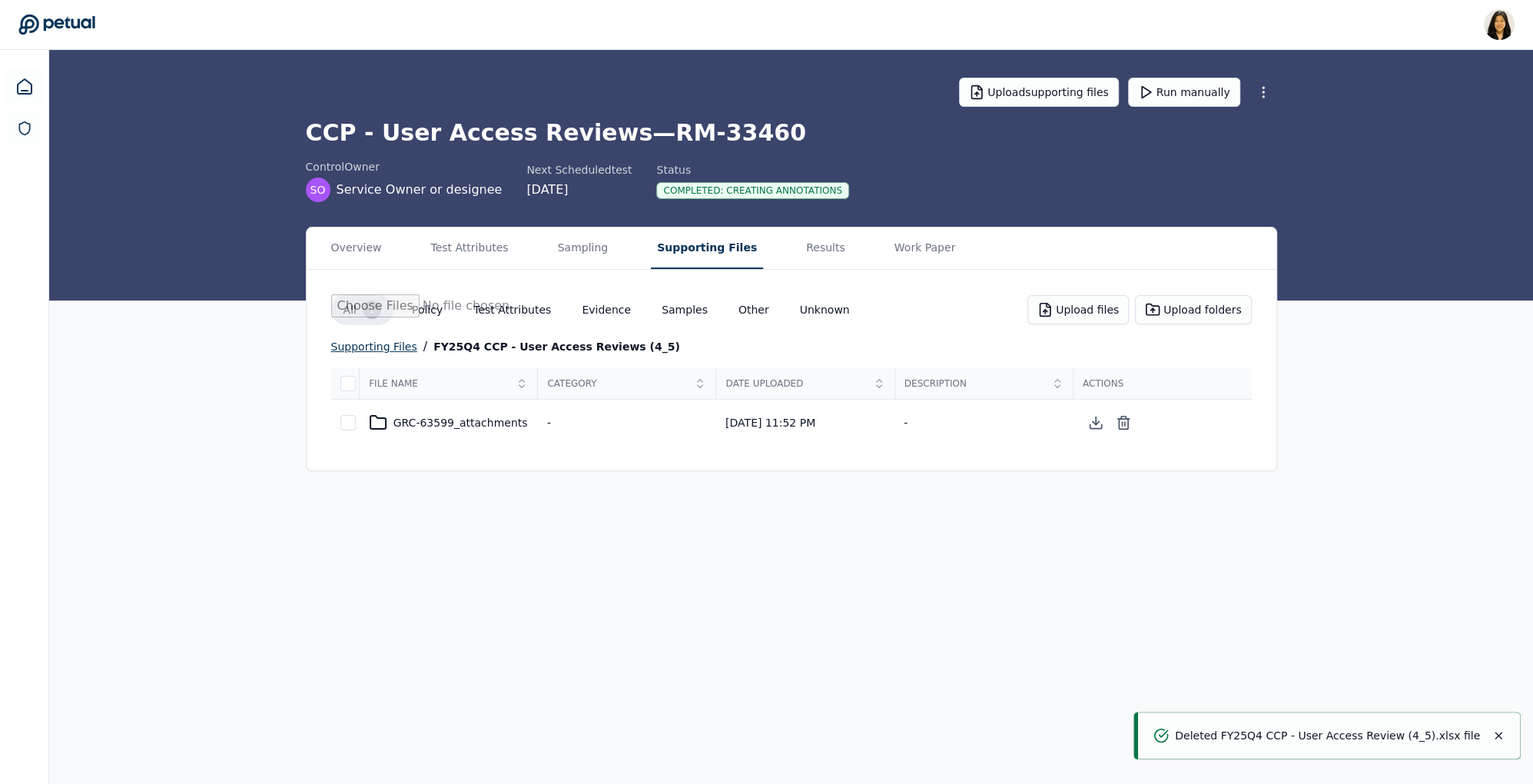
click at [380, 347] on div "supporting files" at bounding box center [374, 346] width 86 height 18
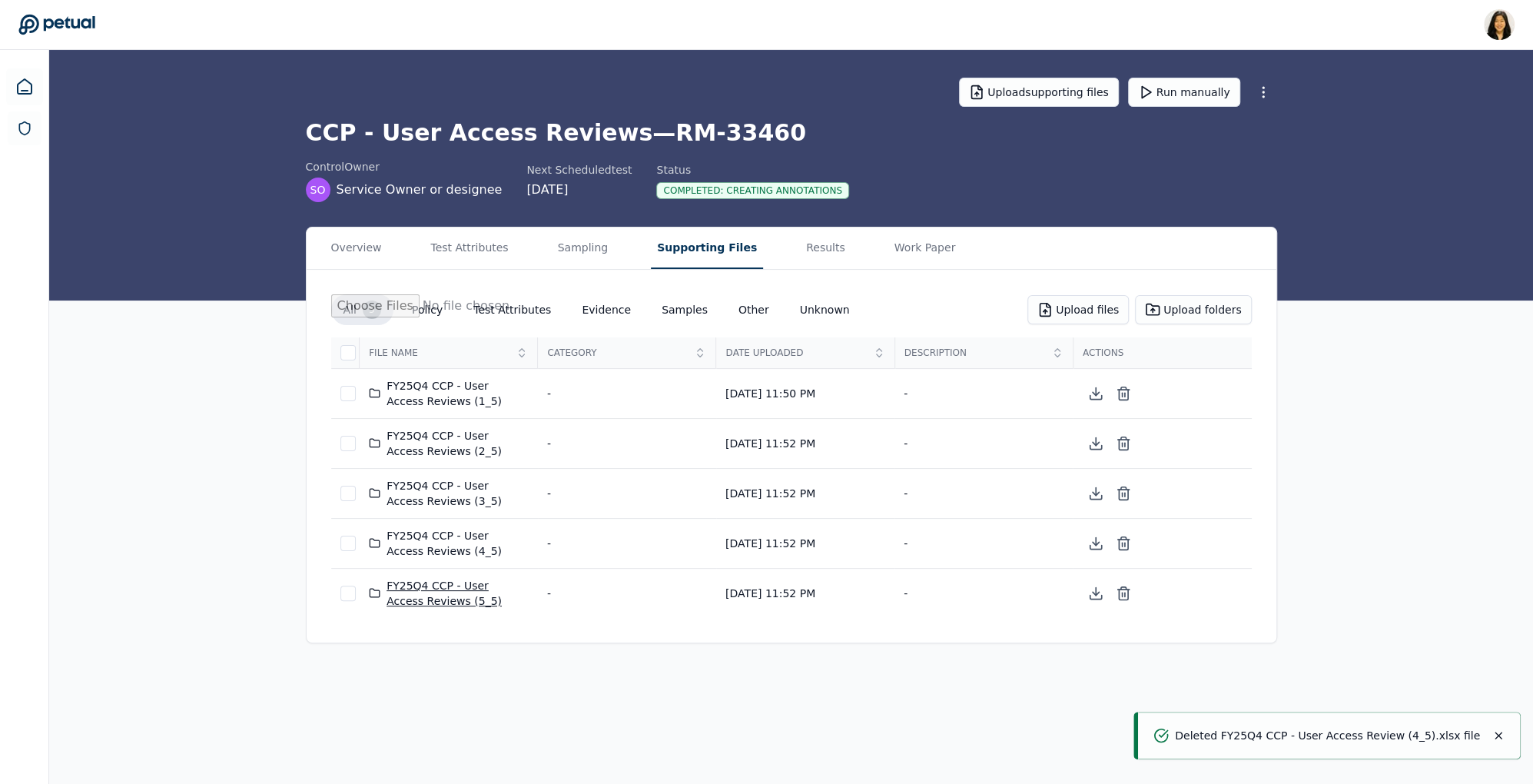
click at [448, 589] on div "FY25Q4 CCP - User Access Reviews (5_5)" at bounding box center [449, 593] width 160 height 30
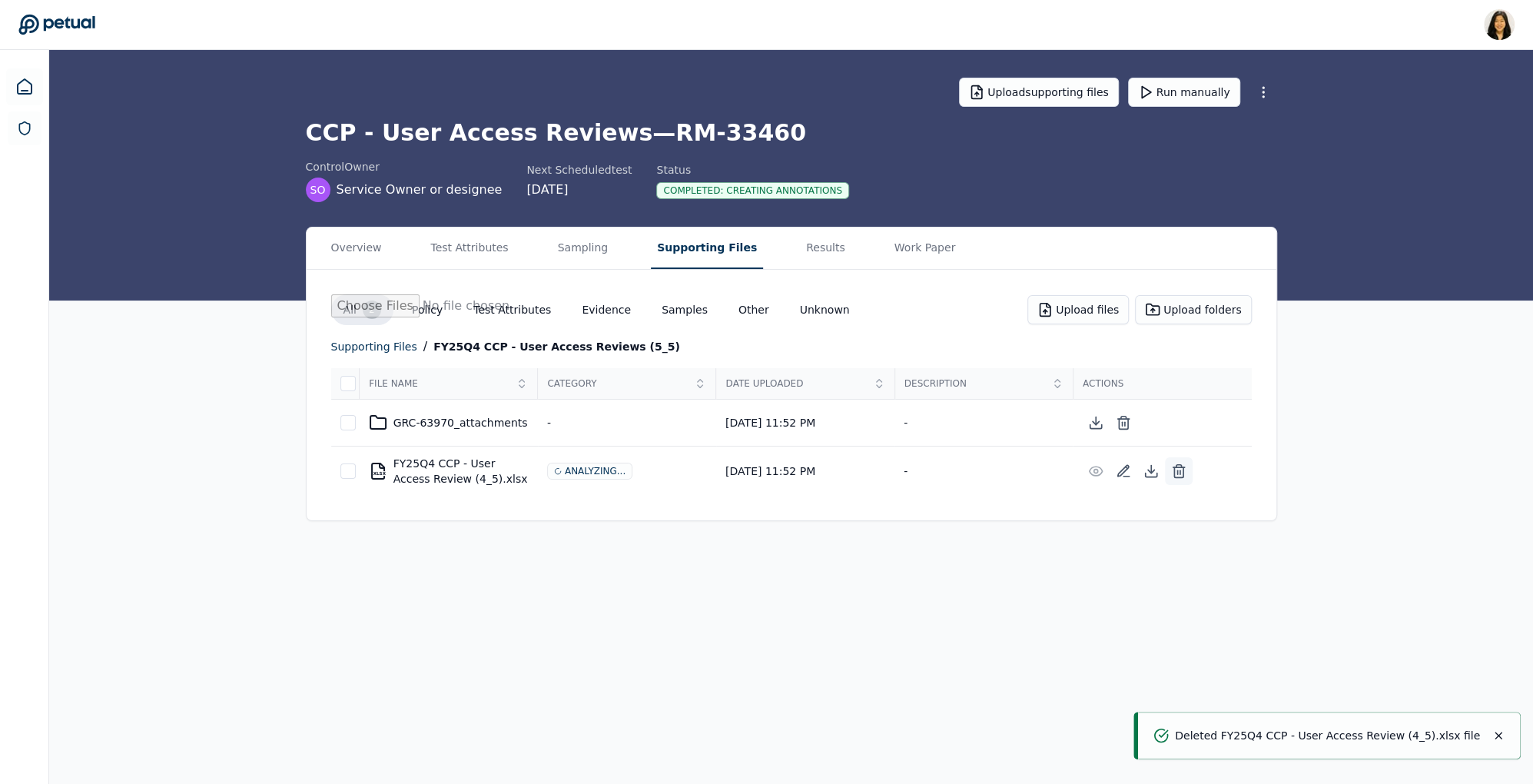
click at [1176, 476] on icon at bounding box center [1178, 471] width 15 height 15
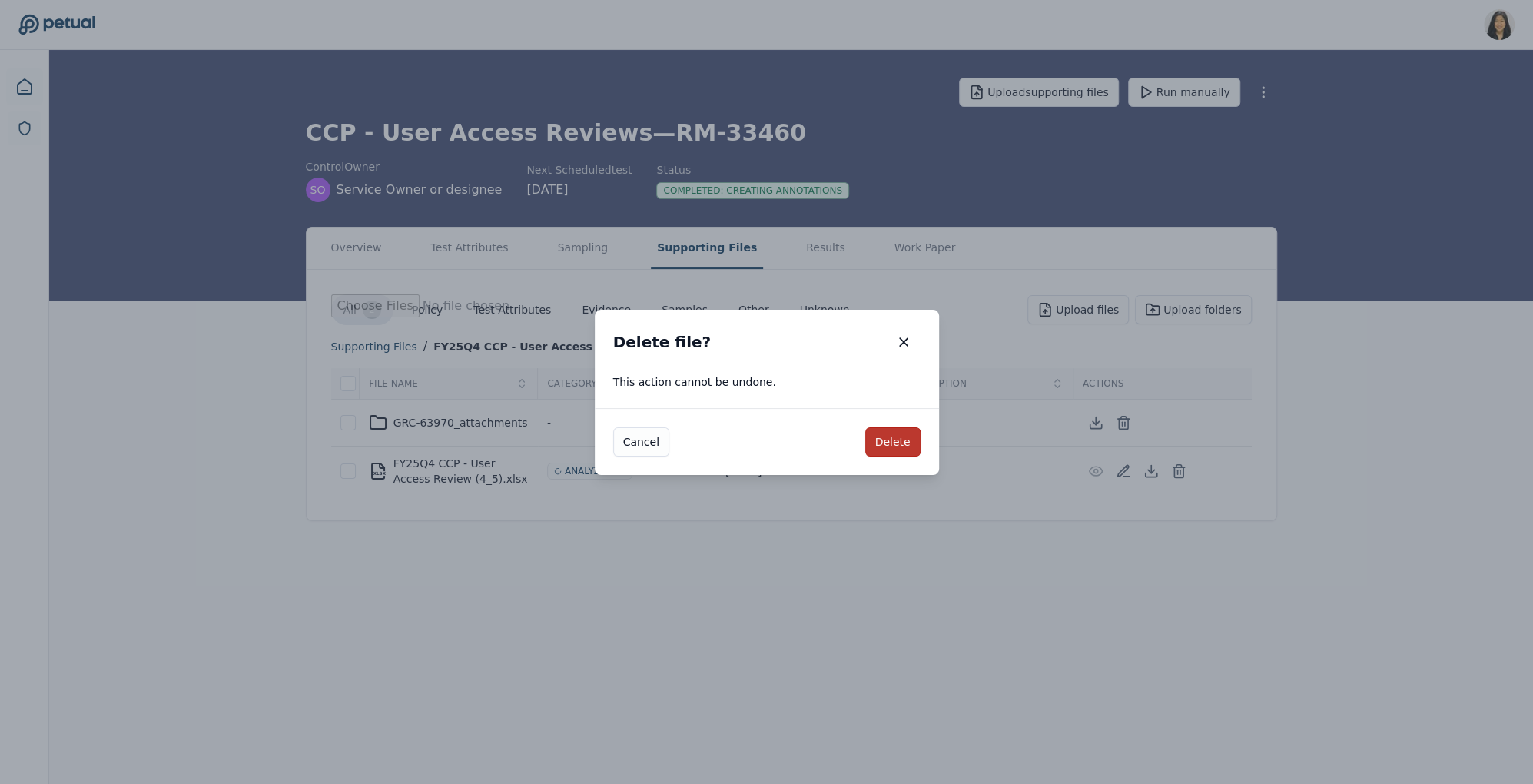
click at [888, 436] on button "Delete" at bounding box center [893, 442] width 55 height 29
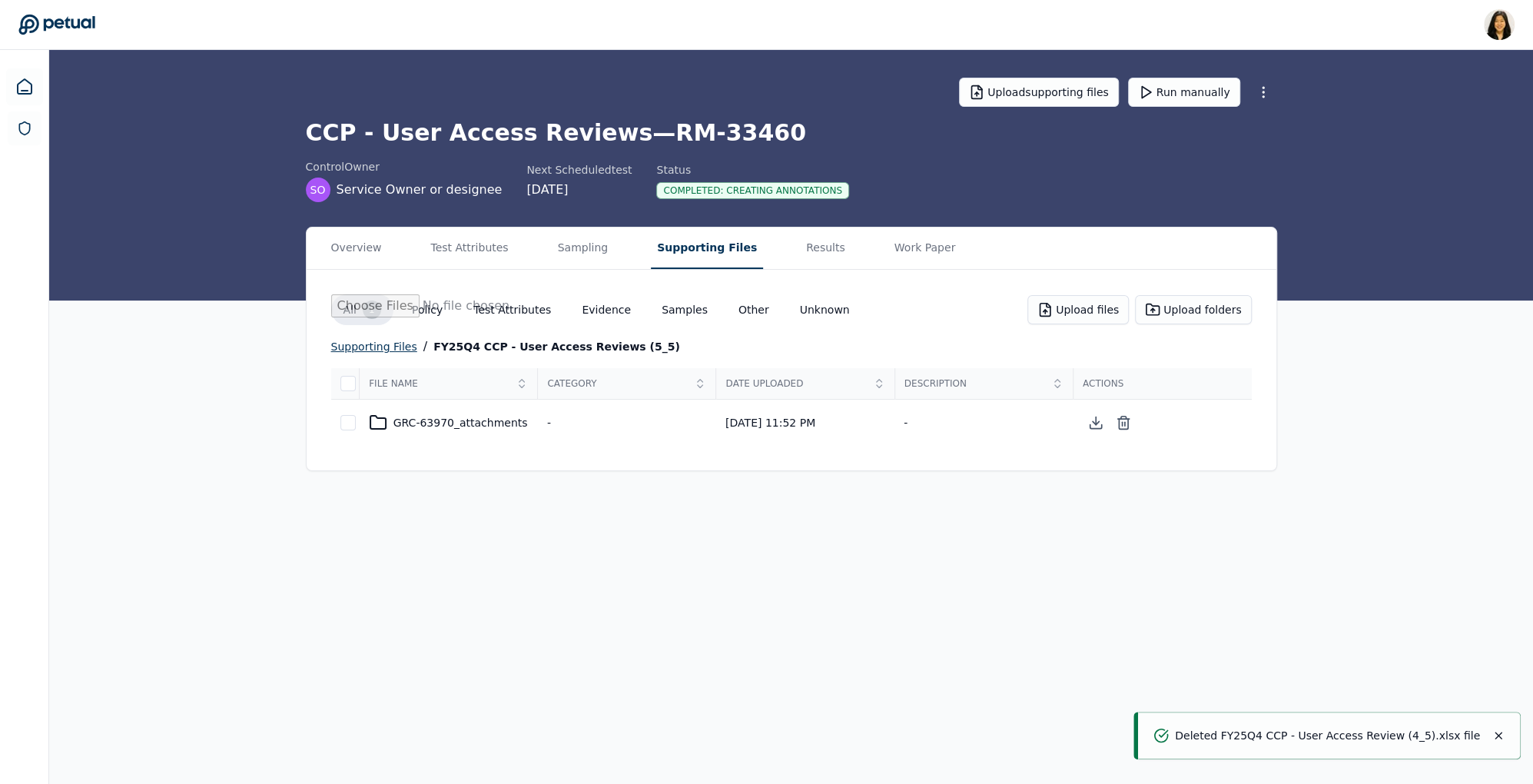
click at [358, 343] on div "supporting files" at bounding box center [374, 346] width 86 height 18
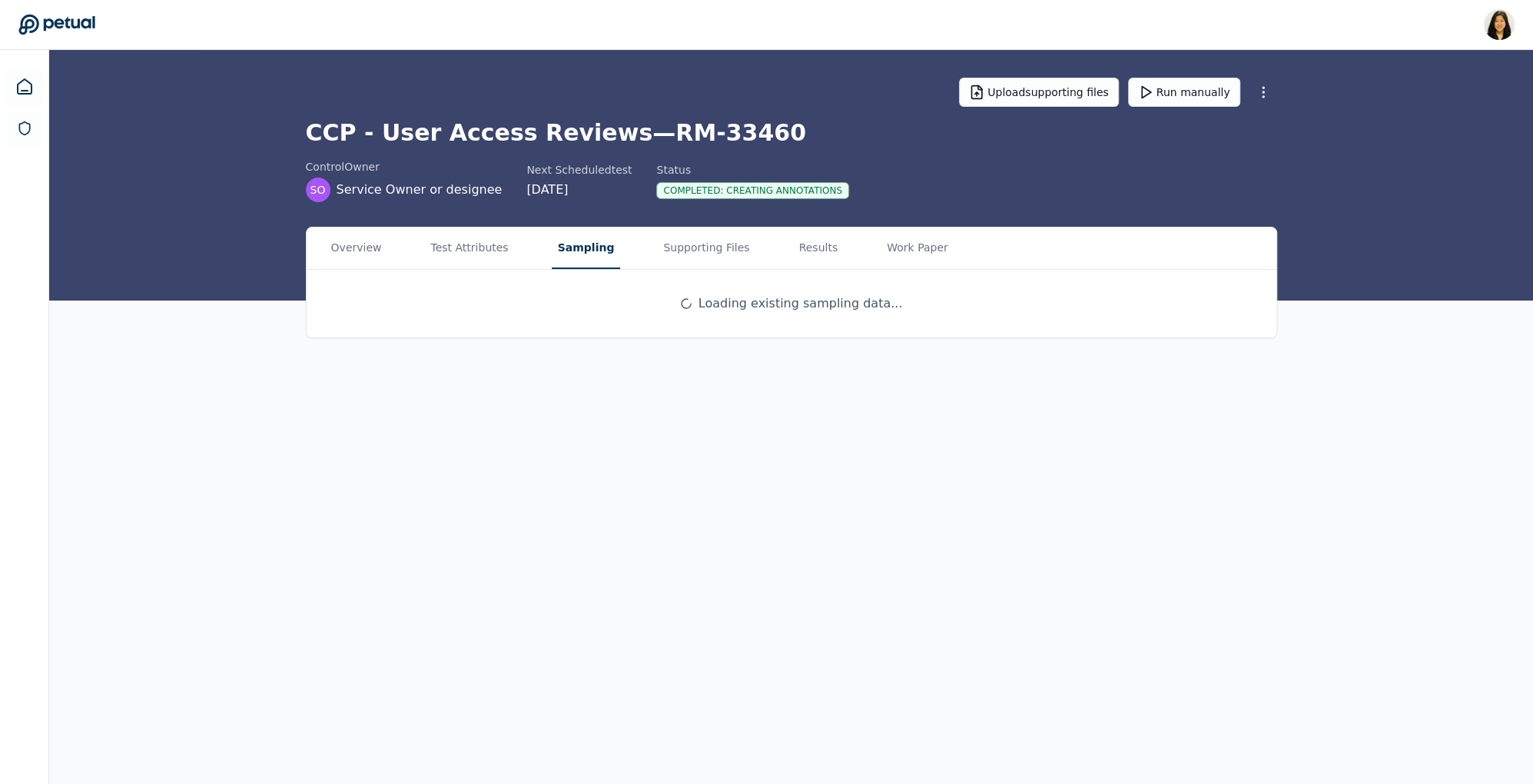
click at [578, 260] on button "Sampling" at bounding box center [586, 248] width 69 height 42
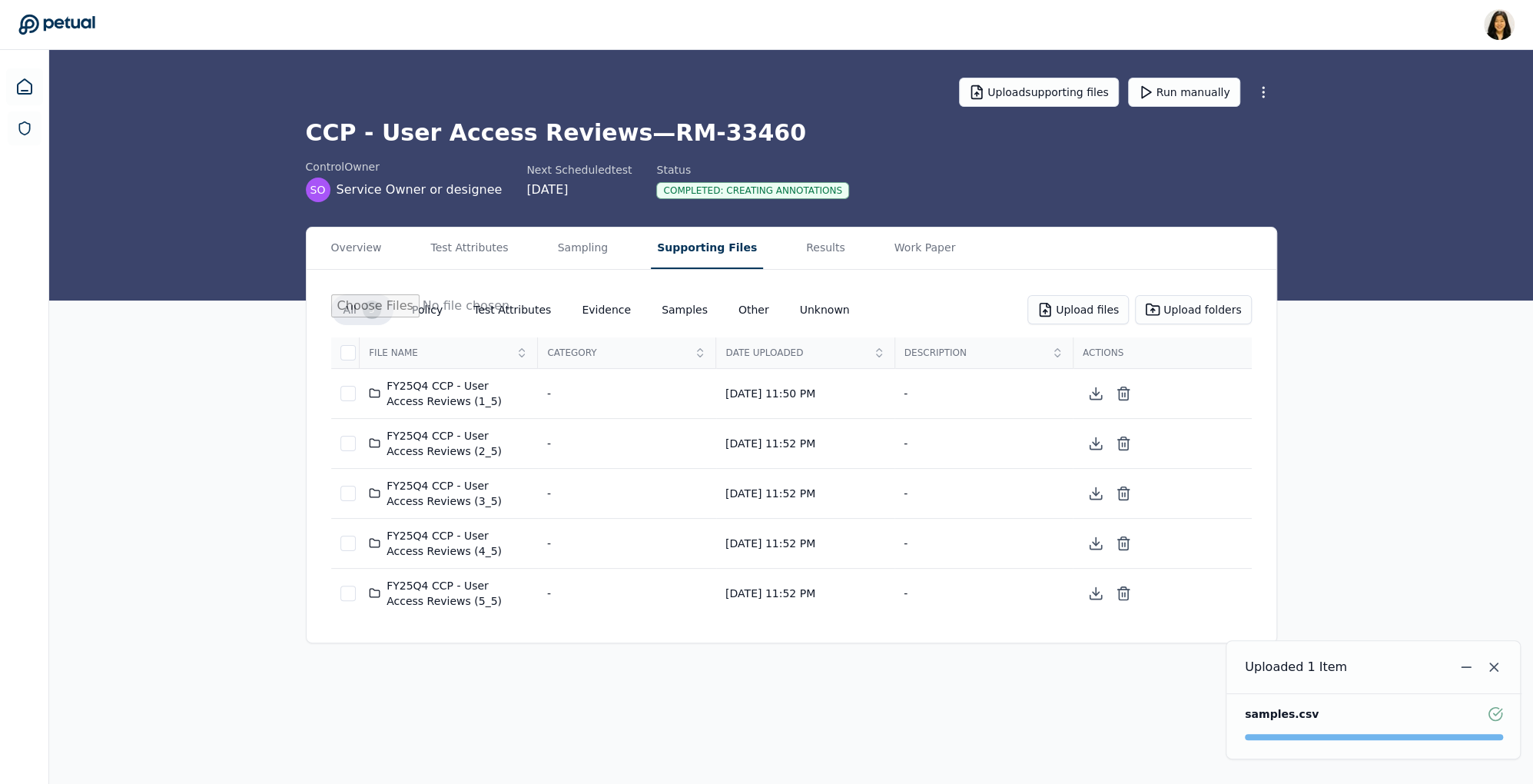
click at [698, 250] on button "Supporting Files" at bounding box center [707, 248] width 112 height 42
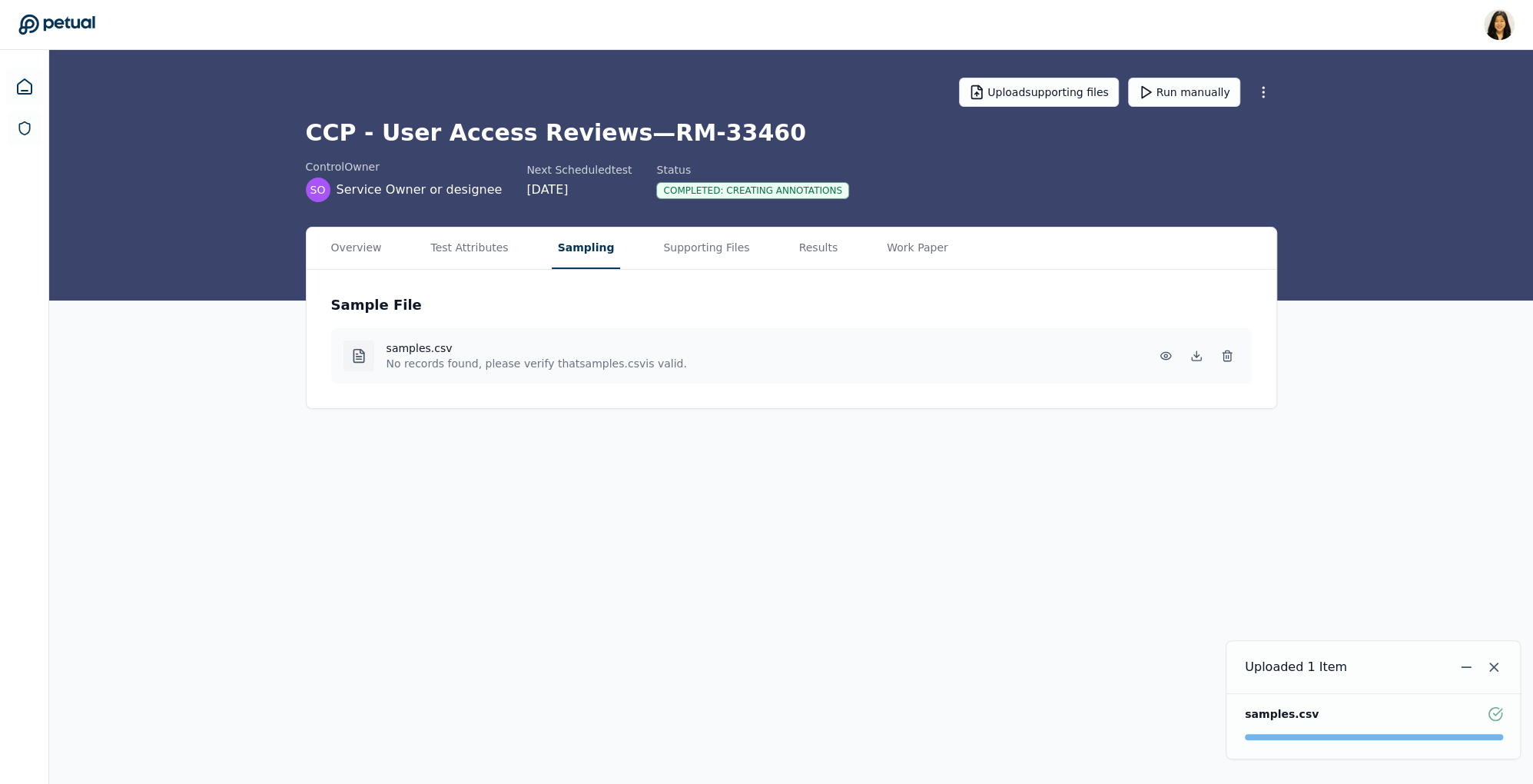
click at [580, 249] on button "Sampling" at bounding box center [586, 248] width 69 height 42
click at [1227, 356] on icon at bounding box center [1227, 356] width 12 height 12
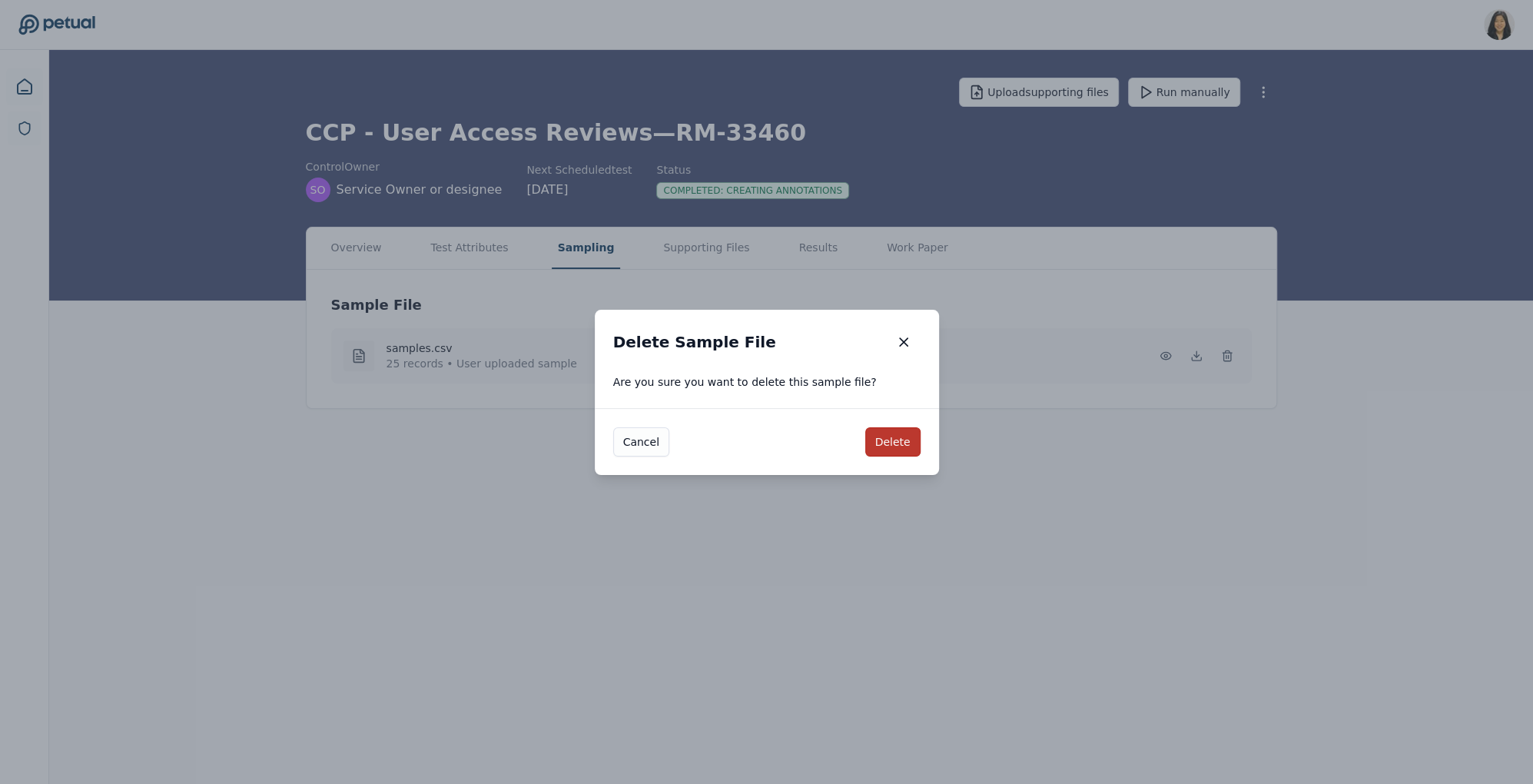
click at [896, 442] on button "Delete" at bounding box center [893, 442] width 55 height 29
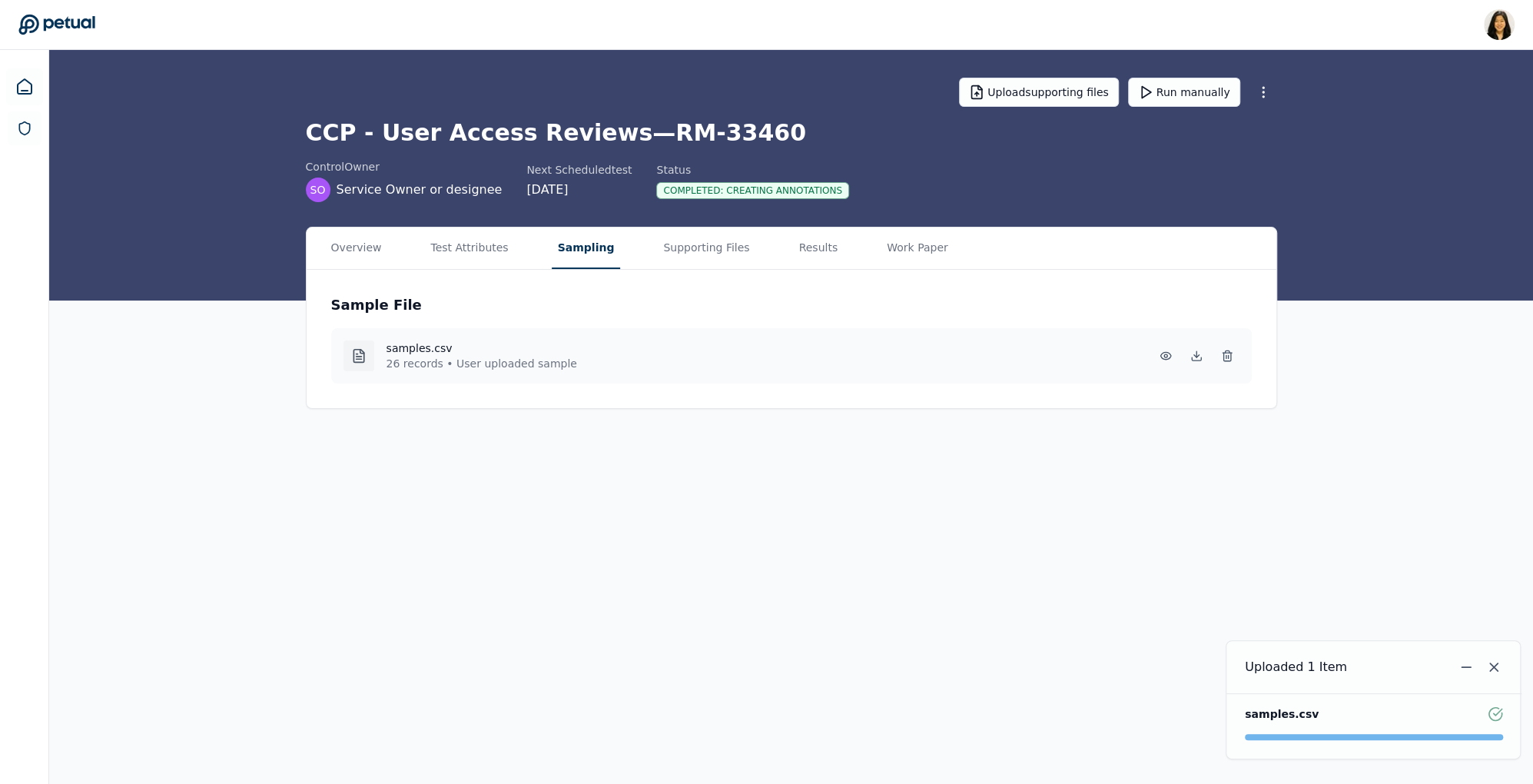
click at [722, 605] on main "Upload supporting files Run manually CCP - User Access Reviews — RM-33460 contr…" at bounding box center [791, 416] width 1484 height 734
click at [496, 246] on button "Test Attributes" at bounding box center [469, 248] width 90 height 42
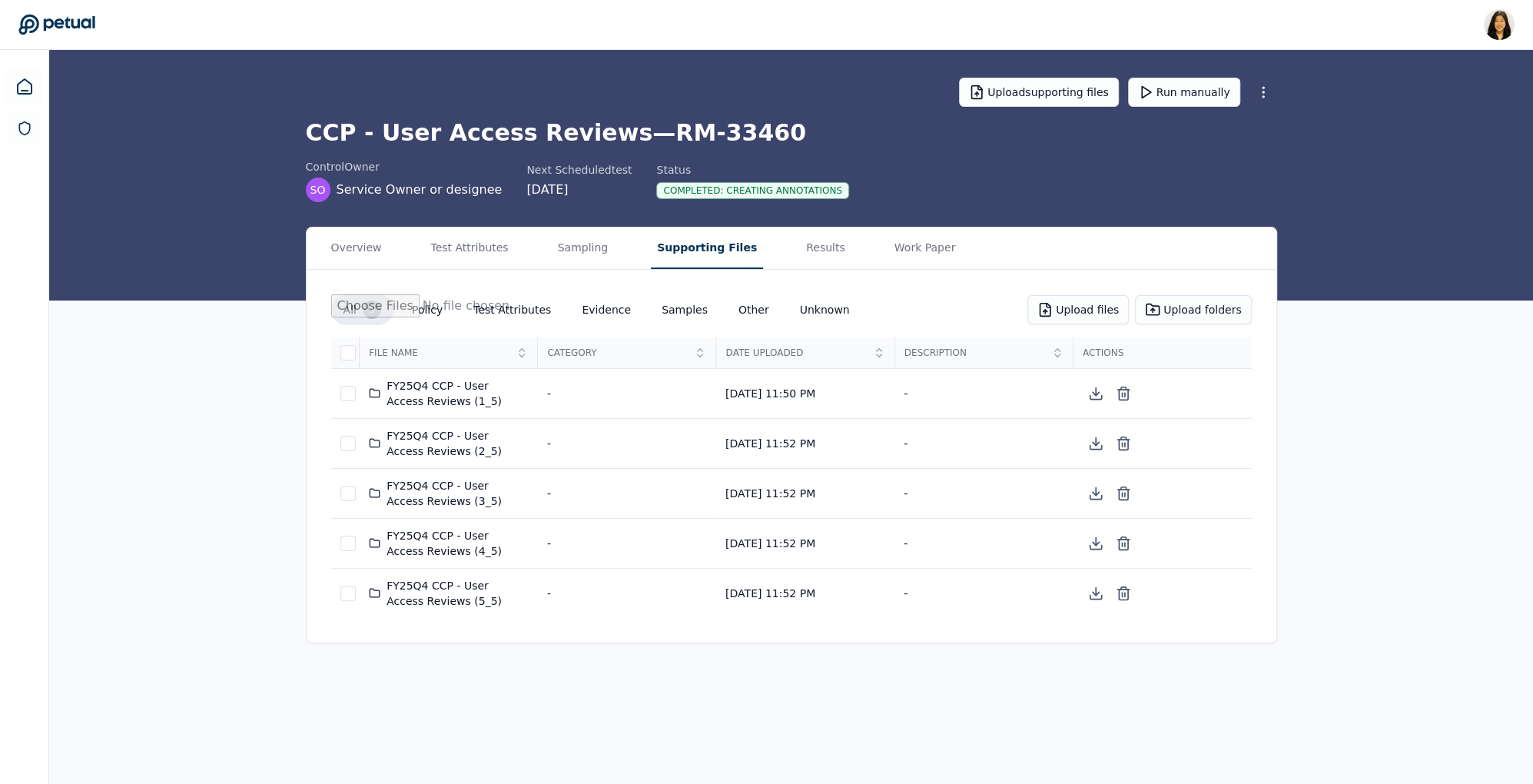
click at [712, 255] on button "Supporting Files" at bounding box center [707, 248] width 112 height 42
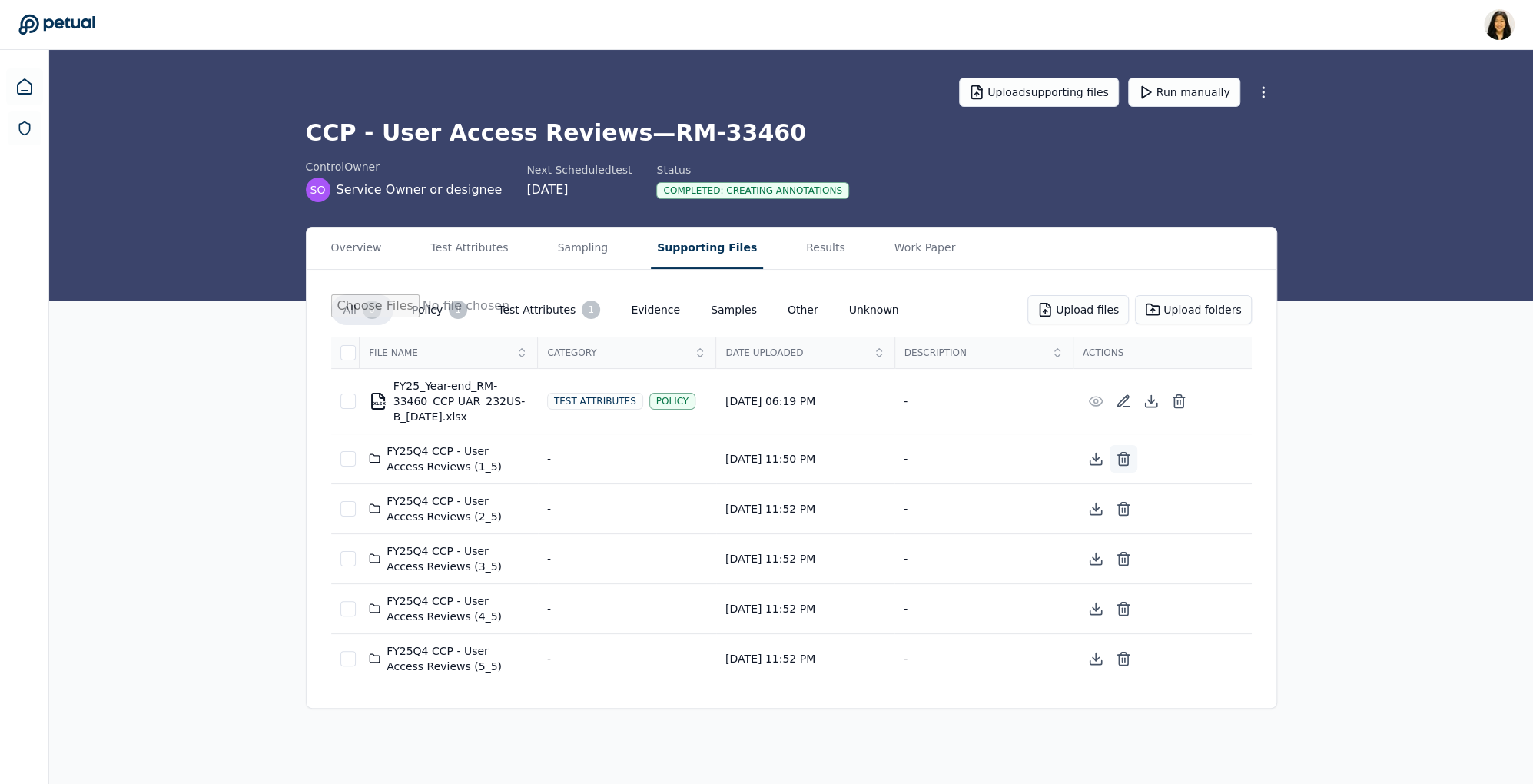
click at [1126, 460] on icon at bounding box center [1123, 458] width 15 height 15
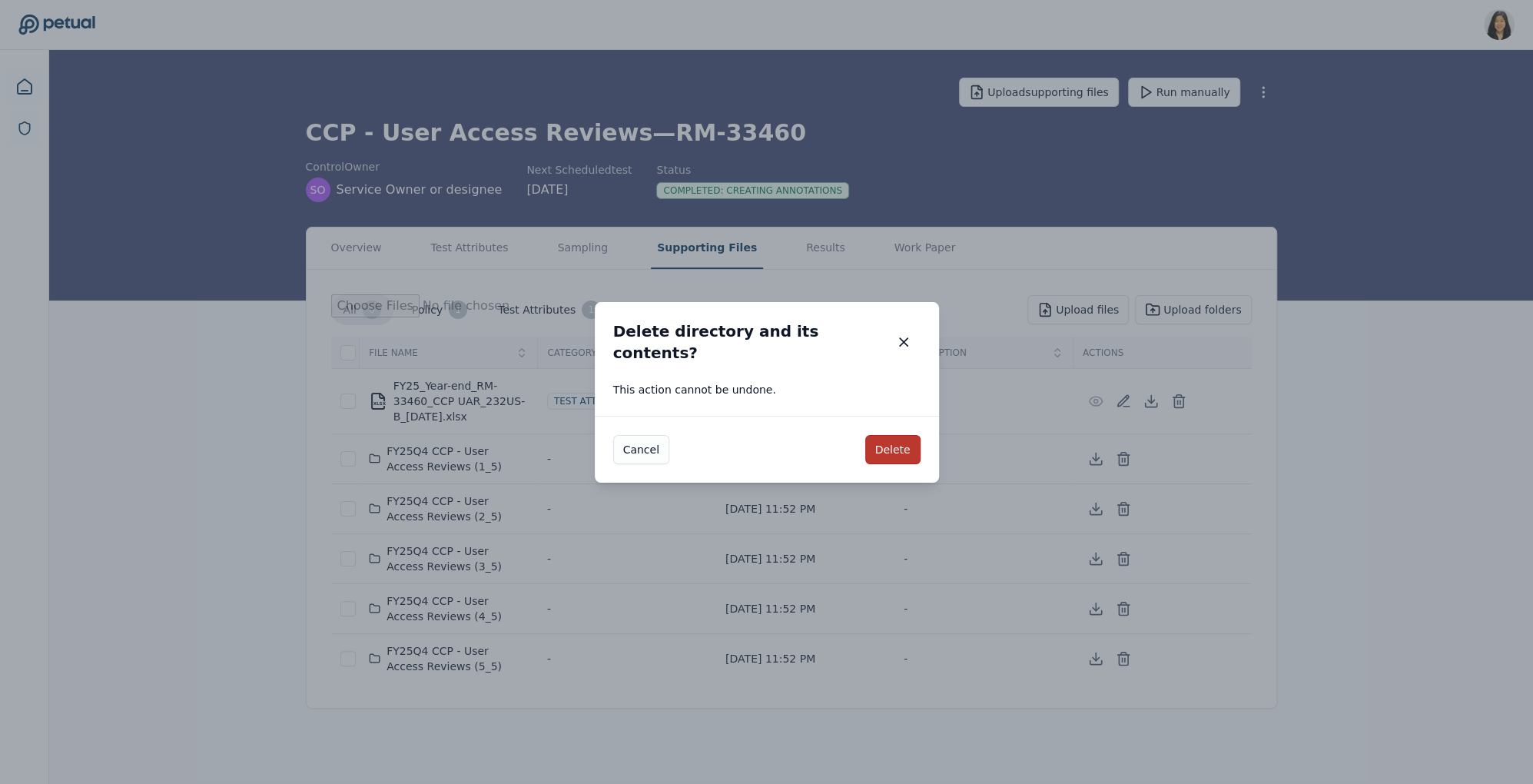
click at [893, 439] on button "Delete" at bounding box center [893, 449] width 55 height 29
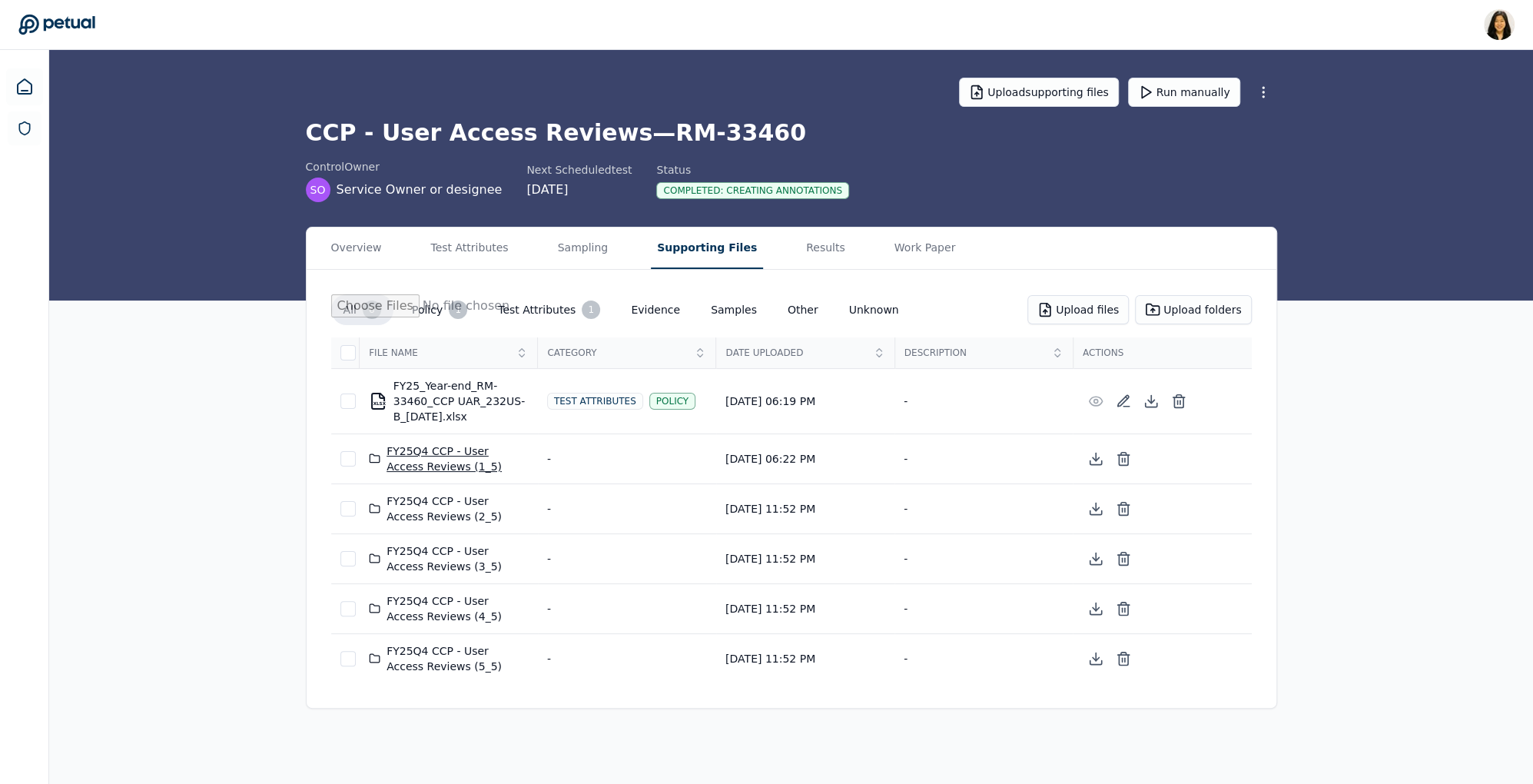
click at [482, 457] on div "FY25Q4 CCP - User Access Reviews (1_5)" at bounding box center [449, 459] width 160 height 30
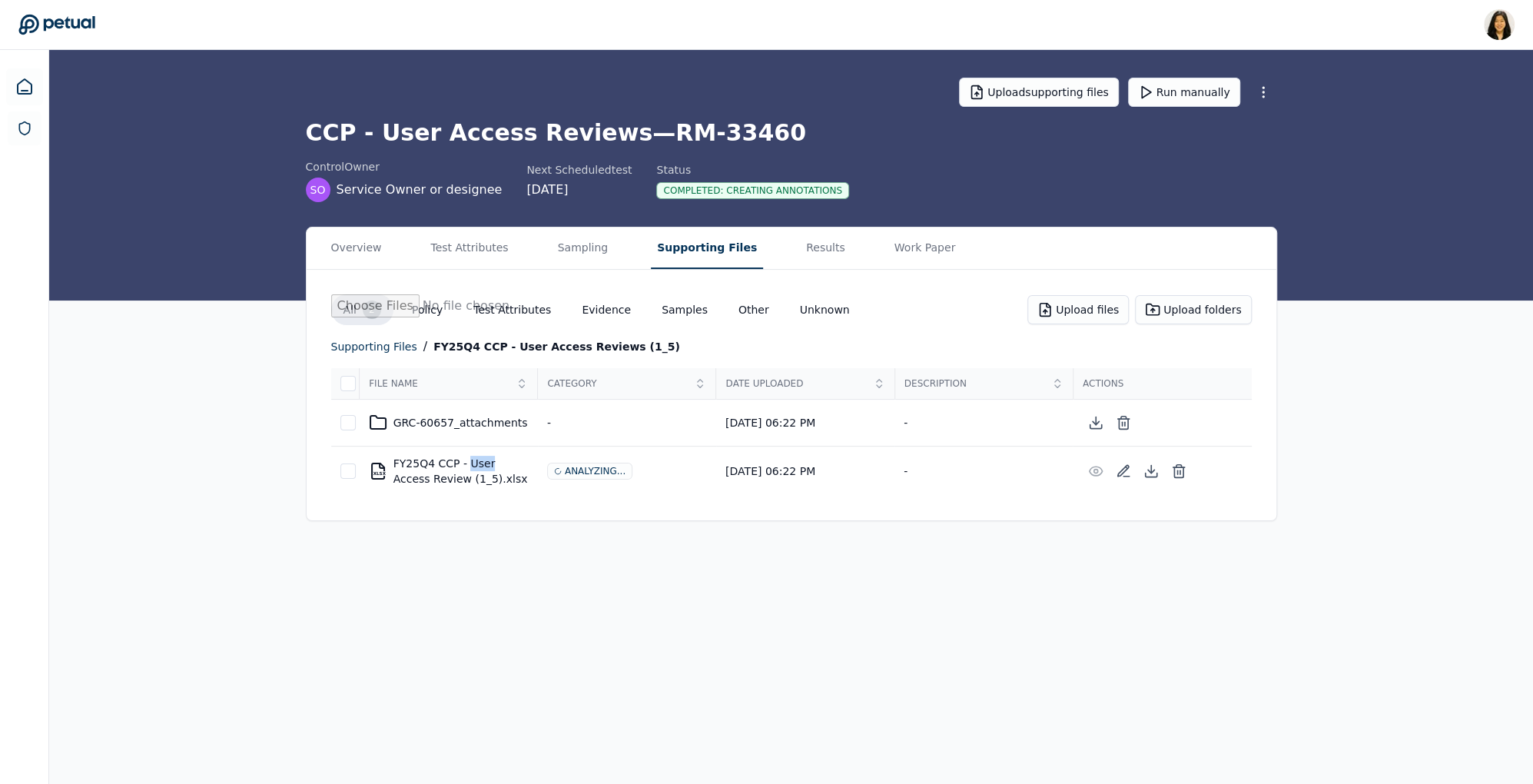
click at [482, 457] on div "XLSX FY25Q4 CCP - User Access Review (1_5).xlsx" at bounding box center [449, 471] width 160 height 30
click at [429, 304] on button "Policy" at bounding box center [427, 309] width 55 height 28
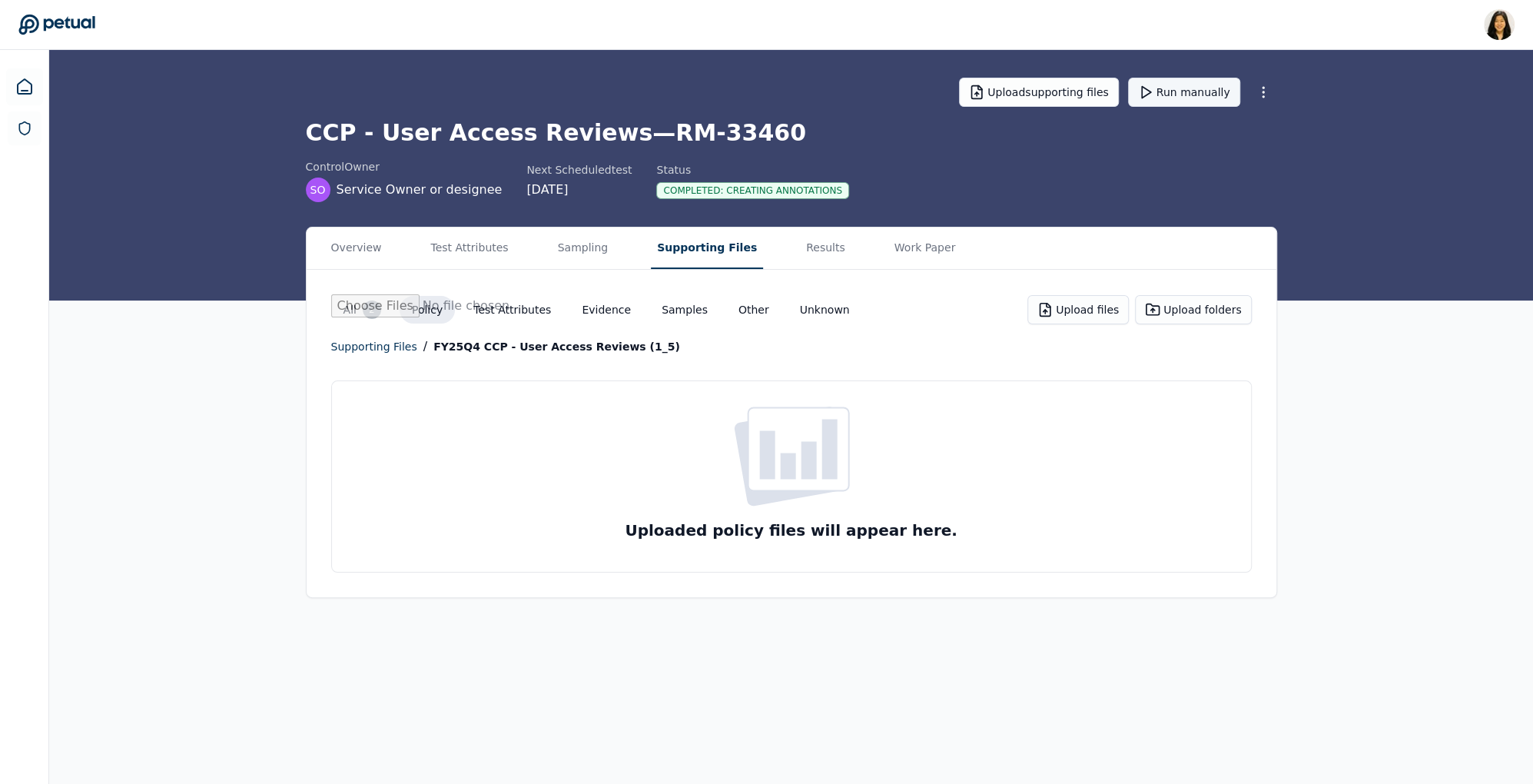
click at [1187, 82] on button "Run manually" at bounding box center [1185, 92] width 112 height 29
click at [580, 245] on button "Sampling" at bounding box center [583, 248] width 63 height 42
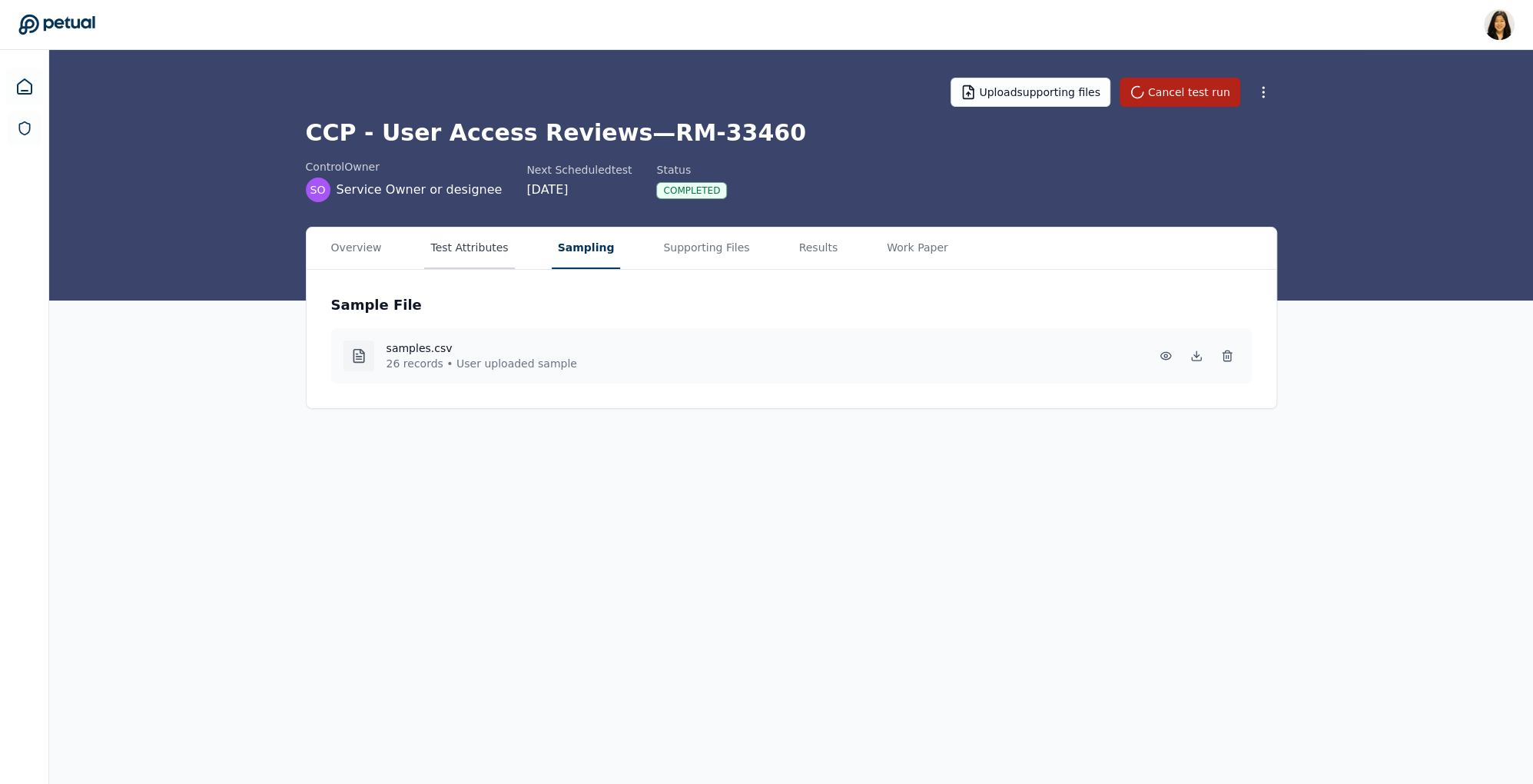
click at [477, 244] on button "Test Attributes" at bounding box center [469, 248] width 90 height 42
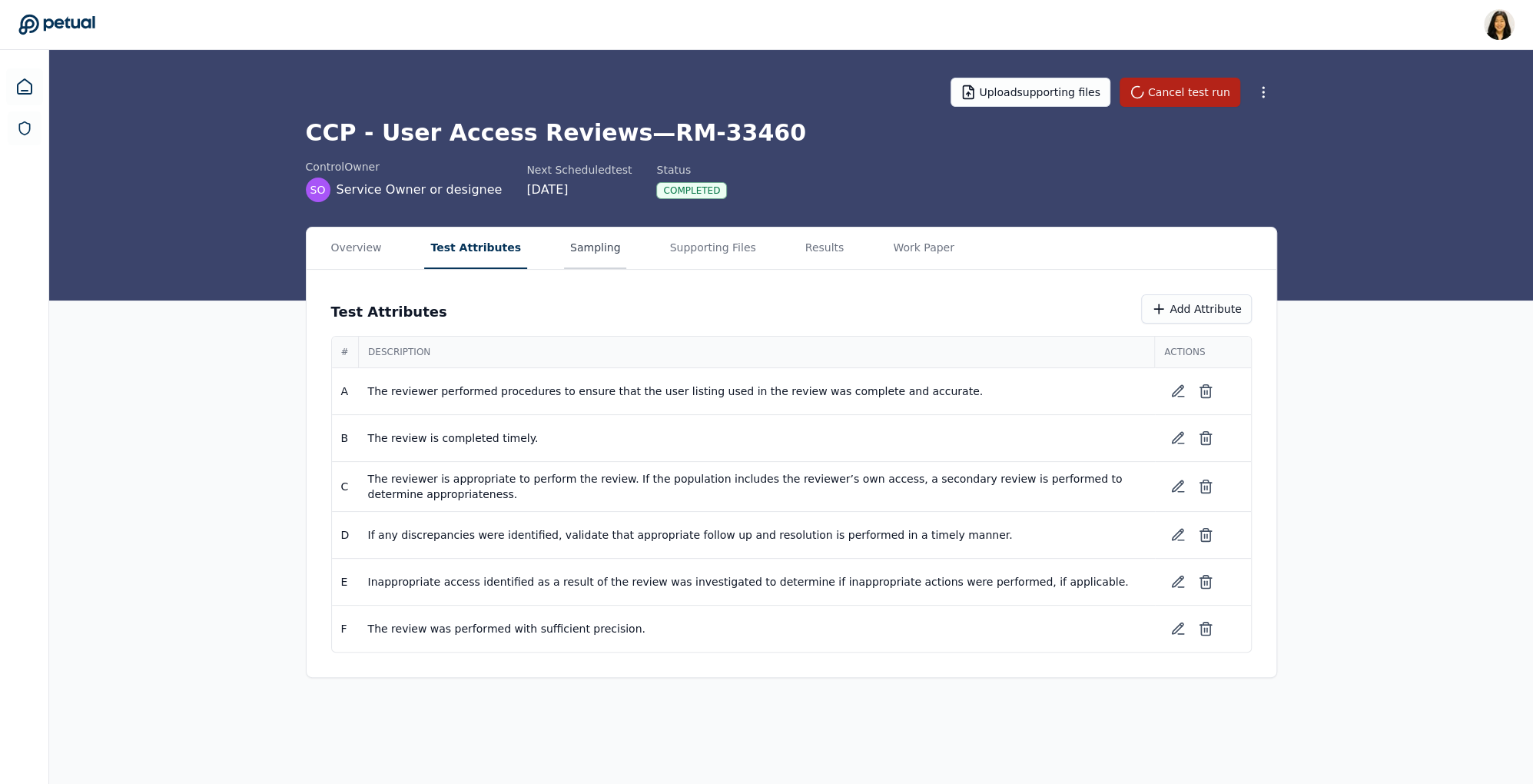
click at [569, 245] on button "Sampling" at bounding box center [595, 248] width 63 height 42
click at [469, 244] on button "Test Attributes" at bounding box center [476, 248] width 103 height 42
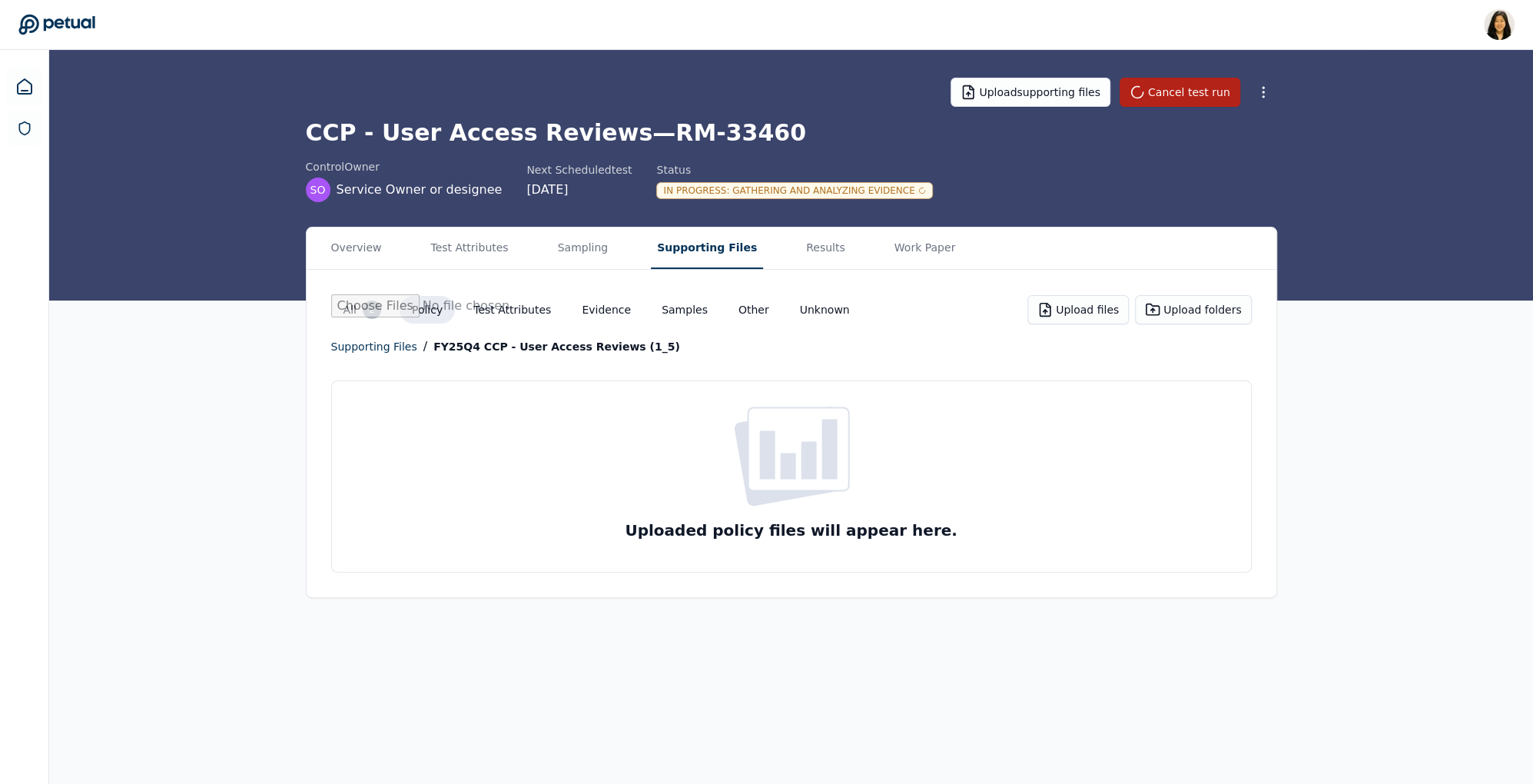
click at [711, 245] on button "Supporting Files" at bounding box center [707, 248] width 112 height 42
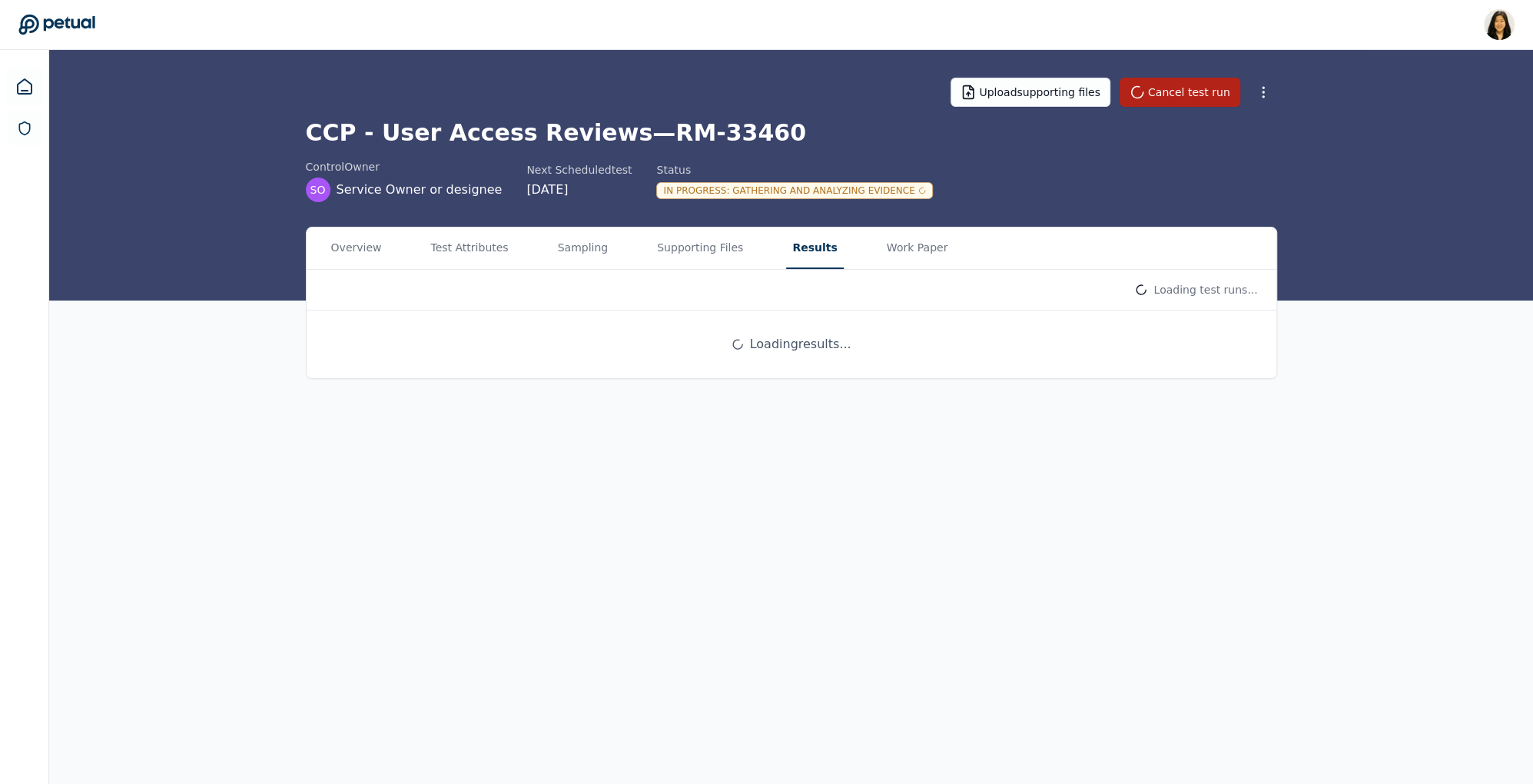
click at [807, 252] on button "Results" at bounding box center [815, 248] width 57 height 42
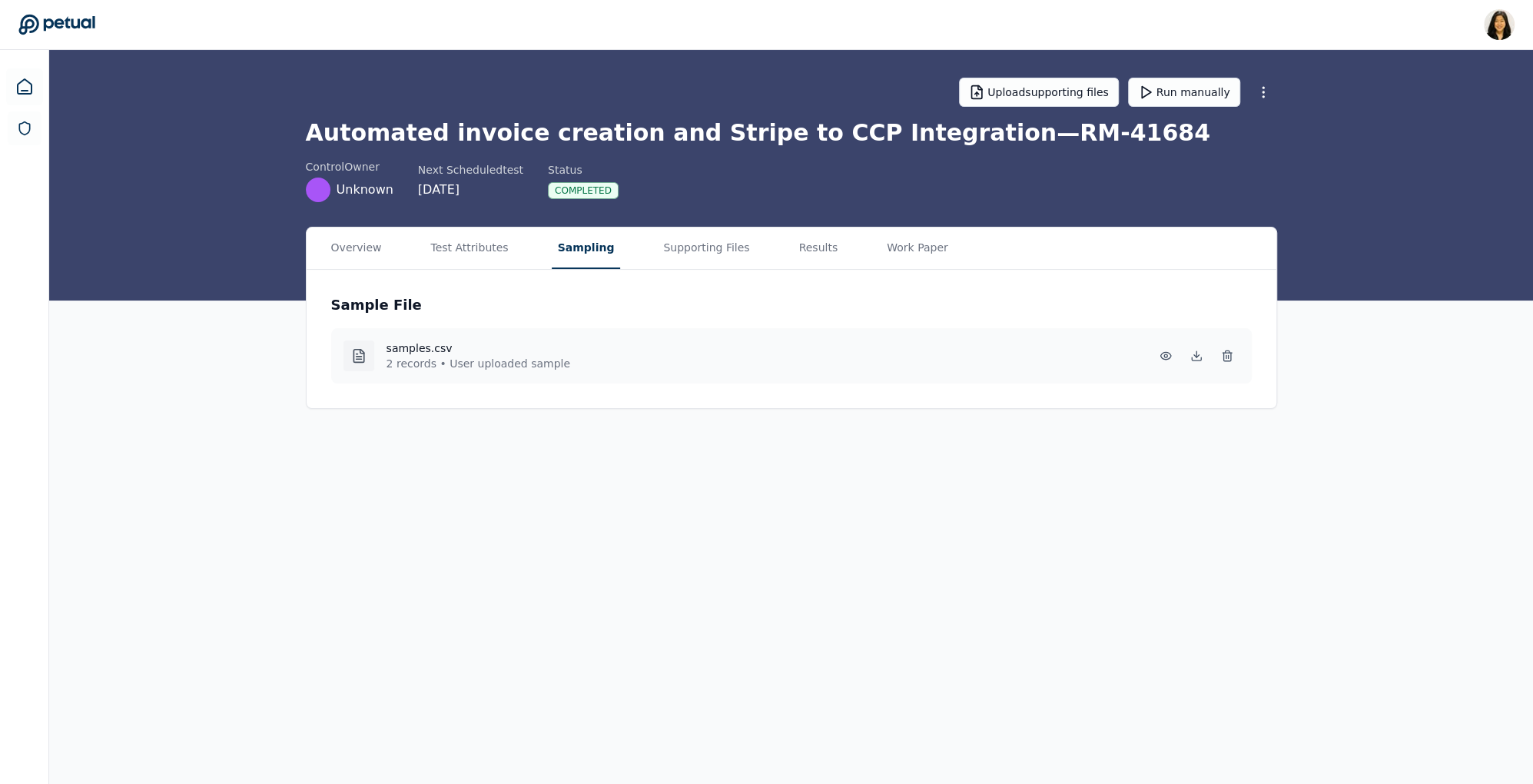
click at [78, 27] on icon at bounding box center [56, 24] width 76 height 20
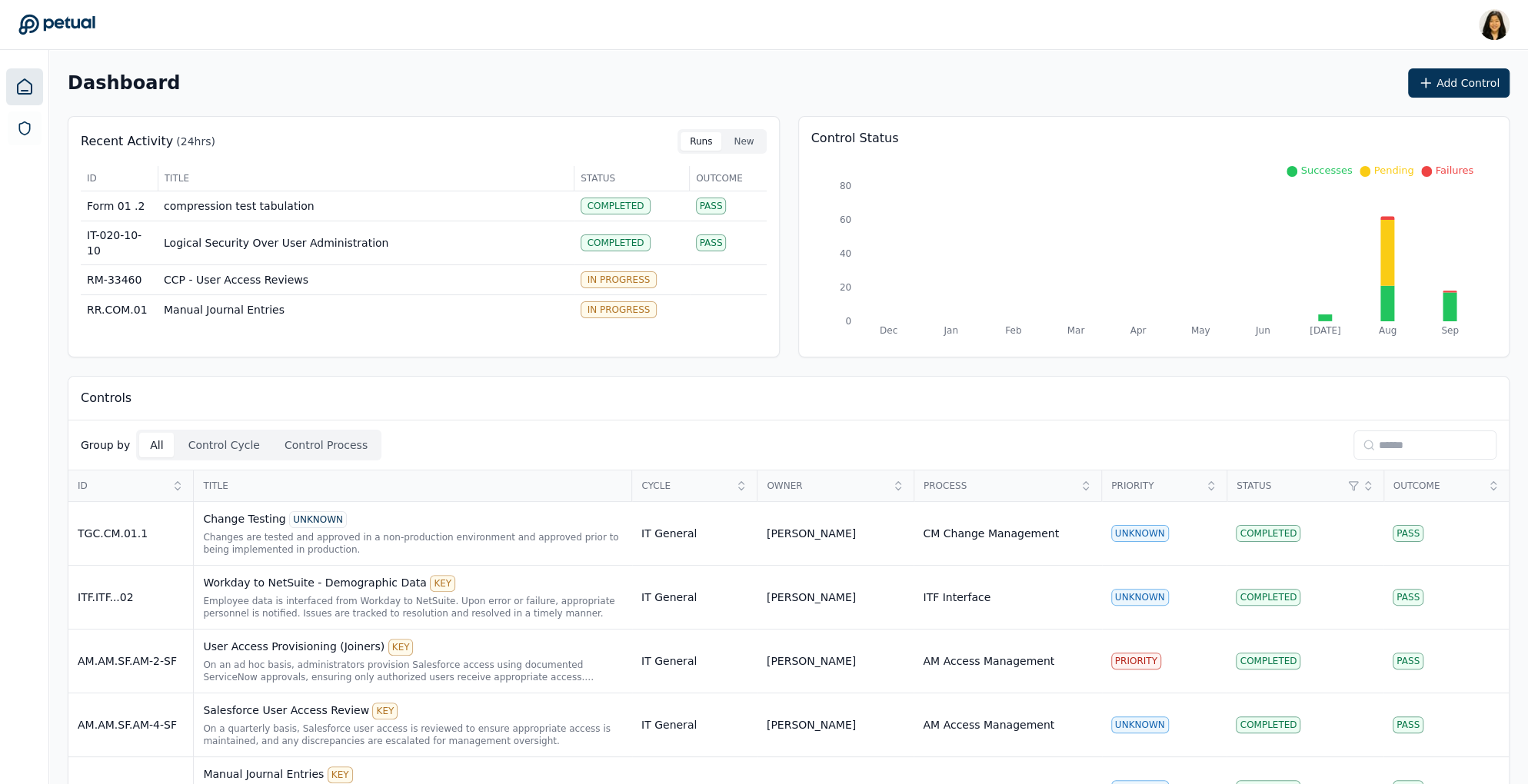
click at [1380, 447] on input at bounding box center [1425, 444] width 143 height 29
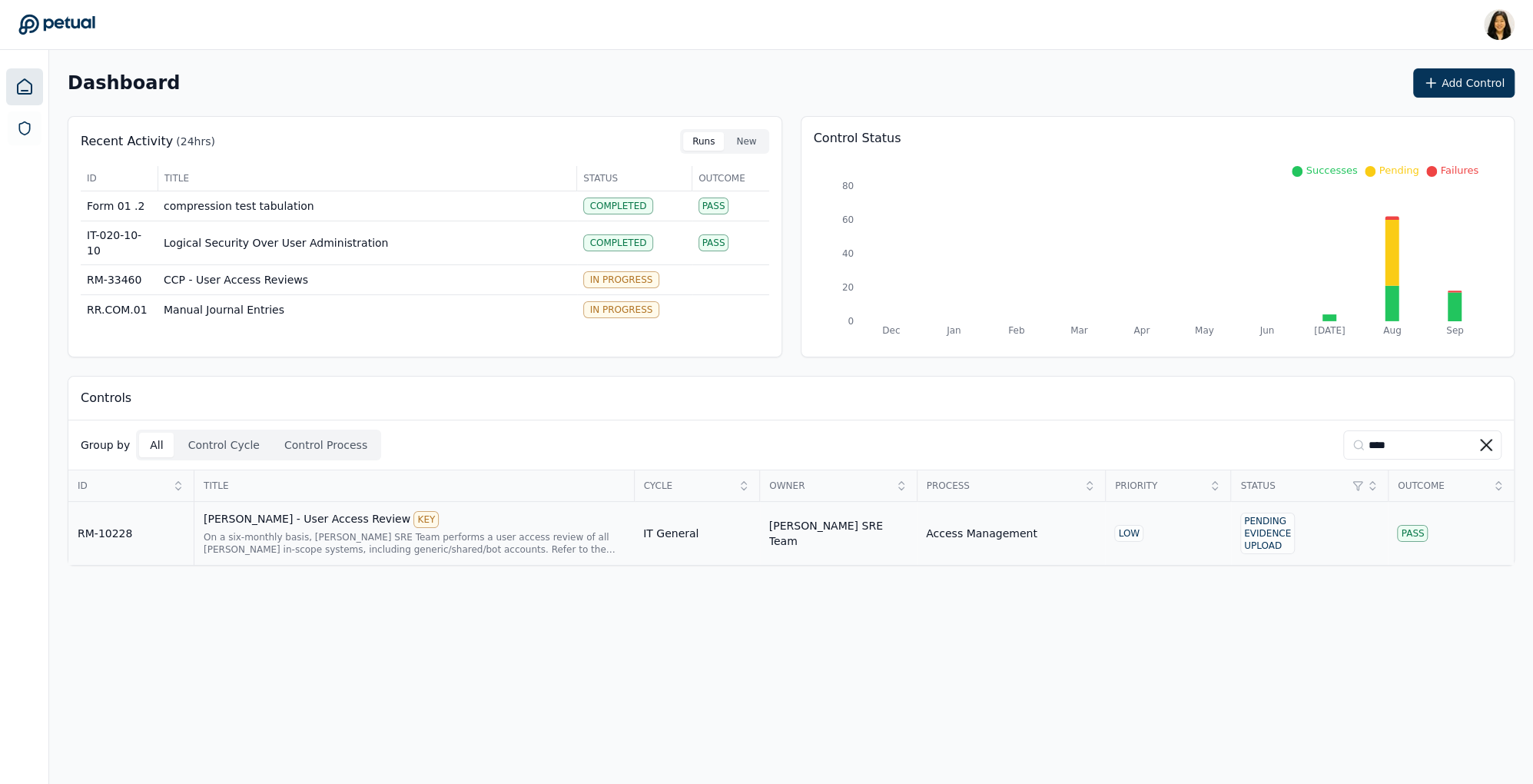
type input "****"
click at [468, 520] on div "[PERSON_NAME] - User Access Review KEY" at bounding box center [414, 519] width 421 height 17
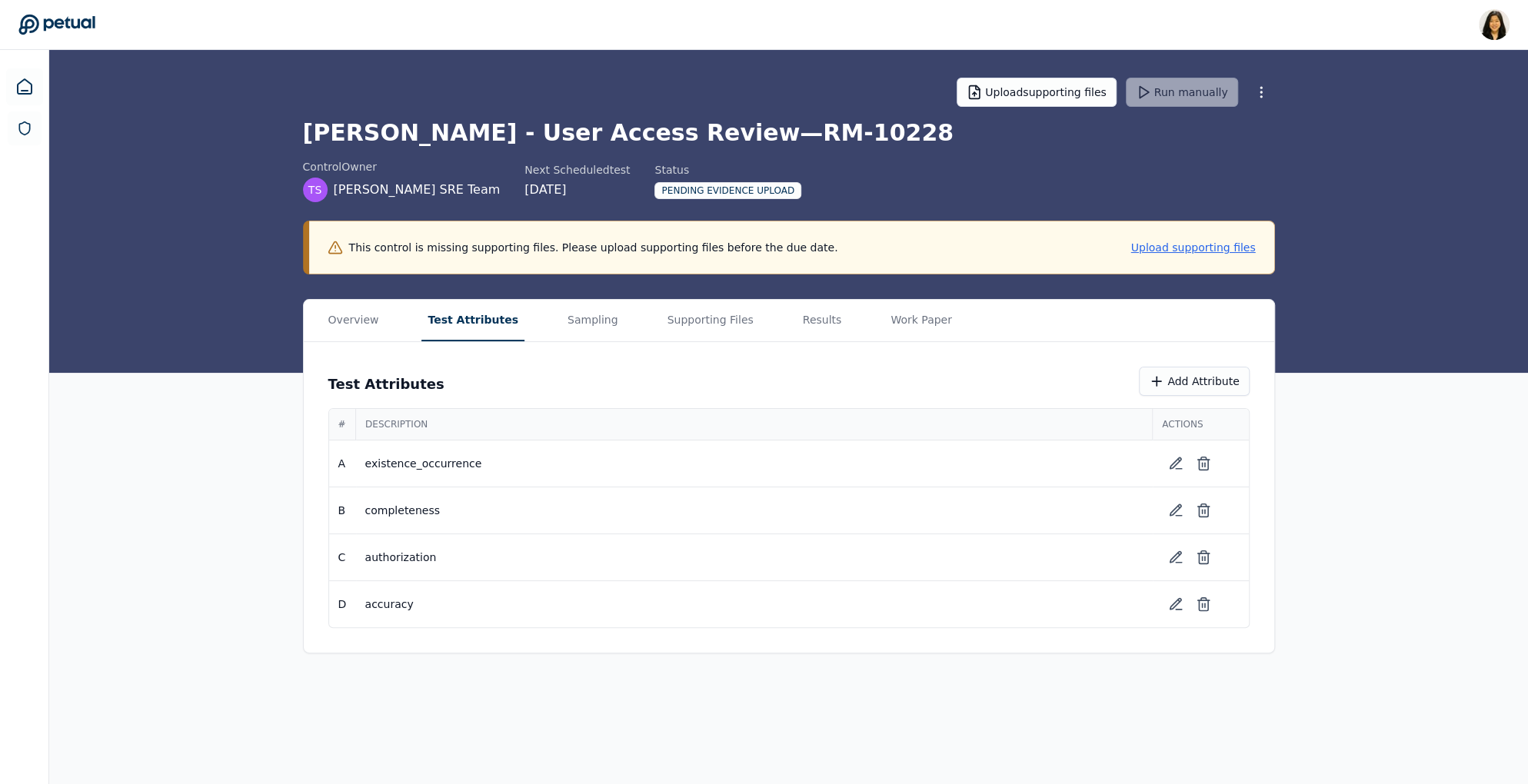
click at [486, 306] on button "Test Attributes" at bounding box center [473, 320] width 103 height 42
click at [800, 324] on button "Results" at bounding box center [825, 320] width 51 height 42
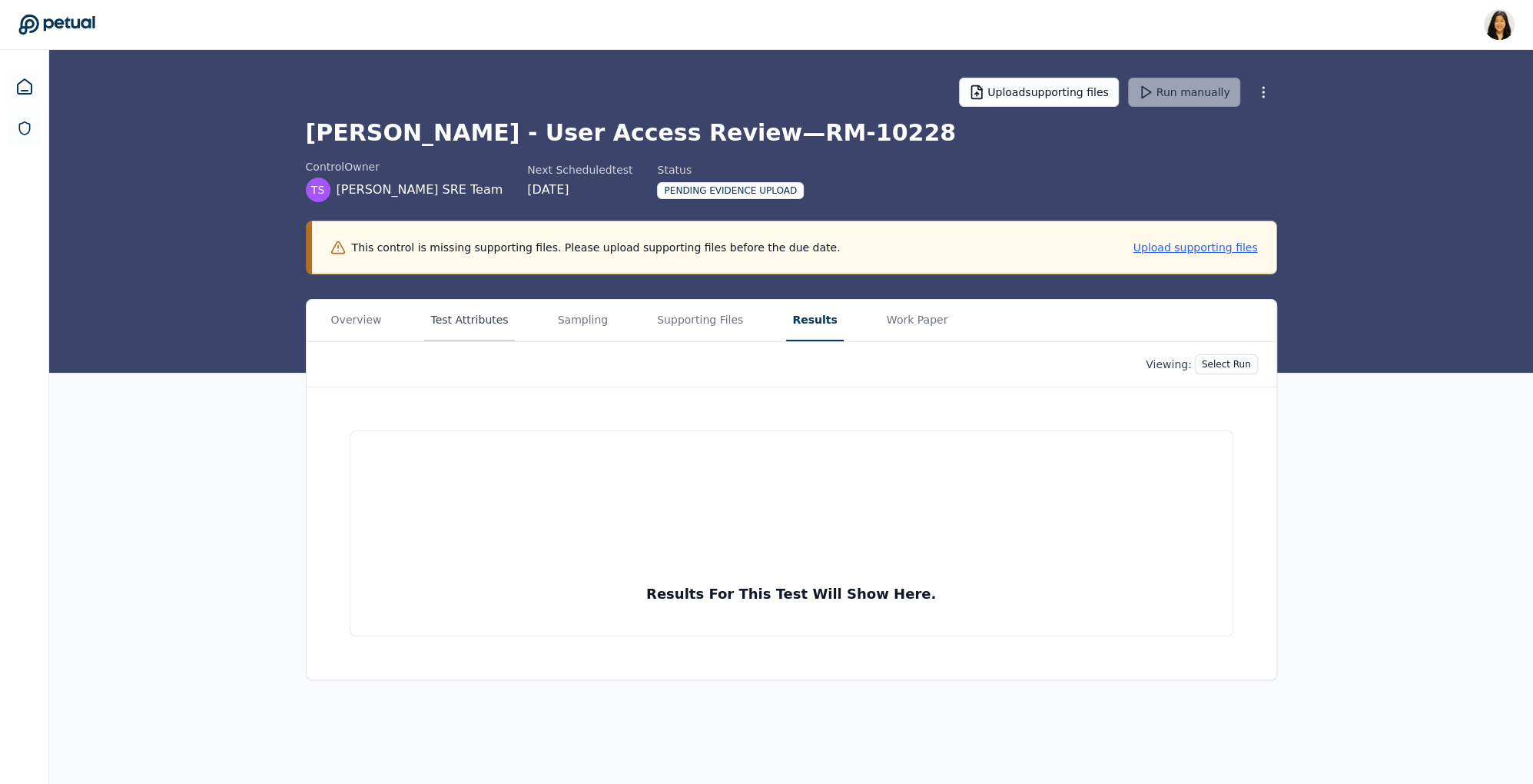
click at [451, 313] on button "Test Attributes" at bounding box center [469, 320] width 90 height 42
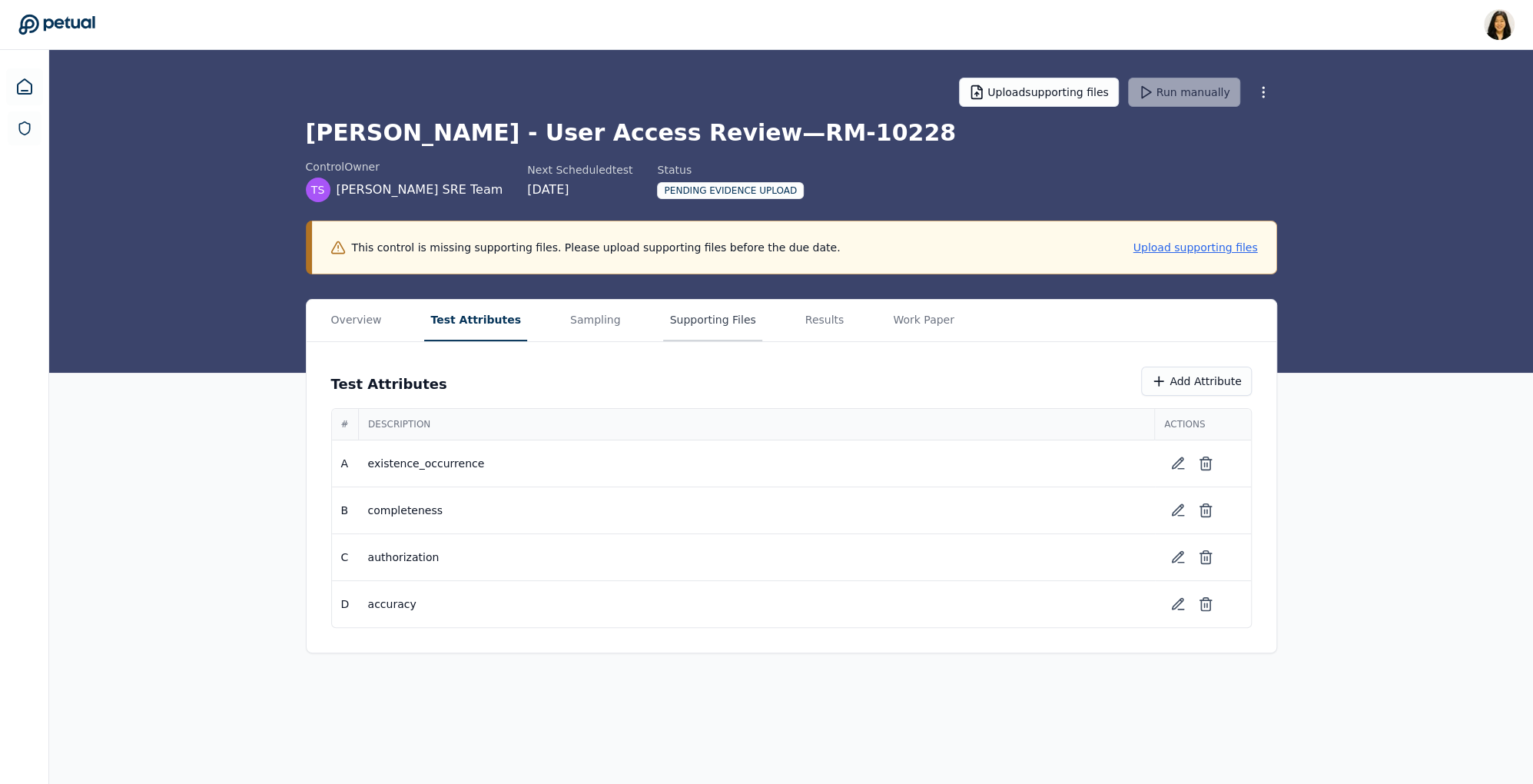
click at [663, 318] on button "Supporting Files" at bounding box center [712, 320] width 99 height 42
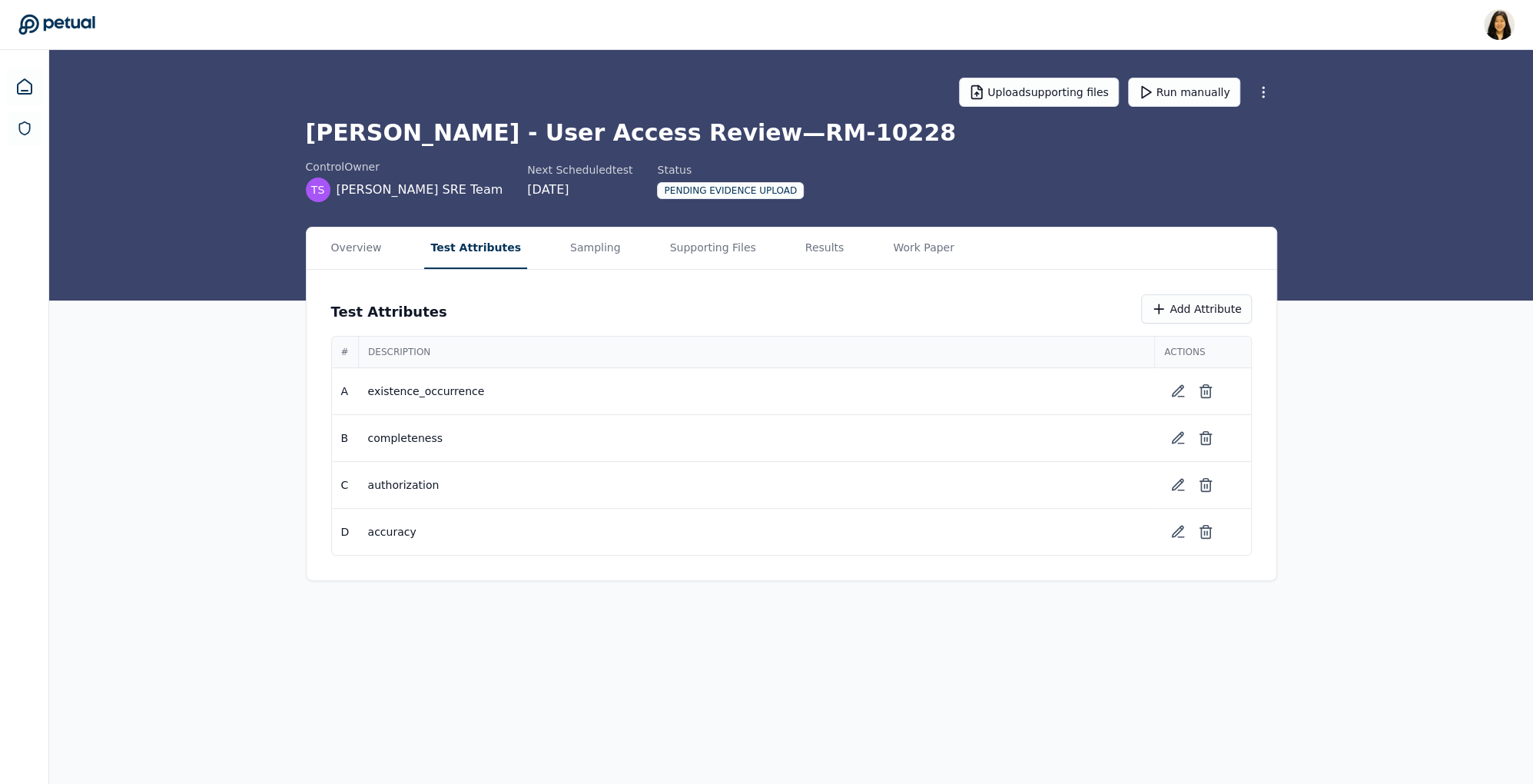
click at [493, 247] on button "Test Attributes" at bounding box center [476, 248] width 103 height 42
click at [1210, 384] on icon at bounding box center [1205, 391] width 15 height 15
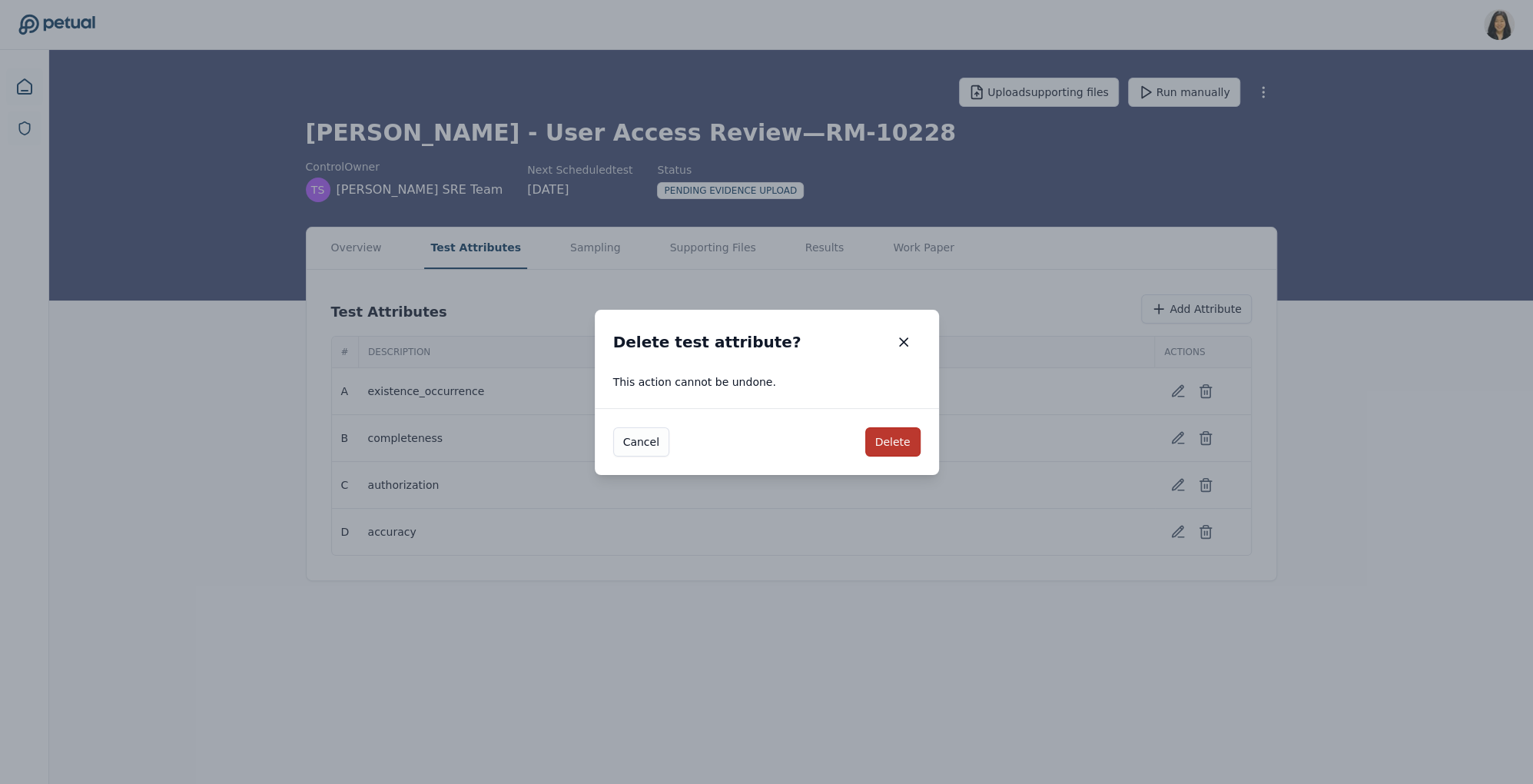
click at [875, 440] on button "Delete" at bounding box center [893, 442] width 55 height 29
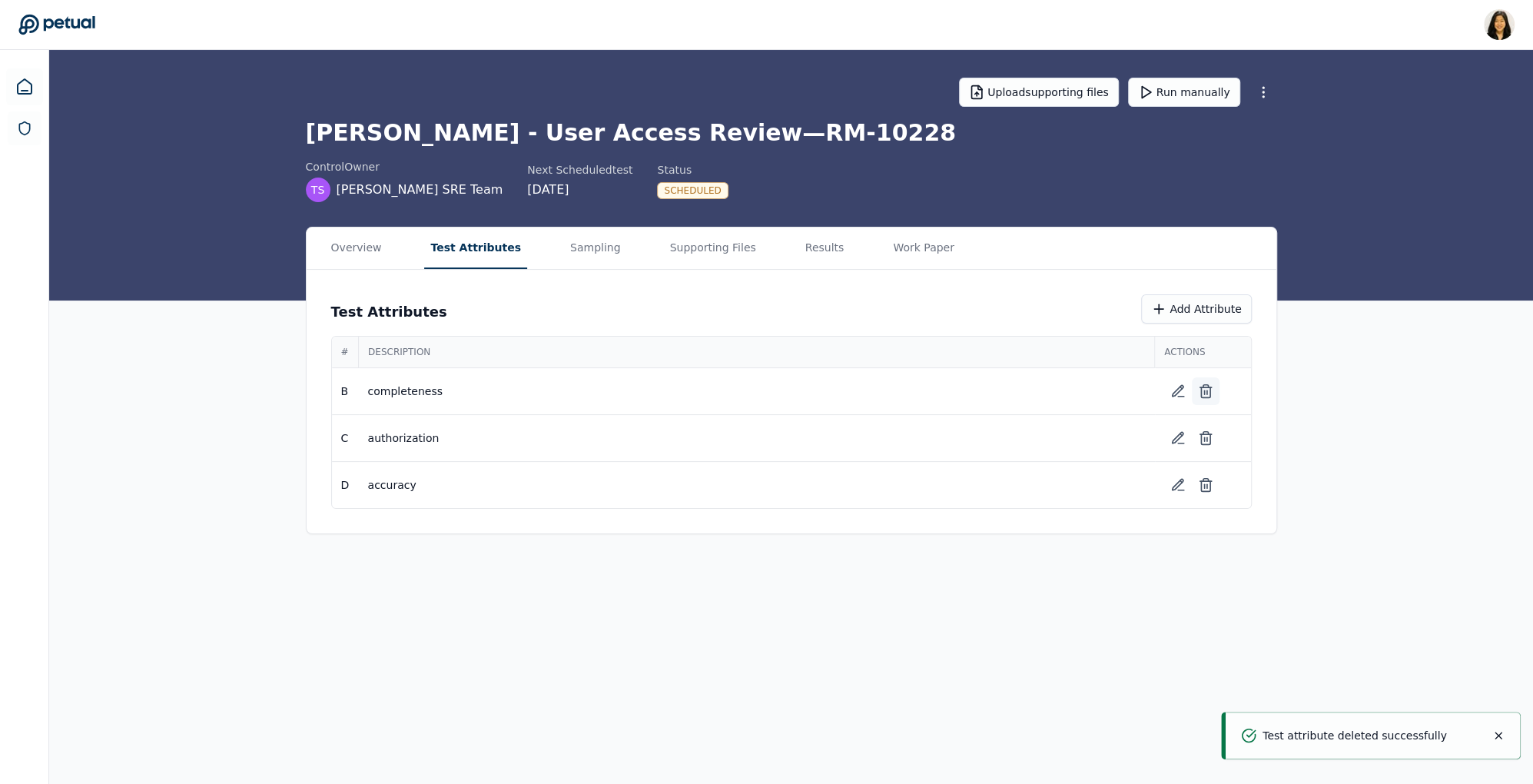
click at [1204, 388] on icon at bounding box center [1205, 391] width 15 height 15
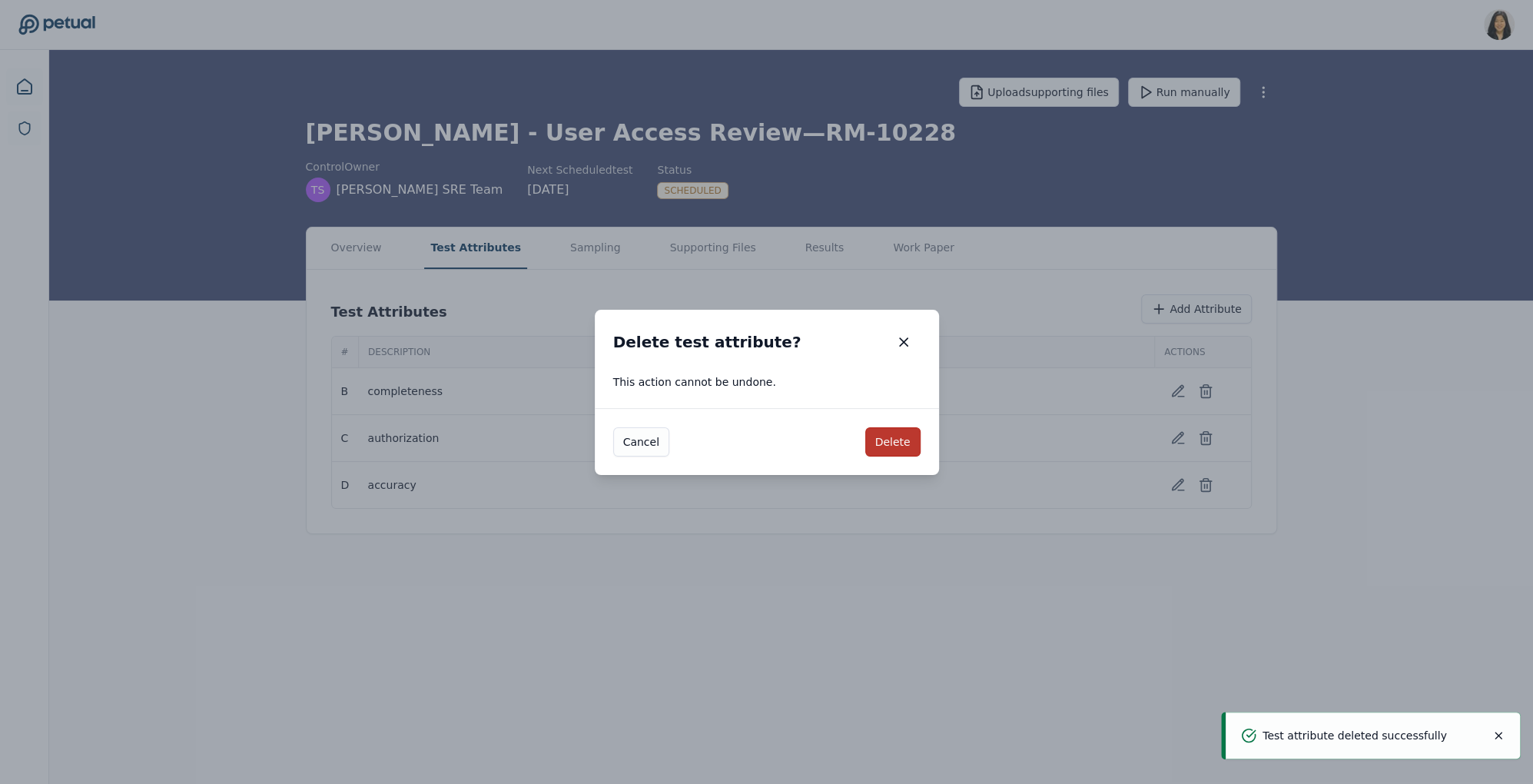
click at [899, 434] on button "Delete" at bounding box center [893, 442] width 55 height 29
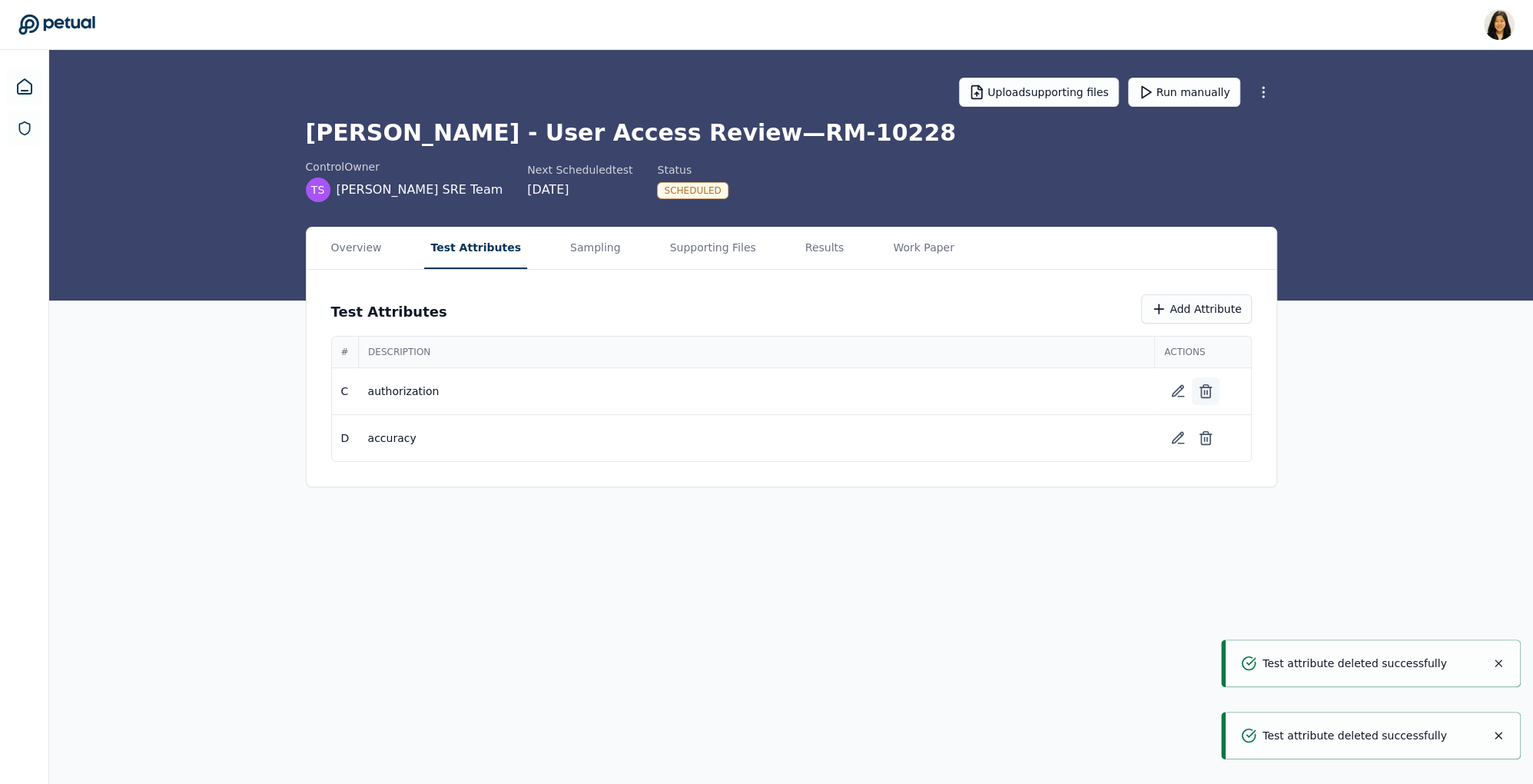
click at [1213, 389] on button at bounding box center [1205, 391] width 28 height 28
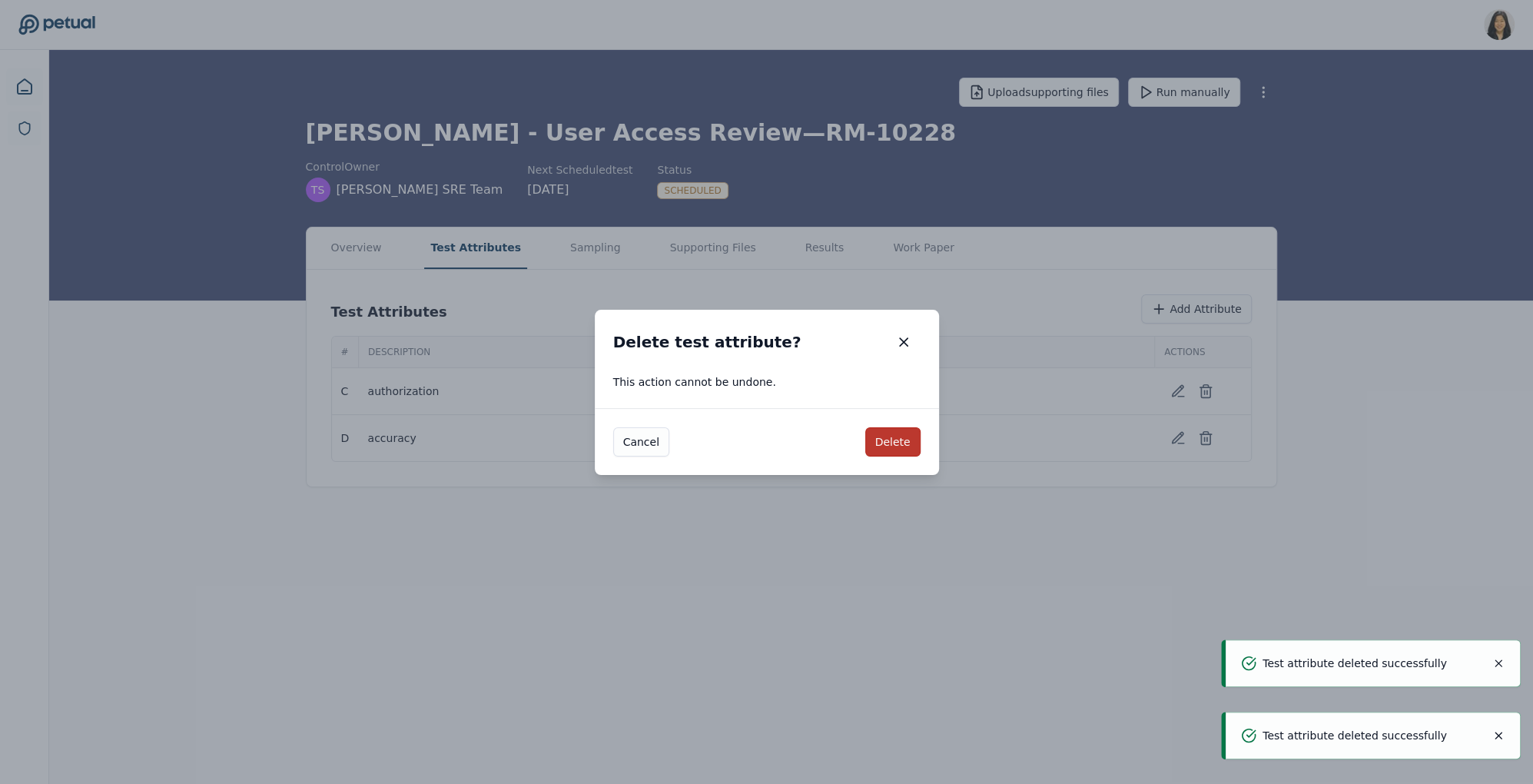
click at [895, 435] on button "Delete" at bounding box center [893, 442] width 55 height 29
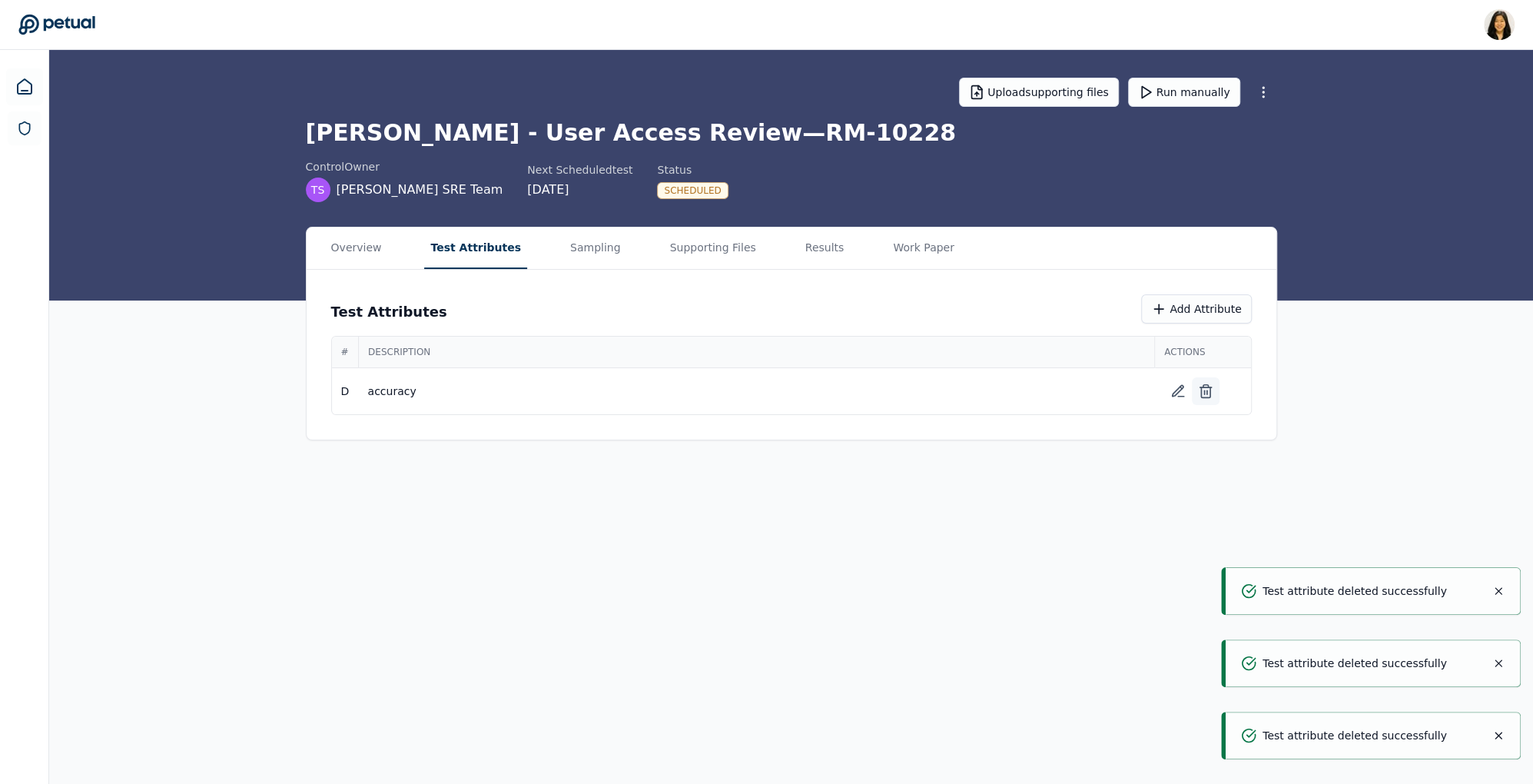
click at [1208, 387] on icon at bounding box center [1205, 391] width 15 height 15
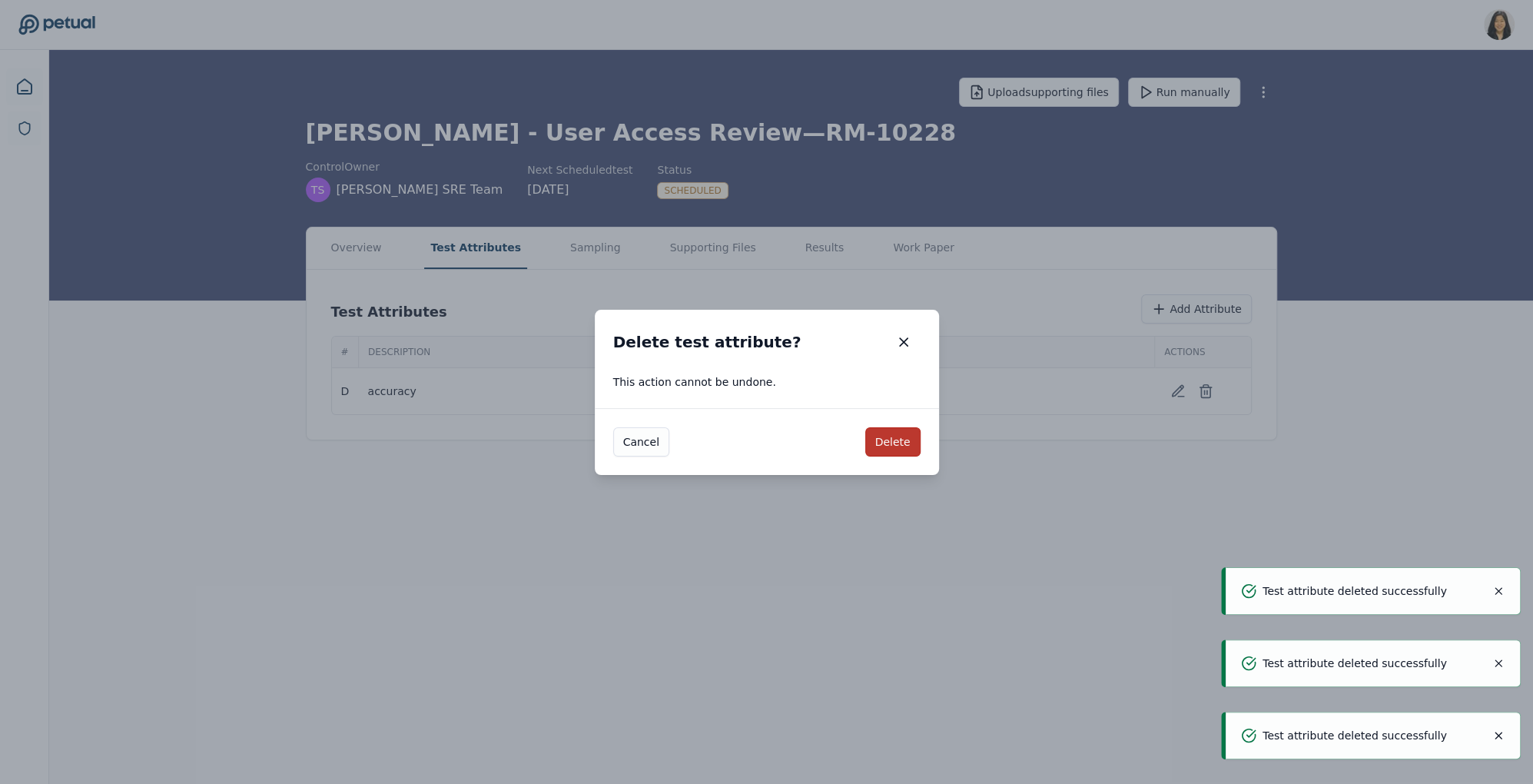
click at [879, 445] on button "Delete" at bounding box center [893, 442] width 55 height 29
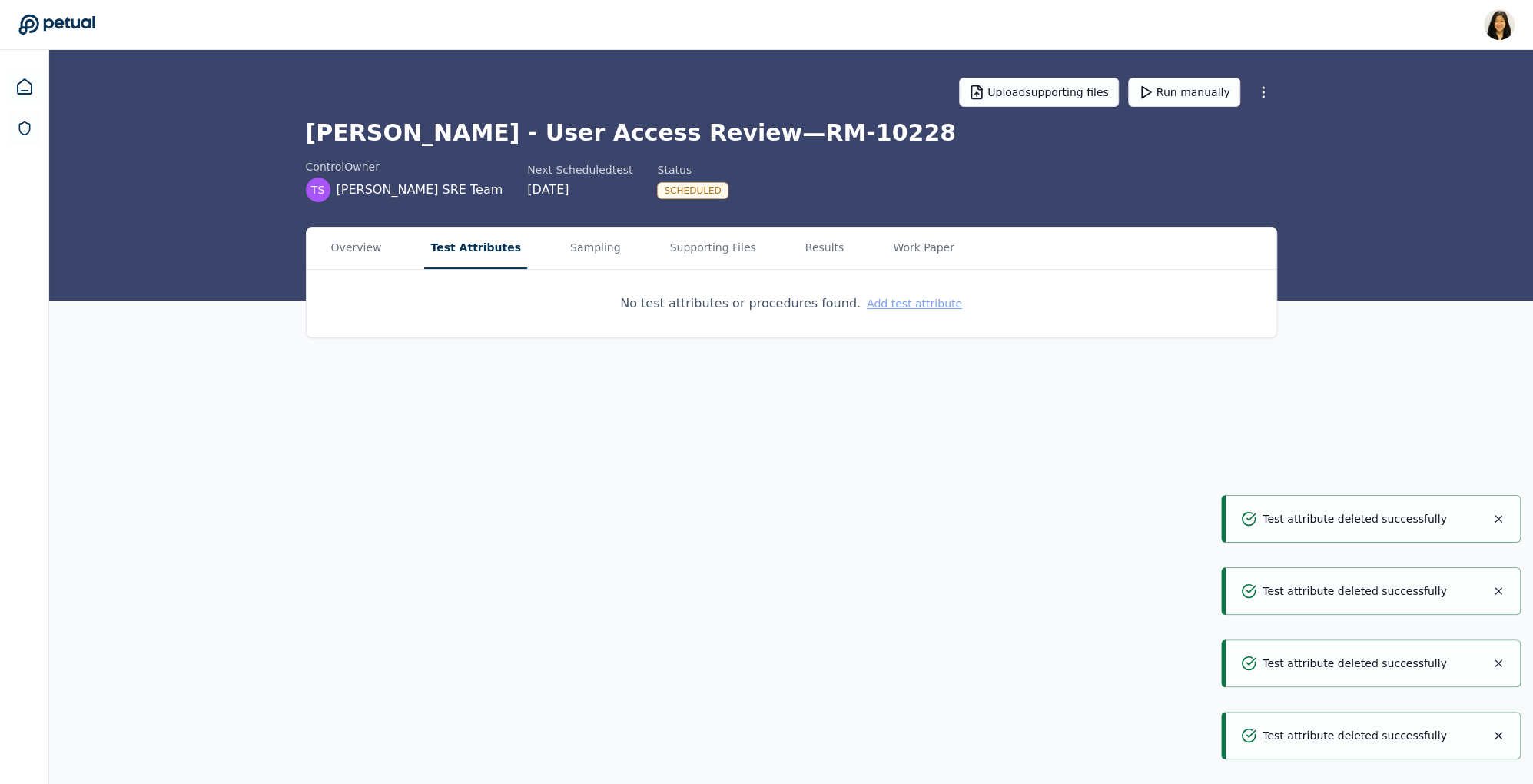
click at [919, 300] on button "Add test attribute" at bounding box center [914, 303] width 95 height 15
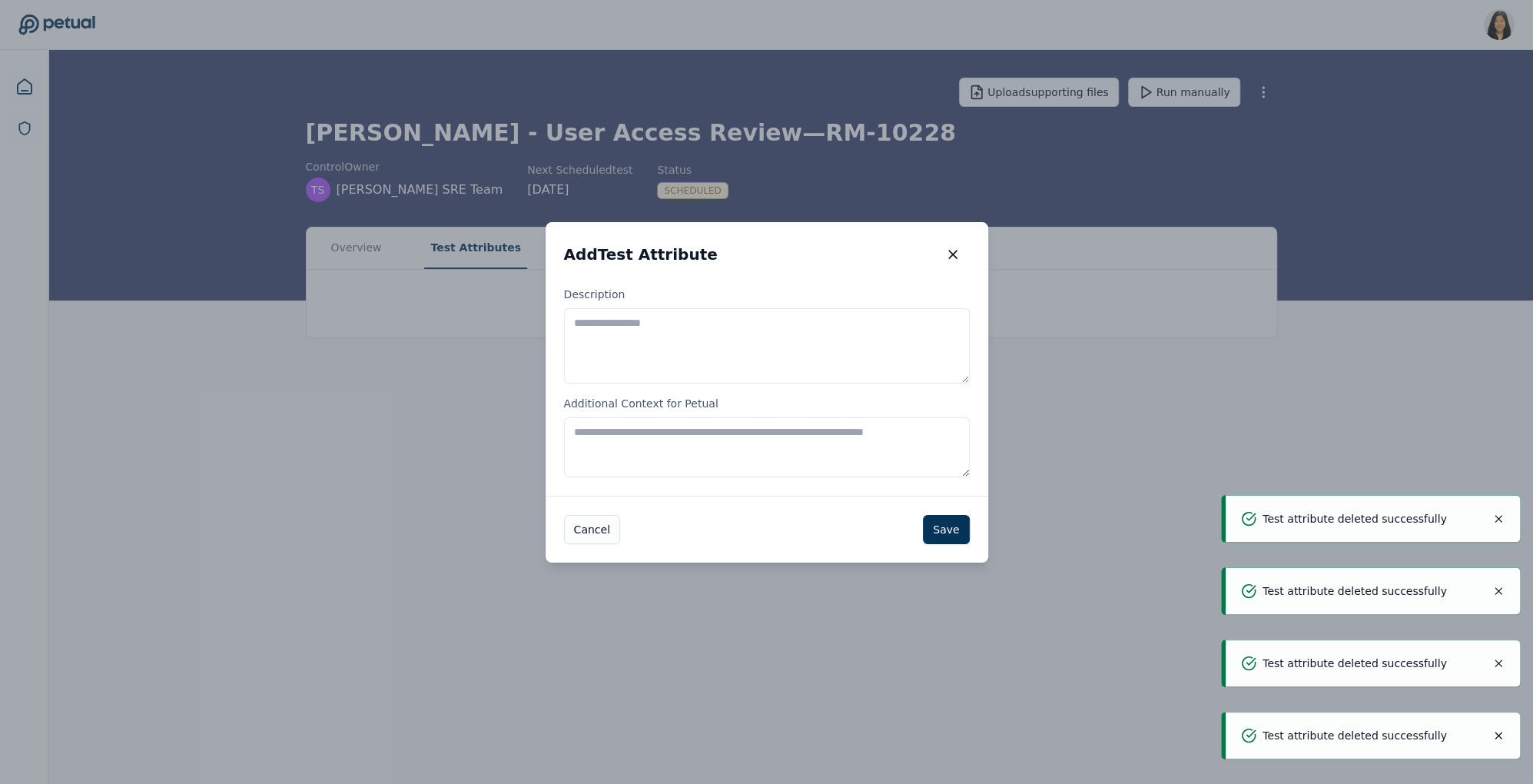
click at [727, 332] on textarea "Description" at bounding box center [766, 346] width 406 height 75
paste textarea "**********"
type textarea "**********"
click at [954, 522] on button "Save" at bounding box center [946, 529] width 46 height 29
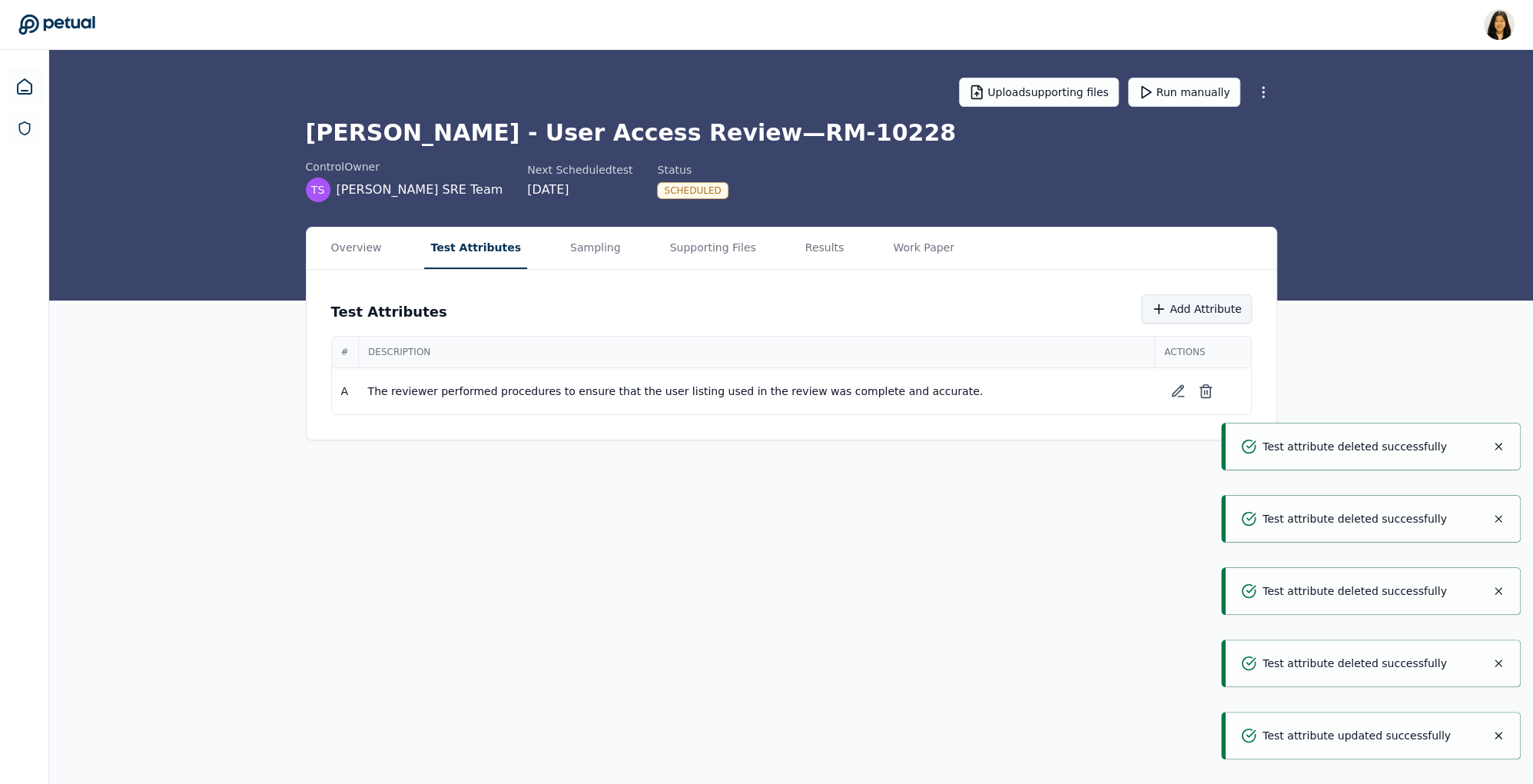
click at [1212, 310] on button "Add Attribute" at bounding box center [1196, 309] width 110 height 29
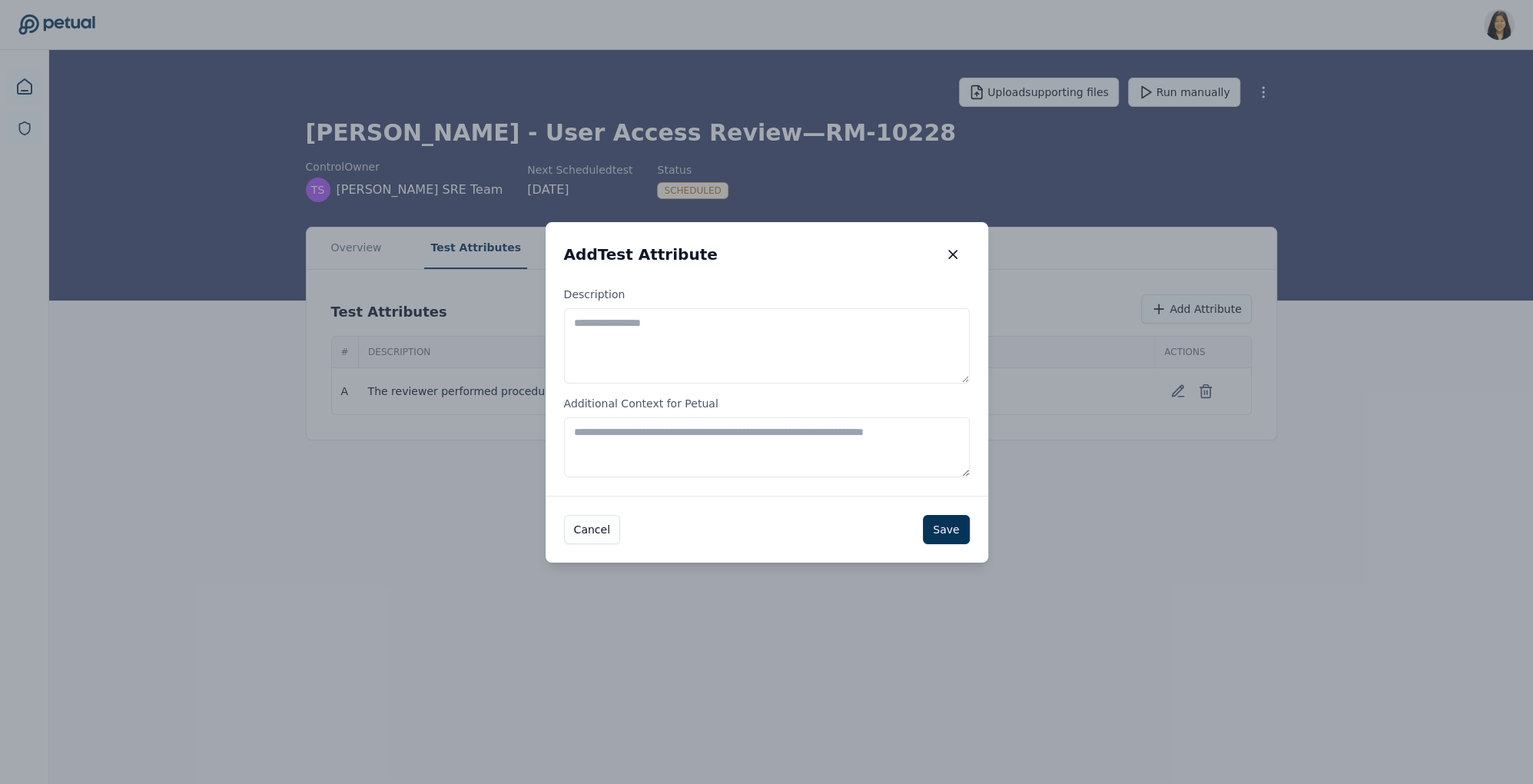
click at [758, 358] on textarea "Description" at bounding box center [766, 346] width 406 height 75
paste textarea "**********"
type textarea "**********"
click at [947, 537] on button "Save" at bounding box center [946, 529] width 46 height 29
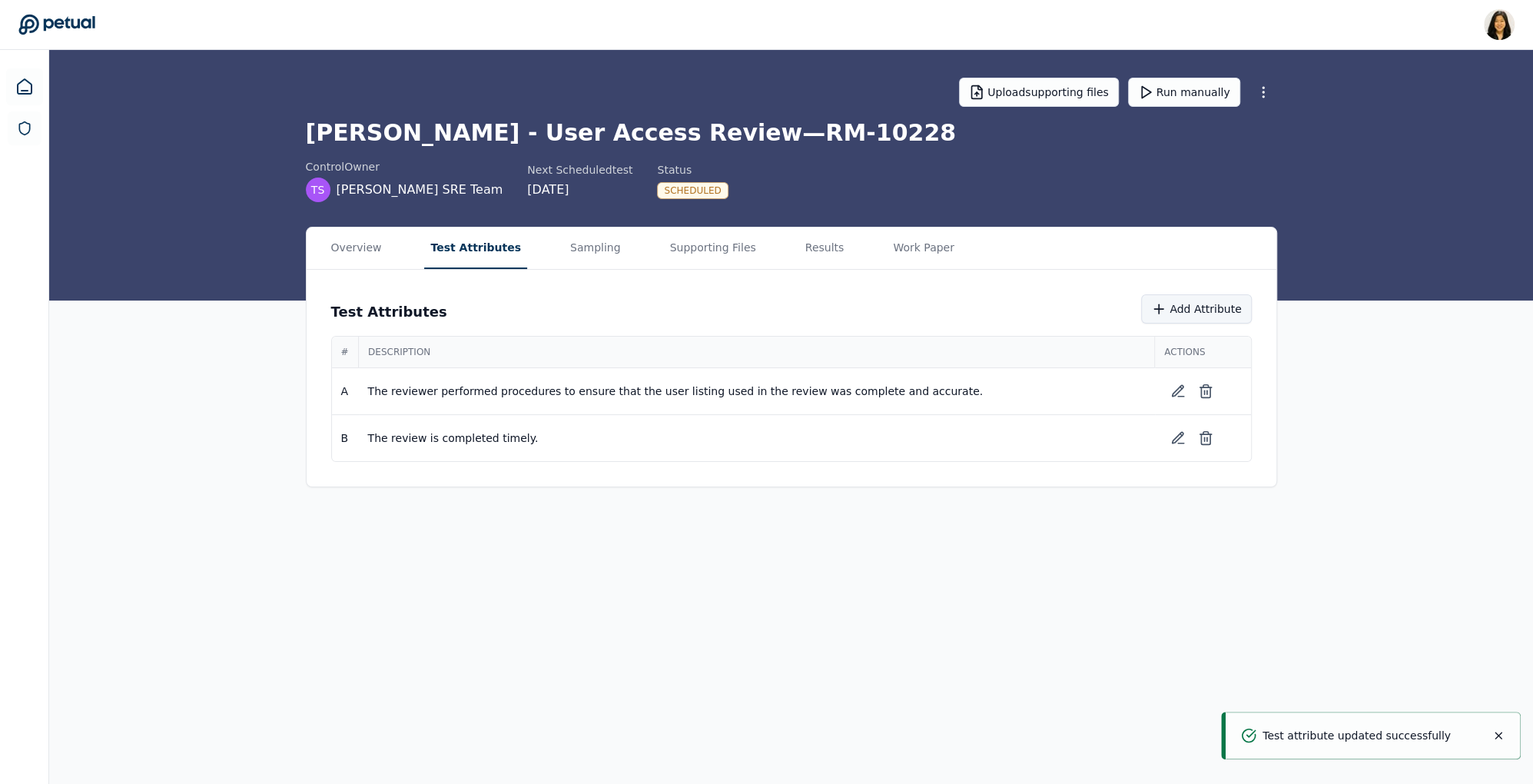
click at [1189, 309] on button "Add Attribute" at bounding box center [1196, 309] width 110 height 29
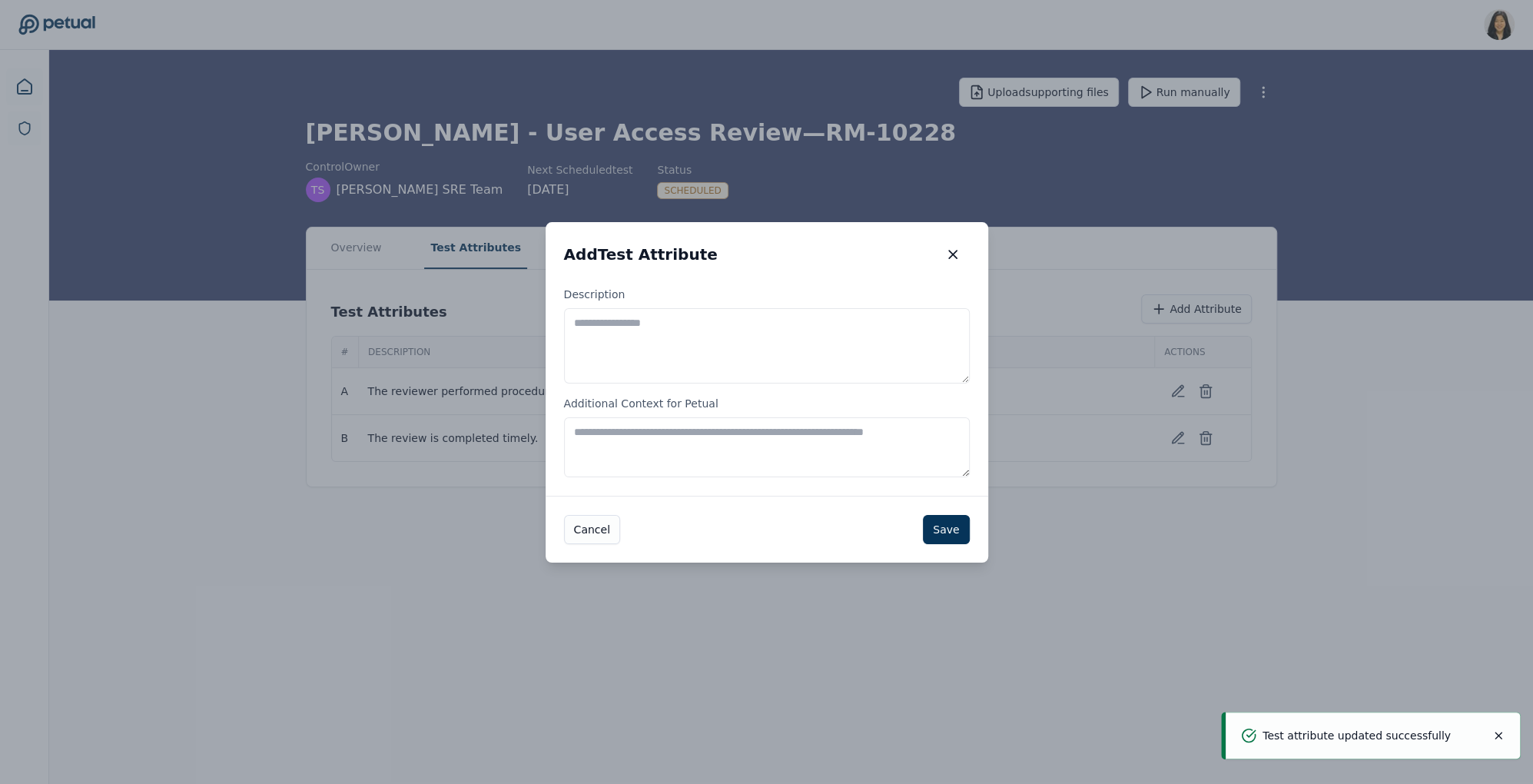
click at [820, 333] on textarea "Description" at bounding box center [766, 346] width 406 height 75
paste textarea "**********"
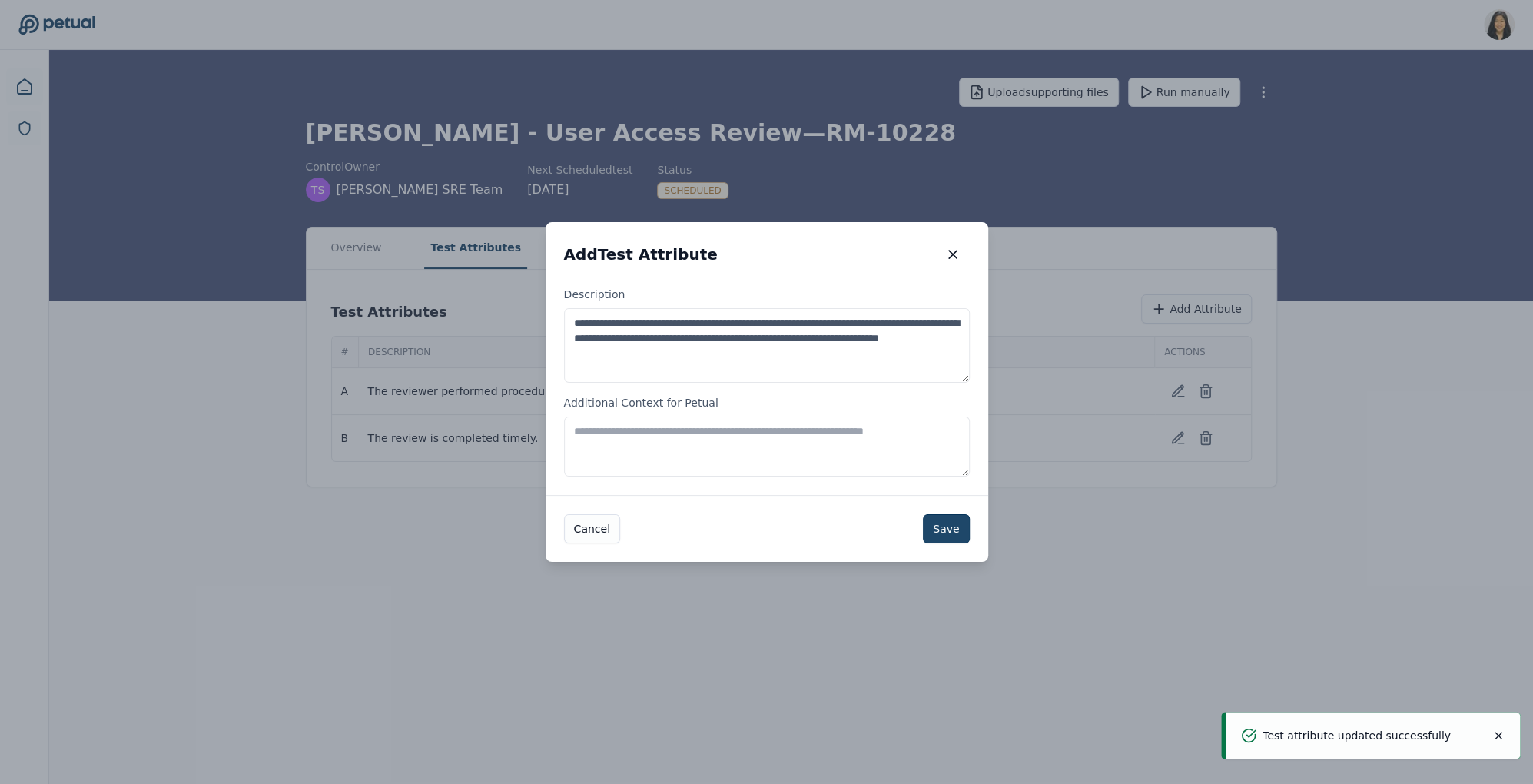
type textarea "**********"
click at [964, 525] on button "Save" at bounding box center [946, 529] width 46 height 29
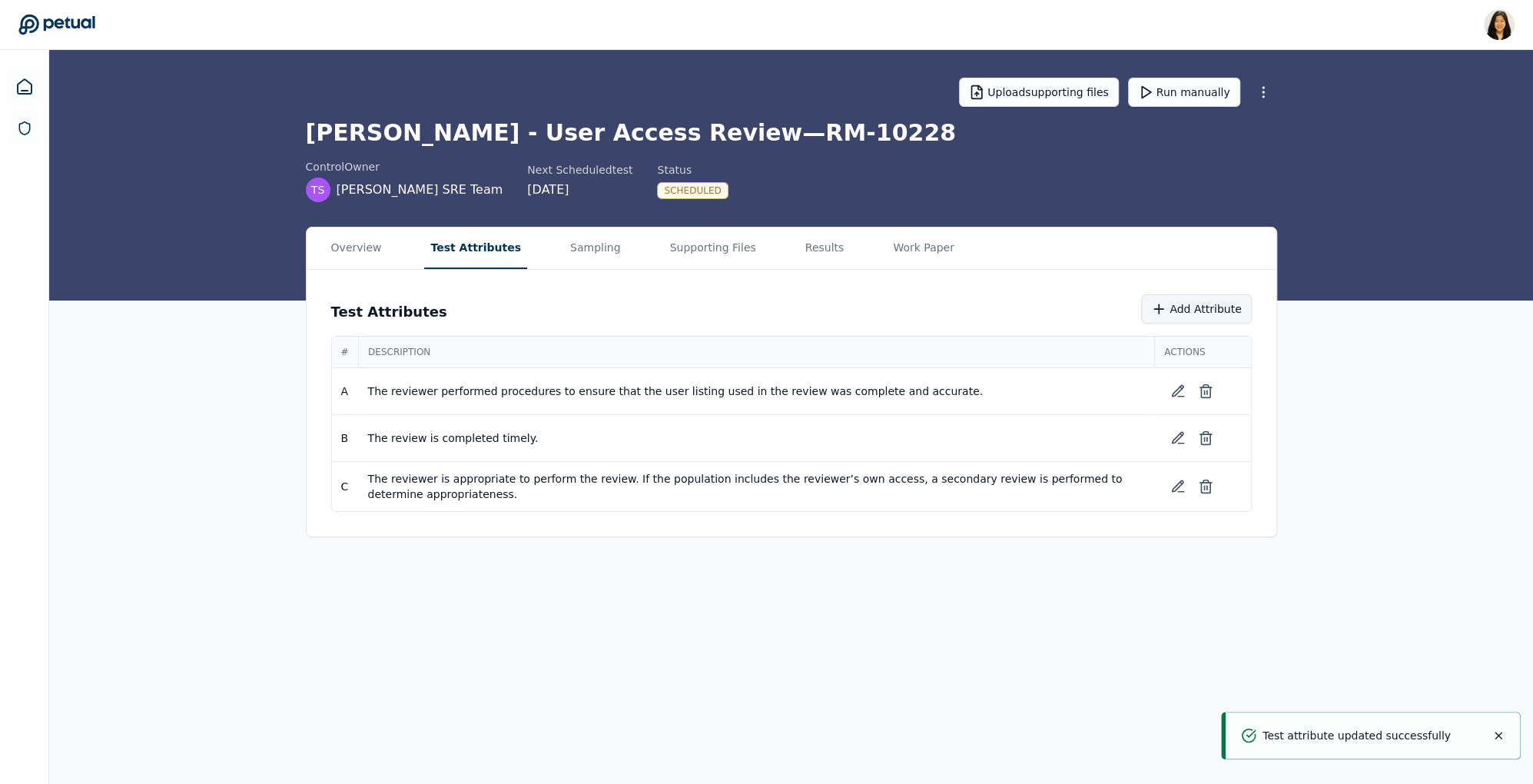
click at [1207, 308] on button "Add Attribute" at bounding box center [1196, 309] width 110 height 29
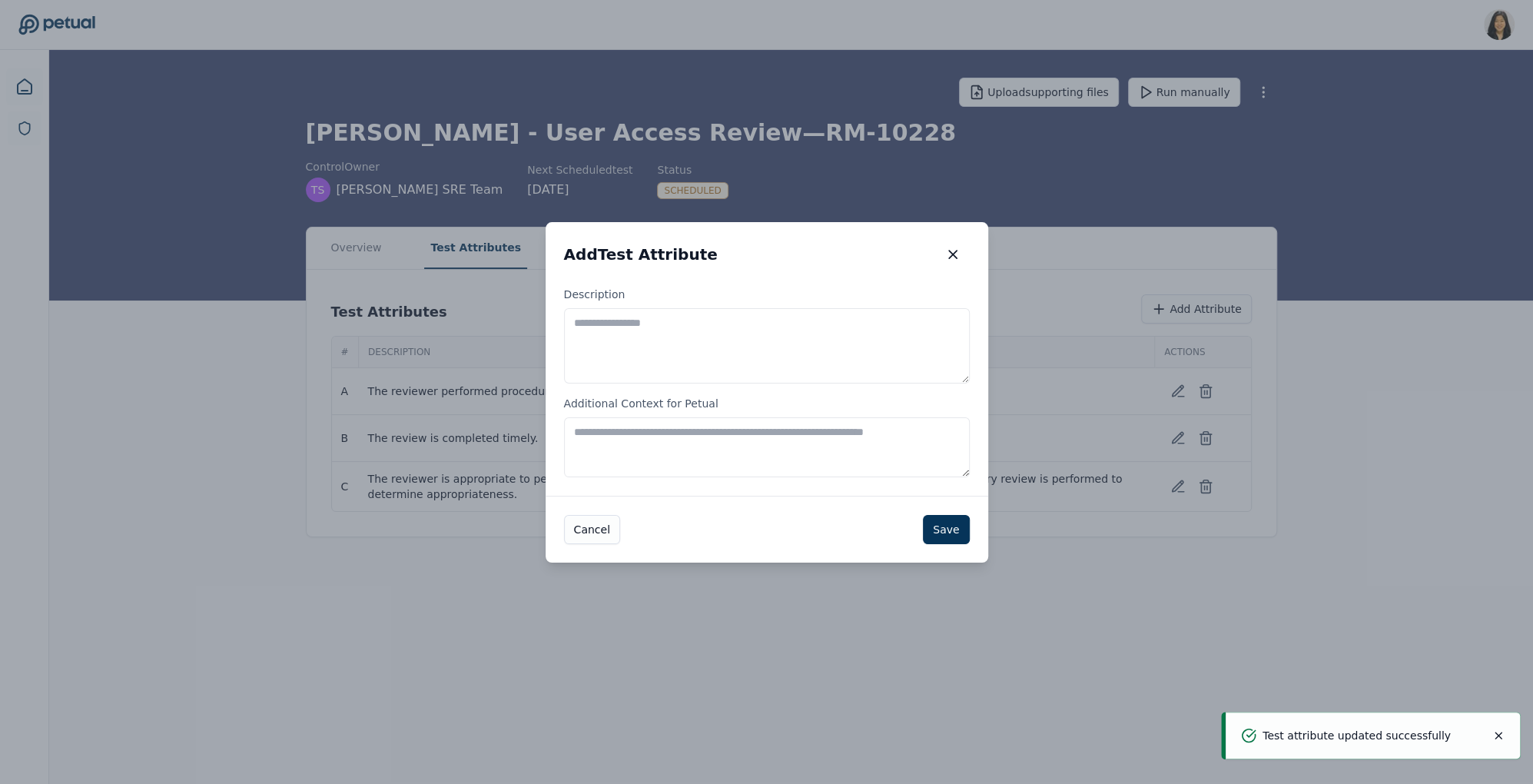
click at [774, 337] on textarea "Description" at bounding box center [766, 346] width 406 height 75
paste textarea "**********"
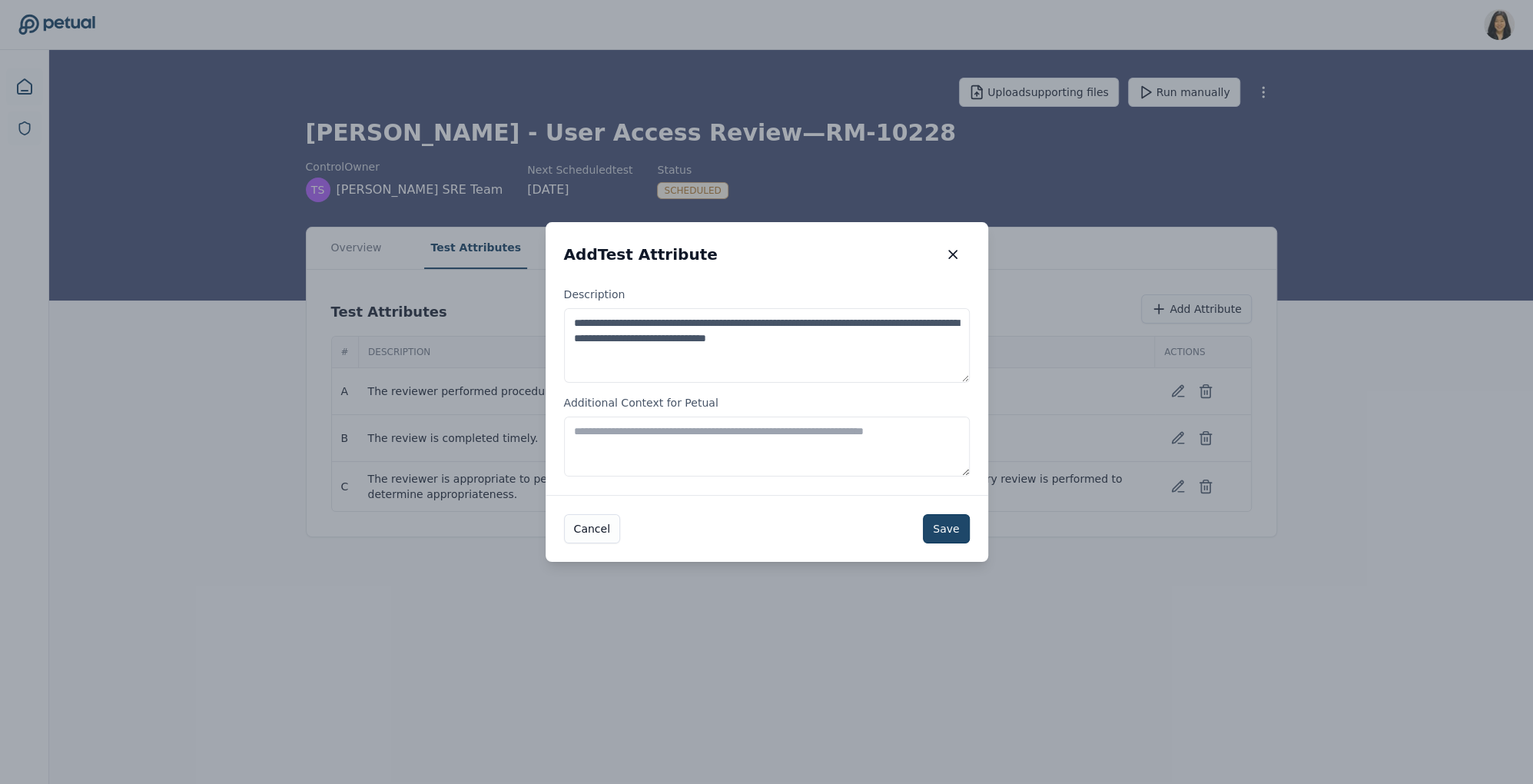
type textarea "**********"
click at [955, 533] on button "Save" at bounding box center [946, 529] width 46 height 29
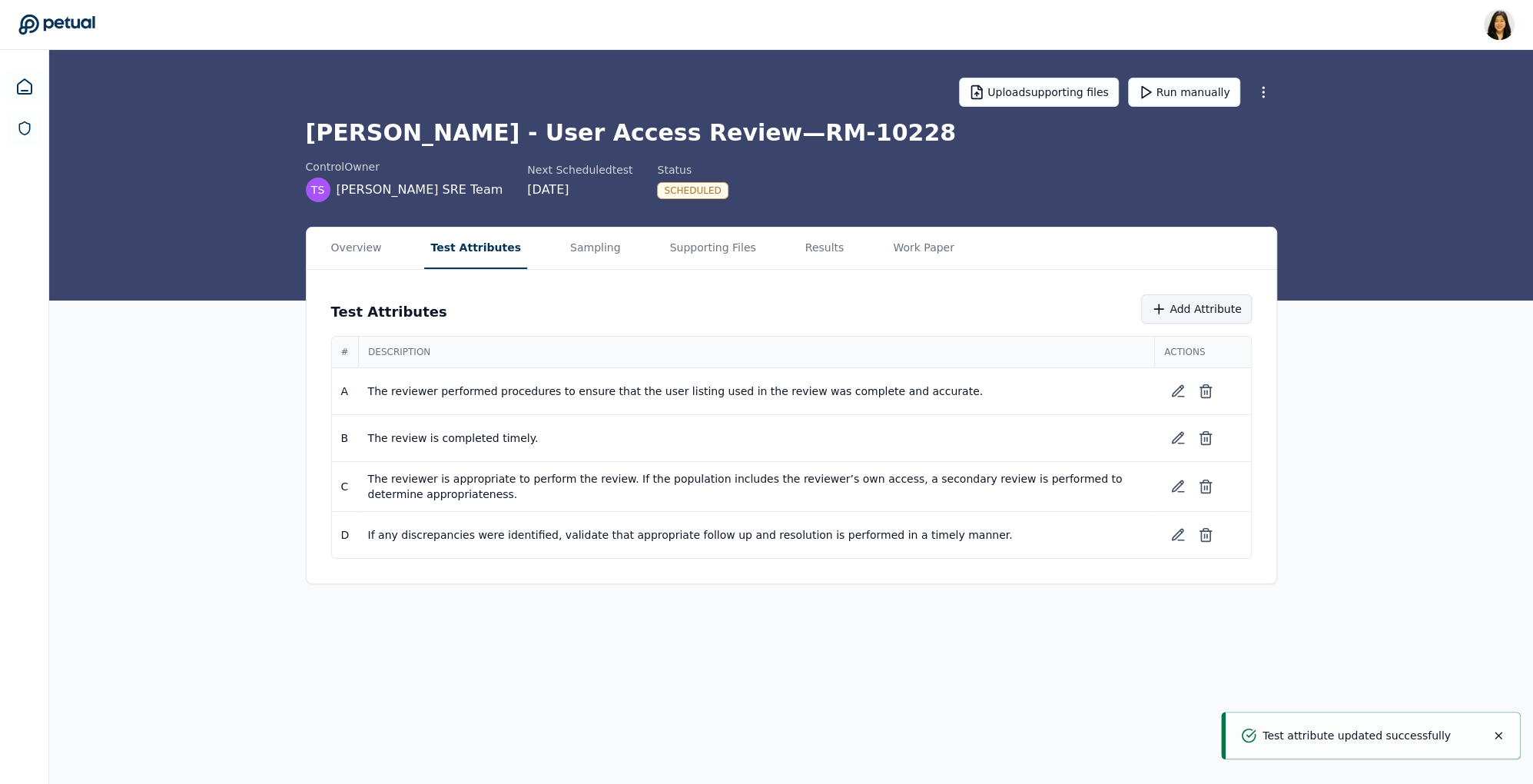
click at [1181, 312] on button "Add Attribute" at bounding box center [1196, 309] width 110 height 29
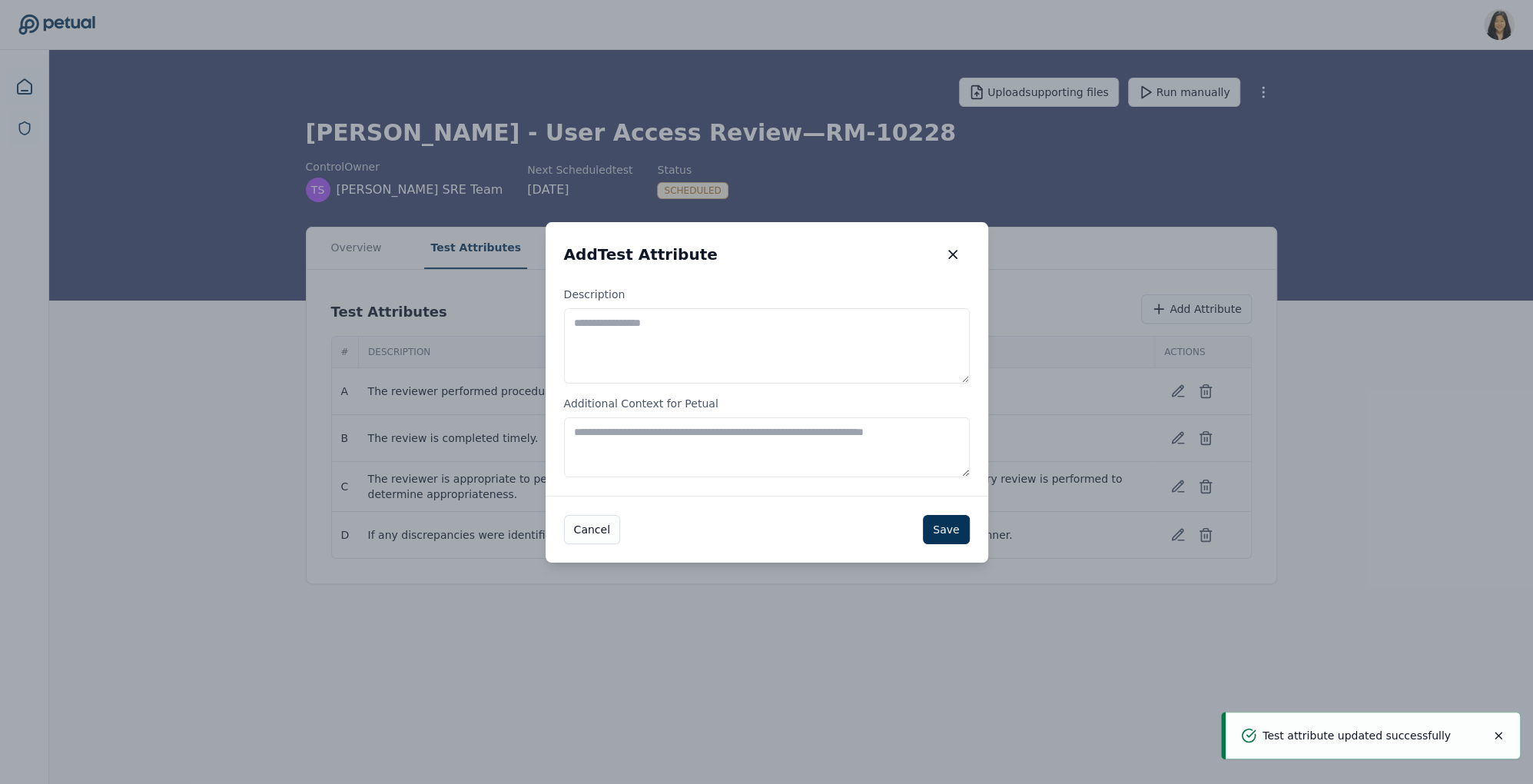
click at [827, 317] on textarea "Description" at bounding box center [766, 346] width 406 height 75
paste textarea "**********"
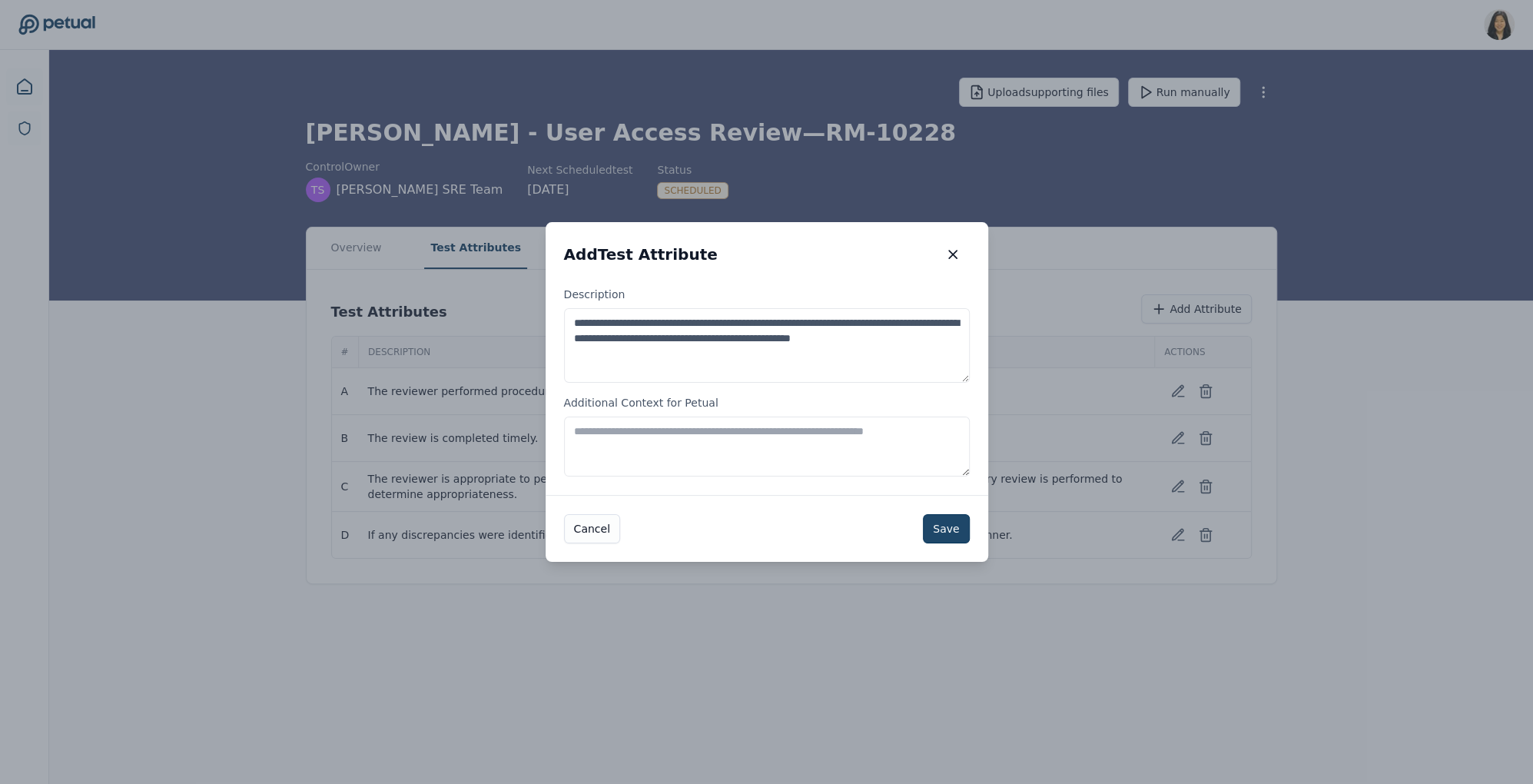
type textarea "**********"
click at [952, 539] on button "Save" at bounding box center [946, 529] width 46 height 29
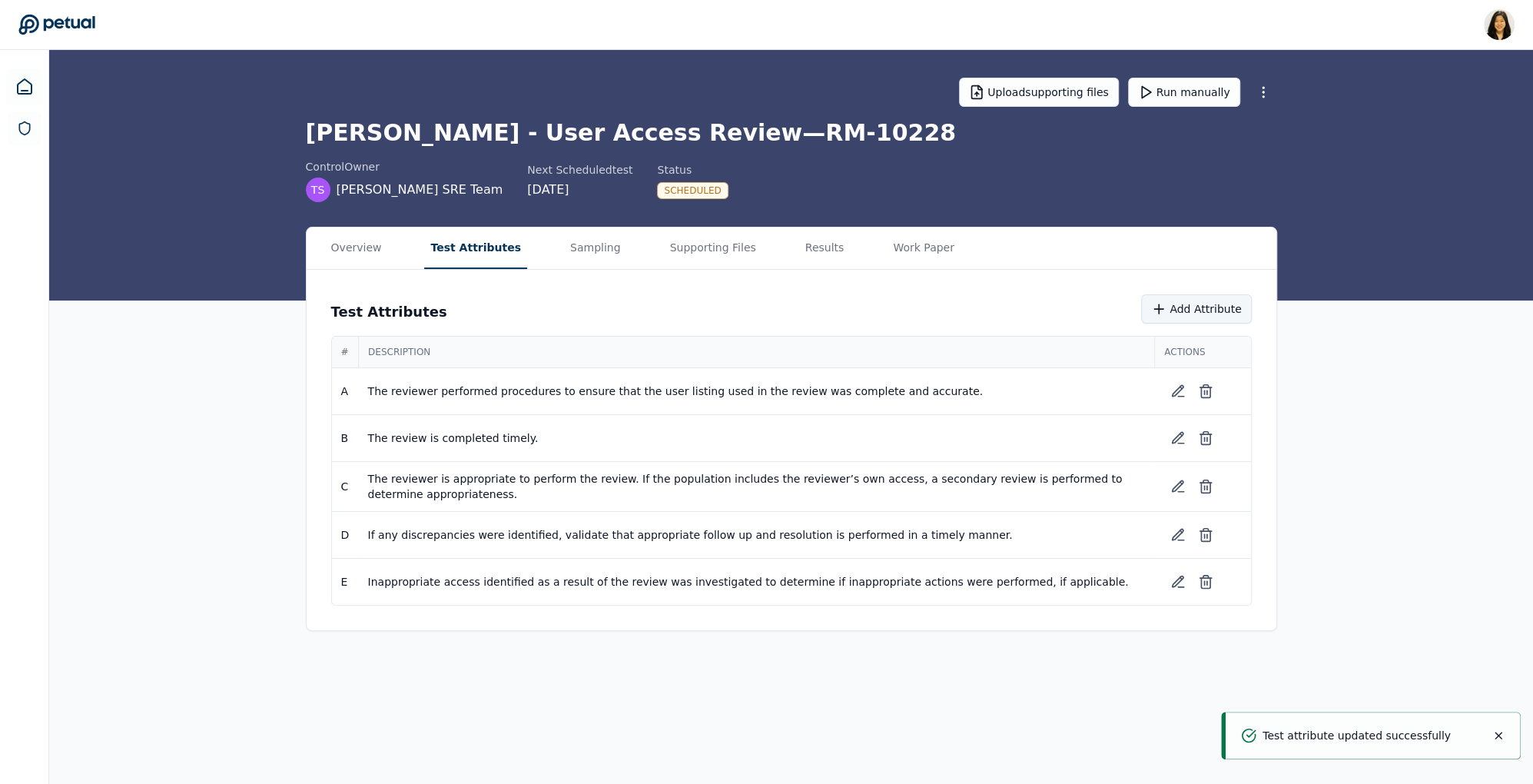
click at [1198, 304] on button "Add Attribute" at bounding box center [1196, 309] width 110 height 29
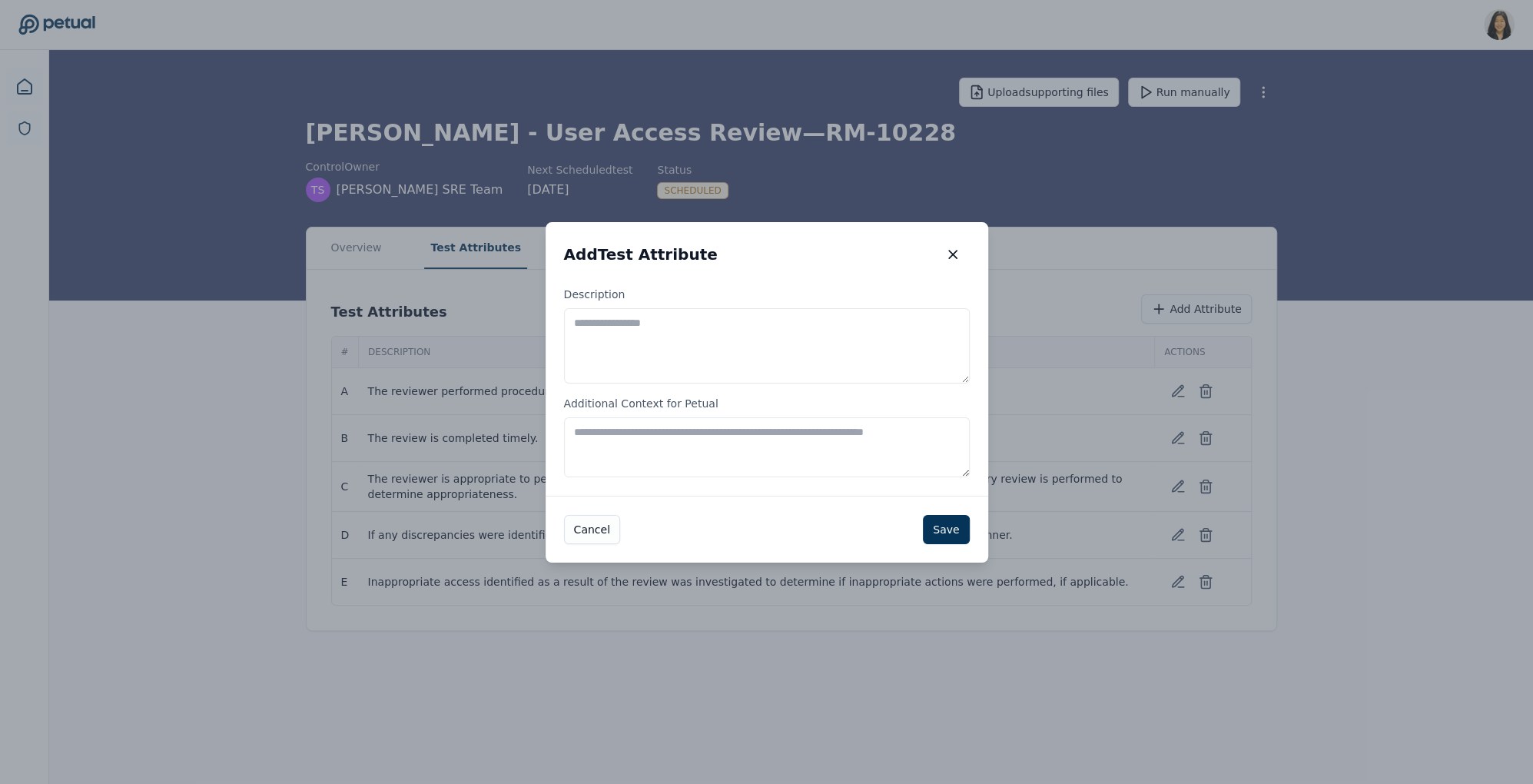
click at [753, 329] on textarea "Description" at bounding box center [766, 346] width 406 height 75
paste textarea "**********"
type textarea "**********"
click at [943, 535] on button "Save" at bounding box center [946, 529] width 46 height 29
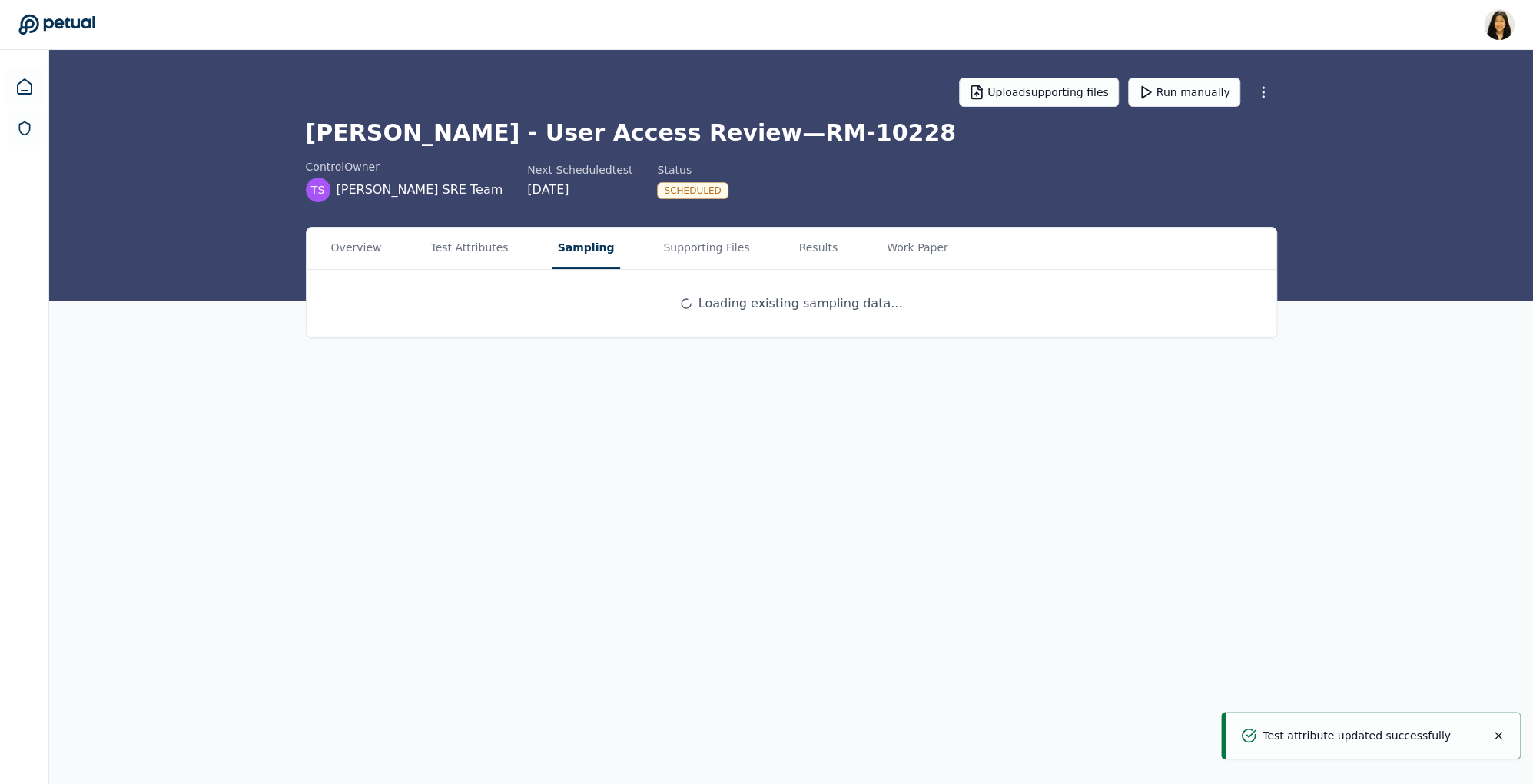
click at [576, 237] on button "Sampling" at bounding box center [586, 248] width 69 height 42
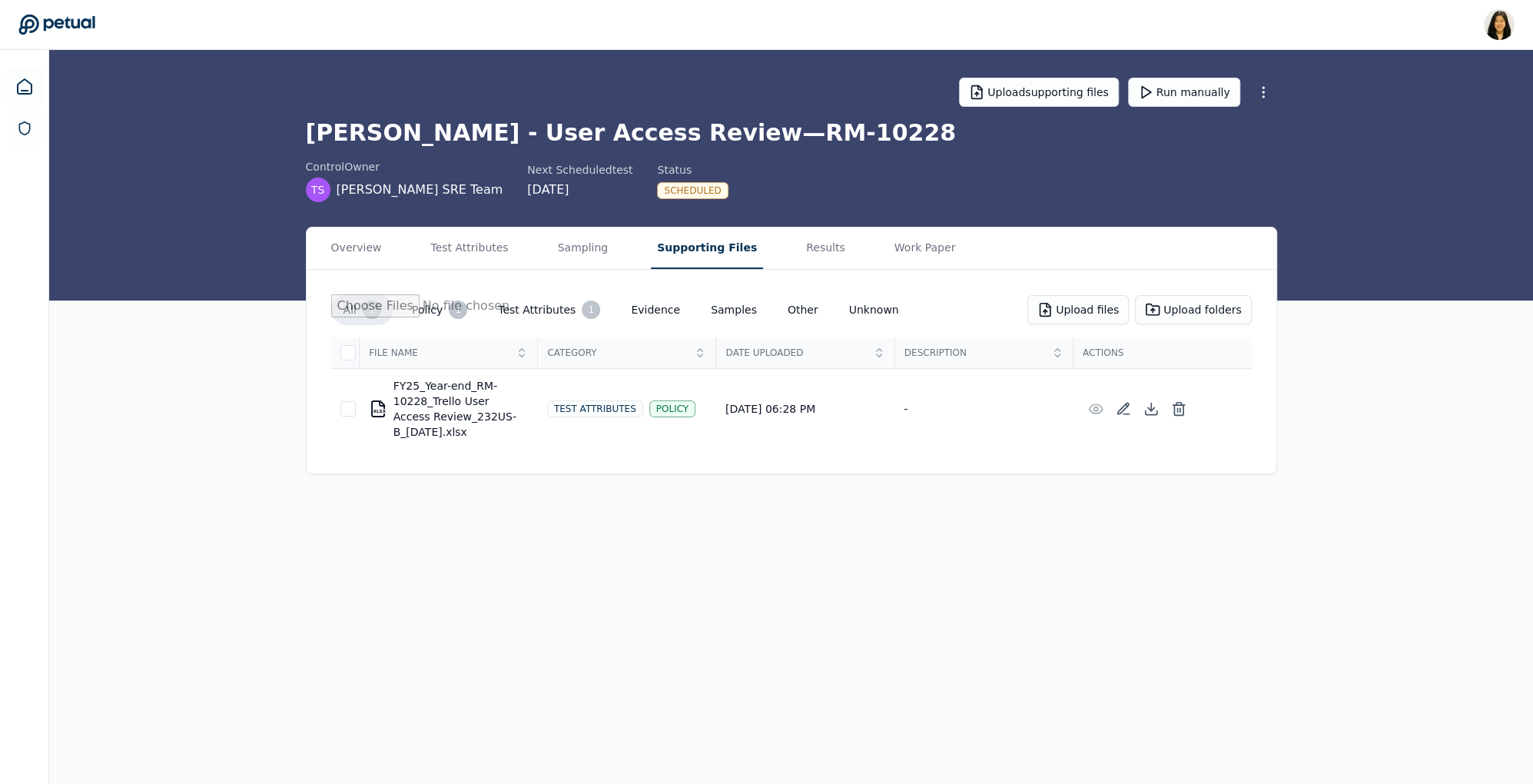
click at [704, 240] on button "Supporting Files" at bounding box center [707, 248] width 112 height 42
